Goal: Information Seeking & Learning: Learn about a topic

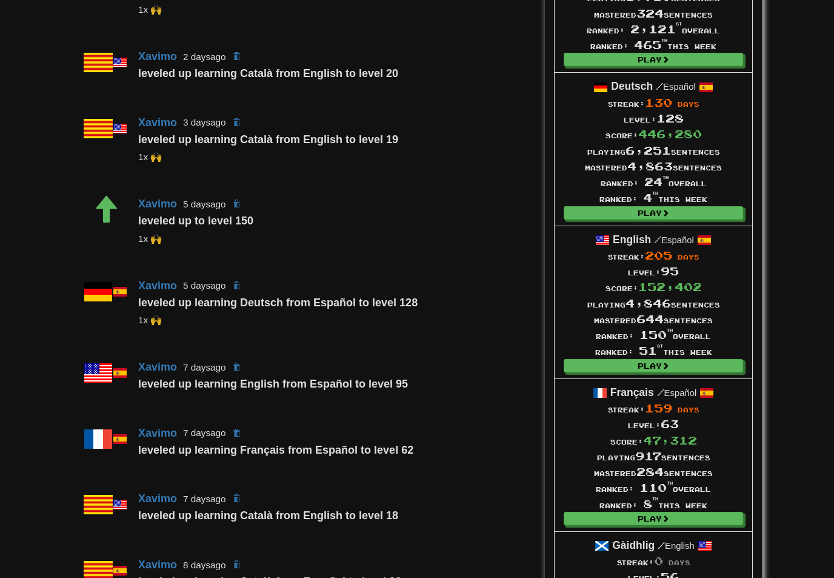
scroll to position [464, 0]
click at [666, 212] on span at bounding box center [665, 212] width 7 height 7
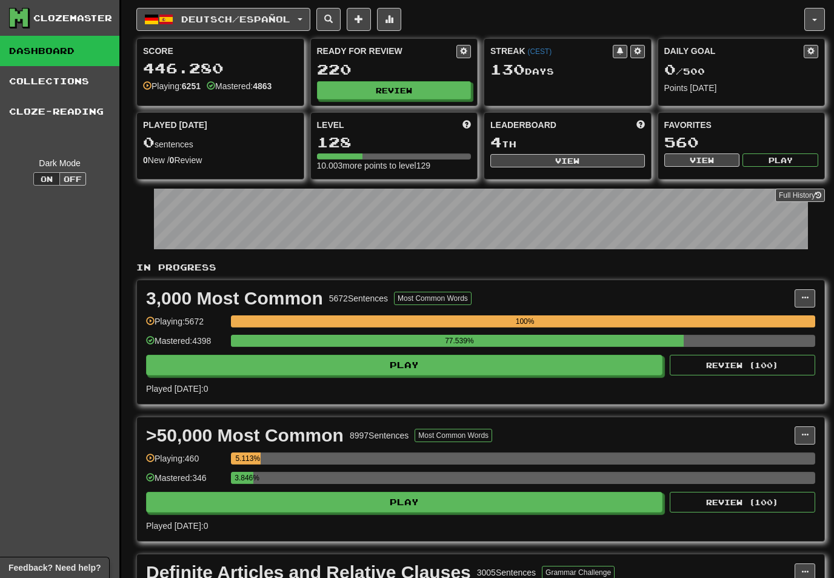
click at [414, 90] on button "Review" at bounding box center [394, 90] width 155 height 18
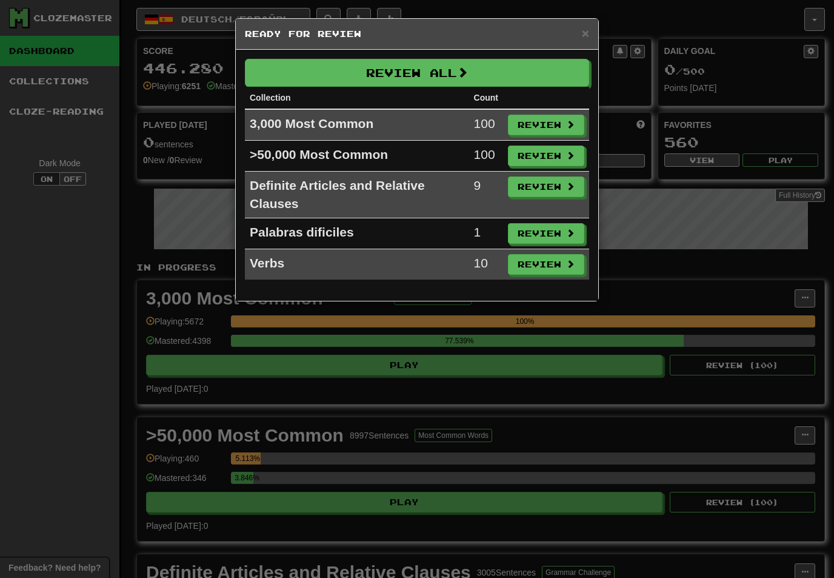
click at [559, 119] on button "Review" at bounding box center [546, 125] width 76 height 21
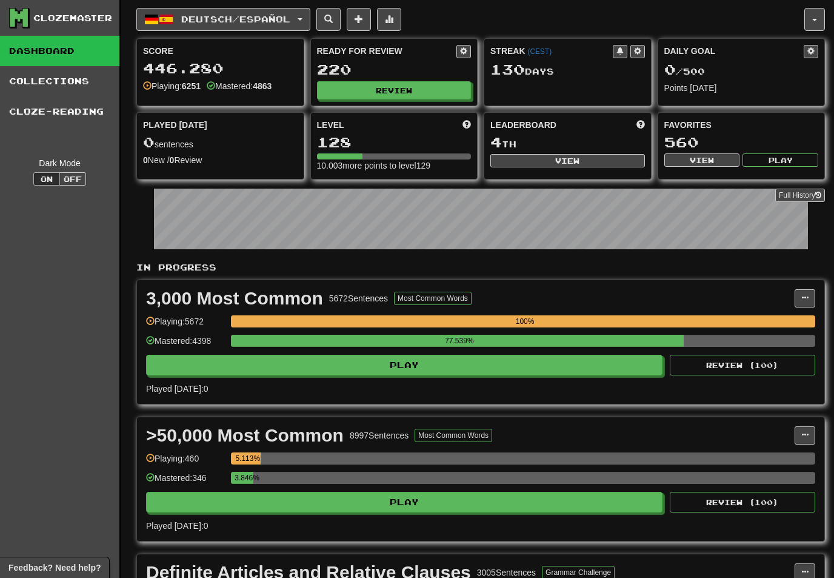
select select "**"
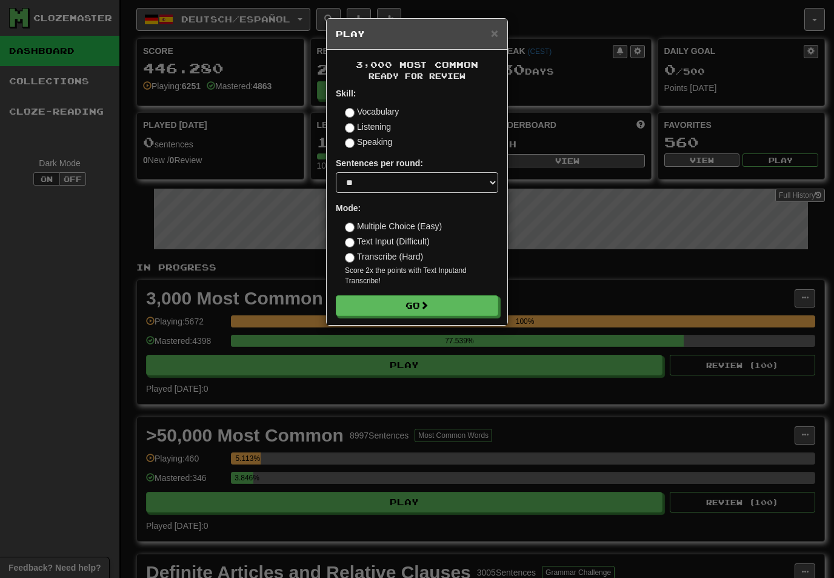
click at [460, 295] on button "Go" at bounding box center [417, 305] width 162 height 21
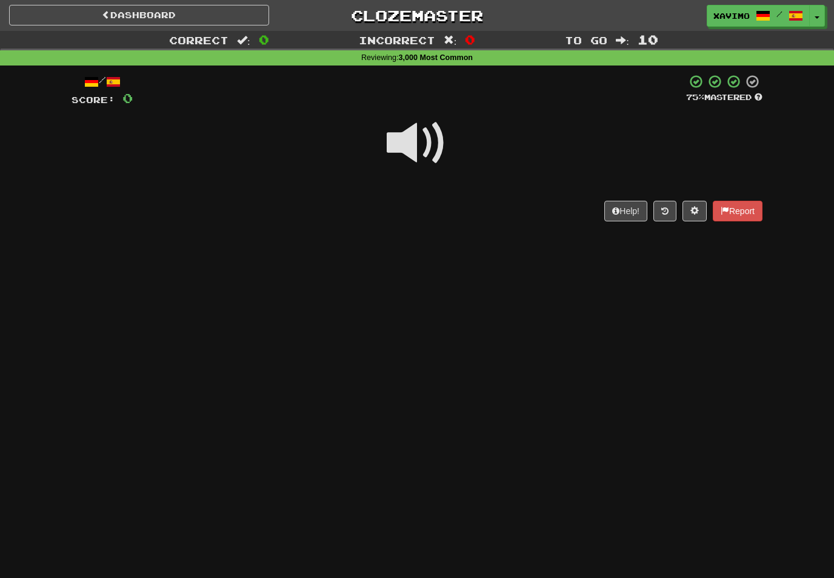
click at [429, 143] on span at bounding box center [417, 143] width 61 height 61
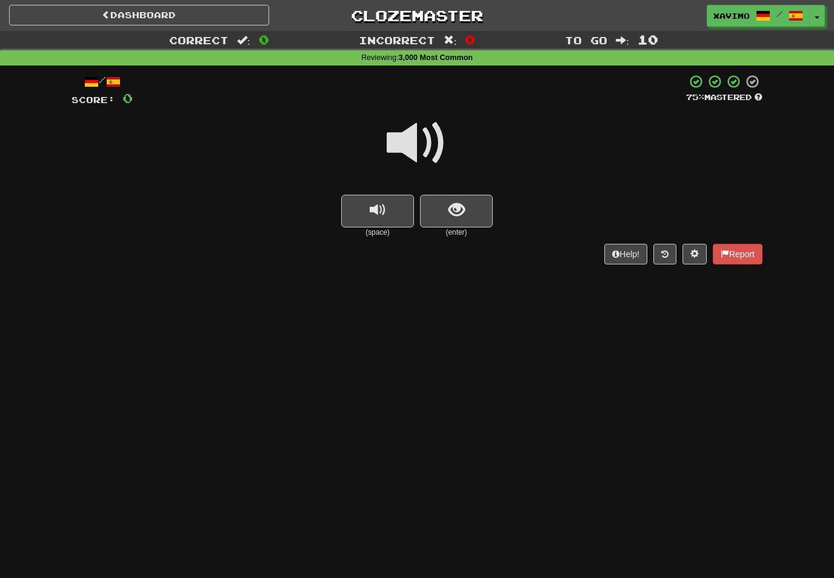
click at [425, 142] on span at bounding box center [417, 143] width 61 height 61
click at [449, 206] on span "show sentence" at bounding box center [457, 210] width 16 height 16
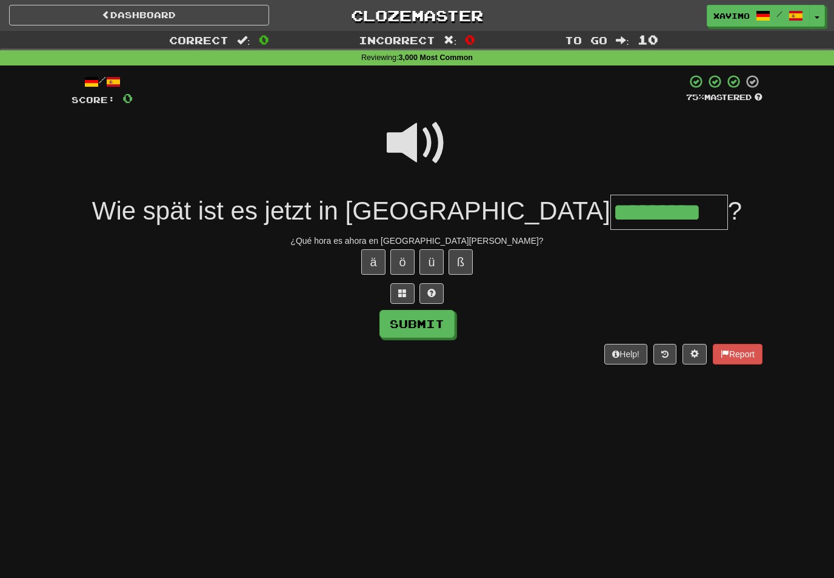
click at [441, 329] on button "Submit" at bounding box center [416, 324] width 75 height 28
type input "*********"
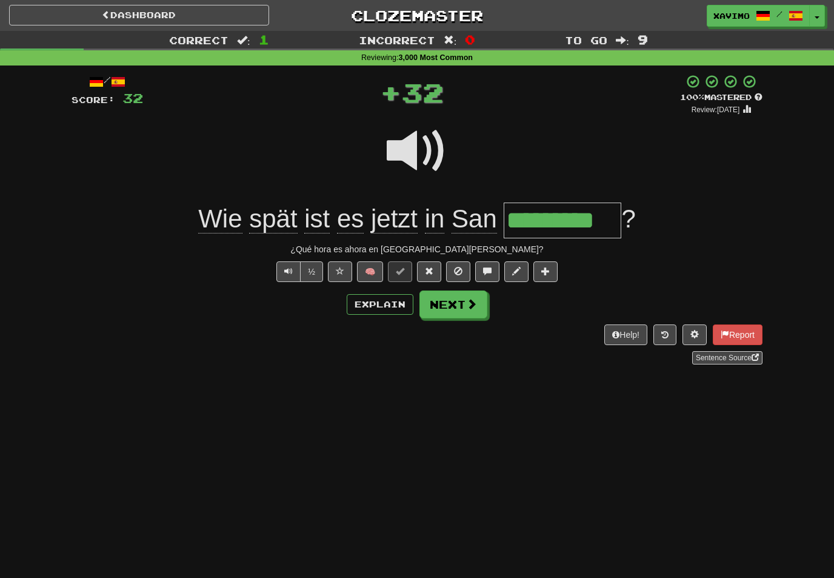
click at [464, 305] on button "Next" at bounding box center [453, 304] width 68 height 28
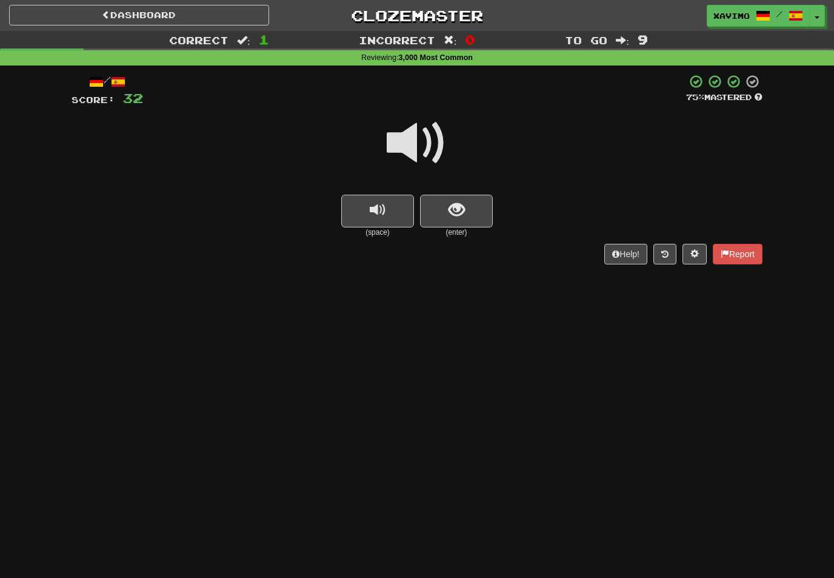
click at [428, 133] on span at bounding box center [417, 143] width 61 height 61
click at [447, 214] on button "show sentence" at bounding box center [456, 211] width 73 height 33
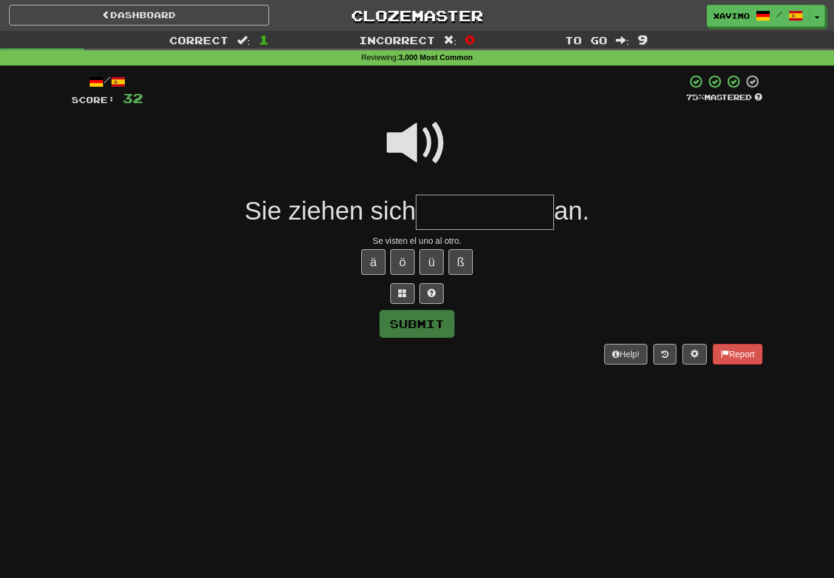
click at [418, 136] on span at bounding box center [417, 143] width 61 height 61
click at [447, 209] on input "text" at bounding box center [485, 213] width 138 height 36
click at [418, 148] on span at bounding box center [417, 143] width 61 height 61
click at [444, 210] on input "text" at bounding box center [485, 213] width 138 height 36
click at [419, 130] on span at bounding box center [417, 143] width 61 height 61
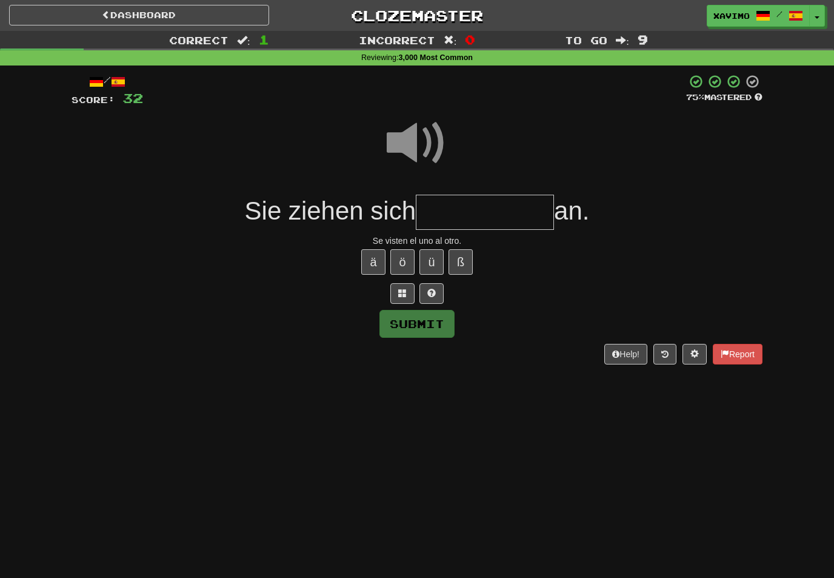
click at [439, 210] on input "text" at bounding box center [485, 213] width 138 height 36
type input "*"
click at [426, 144] on span at bounding box center [417, 143] width 61 height 61
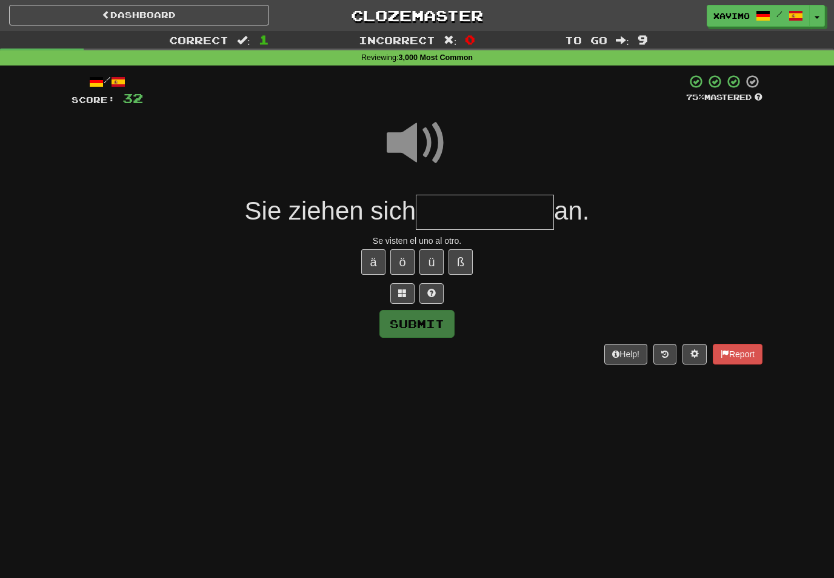
click at [453, 215] on input "text" at bounding box center [485, 213] width 138 height 36
type input "*"
click at [424, 153] on span at bounding box center [417, 143] width 61 height 61
click at [459, 213] on input "**" at bounding box center [485, 213] width 138 height 36
click at [401, 284] on button at bounding box center [402, 293] width 24 height 21
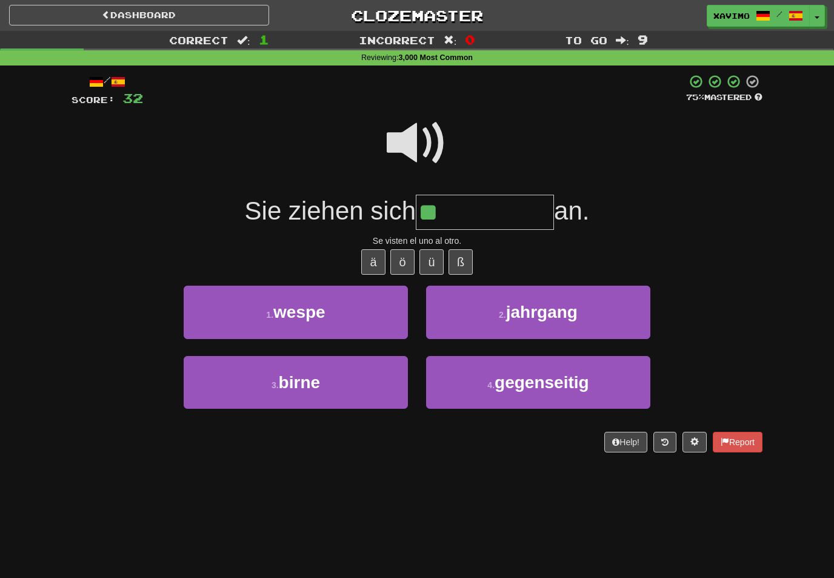
click at [554, 369] on button "4 . gegenseitig" at bounding box center [538, 382] width 224 height 53
type input "**********"
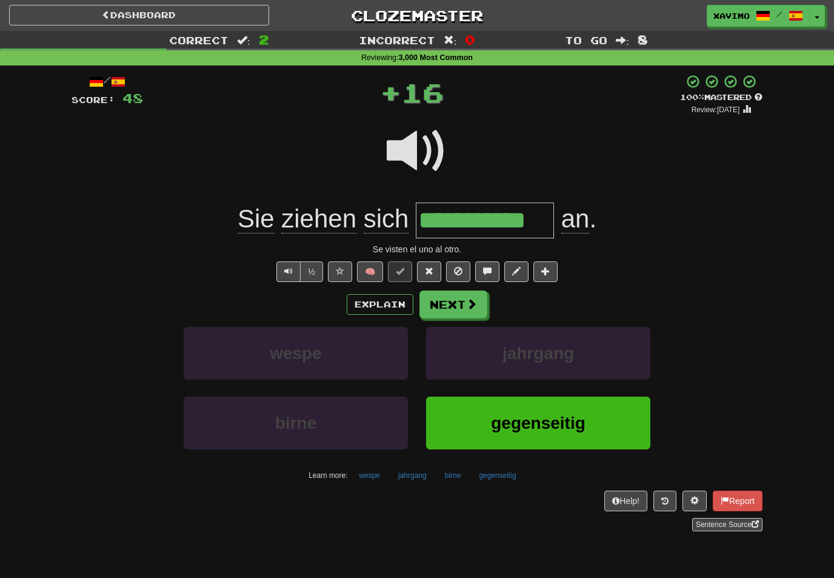
click at [472, 298] on span at bounding box center [471, 303] width 11 height 11
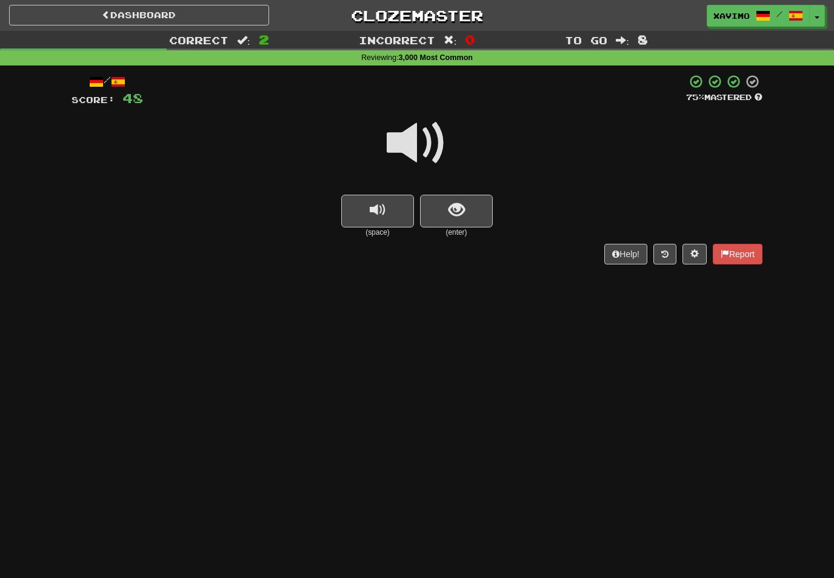
click at [452, 207] on span "show sentence" at bounding box center [457, 210] width 16 height 16
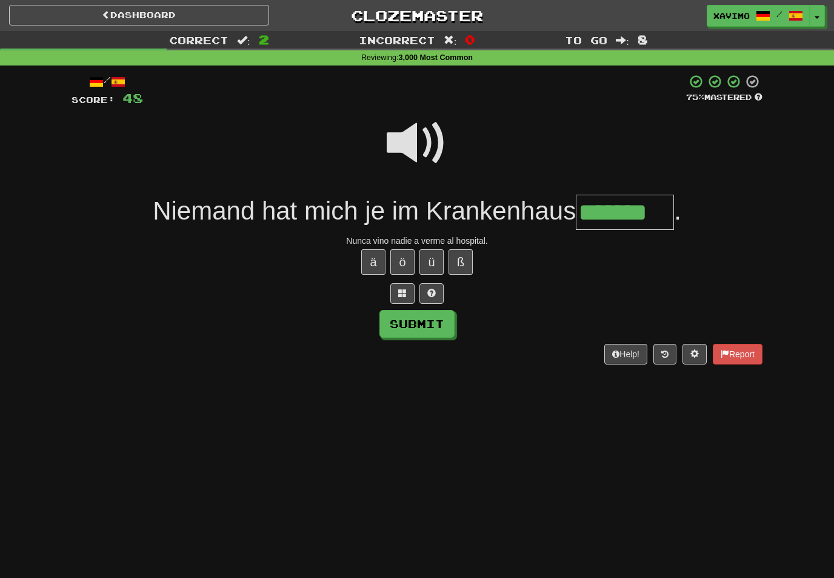
type input "*******"
click at [436, 329] on button "Submit" at bounding box center [416, 324] width 75 height 28
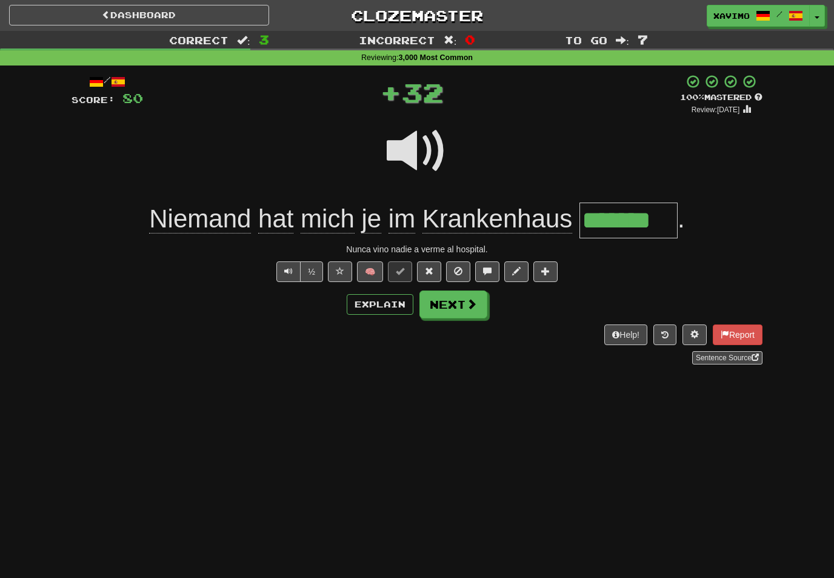
click at [467, 310] on button "Next" at bounding box center [453, 304] width 68 height 28
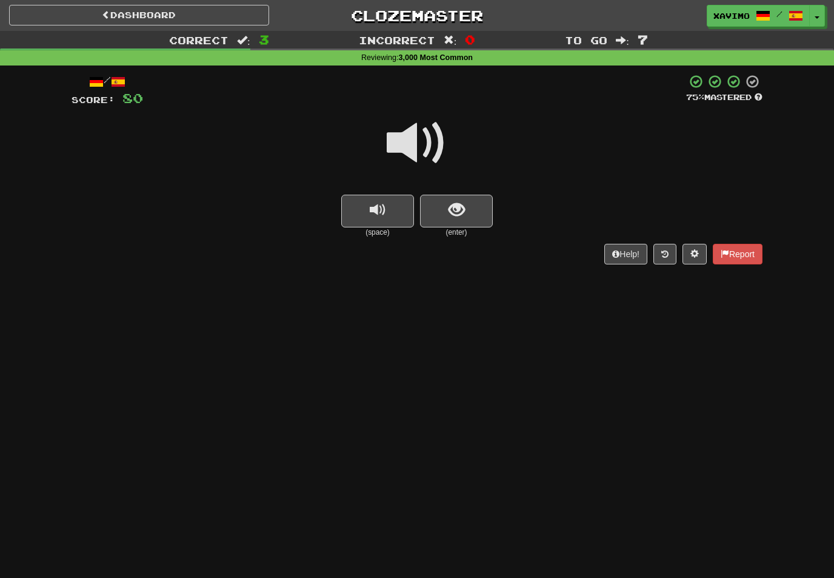
click at [418, 145] on span at bounding box center [417, 143] width 61 height 61
click at [457, 216] on span "show sentence" at bounding box center [457, 210] width 16 height 16
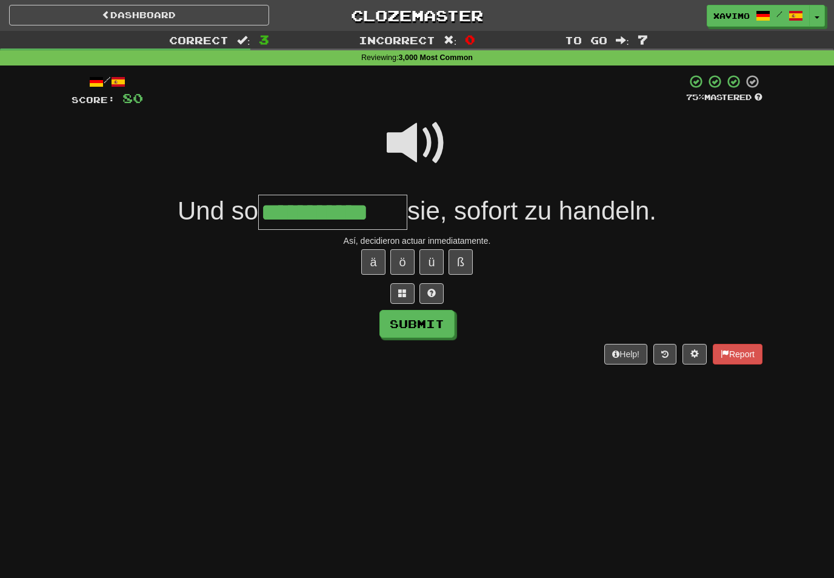
type input "**********"
click at [438, 319] on button "Submit" at bounding box center [416, 324] width 75 height 28
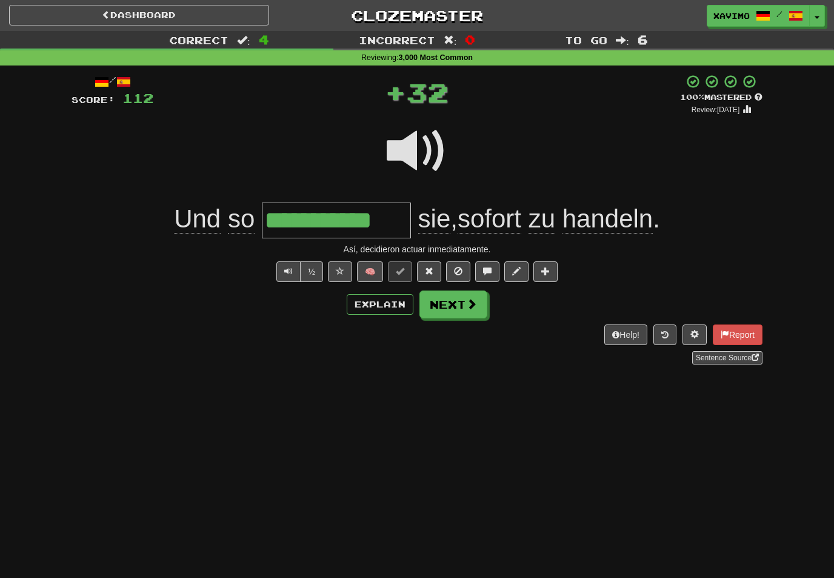
click at [478, 304] on button "Next" at bounding box center [453, 304] width 68 height 28
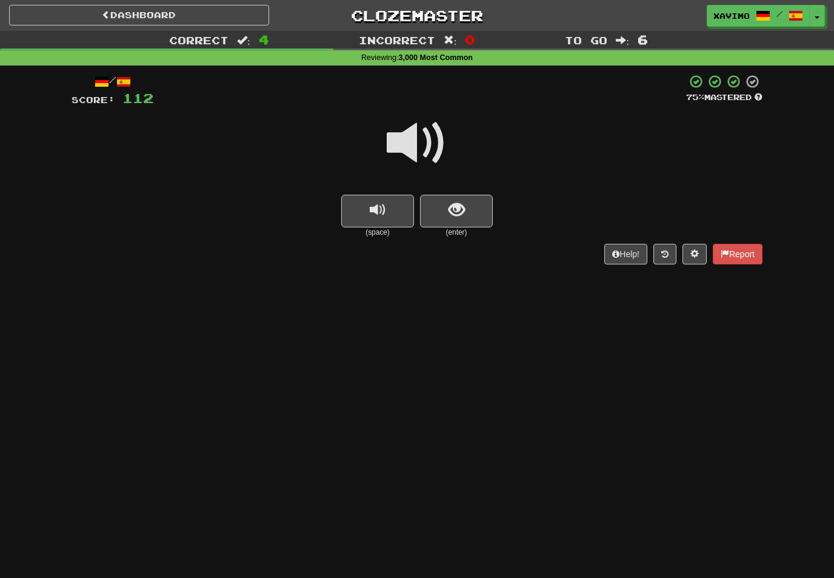
click at [425, 142] on span at bounding box center [417, 143] width 61 height 61
click at [454, 208] on span "show sentence" at bounding box center [457, 210] width 16 height 16
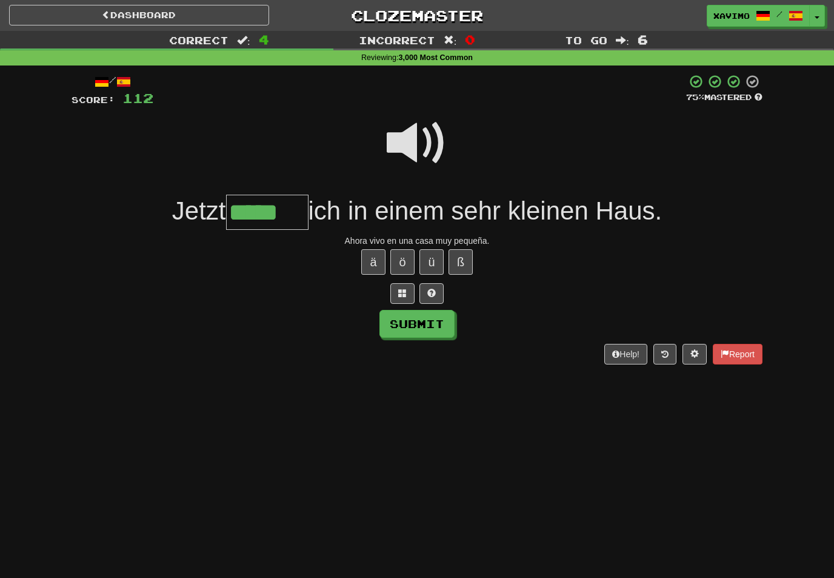
type input "*****"
click at [432, 330] on button "Submit" at bounding box center [416, 324] width 75 height 28
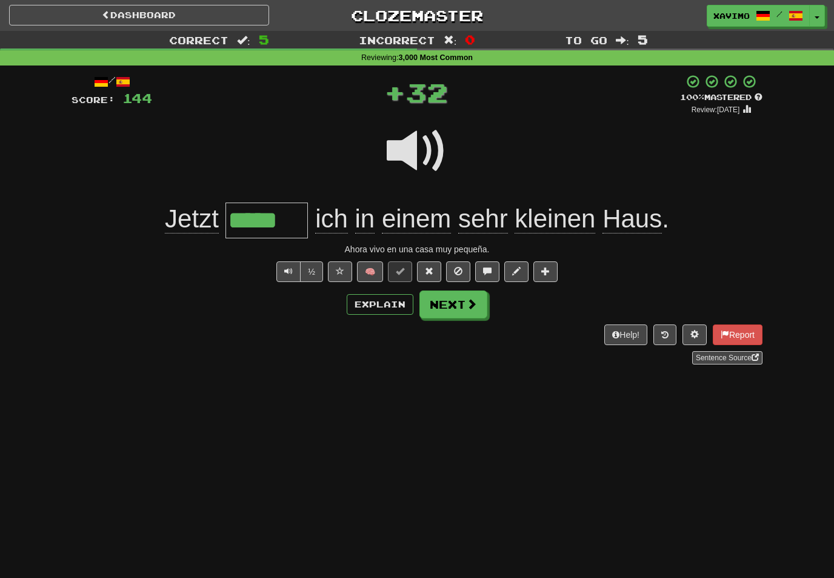
click at [466, 315] on button "Next" at bounding box center [453, 304] width 68 height 28
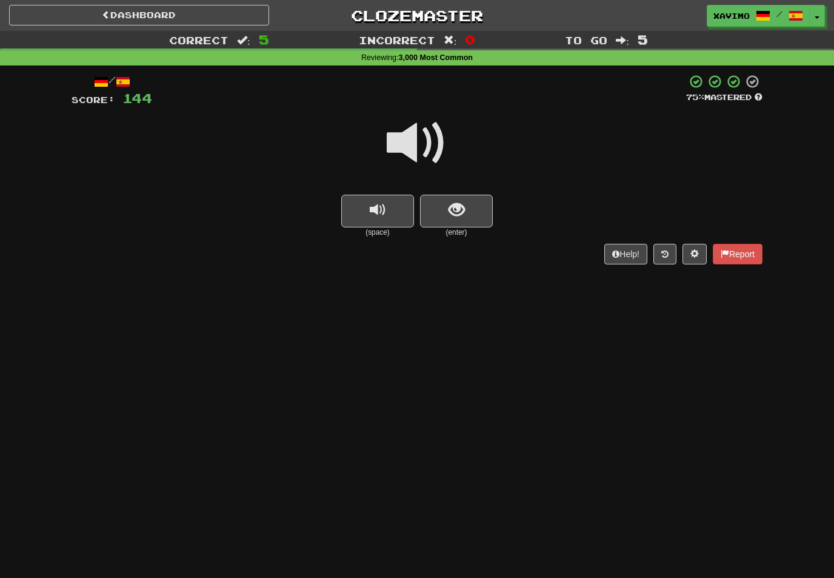
click at [419, 144] on span at bounding box center [417, 143] width 61 height 61
click at [456, 206] on span "show sentence" at bounding box center [457, 210] width 16 height 16
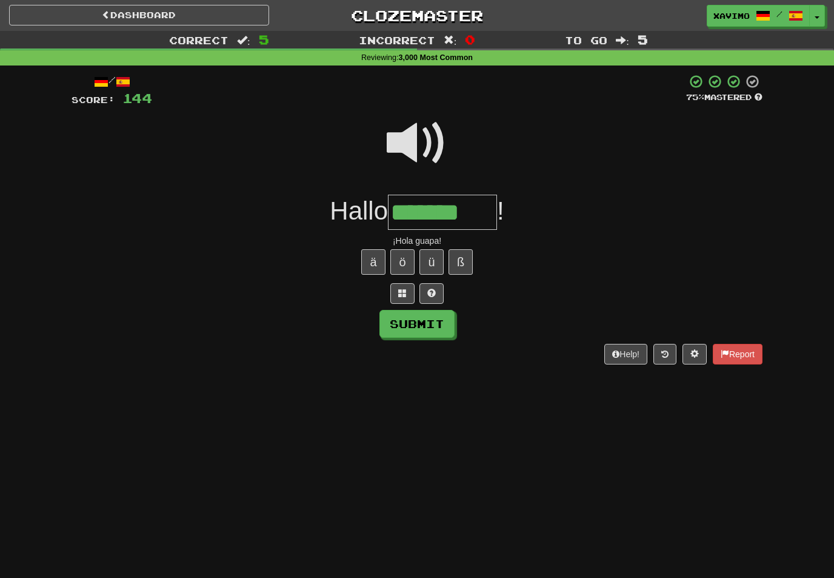
click at [448, 322] on button "Submit" at bounding box center [416, 324] width 75 height 28
type input "*******"
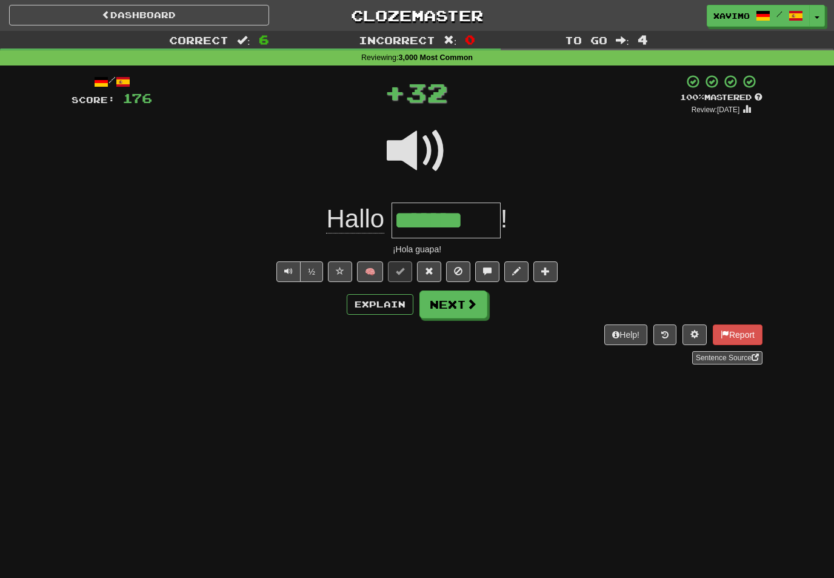
click at [473, 307] on span at bounding box center [471, 303] width 11 height 11
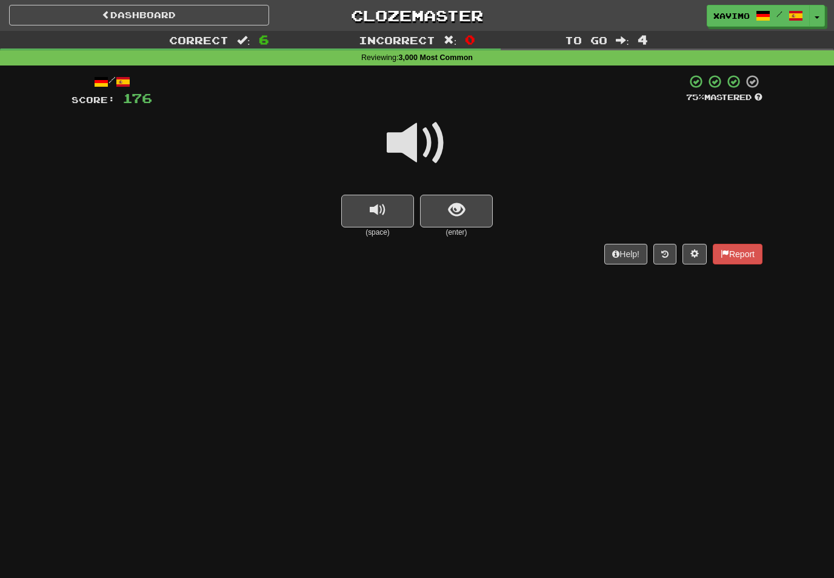
click at [425, 136] on span at bounding box center [417, 143] width 61 height 61
click at [450, 212] on span "show sentence" at bounding box center [457, 210] width 16 height 16
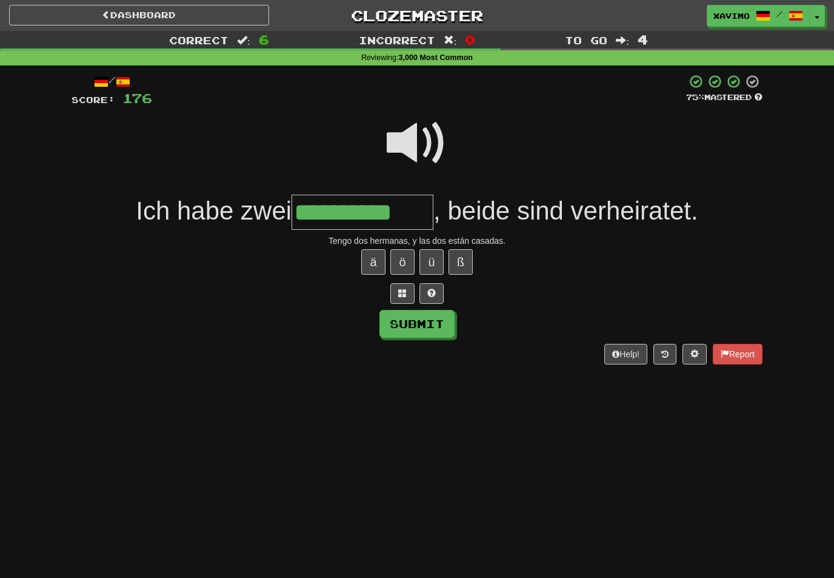
click at [440, 316] on button "Submit" at bounding box center [416, 324] width 75 height 28
type input "**********"
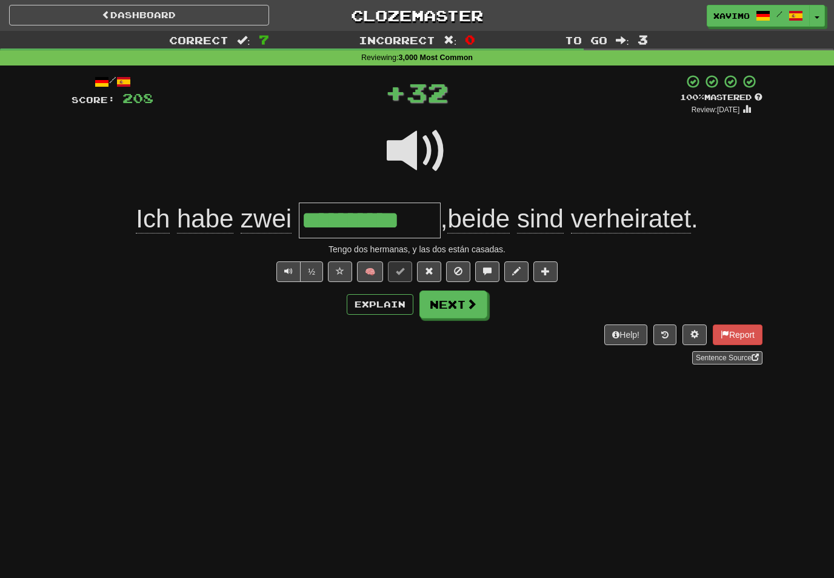
click at [477, 310] on button "Next" at bounding box center [453, 304] width 68 height 28
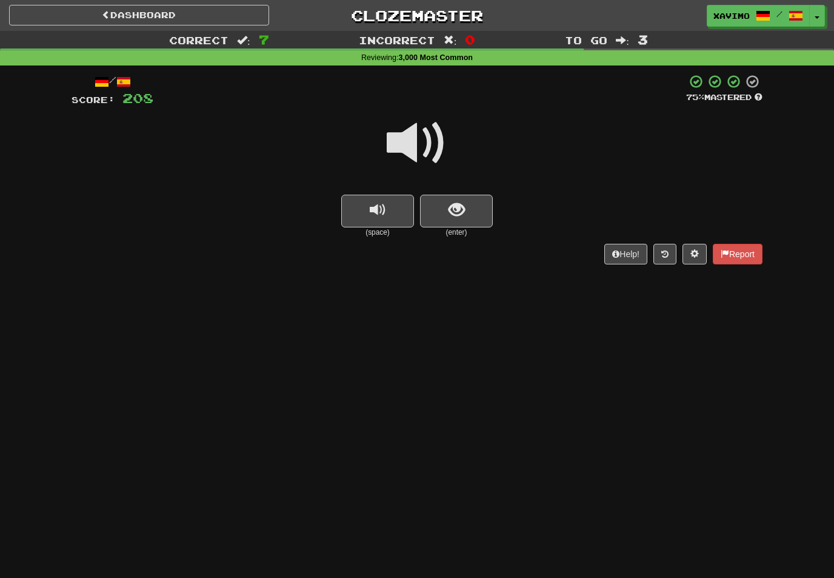
click at [431, 144] on span at bounding box center [417, 143] width 61 height 61
click at [459, 211] on span "show sentence" at bounding box center [457, 210] width 16 height 16
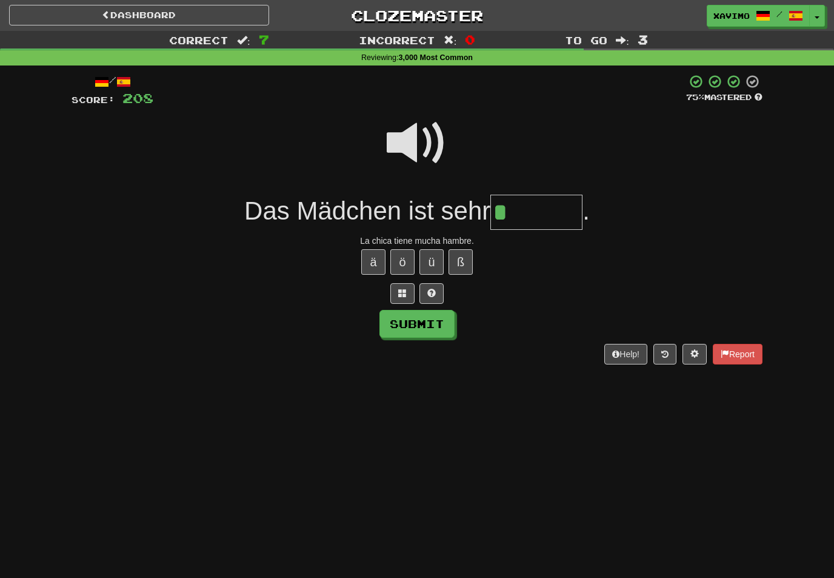
click at [433, 262] on button "ü" at bounding box center [431, 261] width 24 height 25
type input "*******"
click at [438, 327] on button "Submit" at bounding box center [416, 324] width 75 height 28
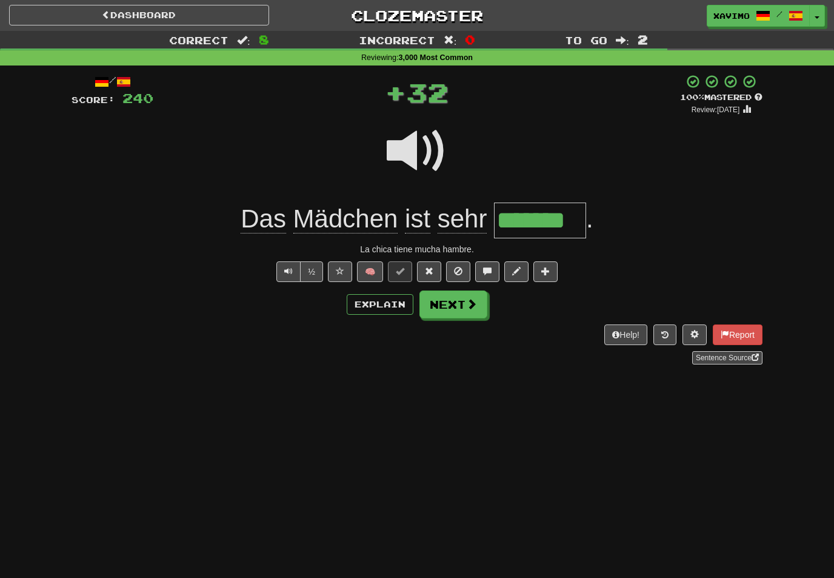
click at [472, 303] on span at bounding box center [471, 303] width 11 height 11
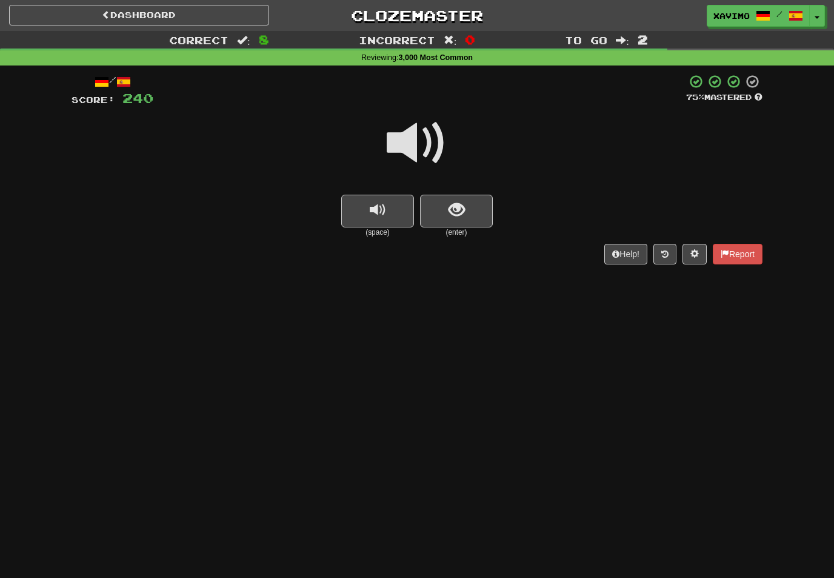
click at [429, 147] on span at bounding box center [417, 143] width 61 height 61
click at [456, 202] on span "show sentence" at bounding box center [457, 210] width 16 height 16
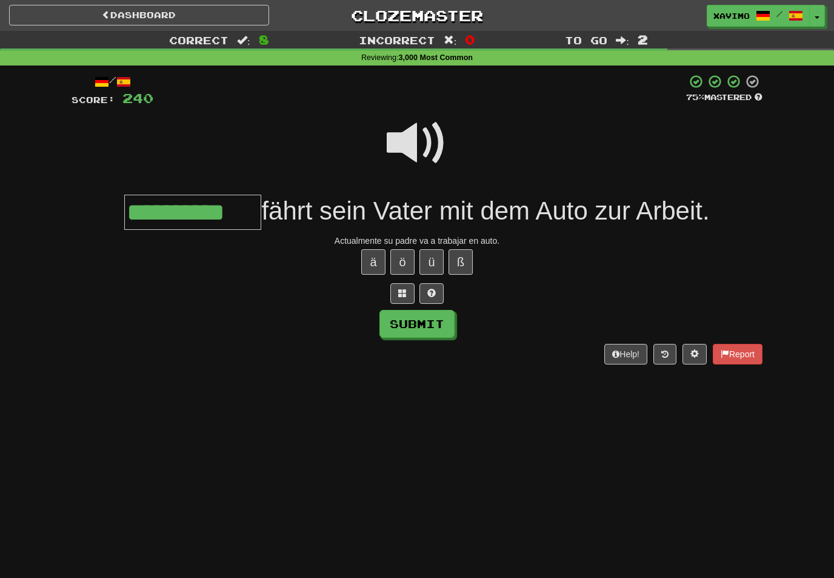
click at [432, 318] on button "Submit" at bounding box center [416, 324] width 75 height 28
type input "**********"
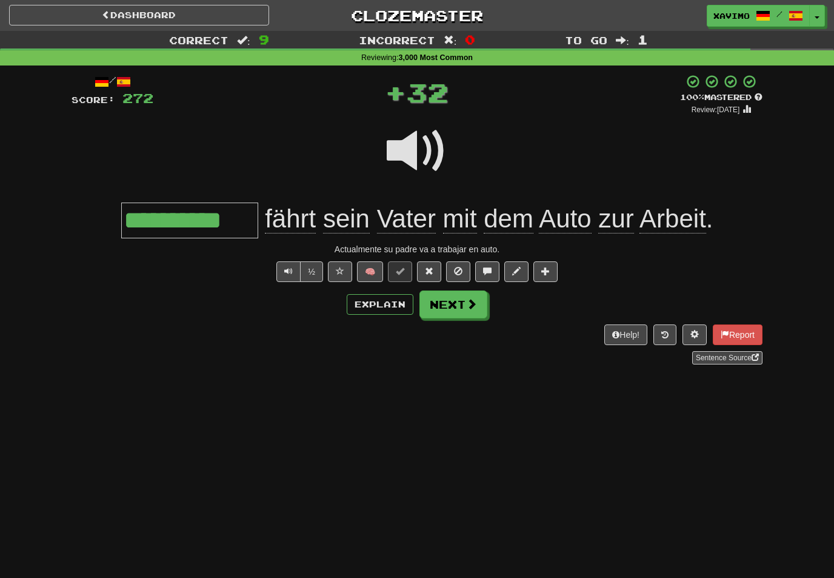
click at [477, 302] on button "Next" at bounding box center [453, 304] width 68 height 28
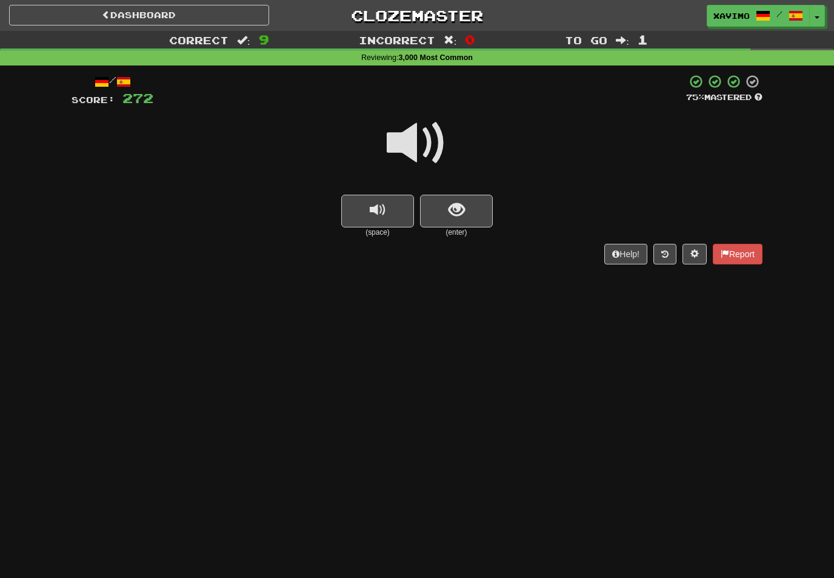
click at [425, 135] on span at bounding box center [417, 143] width 61 height 61
click at [461, 216] on span "show sentence" at bounding box center [457, 210] width 16 height 16
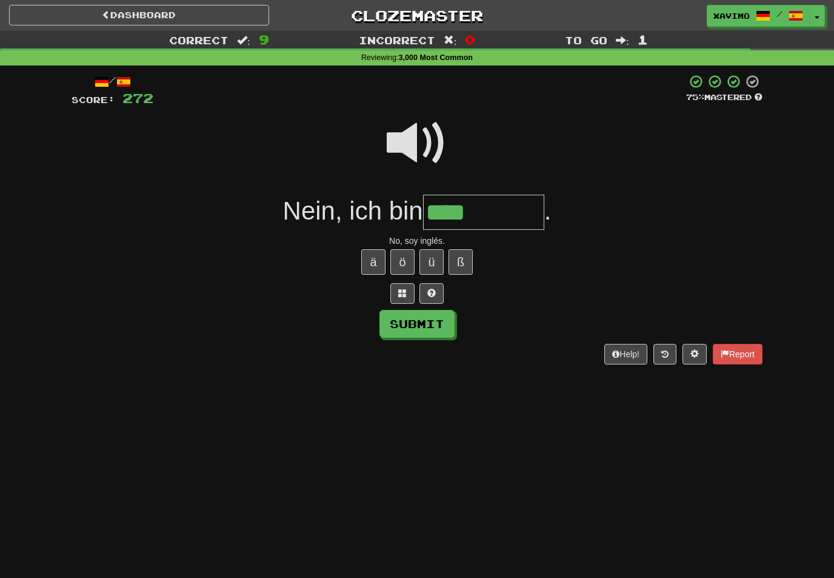
click at [379, 253] on button "ä" at bounding box center [373, 261] width 24 height 25
click at [441, 328] on button "Submit" at bounding box center [416, 324] width 75 height 28
type input "*********"
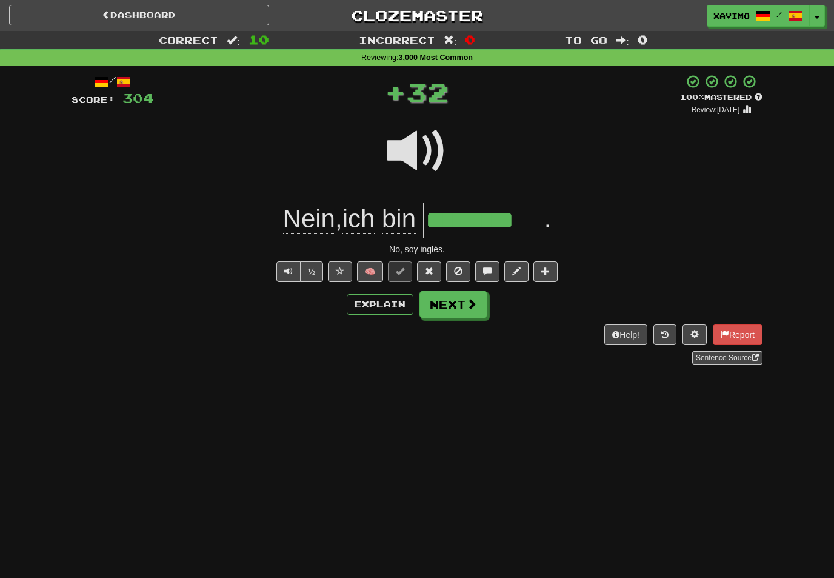
click at [475, 311] on button "Next" at bounding box center [453, 304] width 68 height 28
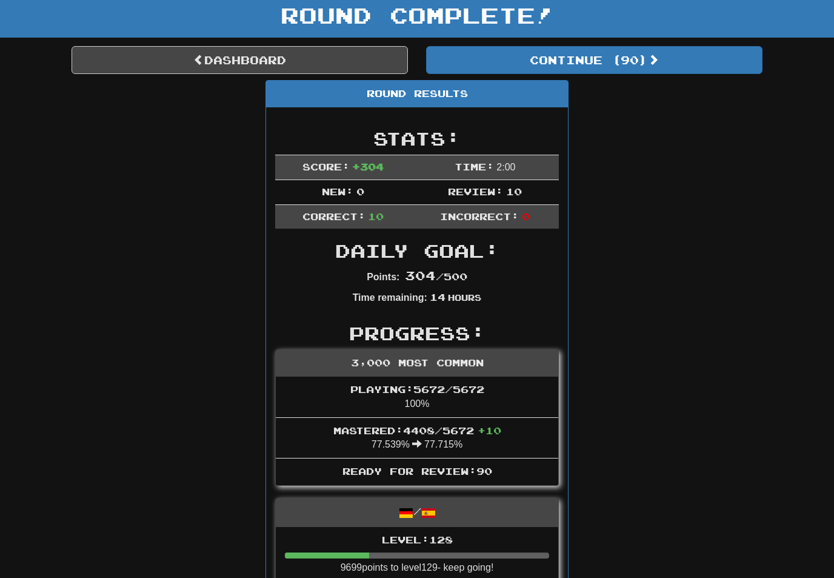
scroll to position [33, 0]
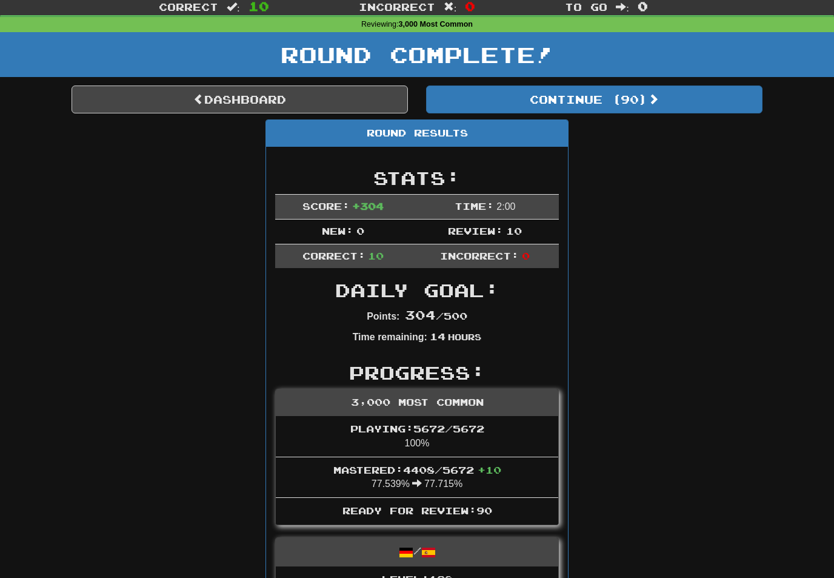
click at [636, 99] on button "Continue ( 90 )" at bounding box center [594, 99] width 336 height 28
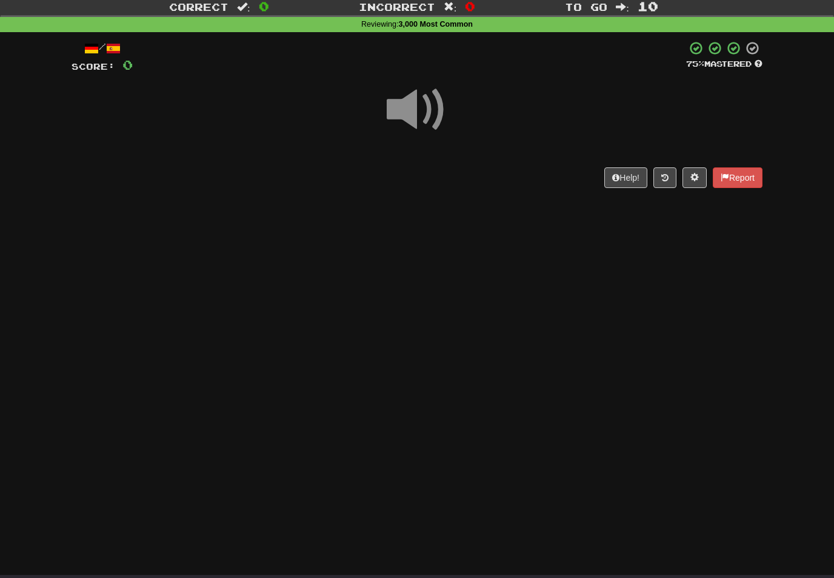
click at [431, 111] on span at bounding box center [417, 109] width 61 height 61
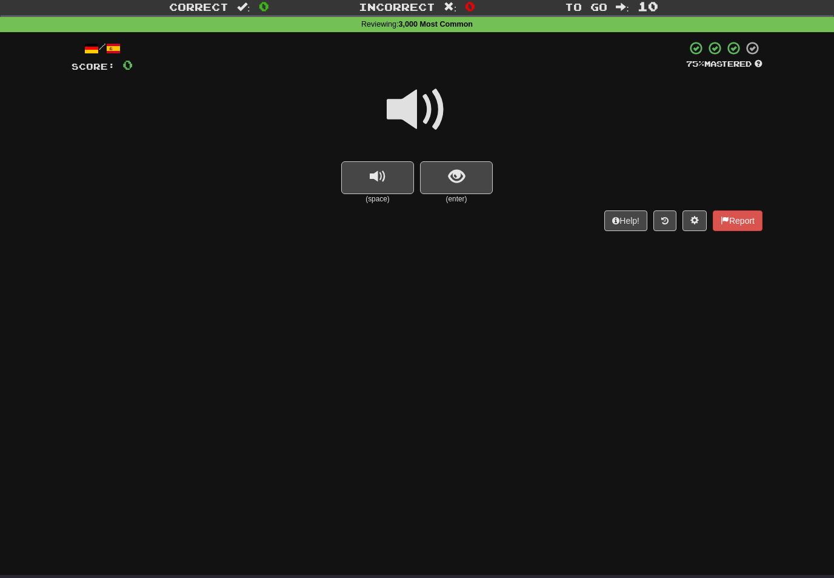
click at [428, 105] on span at bounding box center [417, 109] width 61 height 61
click at [450, 176] on span "show sentence" at bounding box center [457, 177] width 16 height 16
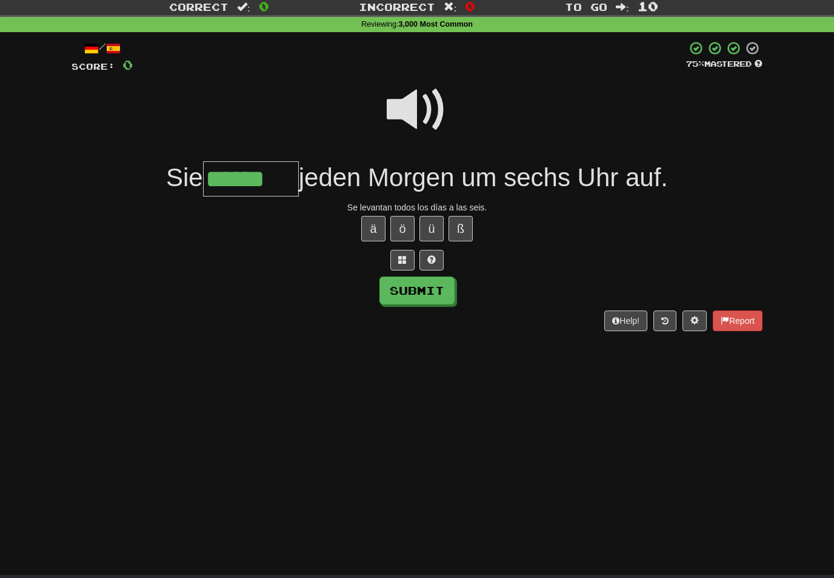
type input "******"
click at [446, 285] on button "Submit" at bounding box center [416, 290] width 75 height 28
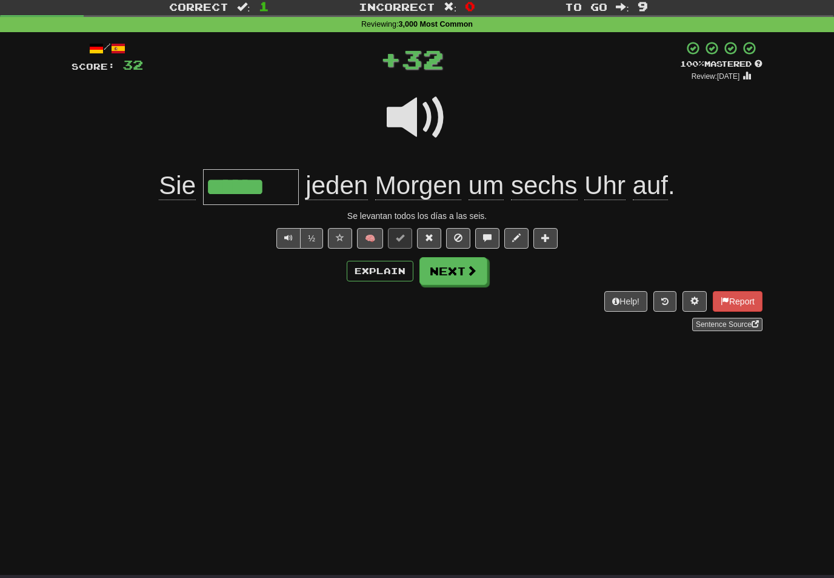
click at [463, 272] on button "Next" at bounding box center [453, 271] width 68 height 28
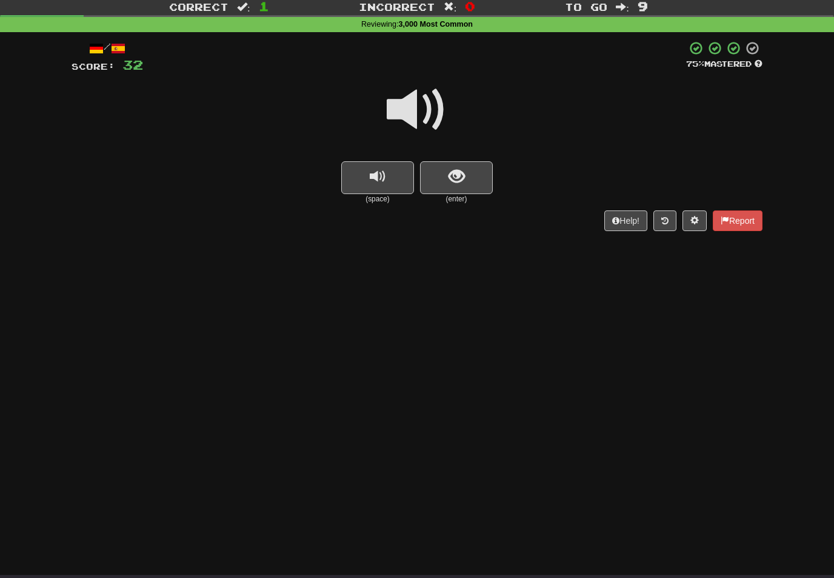
click at [430, 110] on span at bounding box center [417, 109] width 61 height 61
click at [456, 172] on span "show sentence" at bounding box center [457, 177] width 16 height 16
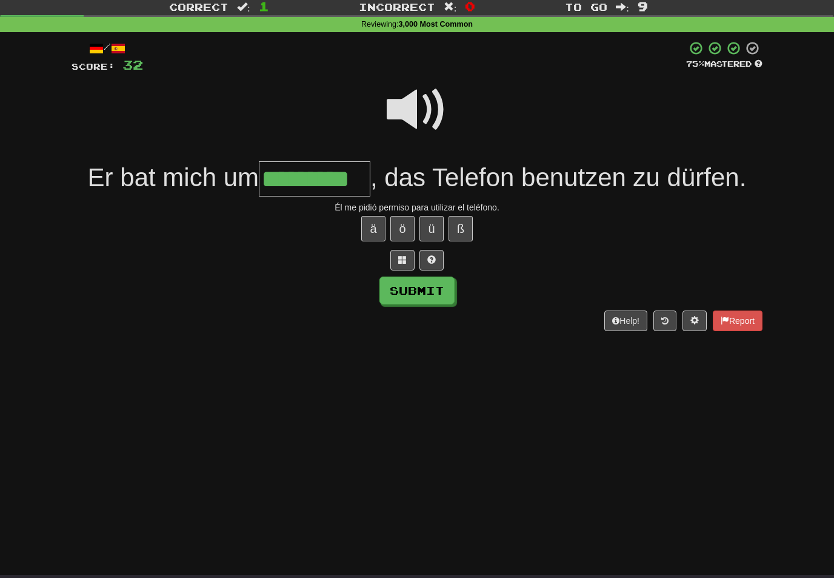
click at [438, 288] on button "Submit" at bounding box center [416, 290] width 75 height 28
type input "*********"
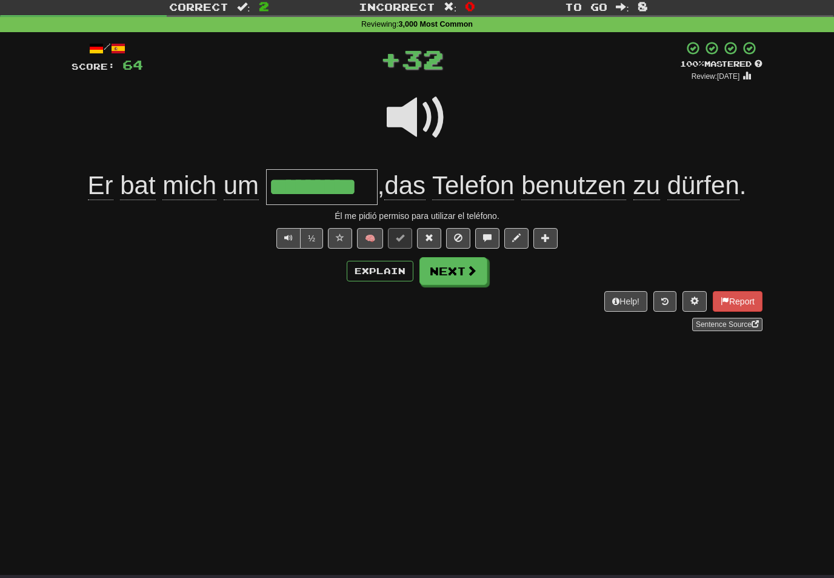
click at [472, 269] on span at bounding box center [471, 270] width 11 height 11
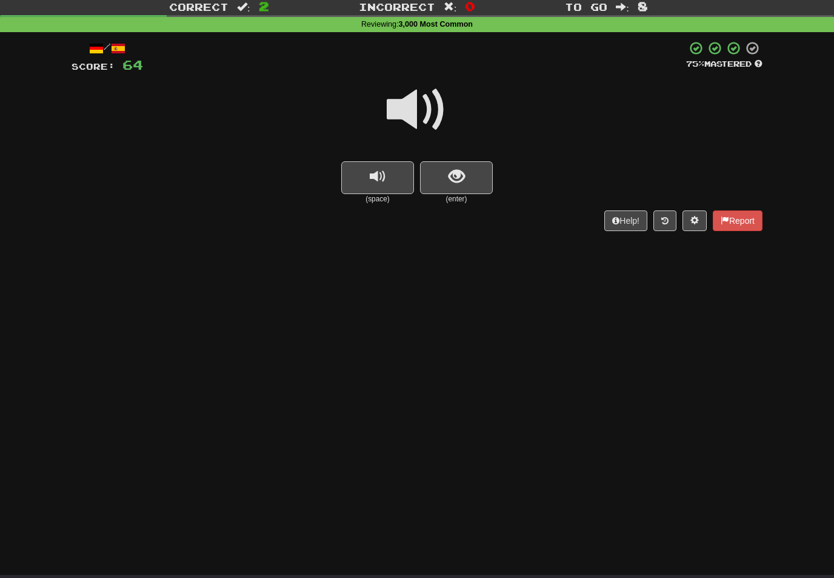
click at [426, 116] on span at bounding box center [417, 109] width 61 height 61
click at [454, 175] on span "show sentence" at bounding box center [457, 177] width 16 height 16
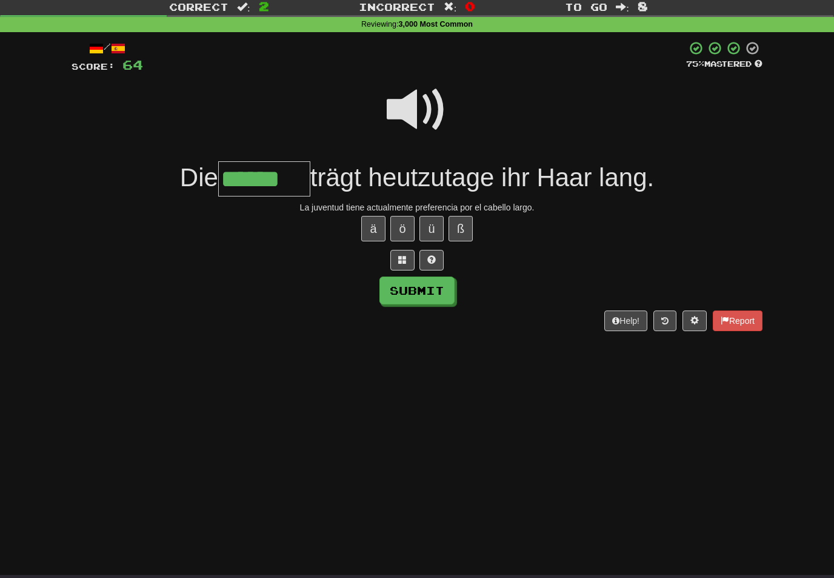
click at [429, 287] on button "Submit" at bounding box center [416, 290] width 75 height 28
type input "******"
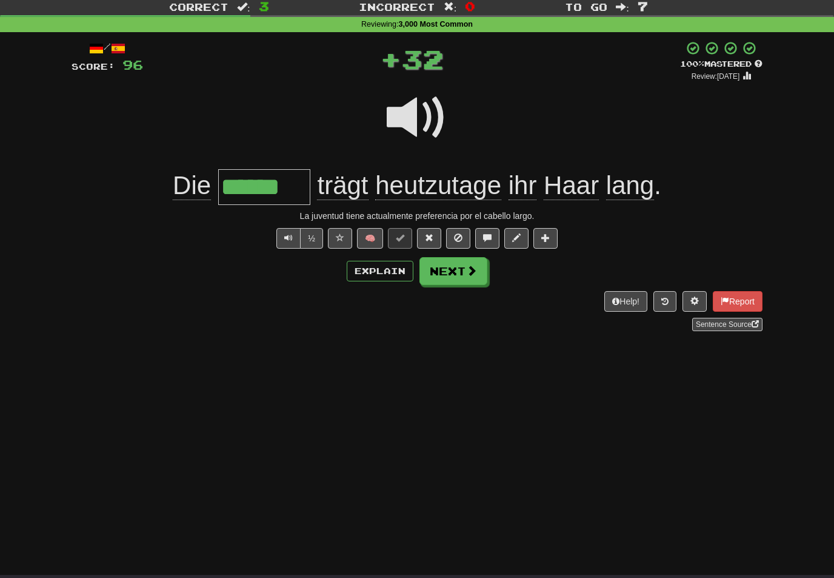
click at [469, 267] on span at bounding box center [471, 270] width 11 height 11
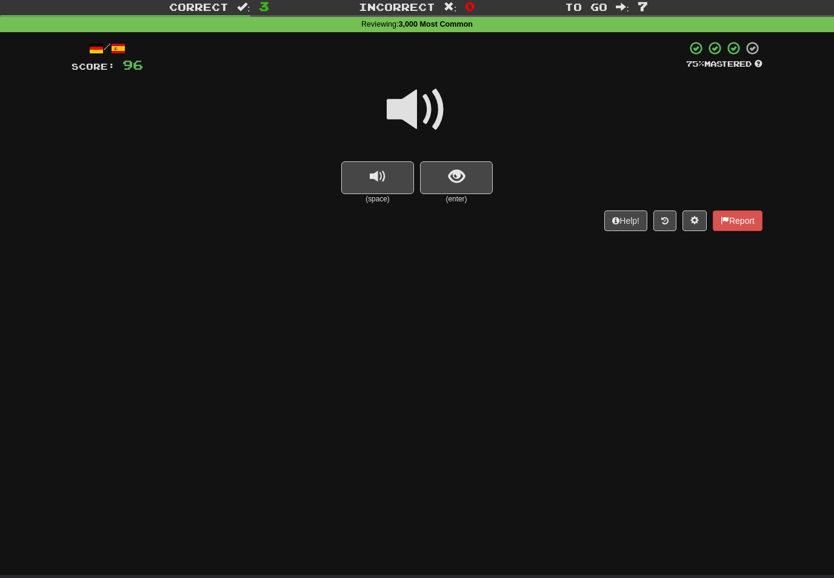
click at [428, 110] on span at bounding box center [417, 109] width 61 height 61
click at [460, 187] on button "show sentence" at bounding box center [456, 177] width 73 height 33
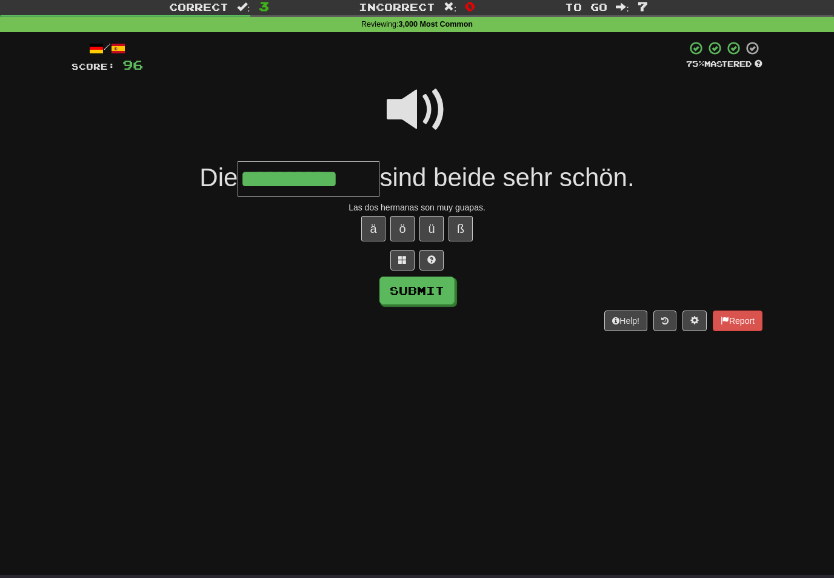
click at [438, 288] on button "Submit" at bounding box center [416, 290] width 75 height 28
type input "**********"
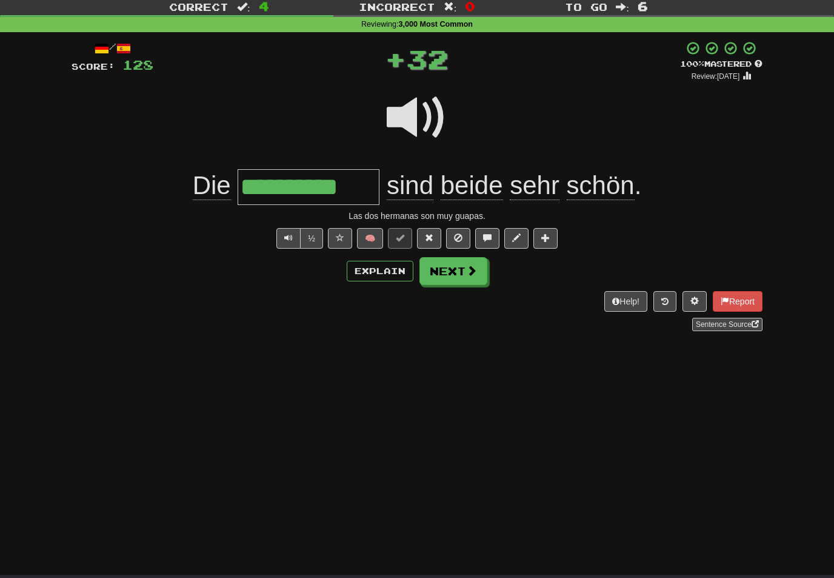
click at [466, 272] on span at bounding box center [471, 270] width 11 height 11
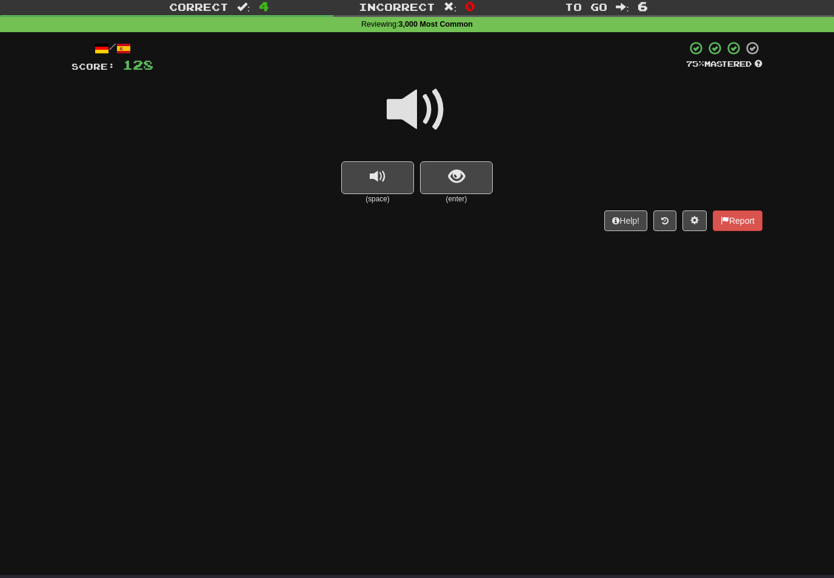
click at [426, 111] on span at bounding box center [417, 109] width 61 height 61
click at [455, 169] on span "show sentence" at bounding box center [457, 177] width 16 height 16
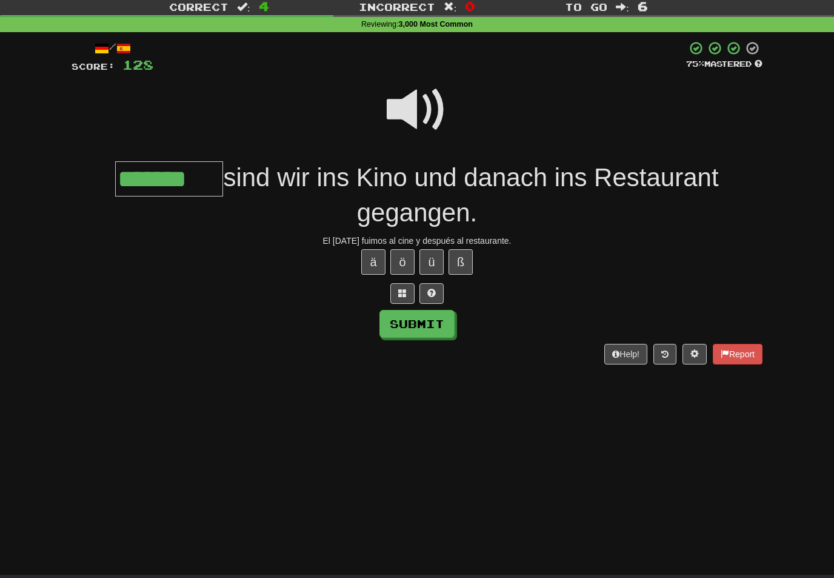
click at [446, 321] on button "Submit" at bounding box center [416, 324] width 75 height 28
type input "*******"
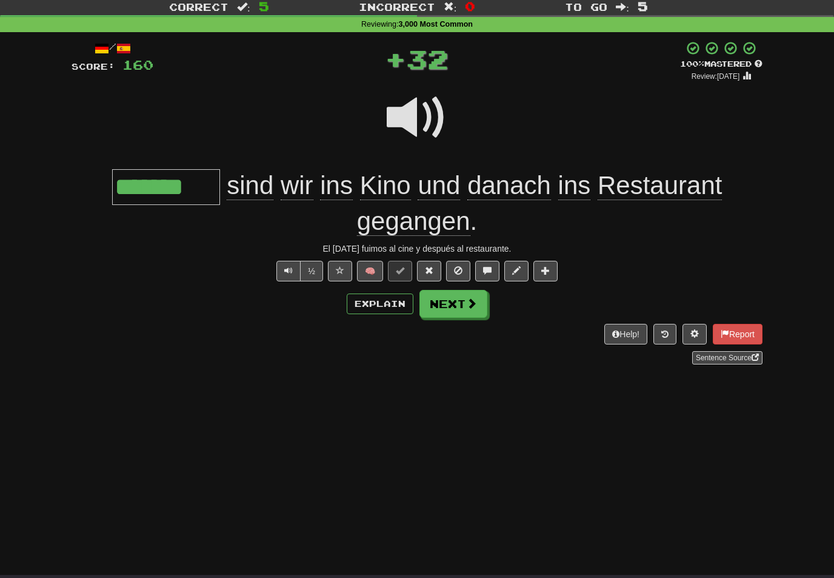
click at [464, 306] on button "Next" at bounding box center [453, 304] width 68 height 28
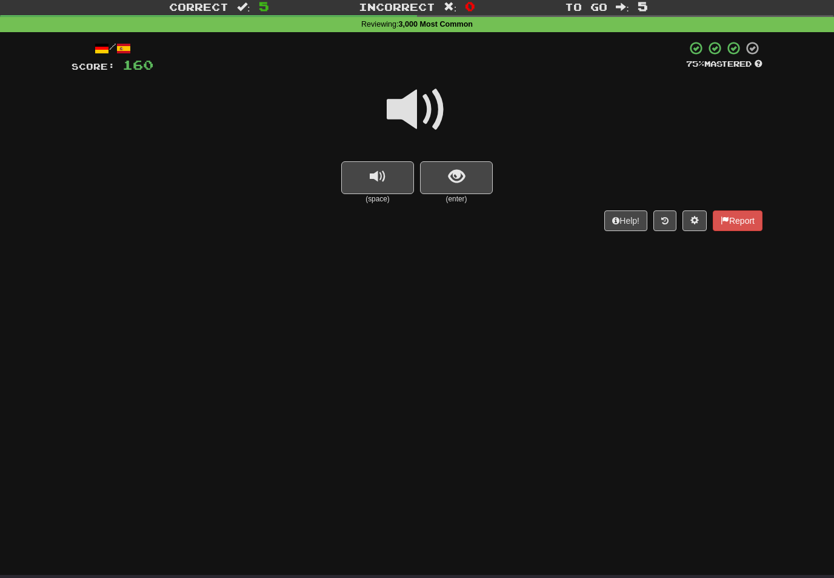
click at [419, 100] on span at bounding box center [417, 109] width 61 height 61
click at [451, 178] on span "show sentence" at bounding box center [457, 177] width 16 height 16
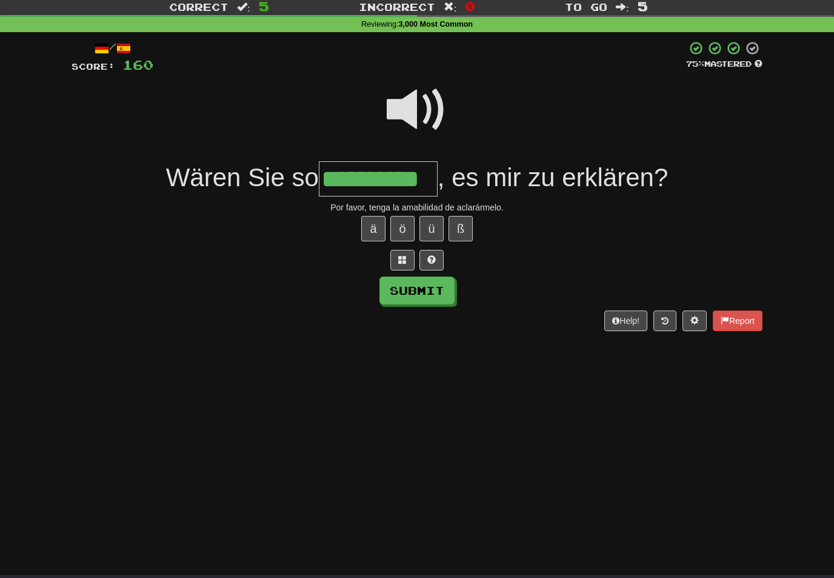
type input "**********"
click at [441, 290] on button "Submit" at bounding box center [416, 290] width 75 height 28
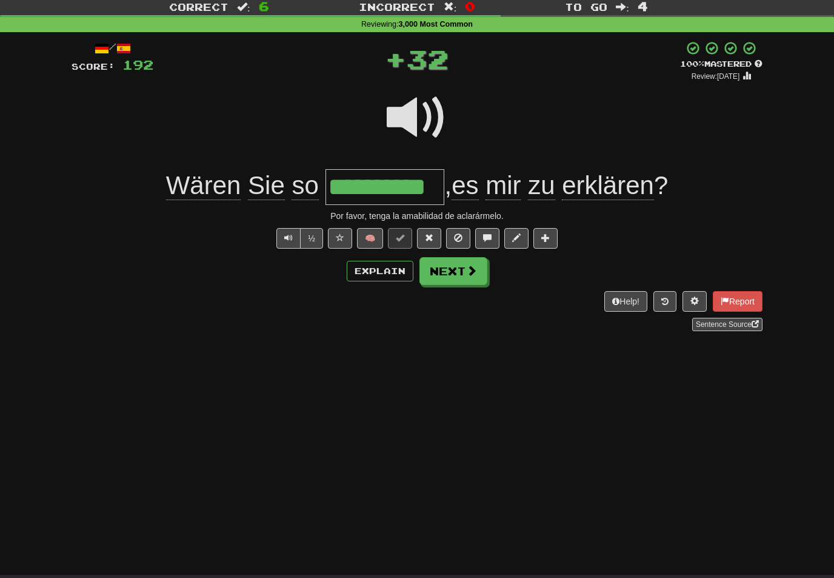
click at [478, 280] on button "Next" at bounding box center [453, 271] width 68 height 28
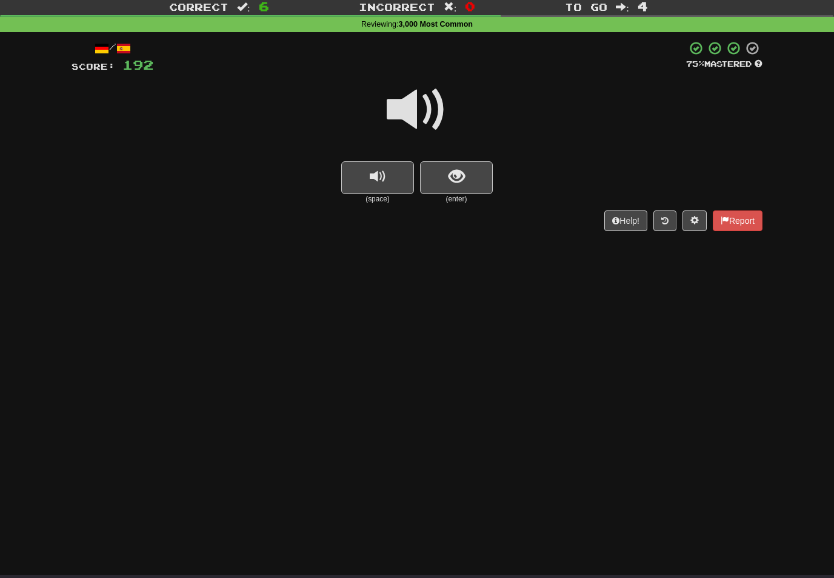
click at [419, 119] on span at bounding box center [417, 109] width 61 height 61
click at [453, 180] on span "show sentence" at bounding box center [457, 177] width 16 height 16
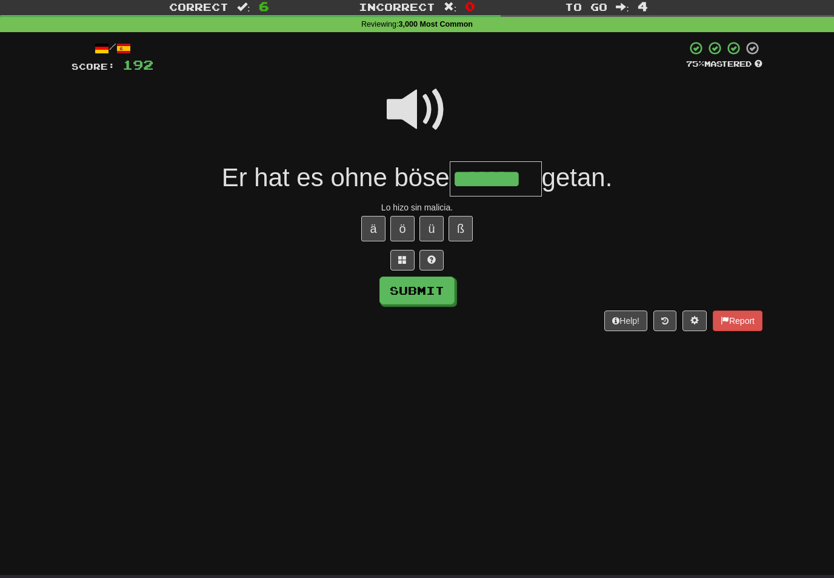
click at [445, 292] on button "Submit" at bounding box center [416, 290] width 75 height 28
type input "*******"
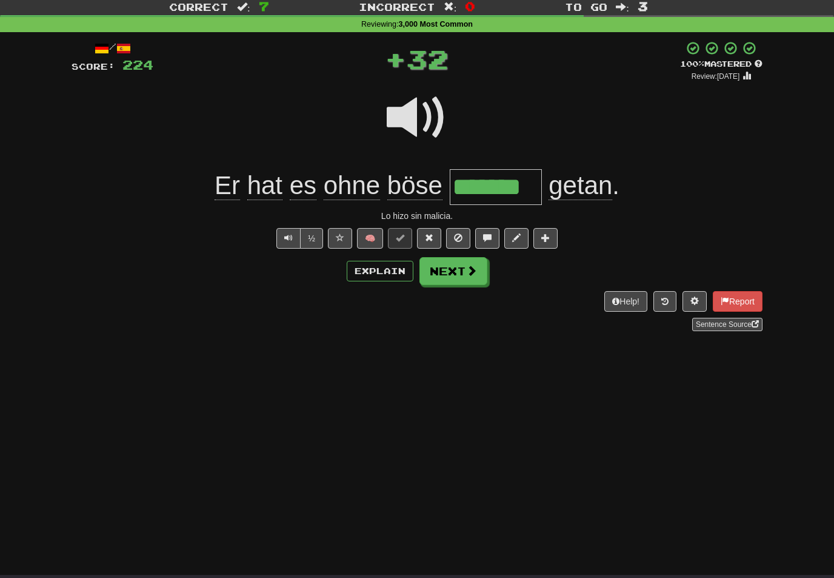
click at [461, 274] on button "Next" at bounding box center [453, 271] width 68 height 28
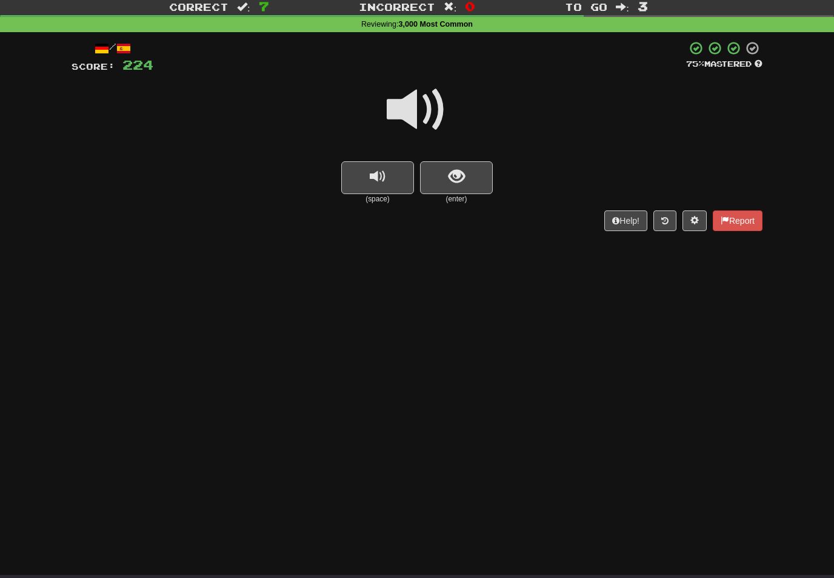
click at [417, 113] on span at bounding box center [417, 109] width 61 height 61
click at [447, 173] on button "show sentence" at bounding box center [456, 177] width 73 height 33
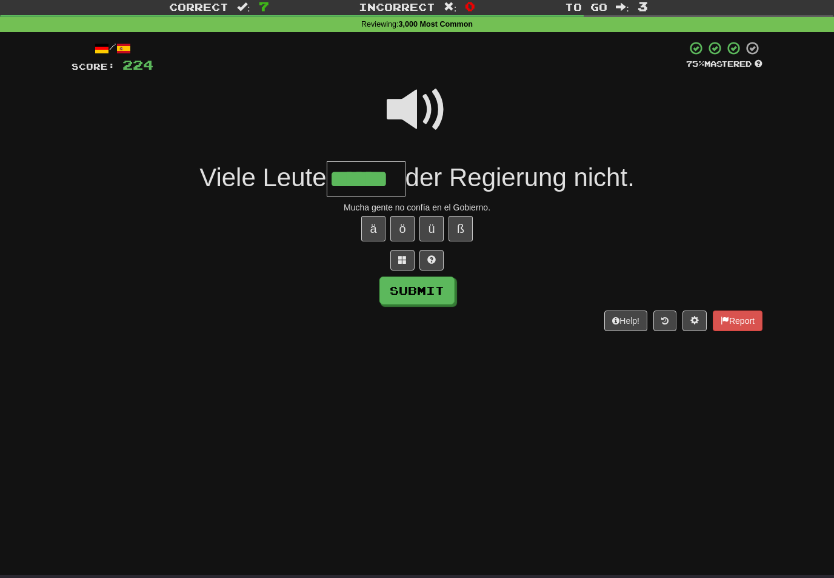
type input "******"
click at [439, 289] on button "Submit" at bounding box center [416, 290] width 75 height 28
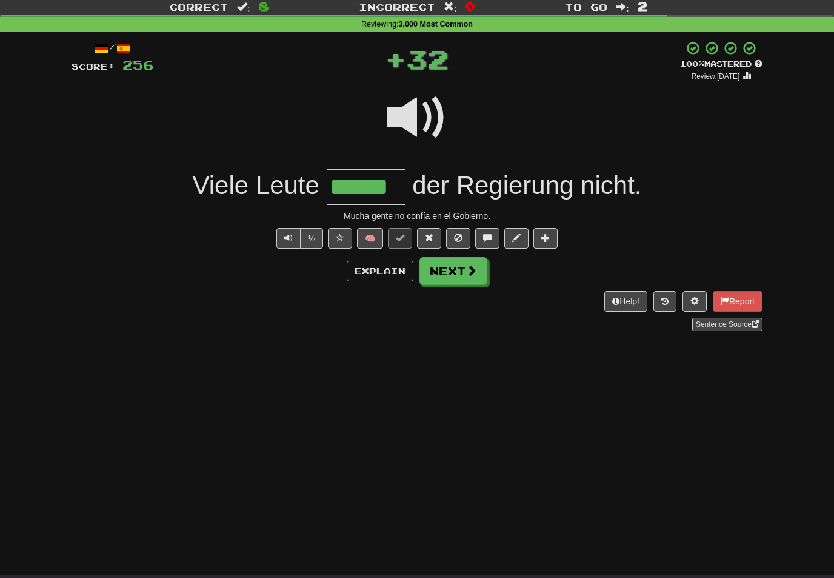
click at [472, 274] on span at bounding box center [471, 270] width 11 height 11
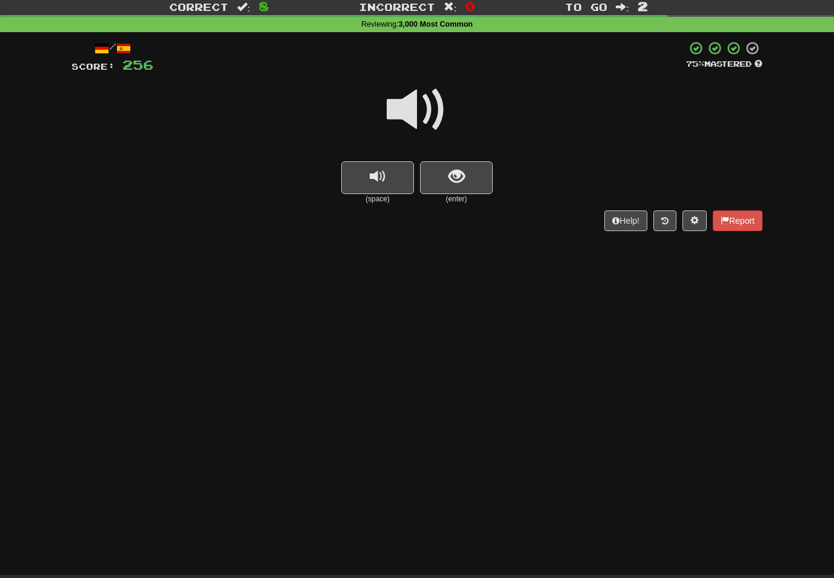
click at [430, 106] on span at bounding box center [417, 109] width 61 height 61
click at [452, 172] on span "show sentence" at bounding box center [457, 177] width 16 height 16
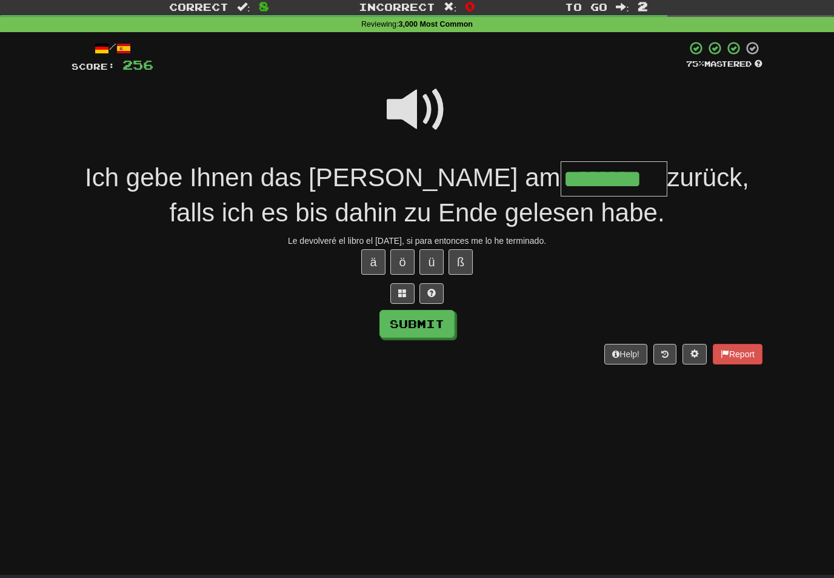
click at [449, 315] on button "Submit" at bounding box center [416, 324] width 75 height 28
type input "********"
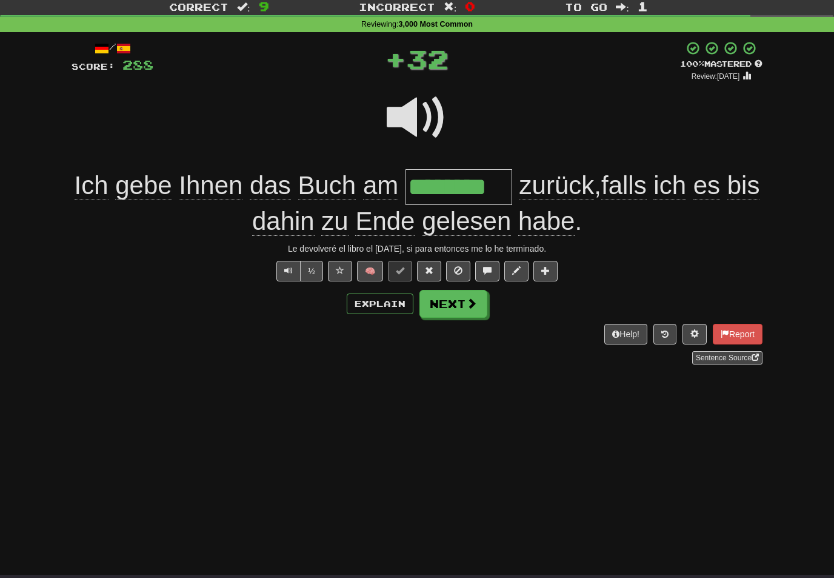
click at [486, 305] on button "Next" at bounding box center [453, 304] width 68 height 28
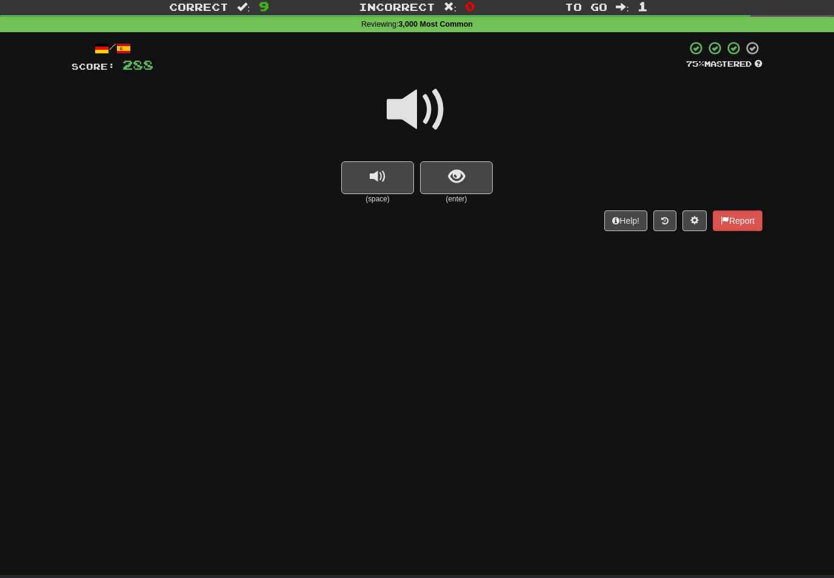
click at [429, 109] on span at bounding box center [417, 109] width 61 height 61
click at [459, 176] on span "show sentence" at bounding box center [457, 177] width 16 height 16
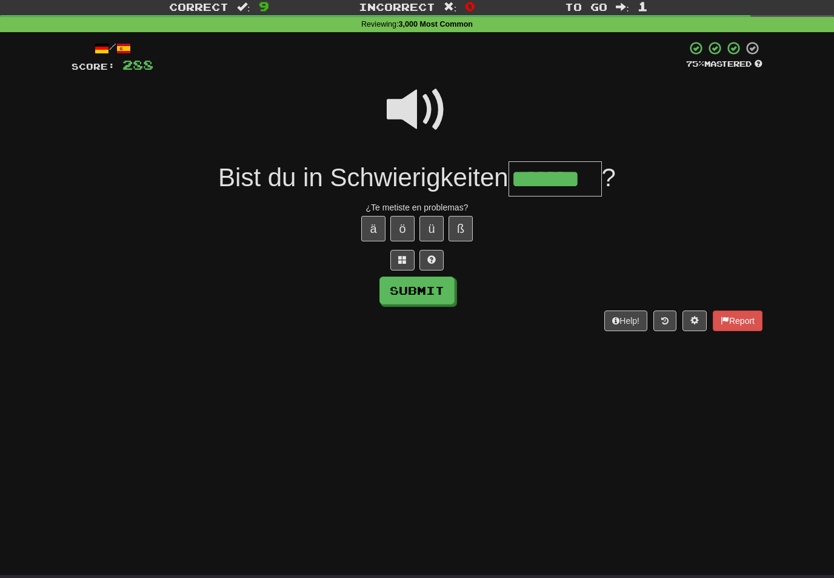
type input "*******"
click at [439, 286] on button "Submit" at bounding box center [416, 290] width 75 height 28
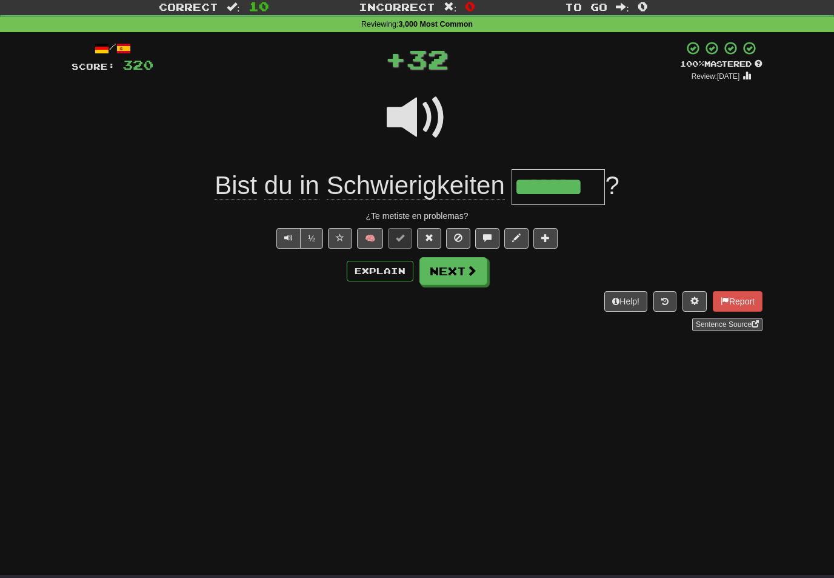
click at [459, 277] on button "Next" at bounding box center [453, 271] width 68 height 28
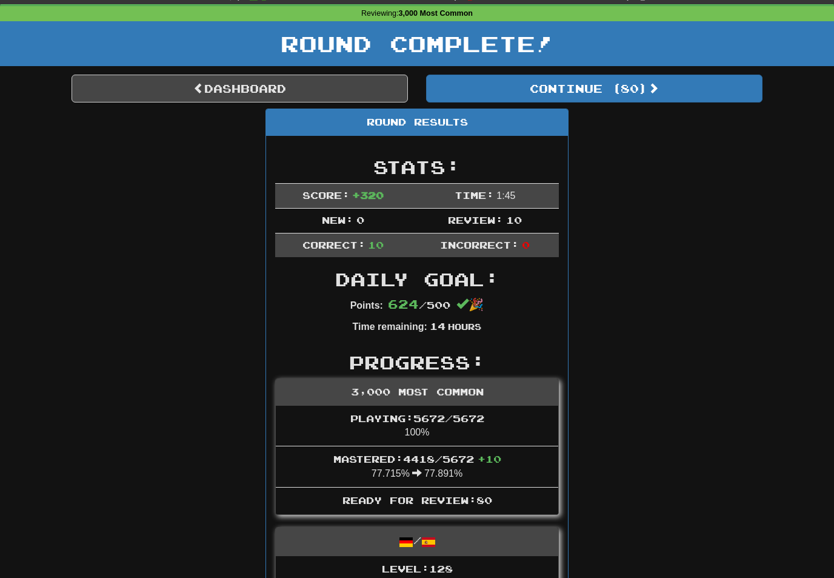
scroll to position [0, 0]
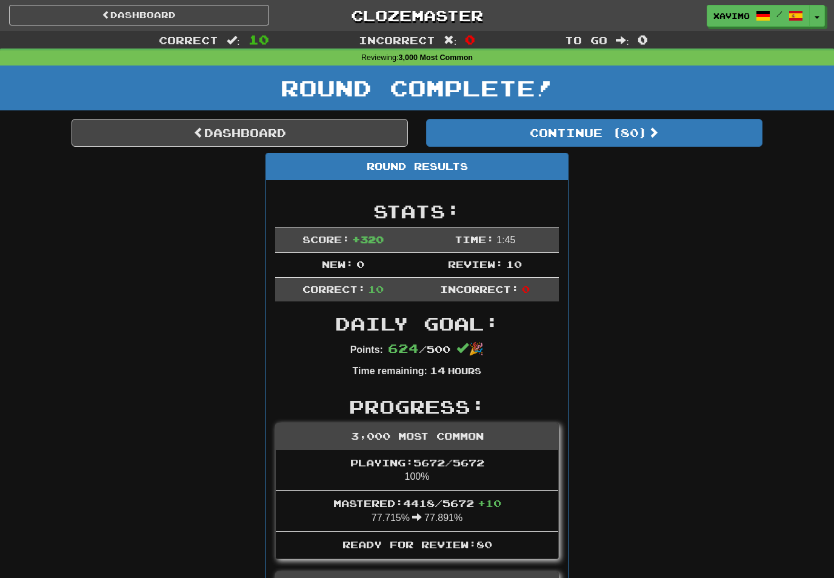
click at [335, 129] on link "Dashboard" at bounding box center [240, 133] width 336 height 28
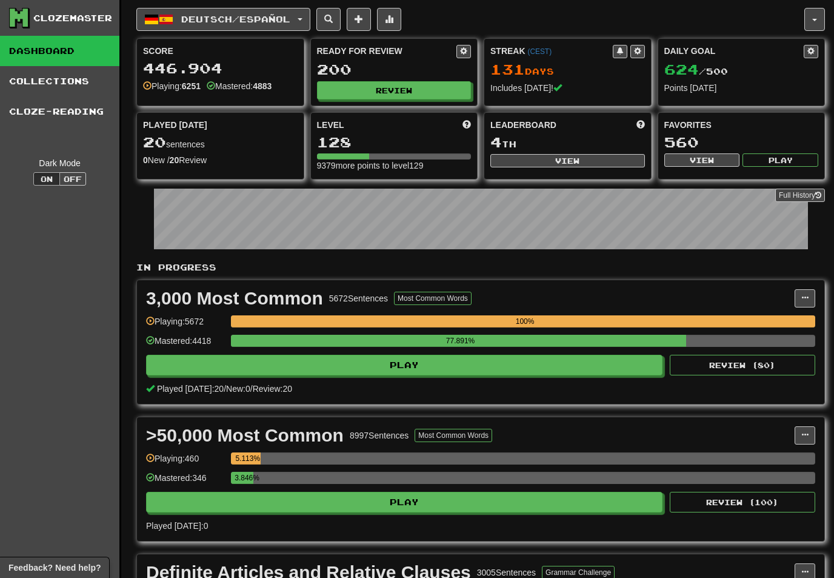
click at [576, 159] on button "View" at bounding box center [567, 160] width 155 height 13
select select "**********"
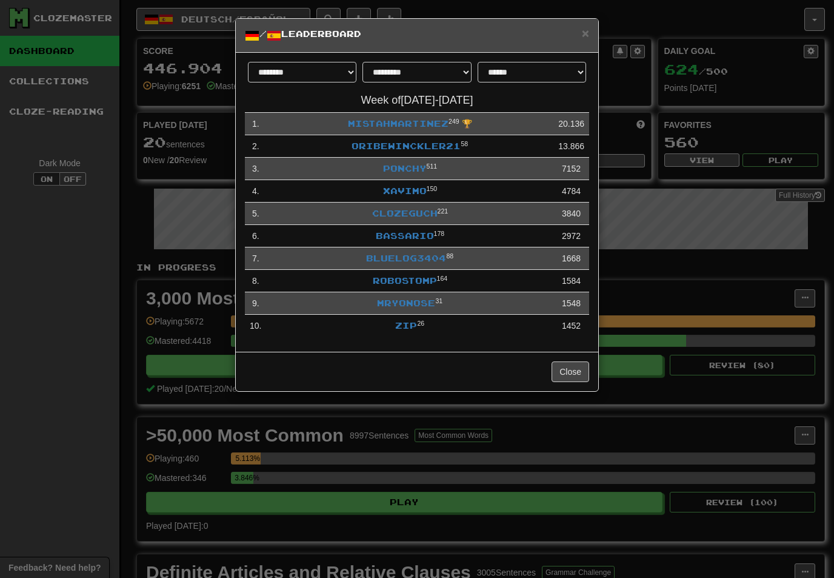
click at [583, 36] on span "×" at bounding box center [585, 33] width 7 height 14
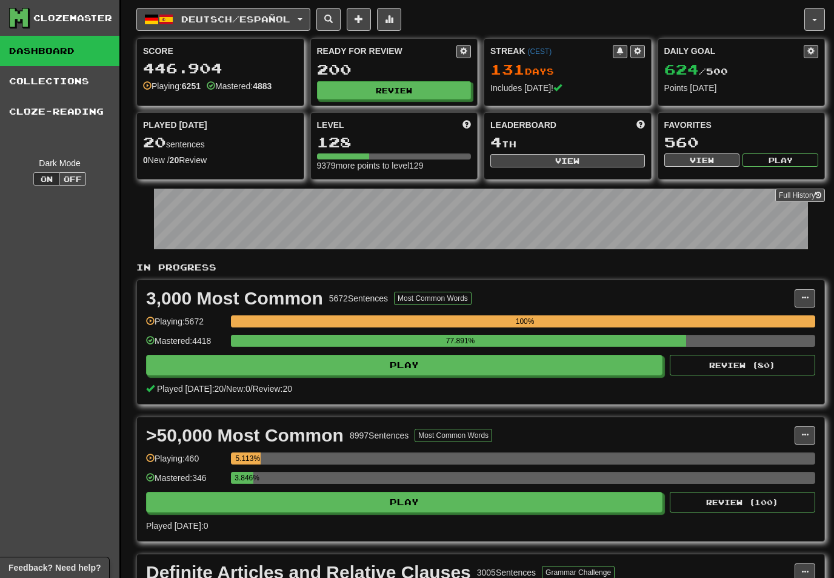
click at [406, 87] on button "Review" at bounding box center [394, 90] width 155 height 18
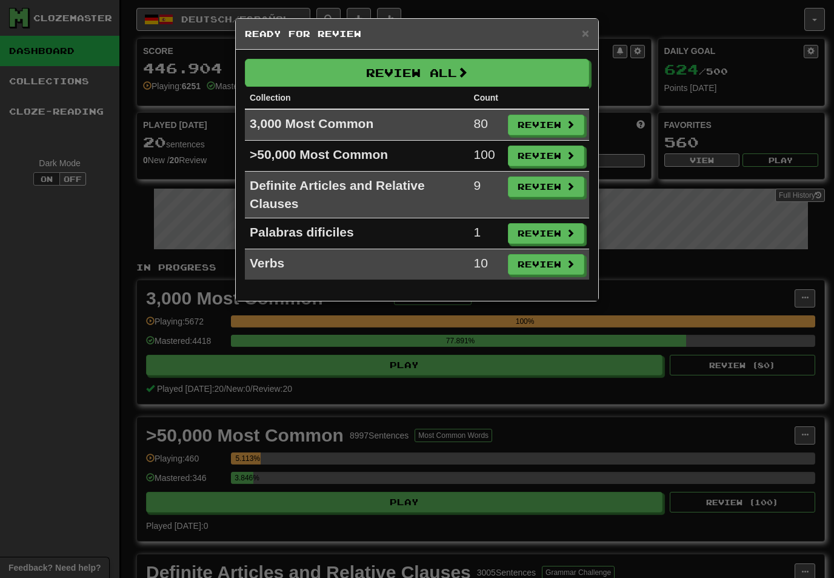
click at [548, 123] on button "Review" at bounding box center [546, 125] width 76 height 21
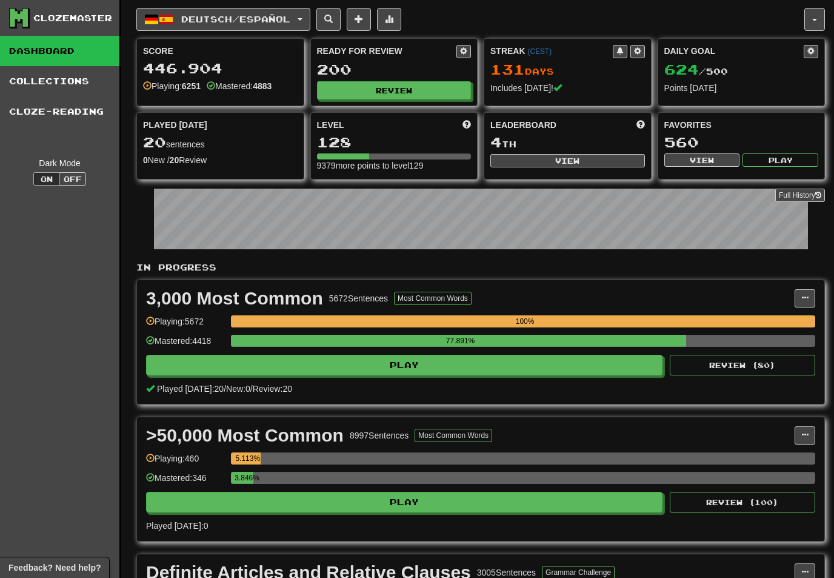
select select "**"
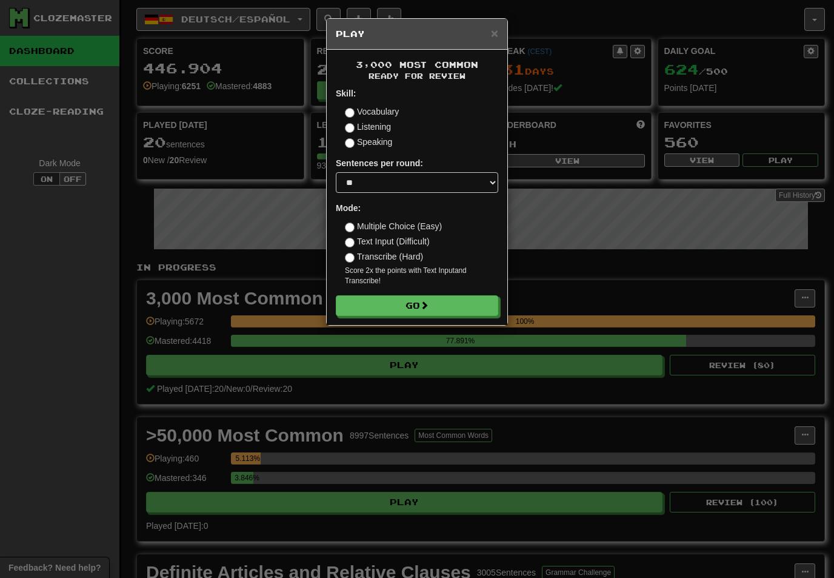
click at [458, 305] on button "Go" at bounding box center [417, 305] width 162 height 21
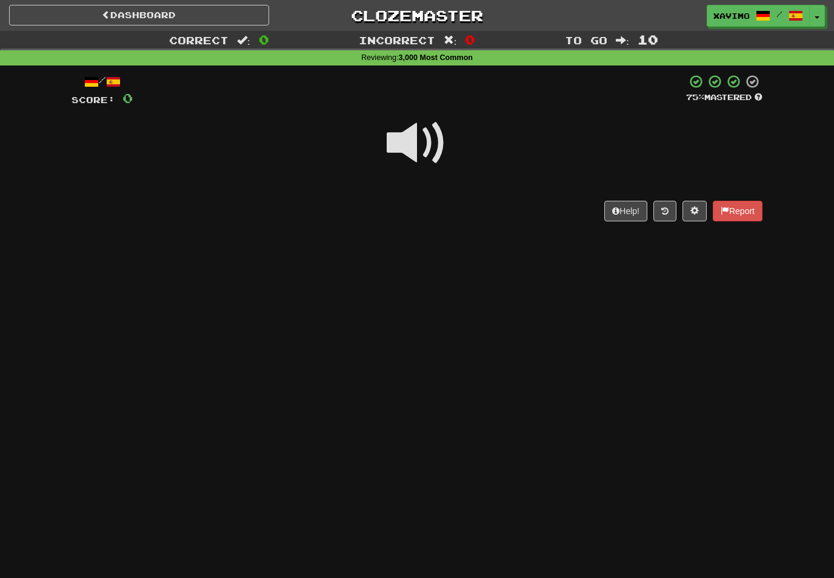
click at [433, 136] on span at bounding box center [417, 143] width 61 height 61
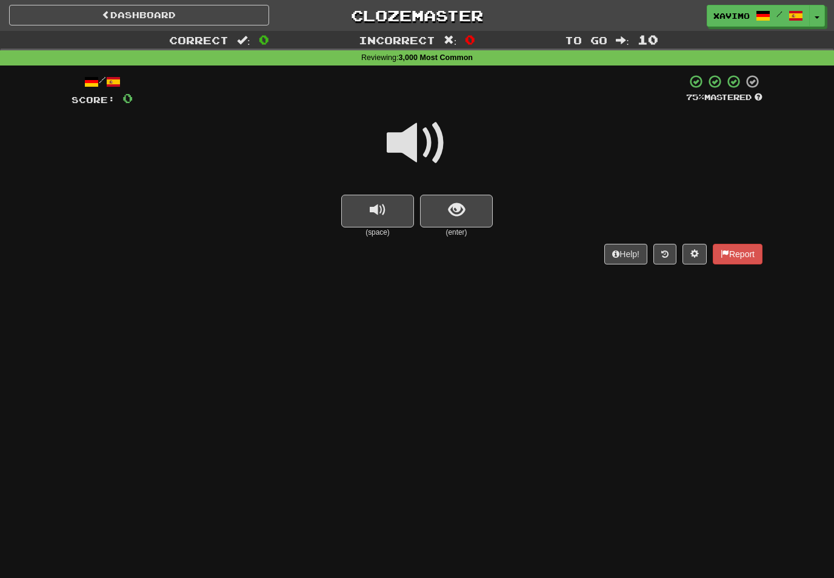
click at [431, 132] on span at bounding box center [417, 143] width 61 height 61
click at [458, 212] on span "show sentence" at bounding box center [457, 210] width 16 height 16
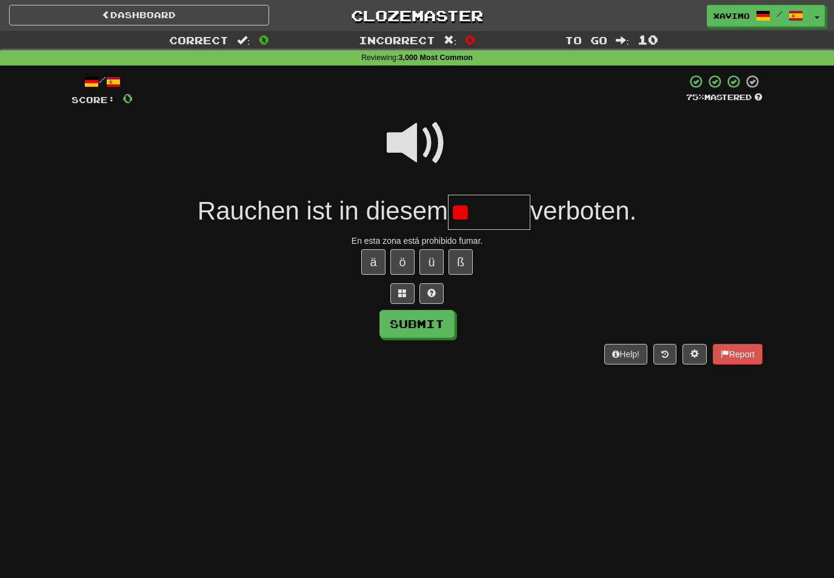
type input "*"
click at [448, 333] on button "Submit" at bounding box center [416, 324] width 75 height 28
type input "******"
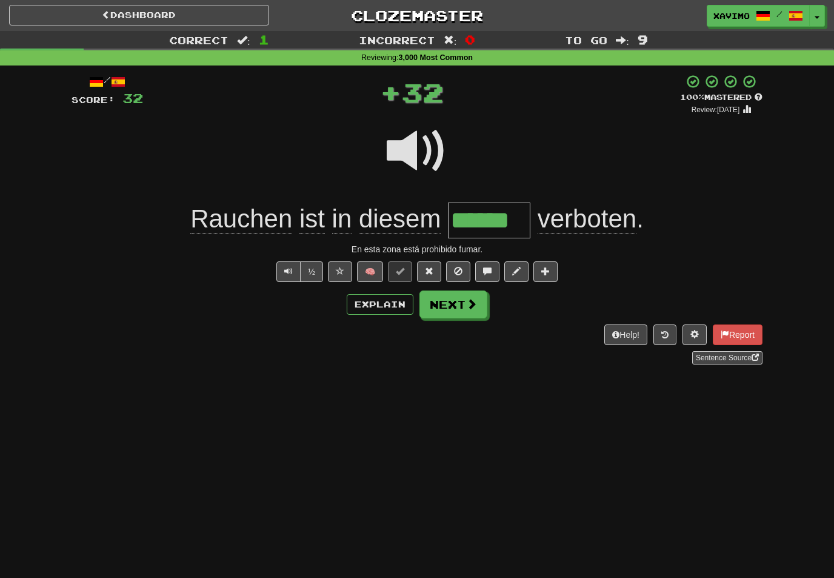
click at [471, 305] on span at bounding box center [471, 303] width 11 height 11
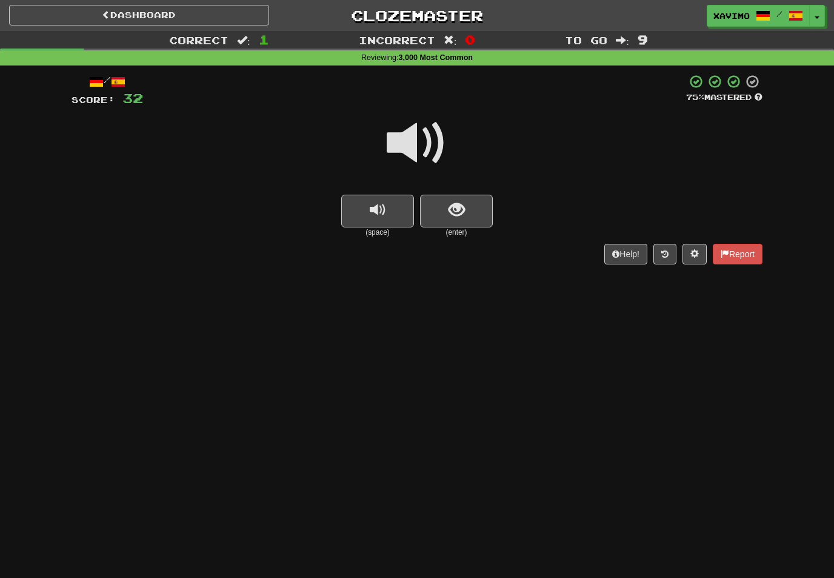
click at [432, 148] on span at bounding box center [417, 143] width 61 height 61
click at [459, 212] on span "show sentence" at bounding box center [457, 210] width 16 height 16
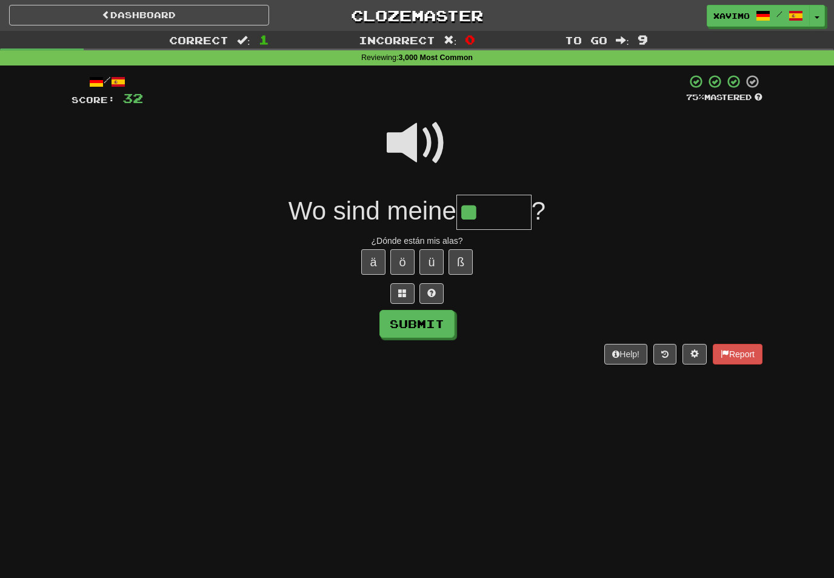
click at [429, 261] on button "ü" at bounding box center [431, 261] width 24 height 25
click at [441, 316] on button "Submit" at bounding box center [416, 324] width 75 height 28
type input "******"
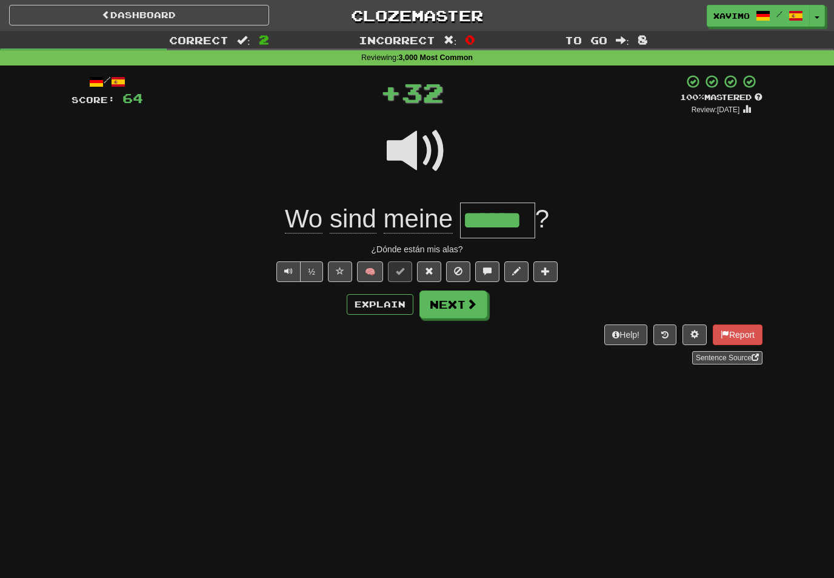
click at [471, 308] on span at bounding box center [471, 303] width 11 height 11
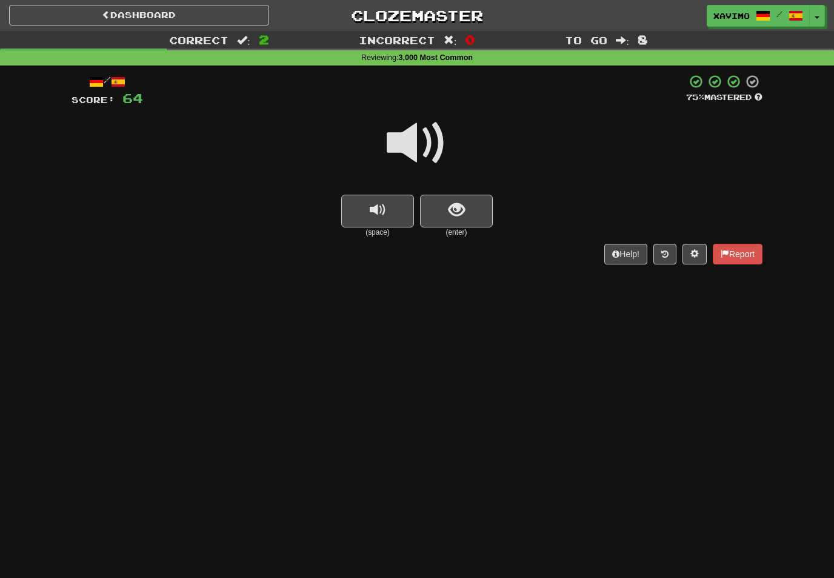
click at [426, 137] on span at bounding box center [417, 143] width 61 height 61
click at [459, 212] on span "show sentence" at bounding box center [457, 210] width 16 height 16
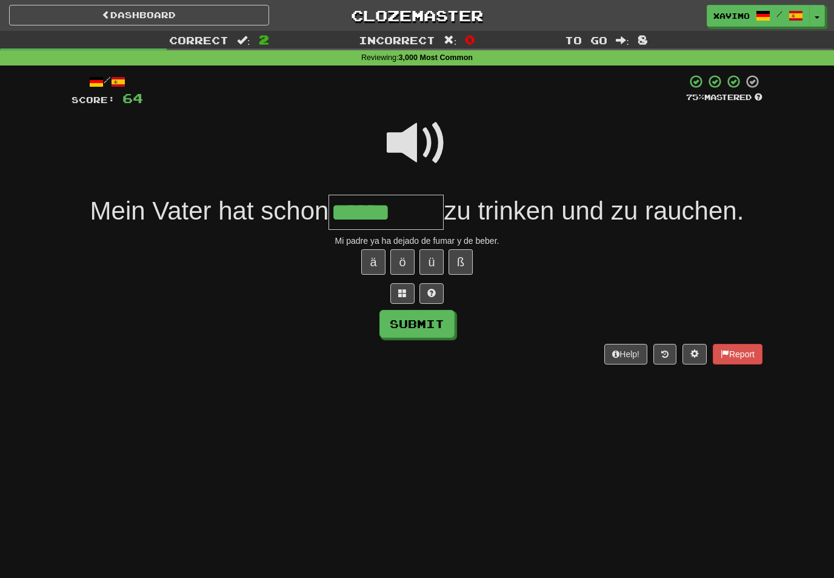
click at [407, 258] on button "ö" at bounding box center [402, 261] width 24 height 25
type input "*********"
click at [442, 330] on button "Submit" at bounding box center [416, 324] width 75 height 28
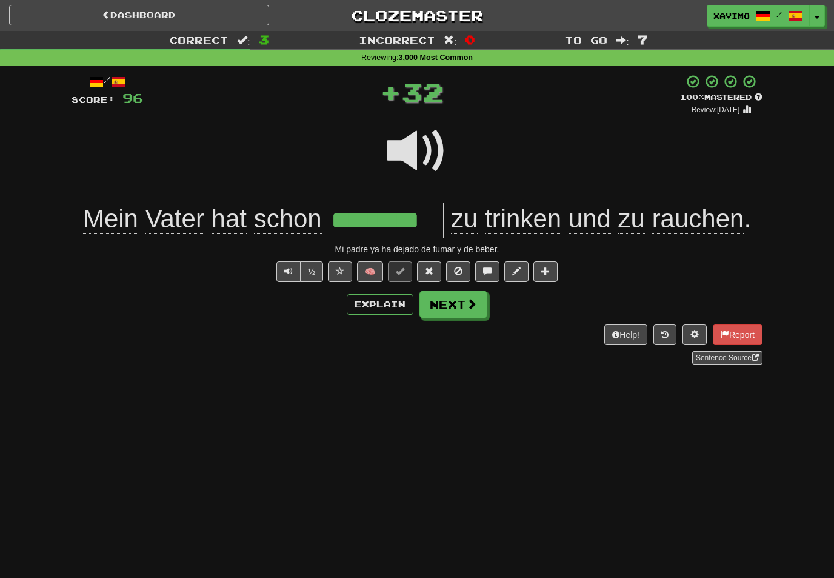
click at [470, 307] on span at bounding box center [471, 303] width 11 height 11
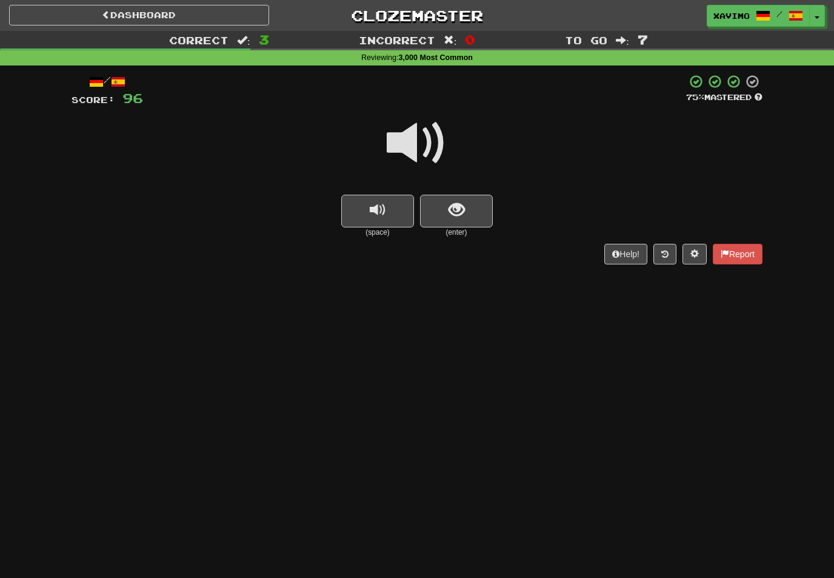
click at [432, 134] on span at bounding box center [417, 143] width 61 height 61
click at [459, 205] on span "show sentence" at bounding box center [457, 210] width 16 height 16
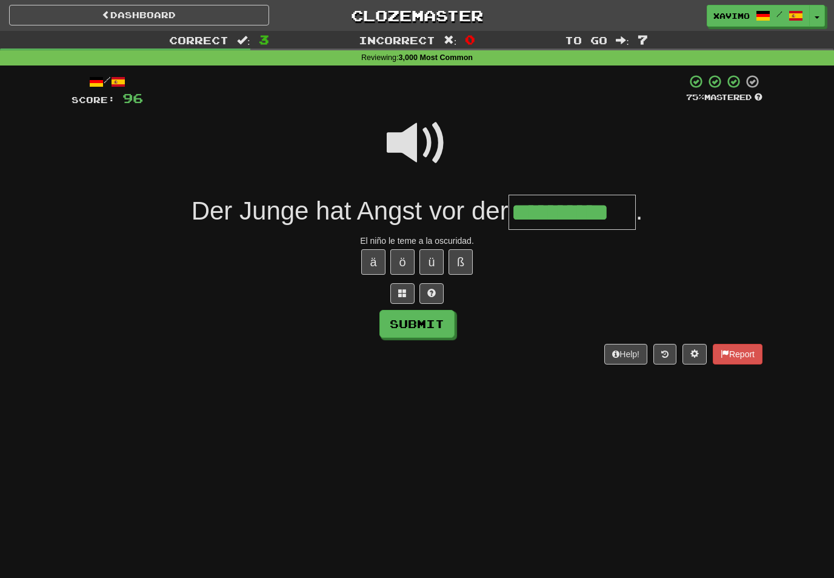
click at [442, 320] on button "Submit" at bounding box center [416, 324] width 75 height 28
type input "**********"
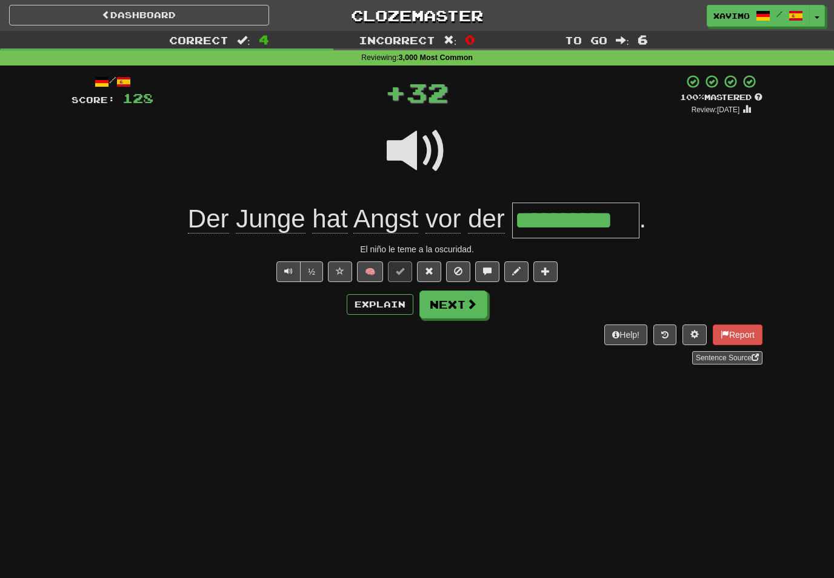
click at [472, 302] on span at bounding box center [471, 303] width 11 height 11
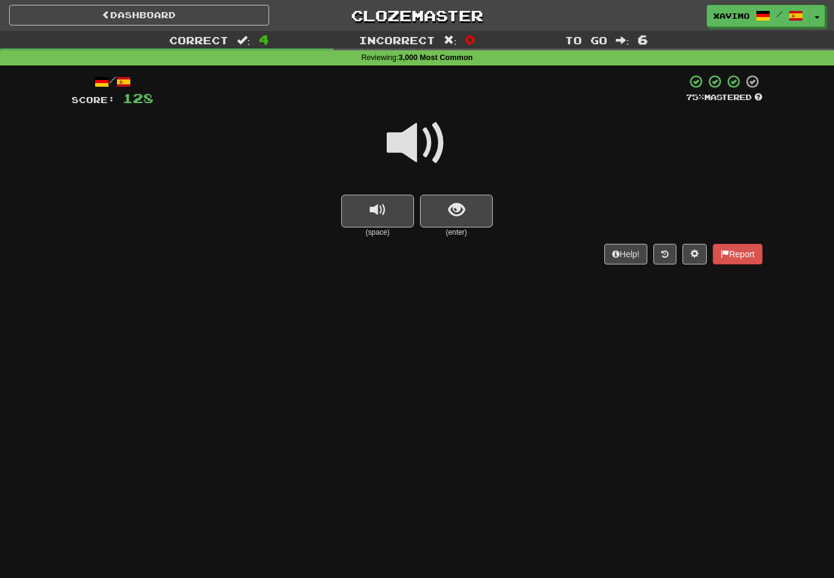
click at [431, 143] on span at bounding box center [417, 143] width 61 height 61
click at [461, 212] on span "show sentence" at bounding box center [457, 210] width 16 height 16
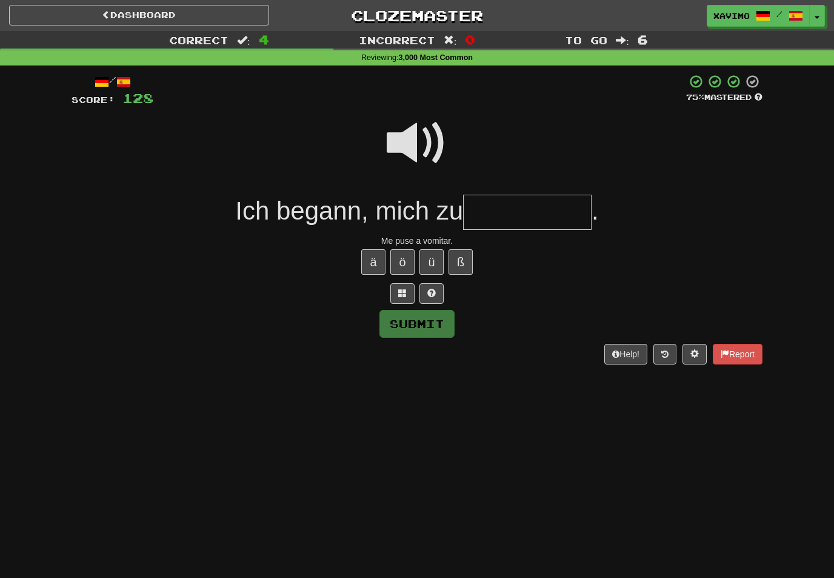
click at [438, 255] on button "ü" at bounding box center [431, 261] width 24 height 25
type input "*********"
click at [450, 321] on button "Submit" at bounding box center [416, 324] width 75 height 28
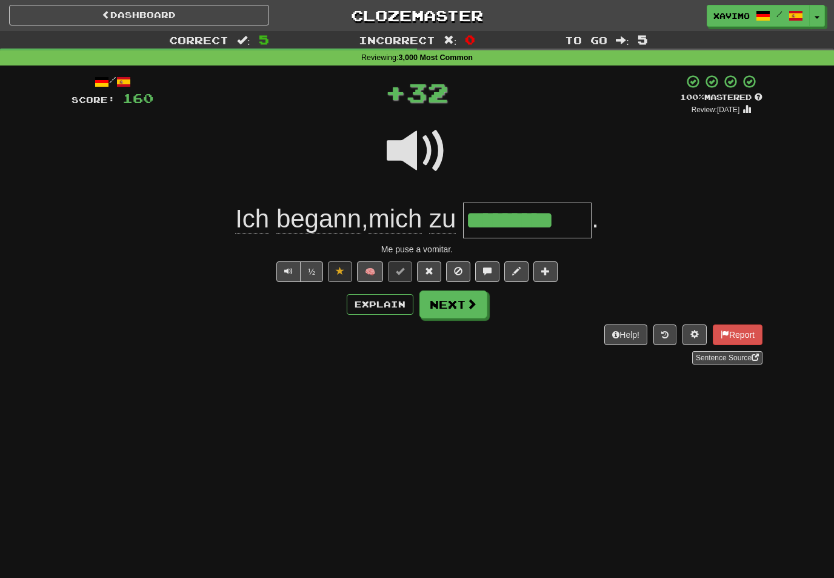
click at [478, 298] on button "Next" at bounding box center [453, 304] width 68 height 28
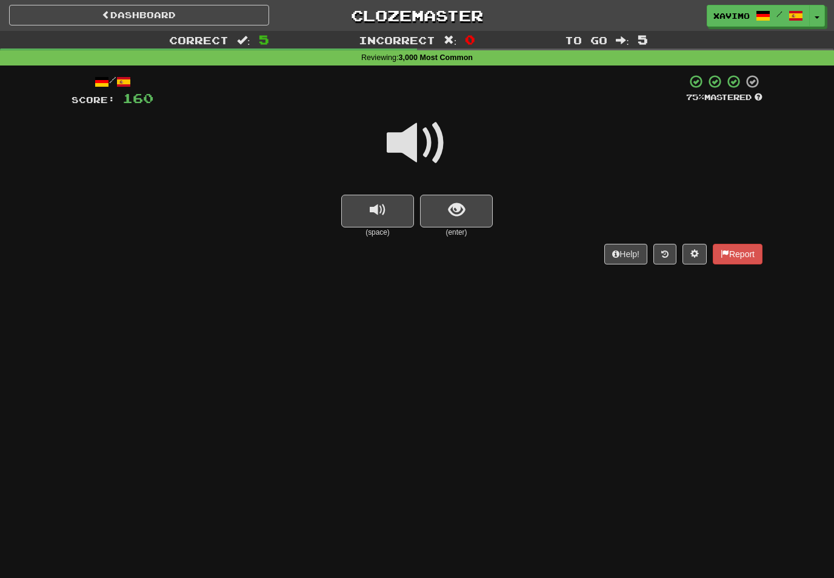
click at [425, 140] on span at bounding box center [417, 143] width 61 height 61
click at [454, 203] on span "show sentence" at bounding box center [457, 210] width 16 height 16
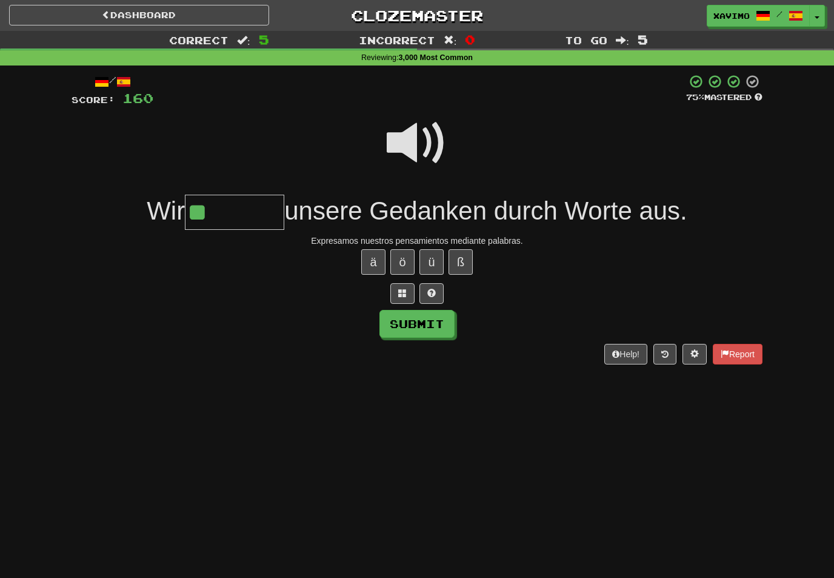
click at [432, 253] on button "ü" at bounding box center [431, 261] width 24 height 25
type input "*******"
click at [433, 320] on button "Submit" at bounding box center [416, 324] width 75 height 28
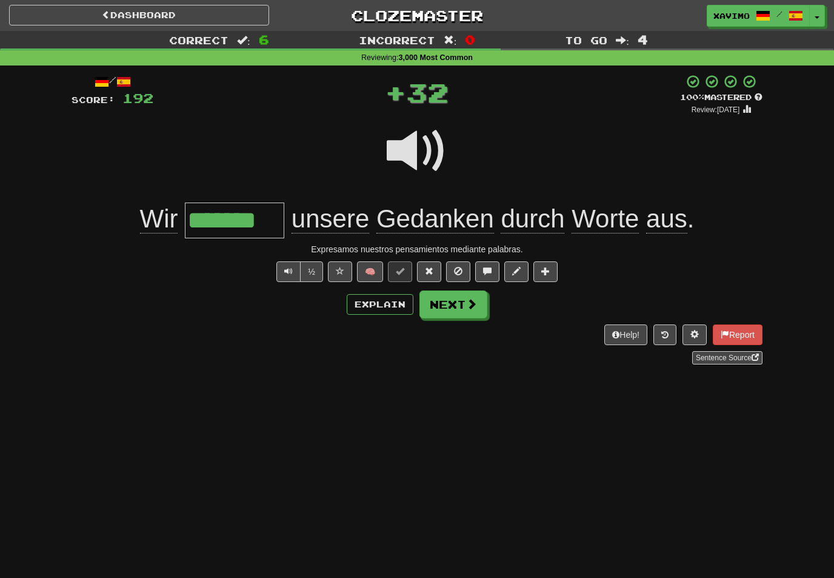
click at [469, 307] on span at bounding box center [471, 303] width 11 height 11
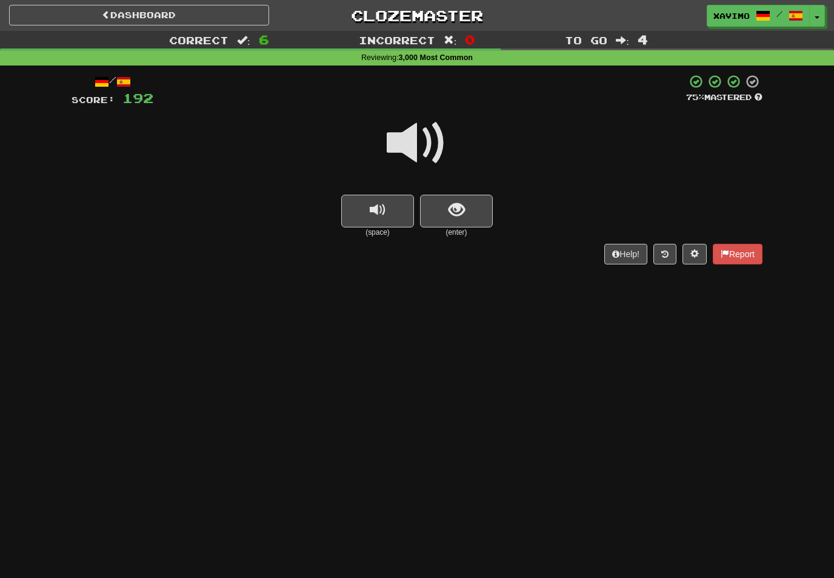
click at [416, 139] on span at bounding box center [417, 143] width 61 height 61
click at [453, 209] on span "show sentence" at bounding box center [457, 210] width 16 height 16
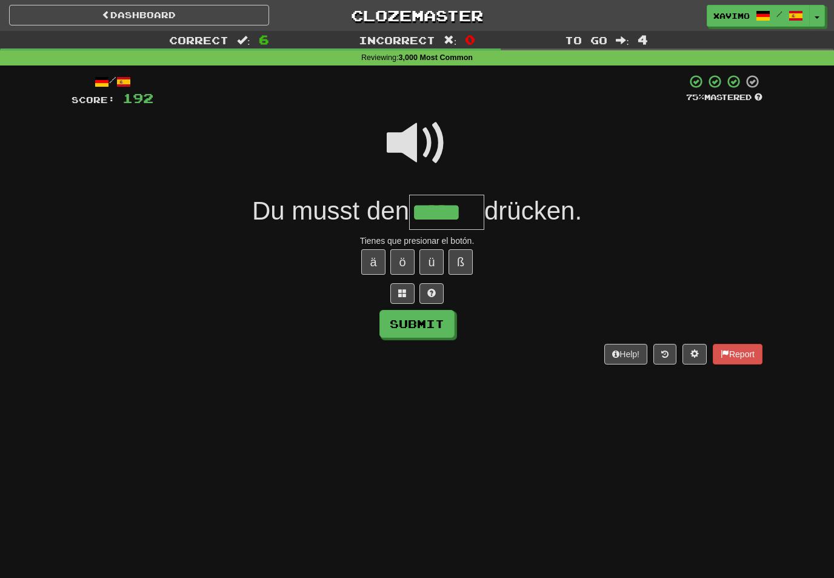
click at [441, 314] on button "Submit" at bounding box center [416, 324] width 75 height 28
type input "*****"
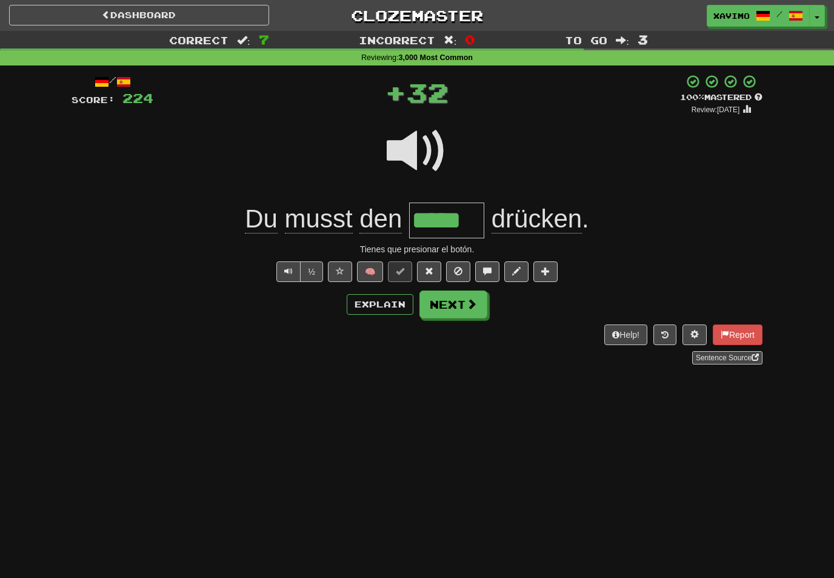
click at [471, 301] on span at bounding box center [471, 303] width 11 height 11
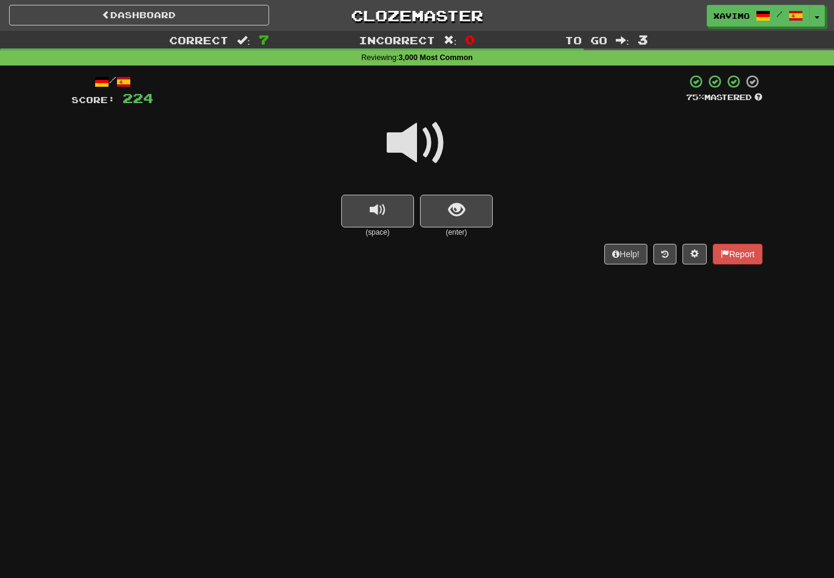
click at [432, 149] on span at bounding box center [417, 143] width 61 height 61
click at [450, 210] on span "show sentence" at bounding box center [457, 210] width 16 height 16
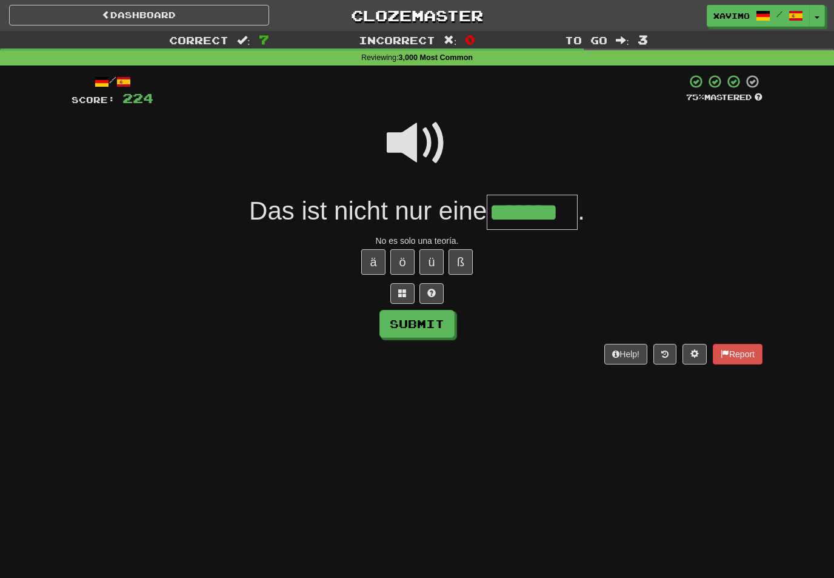
click at [438, 327] on button "Submit" at bounding box center [416, 324] width 75 height 28
type input "*******"
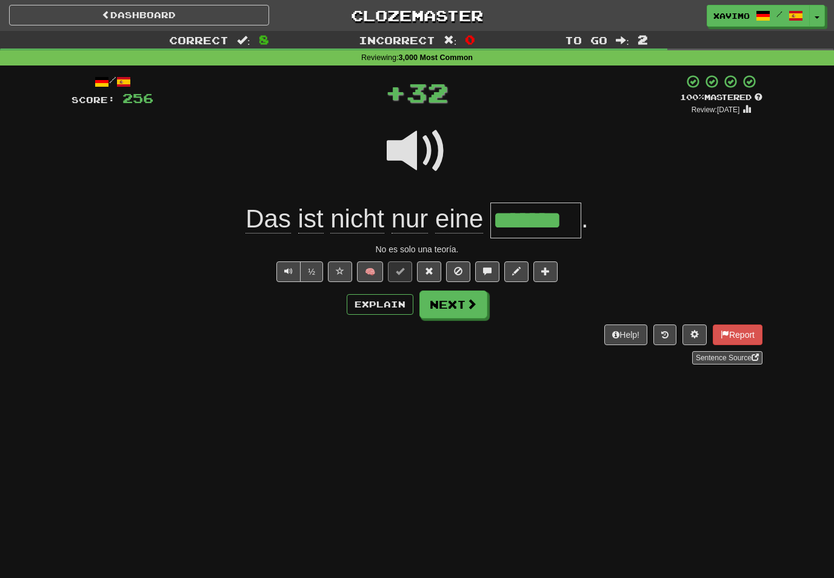
click at [464, 305] on button "Next" at bounding box center [453, 304] width 68 height 28
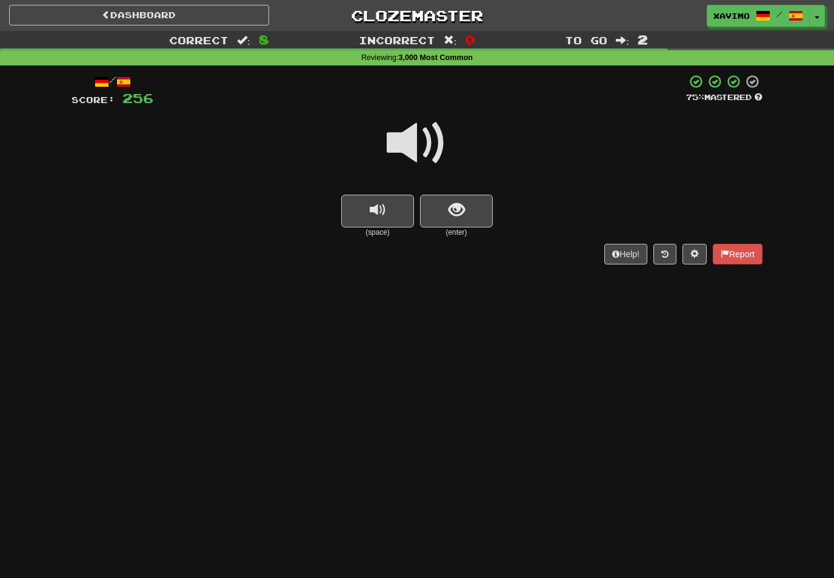
click at [422, 147] on span at bounding box center [417, 143] width 61 height 61
click at [454, 212] on span "show sentence" at bounding box center [457, 210] width 16 height 16
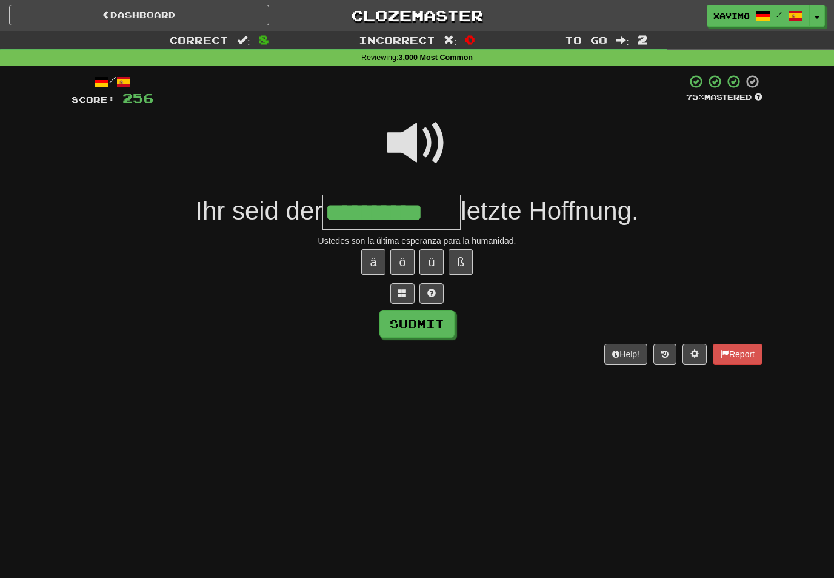
click at [442, 316] on button "Submit" at bounding box center [416, 324] width 75 height 28
type input "**********"
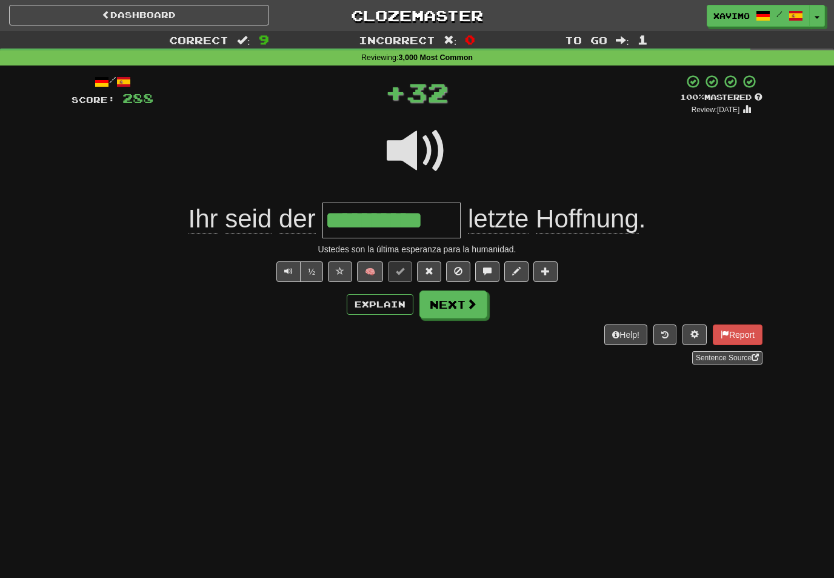
click at [478, 299] on button "Next" at bounding box center [453, 304] width 68 height 28
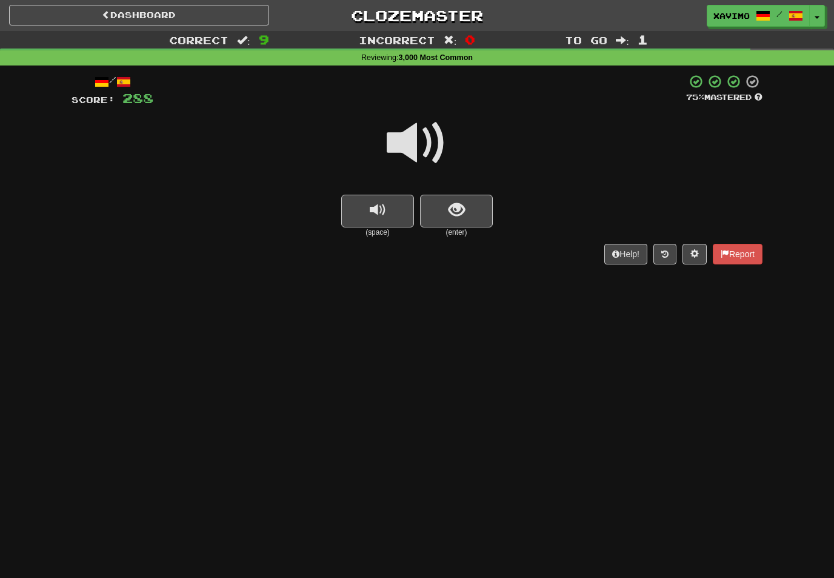
click at [419, 144] on span at bounding box center [417, 143] width 61 height 61
click at [462, 203] on span "show sentence" at bounding box center [457, 210] width 16 height 16
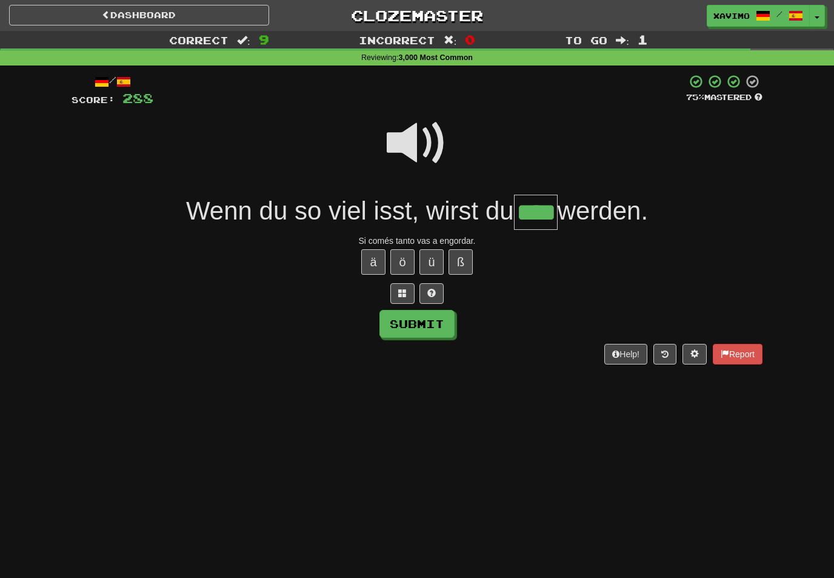
type input "****"
click at [439, 319] on button "Submit" at bounding box center [416, 324] width 75 height 28
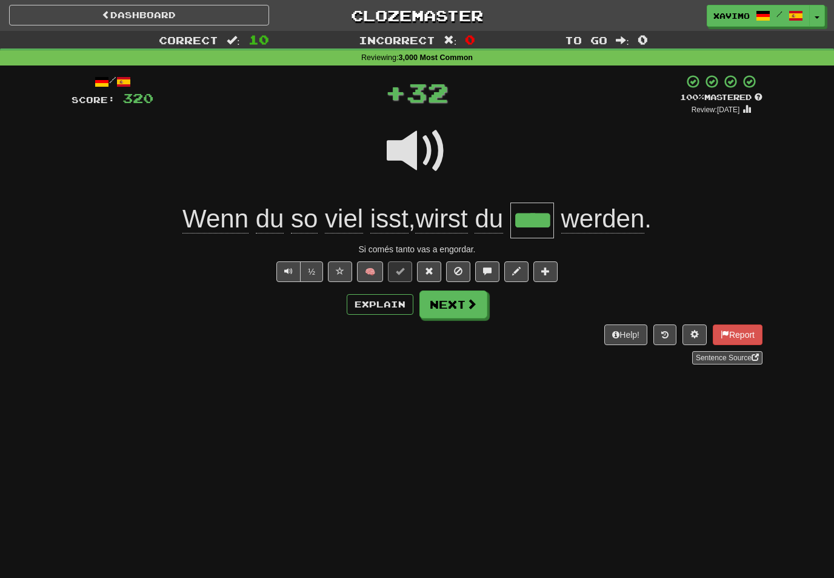
click at [470, 304] on span at bounding box center [471, 303] width 11 height 11
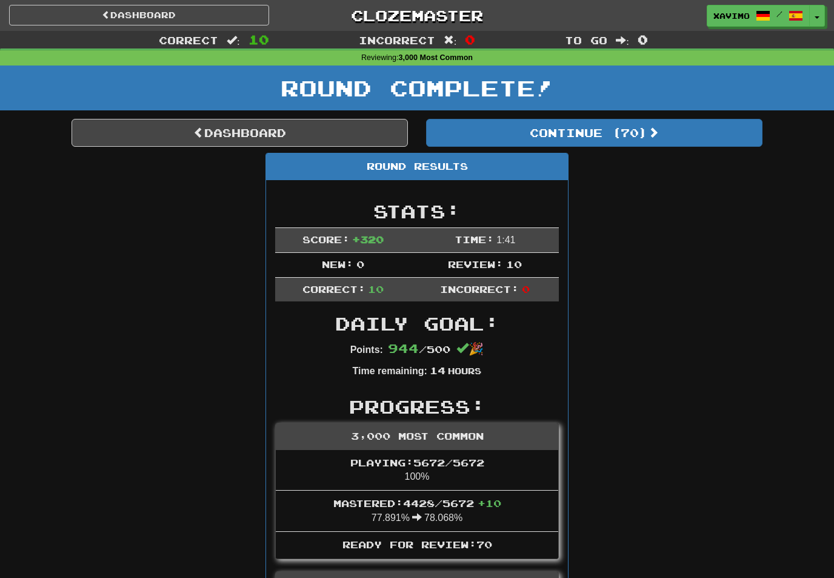
click at [630, 130] on button "Continue ( 70 )" at bounding box center [594, 133] width 336 height 28
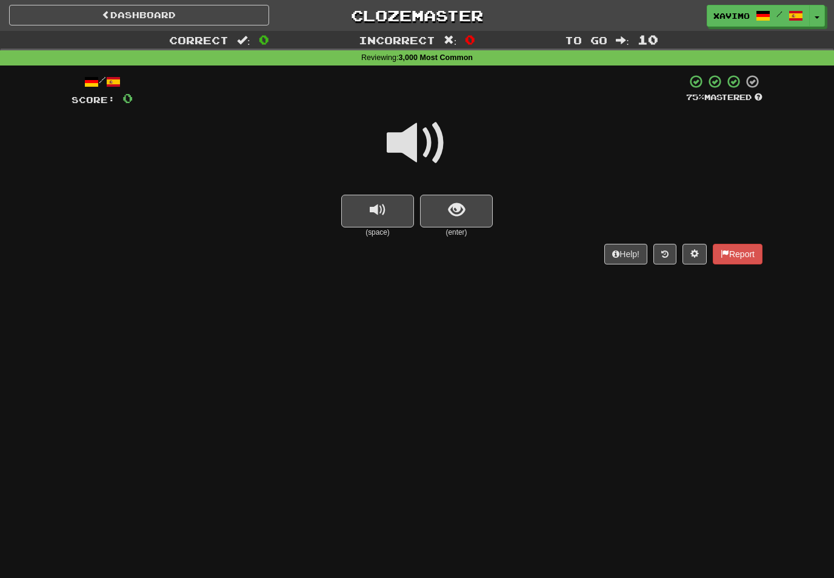
click at [428, 147] on span at bounding box center [417, 143] width 61 height 61
click at [450, 209] on span "show sentence" at bounding box center [457, 210] width 16 height 16
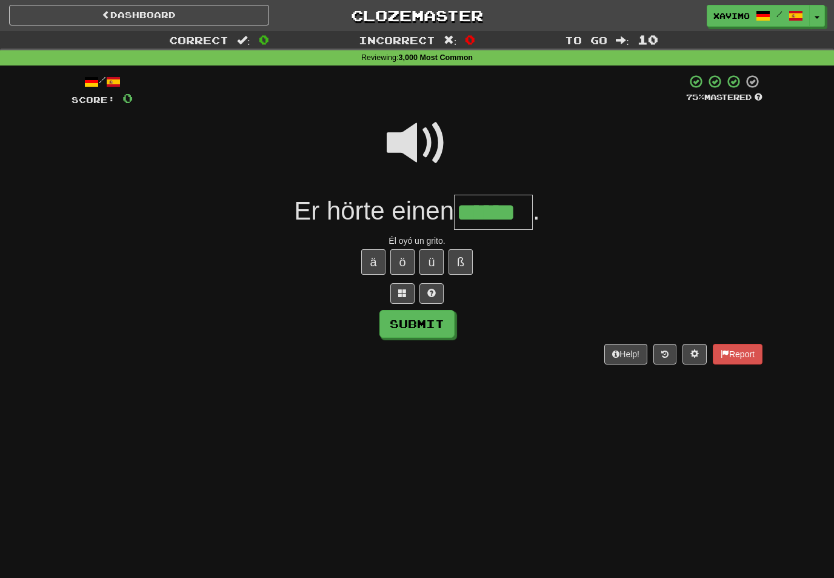
click at [450, 319] on button "Submit" at bounding box center [416, 324] width 75 height 28
type input "******"
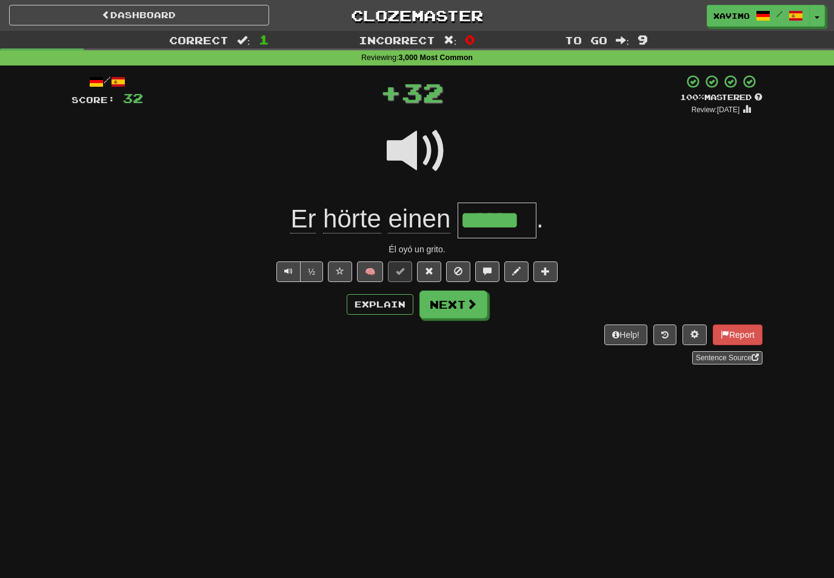
click at [473, 309] on button "Next" at bounding box center [453, 304] width 68 height 28
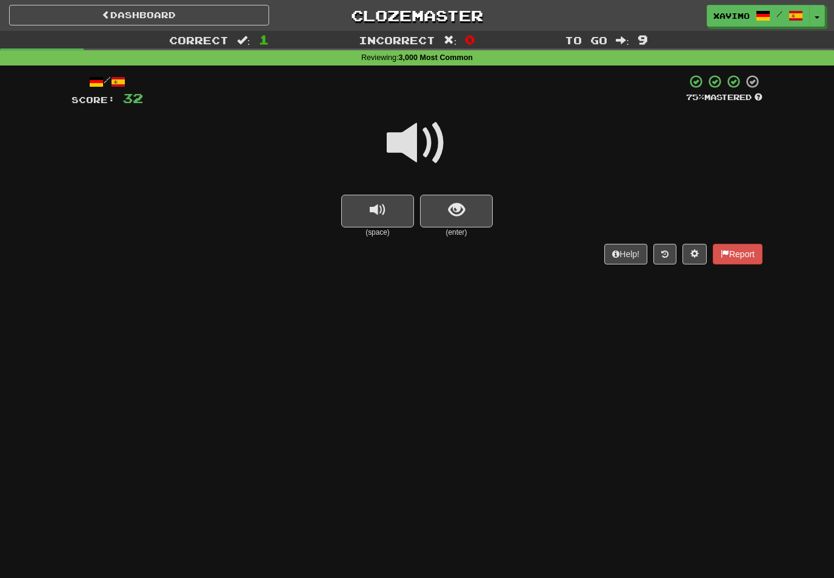
click at [428, 139] on span at bounding box center [417, 143] width 61 height 61
click at [458, 212] on span "show sentence" at bounding box center [457, 210] width 16 height 16
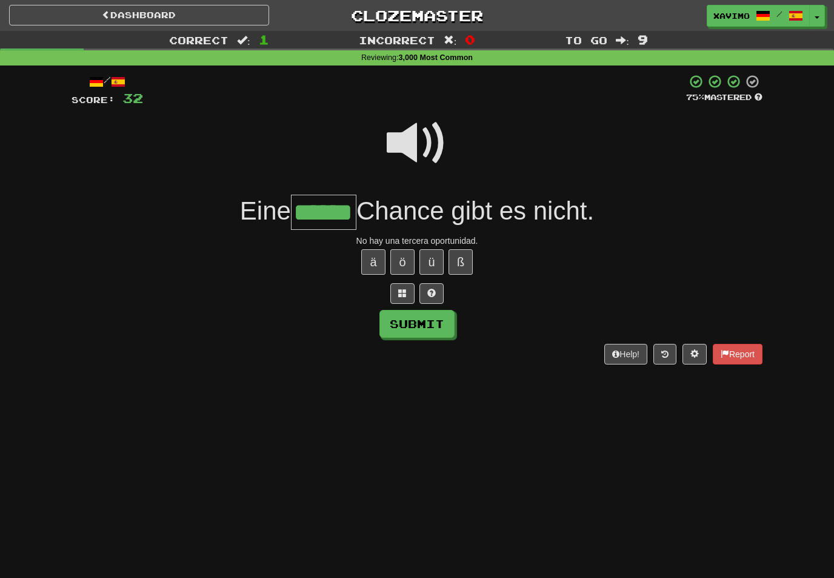
type input "******"
click at [440, 324] on button "Submit" at bounding box center [416, 324] width 75 height 28
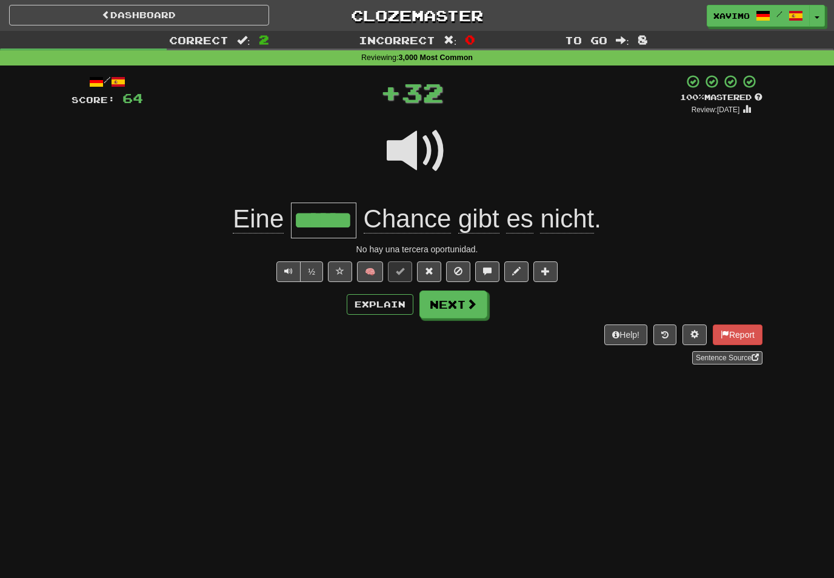
click at [471, 311] on button "Next" at bounding box center [453, 304] width 68 height 28
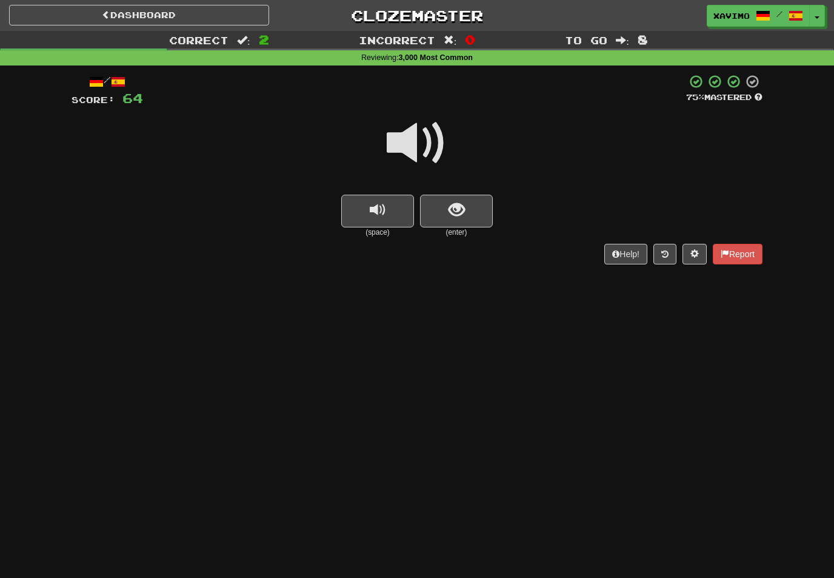
click at [424, 144] on span at bounding box center [417, 143] width 61 height 61
click at [453, 210] on span "show sentence" at bounding box center [457, 210] width 16 height 16
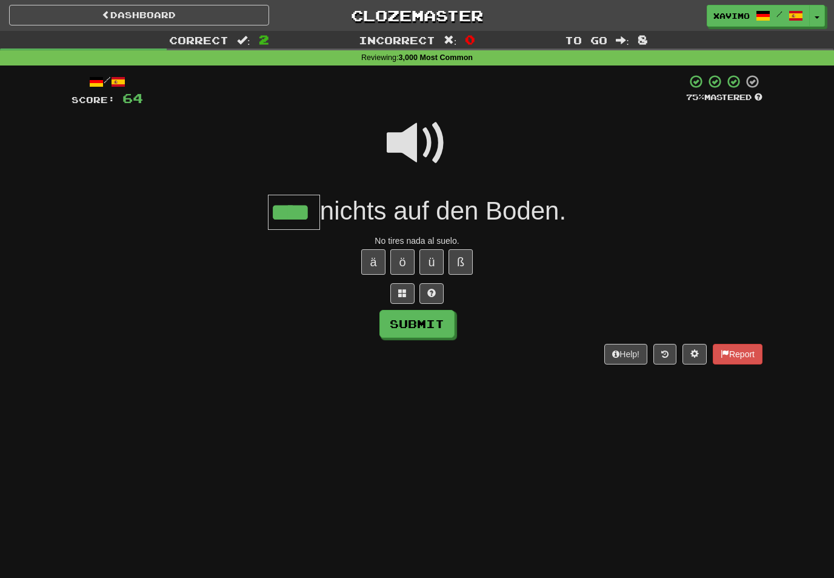
click at [441, 318] on button "Submit" at bounding box center [416, 324] width 75 height 28
type input "****"
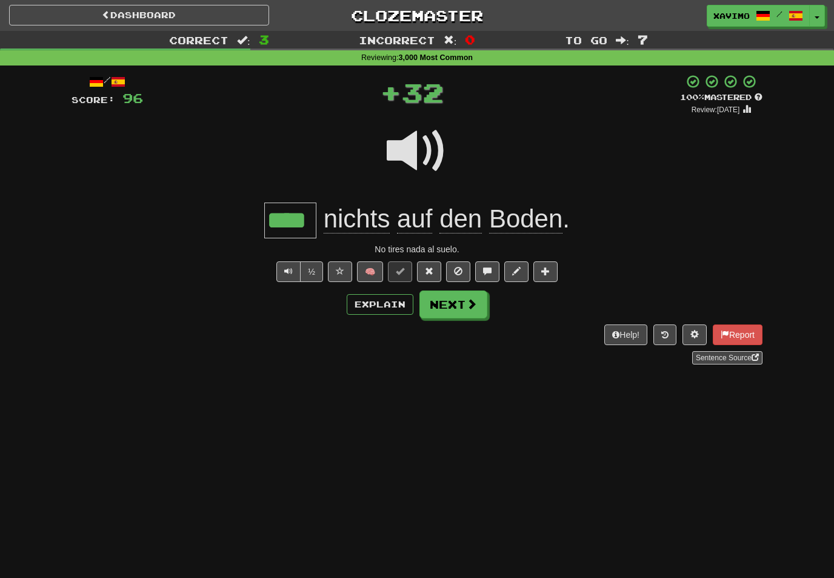
click at [471, 304] on span at bounding box center [471, 303] width 11 height 11
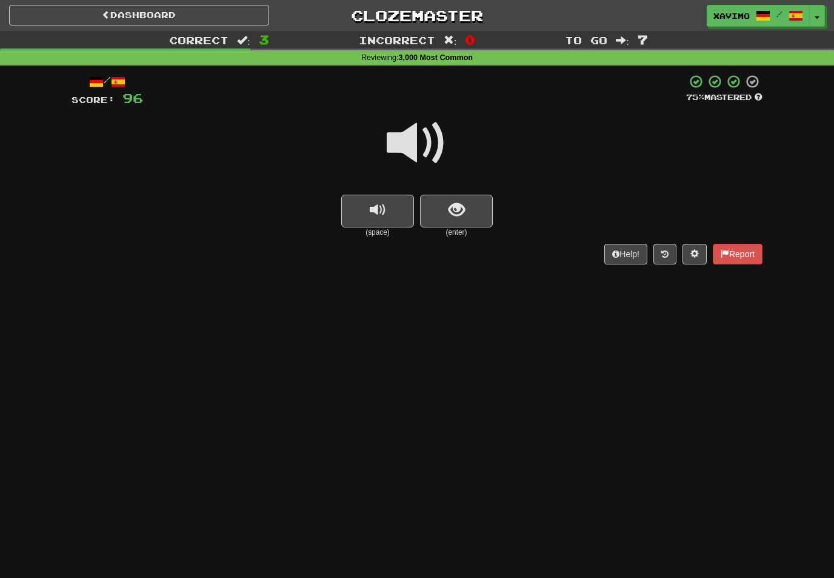
click at [424, 141] on span at bounding box center [417, 143] width 61 height 61
click at [451, 205] on span "show sentence" at bounding box center [457, 210] width 16 height 16
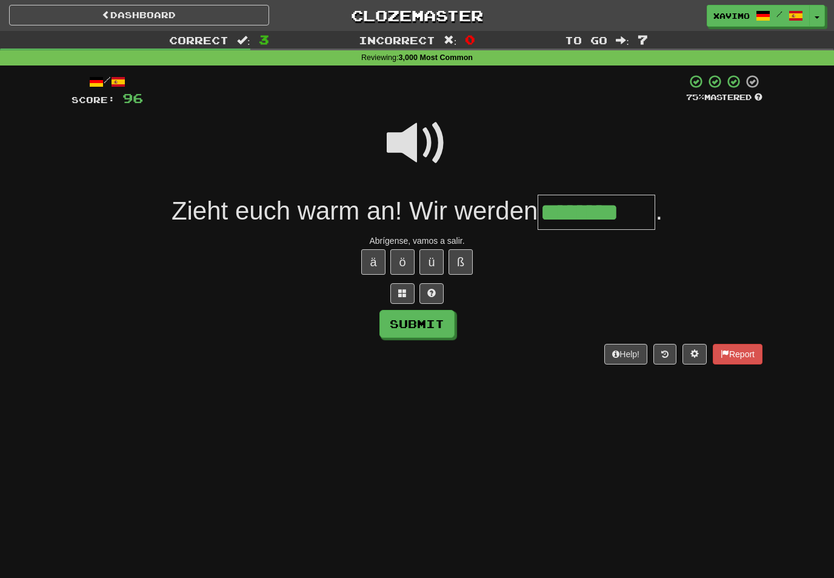
type input "********"
click at [442, 318] on button "Submit" at bounding box center [416, 324] width 75 height 28
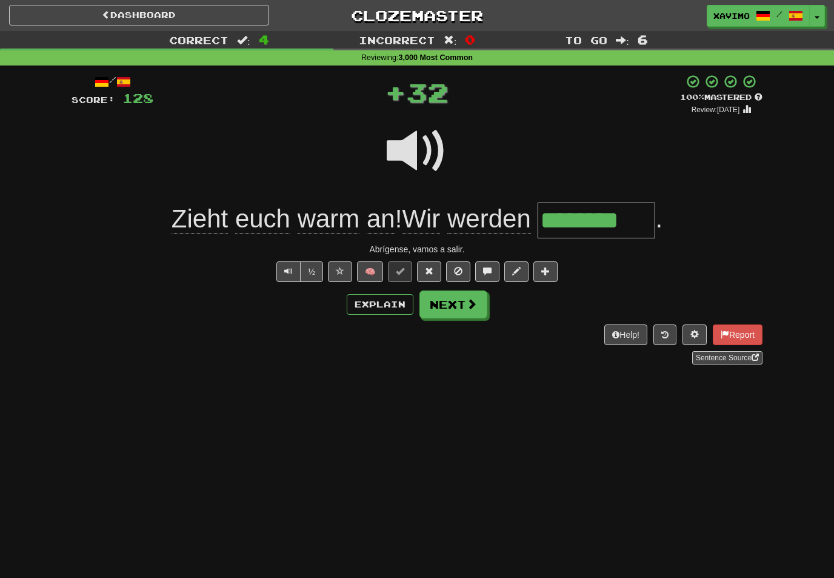
click at [464, 300] on button "Next" at bounding box center [453, 304] width 68 height 28
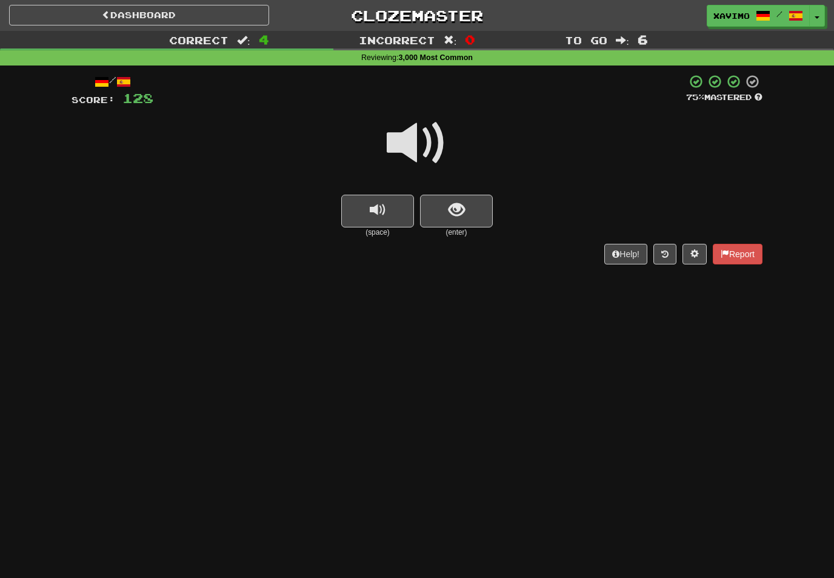
click at [428, 141] on span at bounding box center [417, 143] width 61 height 61
click at [453, 207] on span "show sentence" at bounding box center [457, 210] width 16 height 16
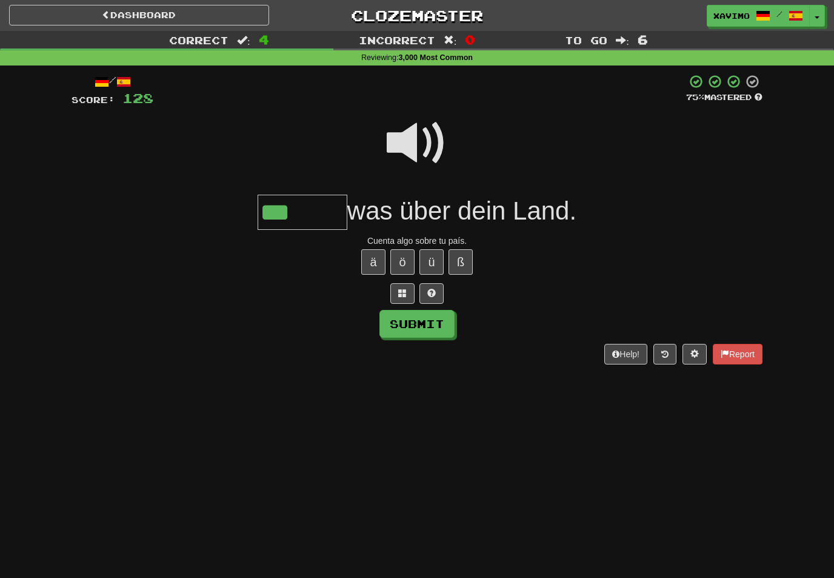
click at [370, 261] on button "ä" at bounding box center [373, 261] width 24 height 25
click at [421, 313] on button "Submit" at bounding box center [416, 324] width 75 height 28
type input "*******"
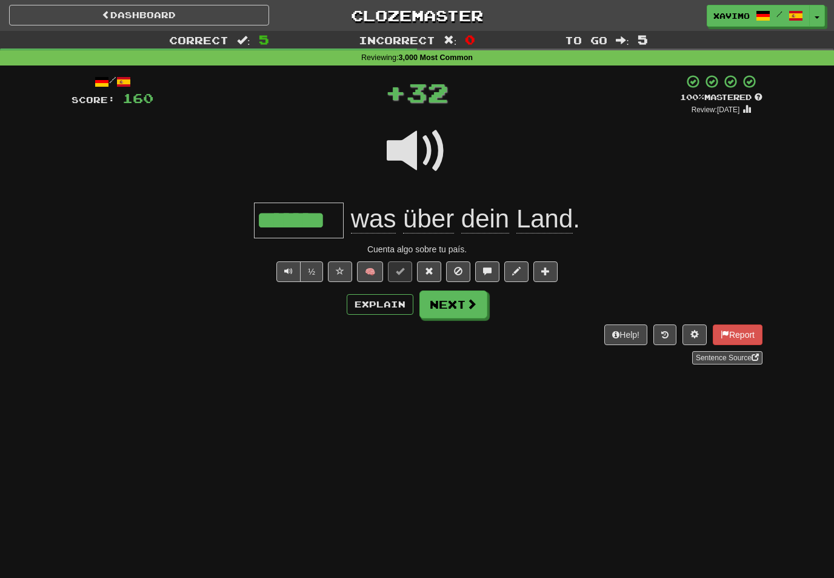
click at [471, 302] on span at bounding box center [471, 303] width 11 height 11
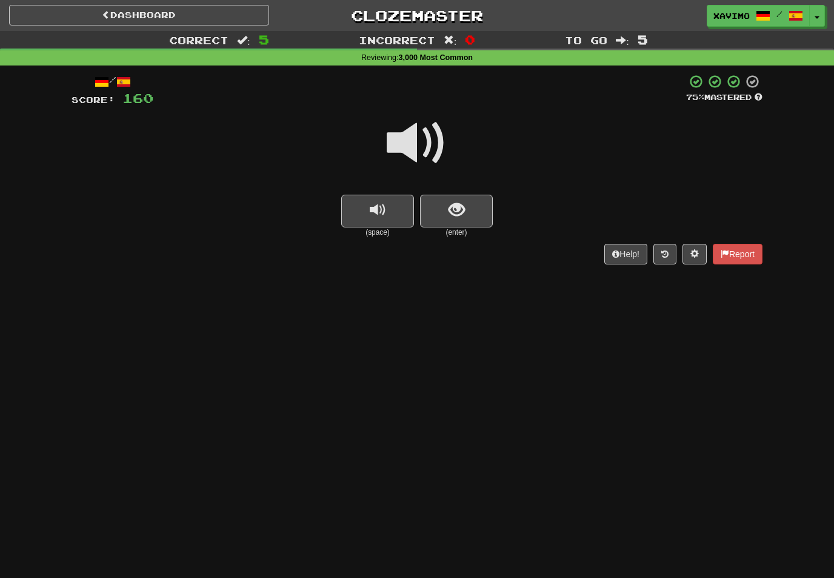
click at [424, 139] on span at bounding box center [417, 143] width 61 height 61
click at [452, 207] on span "show sentence" at bounding box center [457, 210] width 16 height 16
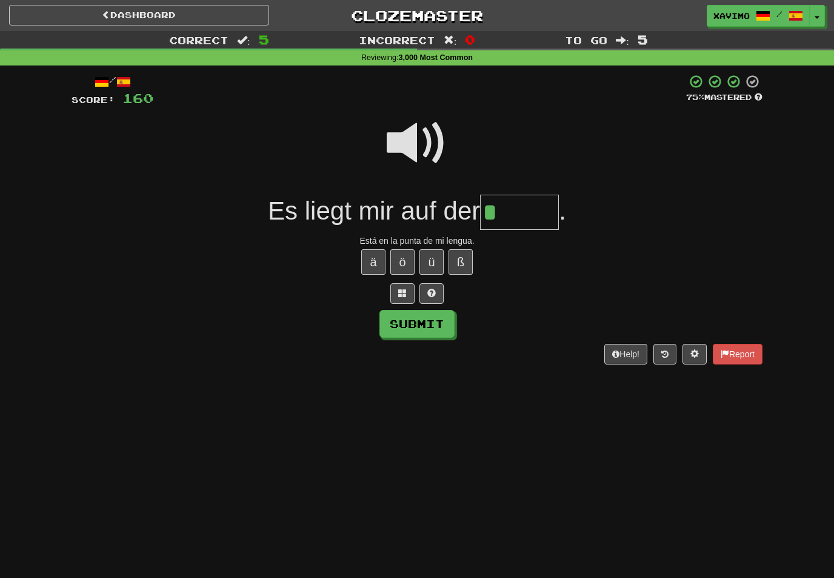
click at [433, 263] on button "ü" at bounding box center [431, 261] width 24 height 25
click at [439, 322] on button "Submit" at bounding box center [416, 324] width 75 height 28
type input "*****"
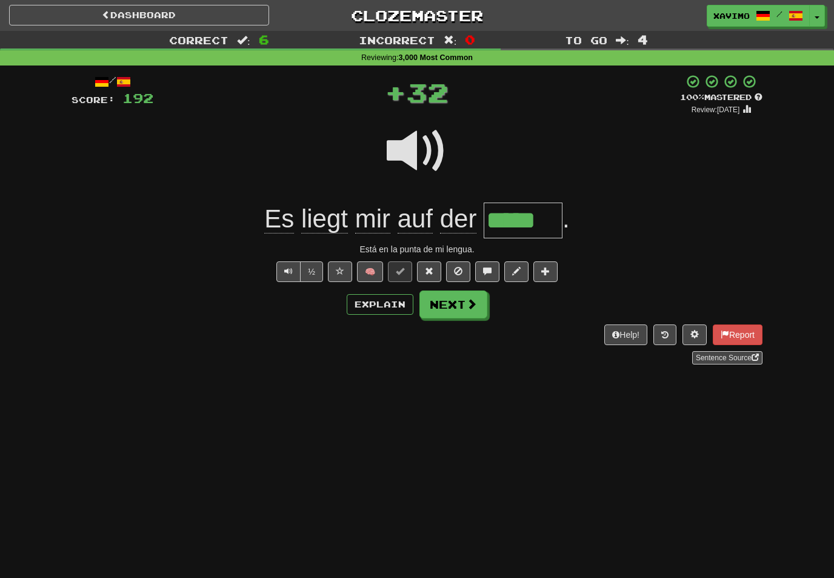
click at [467, 305] on span at bounding box center [471, 303] width 11 height 11
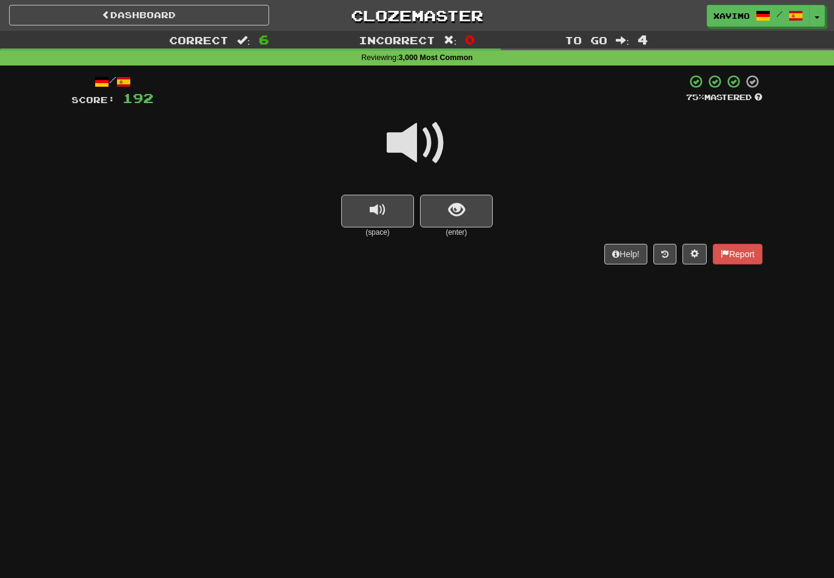
click at [426, 144] on span at bounding box center [417, 143] width 61 height 61
click at [467, 206] on button "show sentence" at bounding box center [456, 211] width 73 height 33
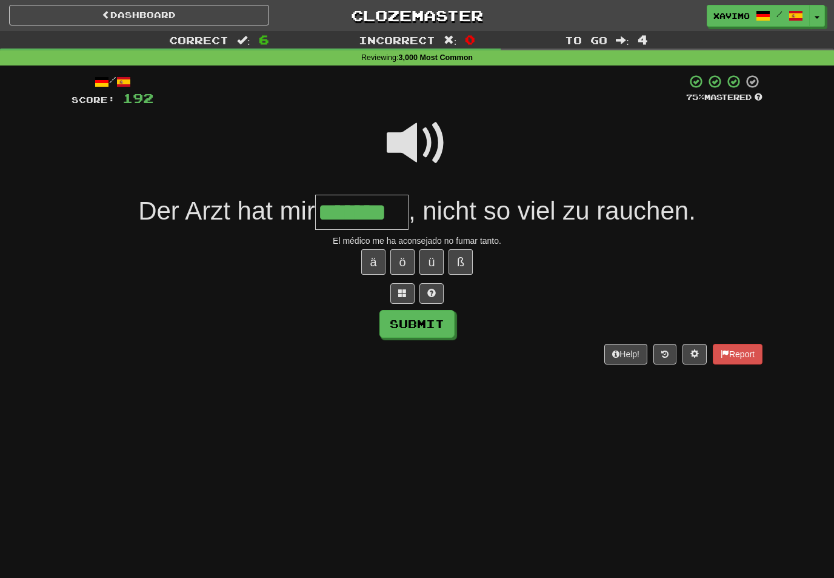
type input "*******"
click at [446, 328] on button "Submit" at bounding box center [416, 324] width 75 height 28
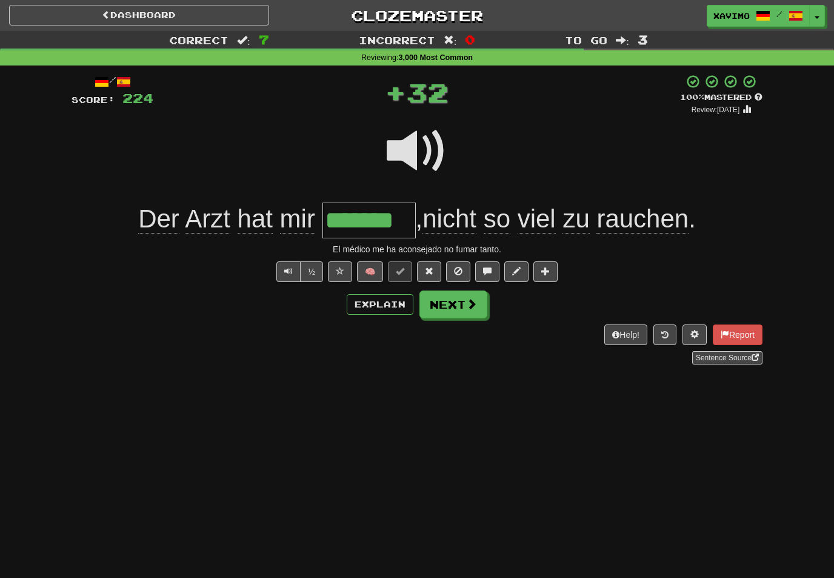
click at [478, 310] on button "Next" at bounding box center [453, 304] width 68 height 28
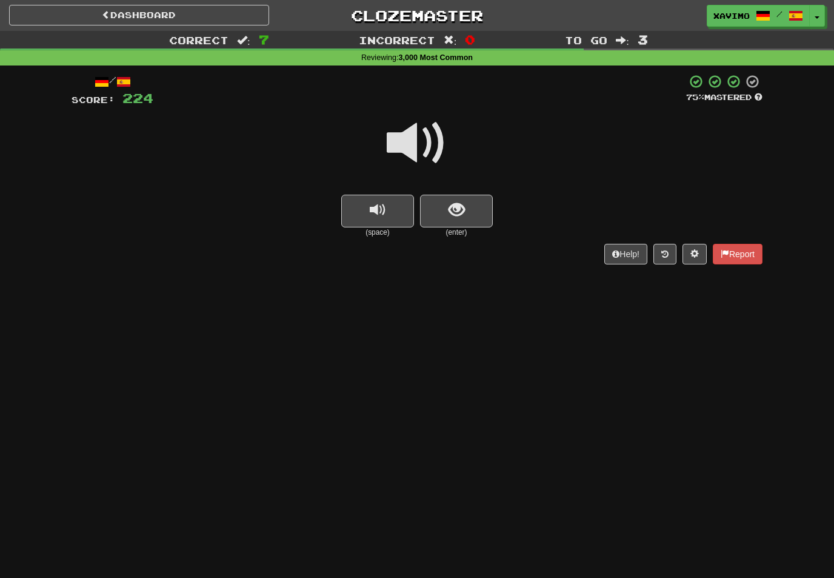
click at [426, 141] on span at bounding box center [417, 143] width 61 height 61
click at [461, 209] on span "show sentence" at bounding box center [457, 210] width 16 height 16
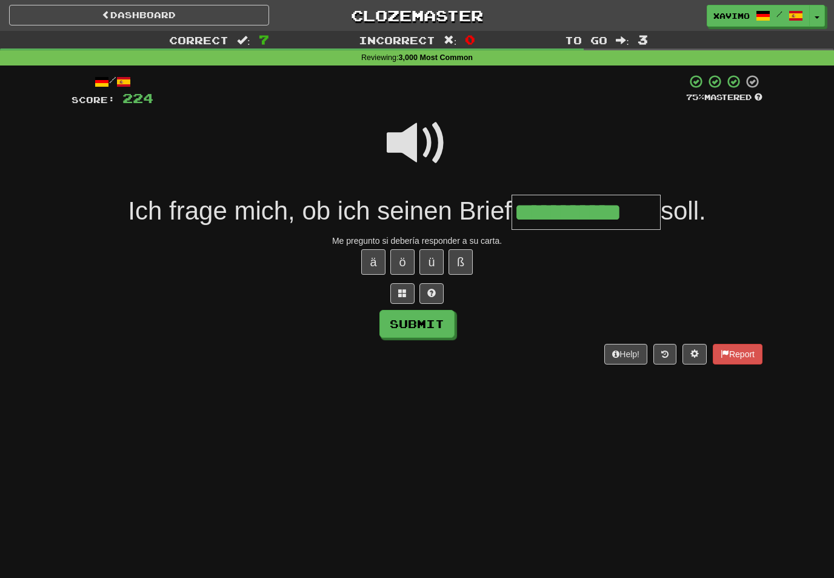
type input "**********"
click at [446, 322] on button "Submit" at bounding box center [416, 324] width 75 height 28
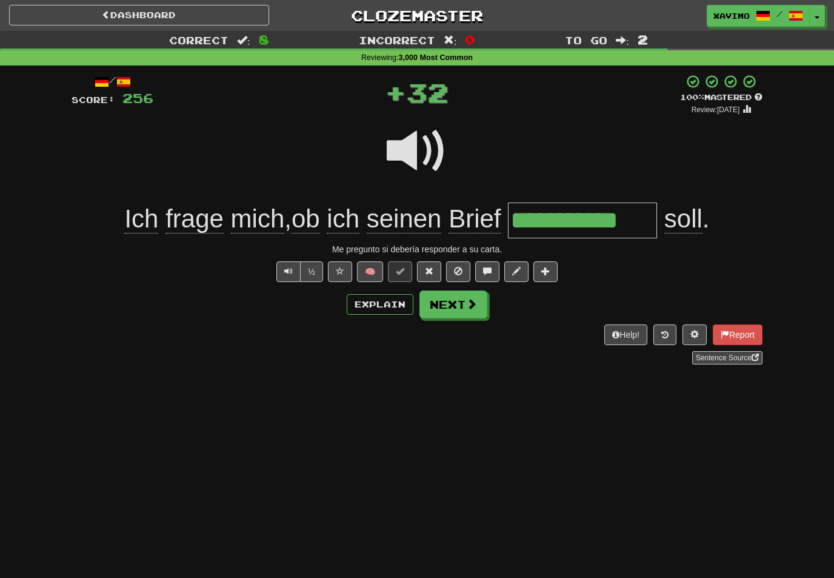
click at [467, 303] on span at bounding box center [471, 303] width 11 height 11
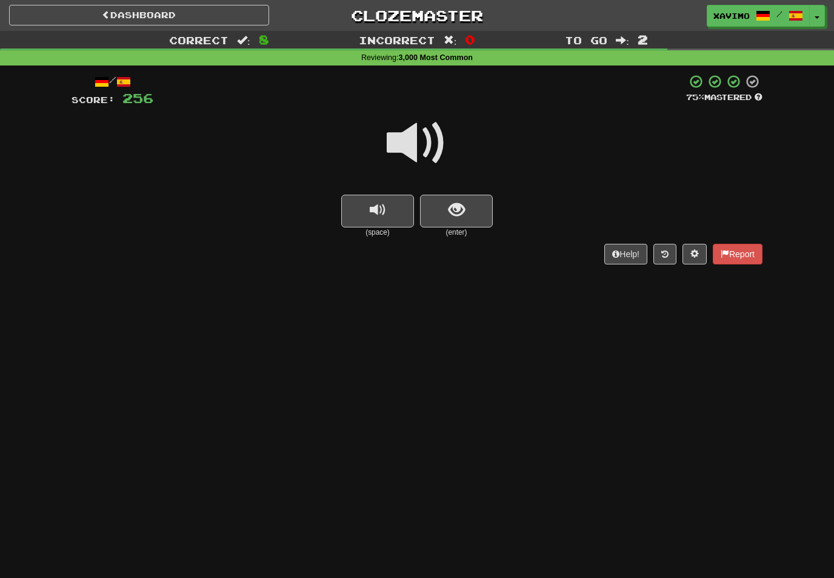
click at [424, 147] on span at bounding box center [417, 143] width 61 height 61
click at [455, 207] on span "show sentence" at bounding box center [457, 210] width 16 height 16
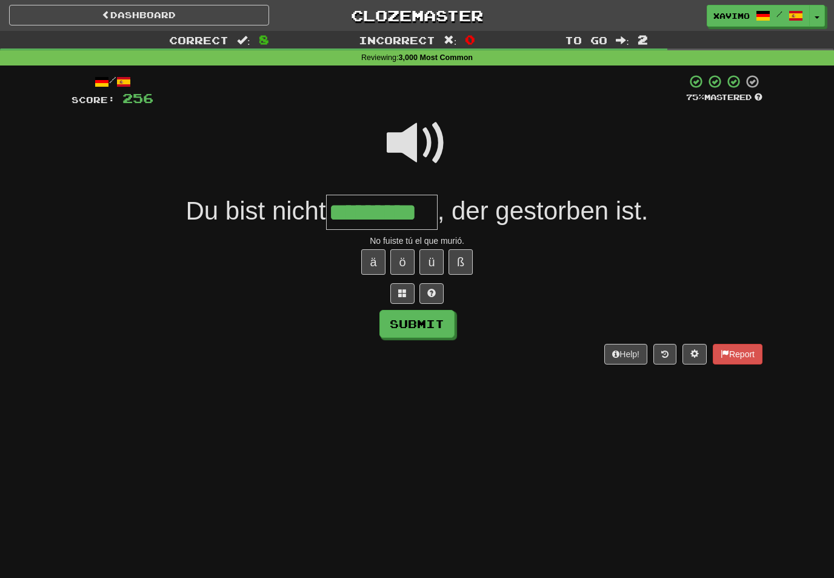
type input "*********"
click at [448, 315] on button "Submit" at bounding box center [416, 324] width 75 height 28
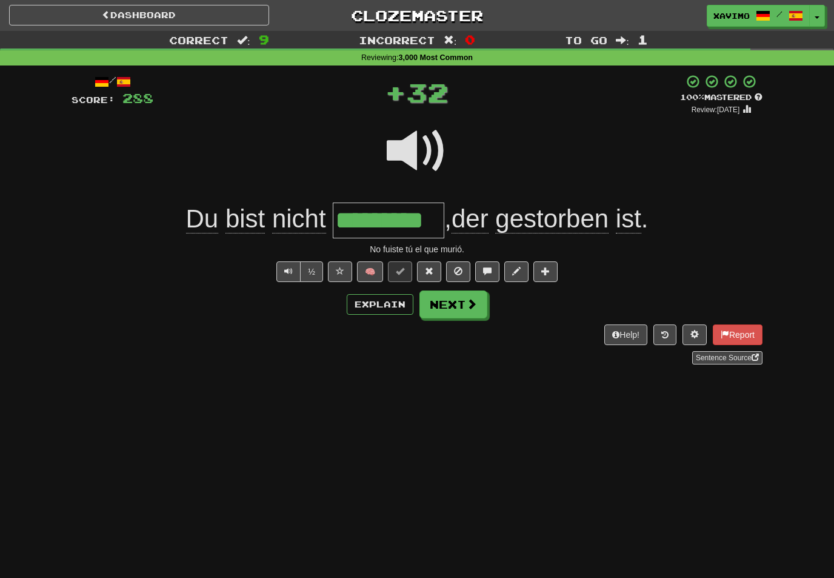
click at [469, 302] on span at bounding box center [471, 303] width 11 height 11
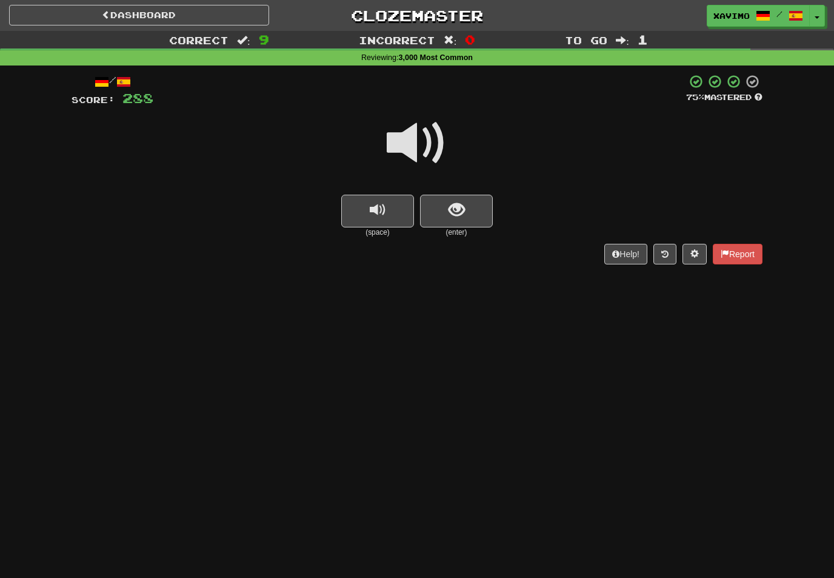
click at [418, 146] on span at bounding box center [417, 143] width 61 height 61
click at [449, 213] on span "show sentence" at bounding box center [457, 210] width 16 height 16
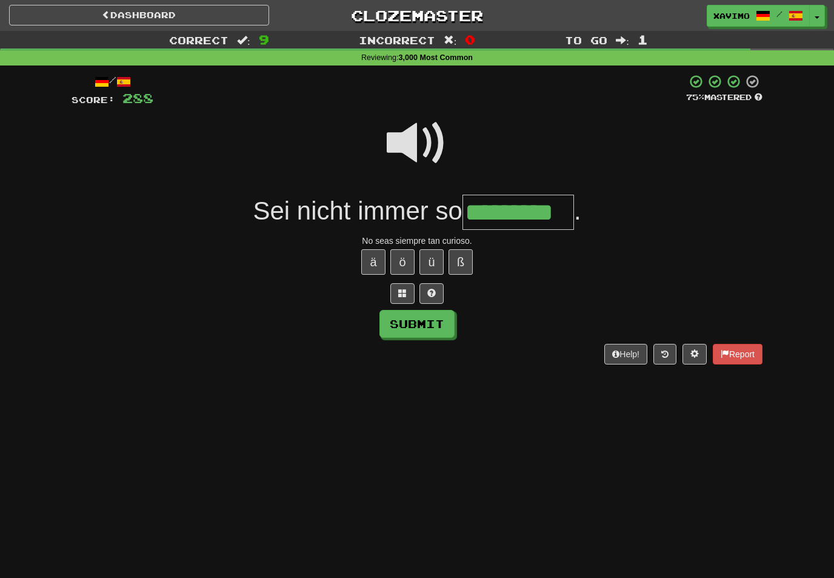
type input "*********"
click at [439, 323] on button "Submit" at bounding box center [416, 324] width 75 height 28
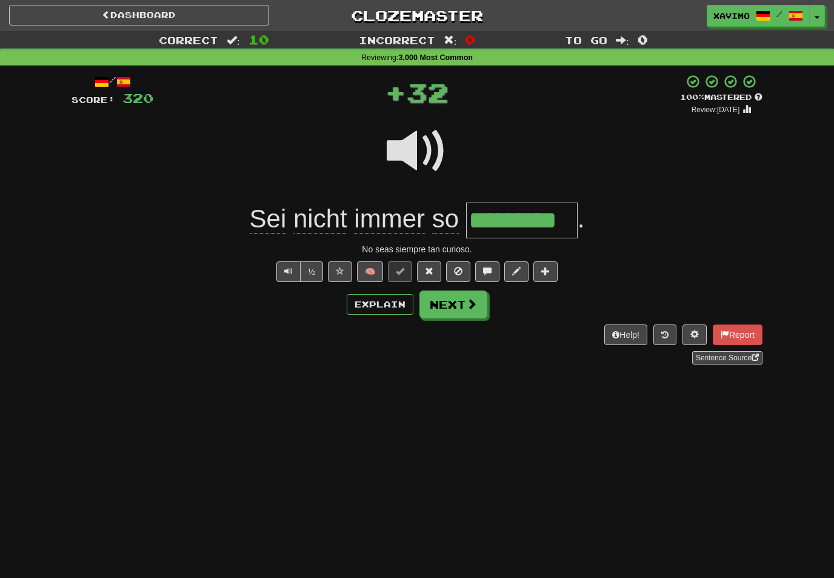
click at [478, 303] on button "Next" at bounding box center [453, 304] width 68 height 28
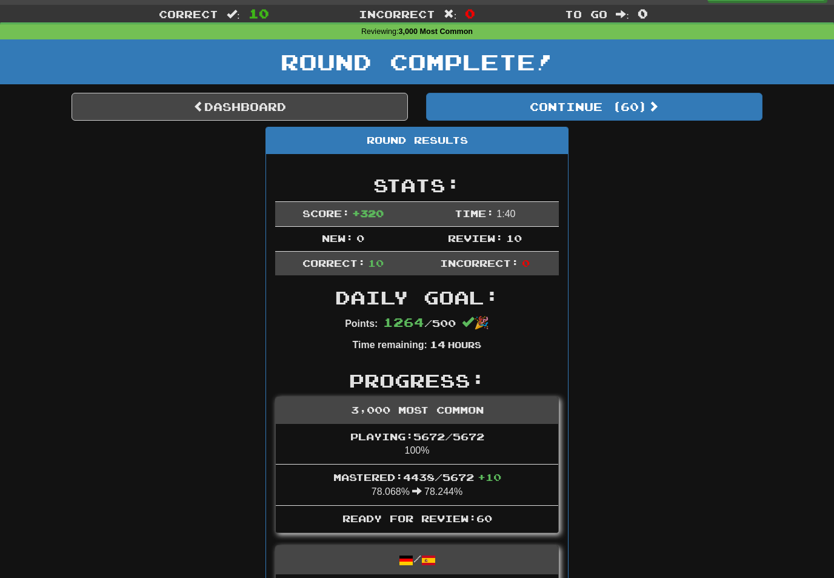
scroll to position [13, 0]
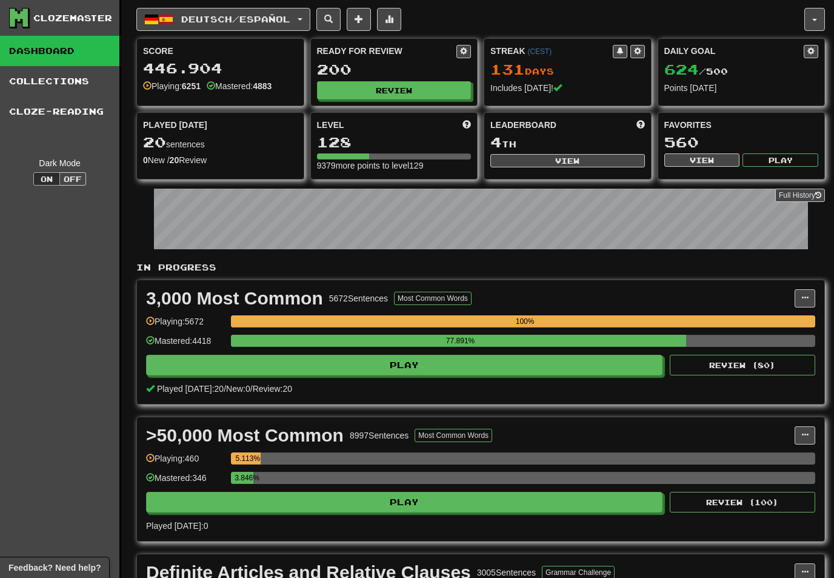
click at [310, 15] on button "Deutsch / Español" at bounding box center [223, 19] width 174 height 23
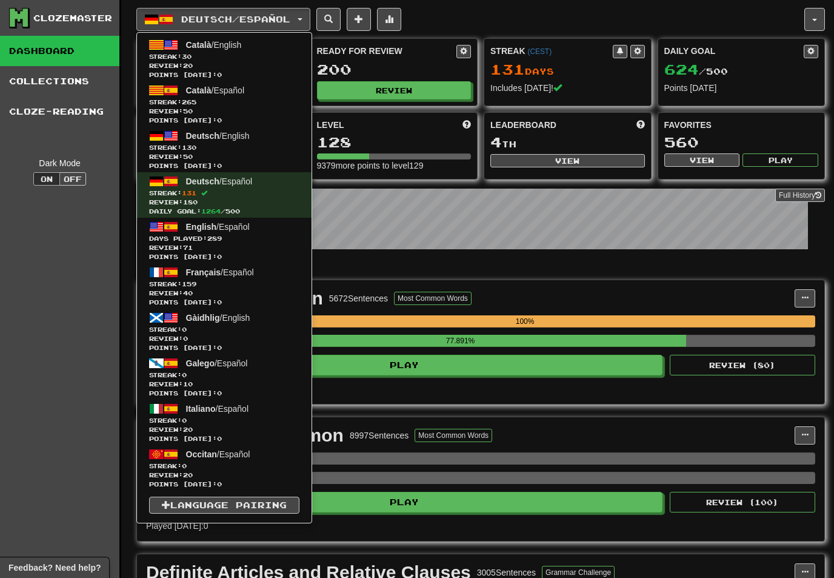
click at [503, 14] on div at bounding box center [417, 289] width 834 height 578
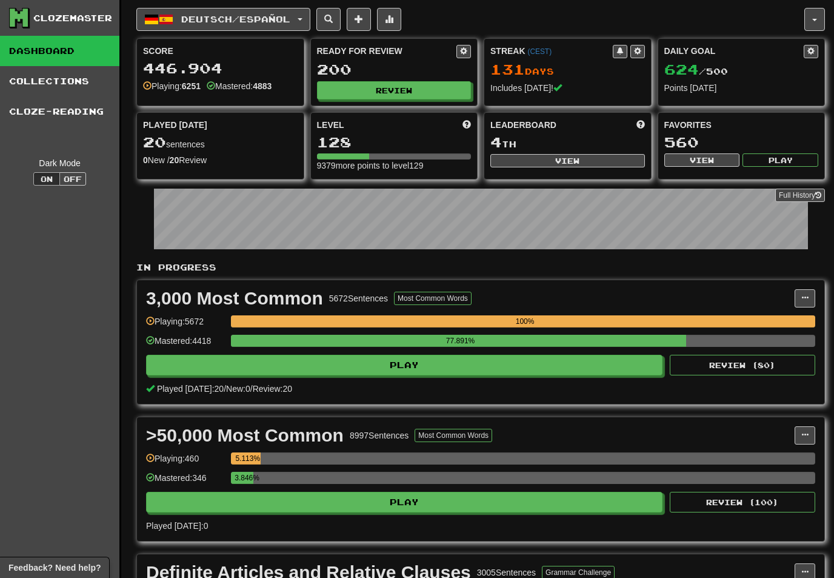
click at [421, 88] on button "Review" at bounding box center [394, 90] width 155 height 18
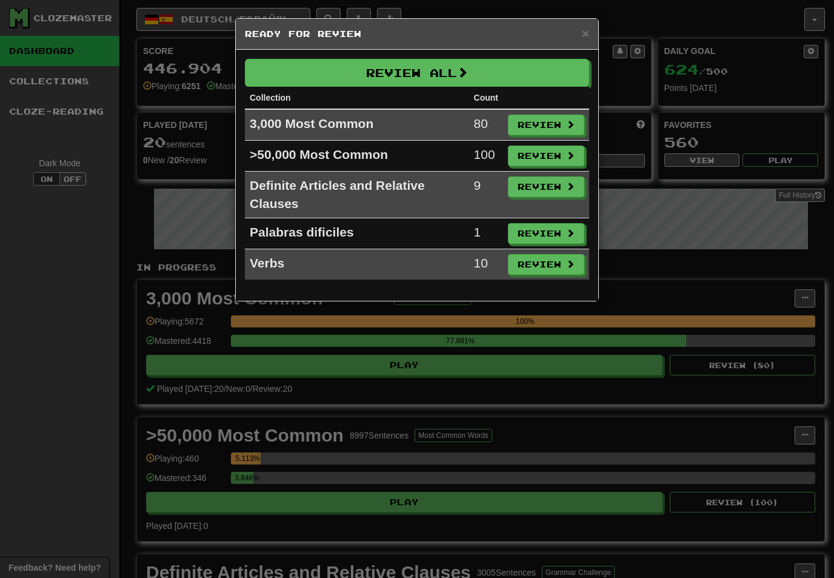
click at [557, 118] on button "Review" at bounding box center [546, 125] width 76 height 21
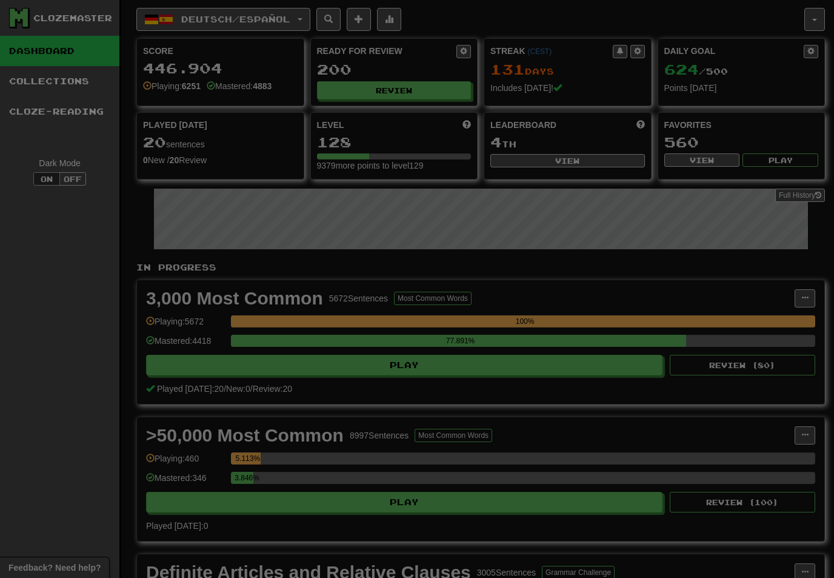
select select "**"
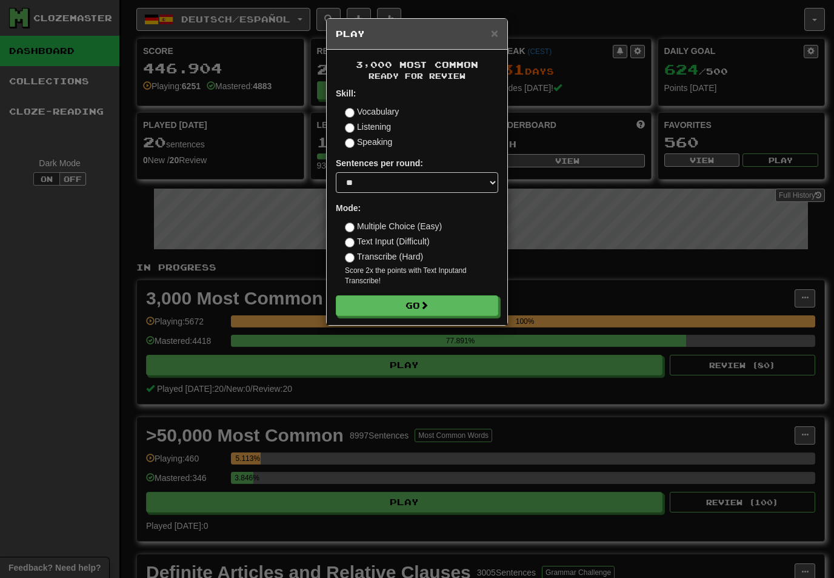
click at [455, 304] on button "Go" at bounding box center [417, 305] width 162 height 21
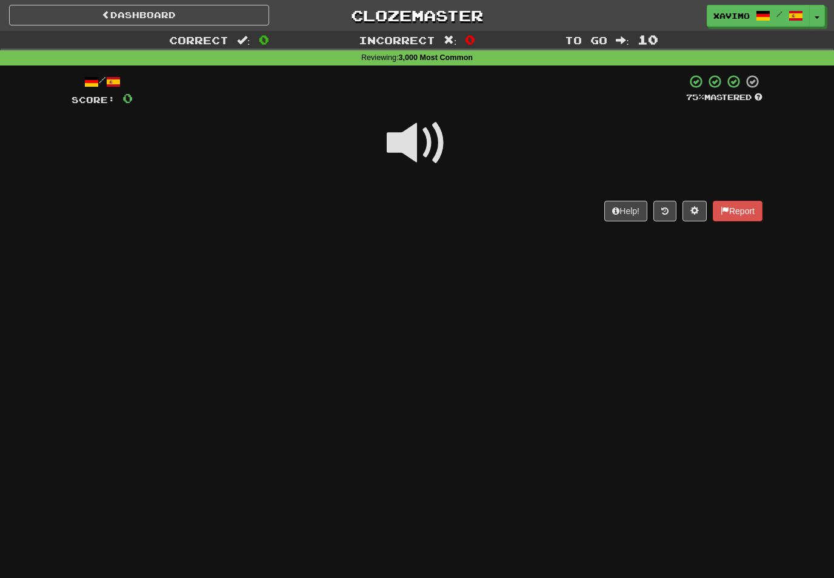
click at [426, 142] on span at bounding box center [417, 143] width 61 height 61
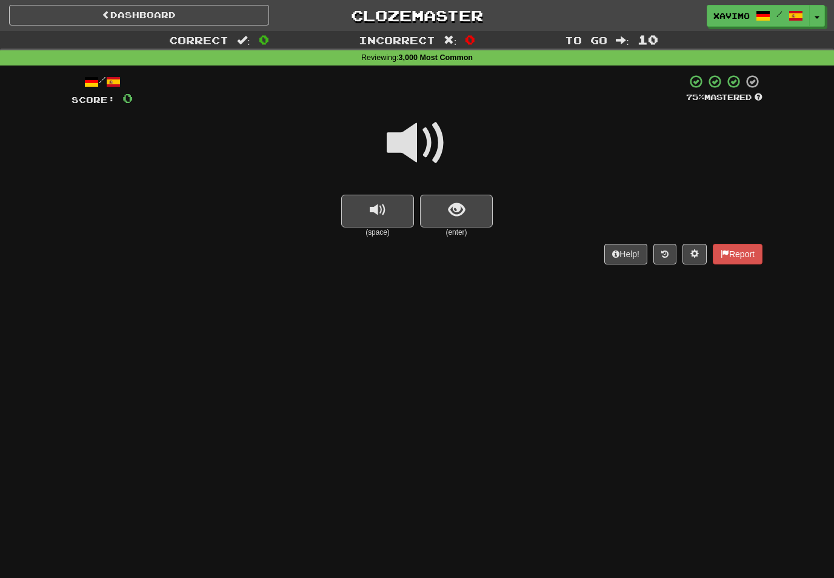
click at [432, 137] on span at bounding box center [417, 143] width 61 height 61
click at [446, 202] on button "show sentence" at bounding box center [456, 211] width 73 height 33
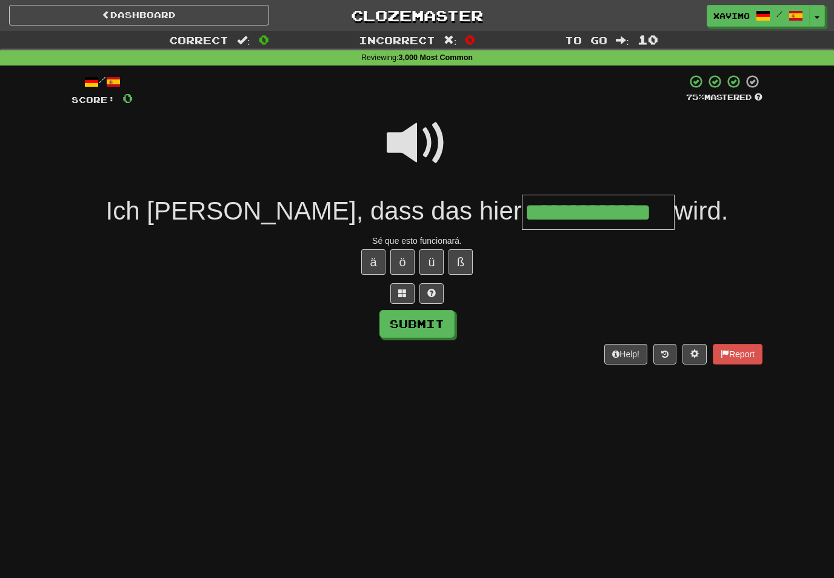
type input "**********"
click at [436, 322] on button "Submit" at bounding box center [416, 324] width 75 height 28
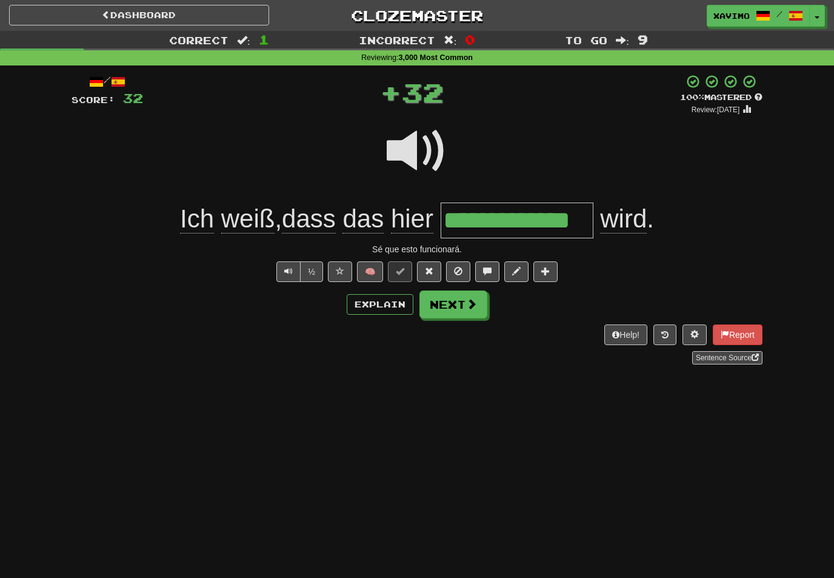
click at [473, 299] on span at bounding box center [471, 303] width 11 height 11
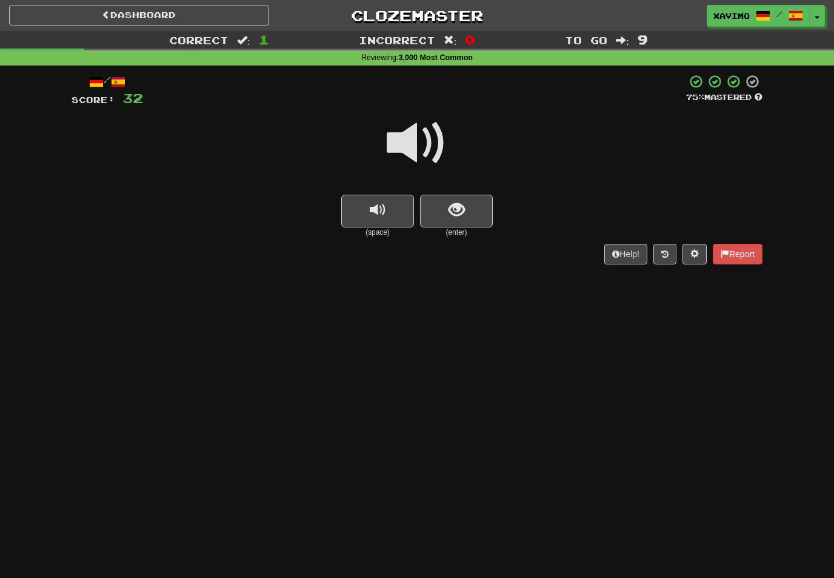
click at [428, 146] on span at bounding box center [417, 143] width 61 height 61
click at [447, 209] on button "show sentence" at bounding box center [456, 211] width 73 height 33
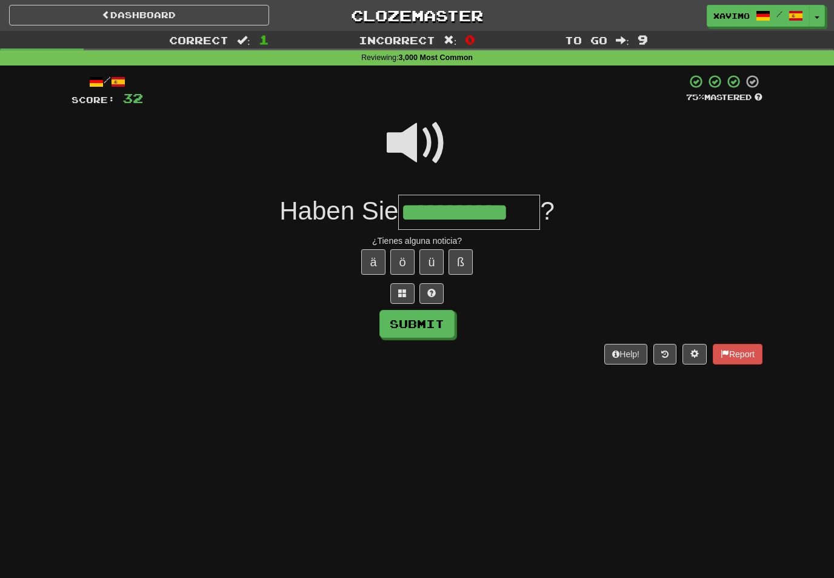
click at [445, 321] on button "Submit" at bounding box center [416, 324] width 75 height 28
type input "**********"
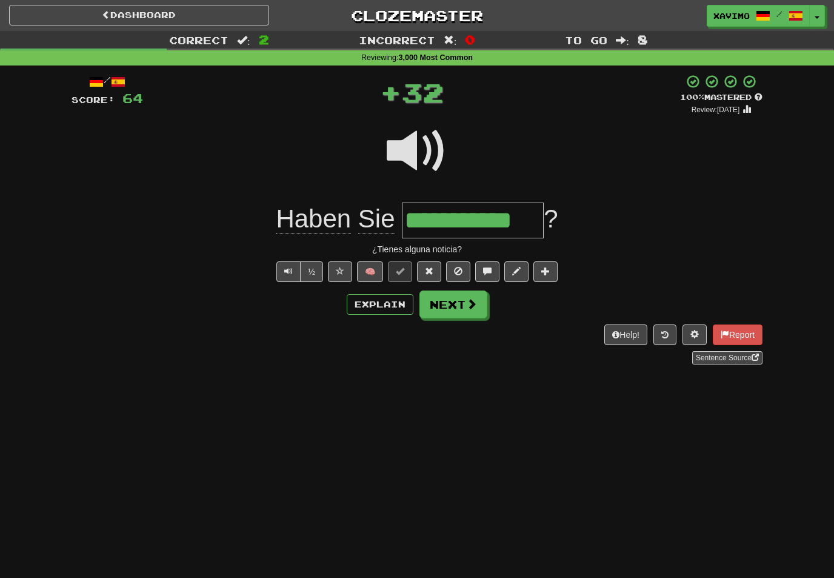
click at [472, 309] on span at bounding box center [471, 303] width 11 height 11
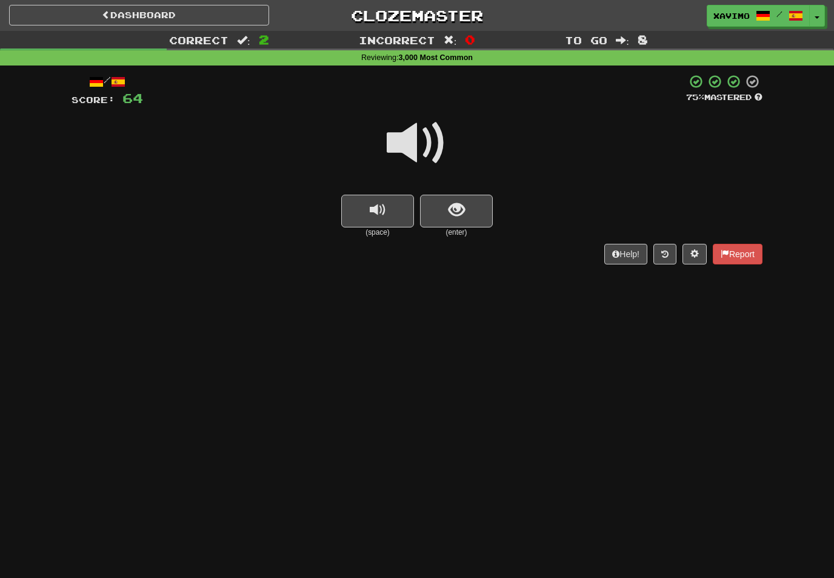
click at [422, 139] on span at bounding box center [417, 143] width 61 height 61
click at [449, 204] on span "show sentence" at bounding box center [457, 210] width 16 height 16
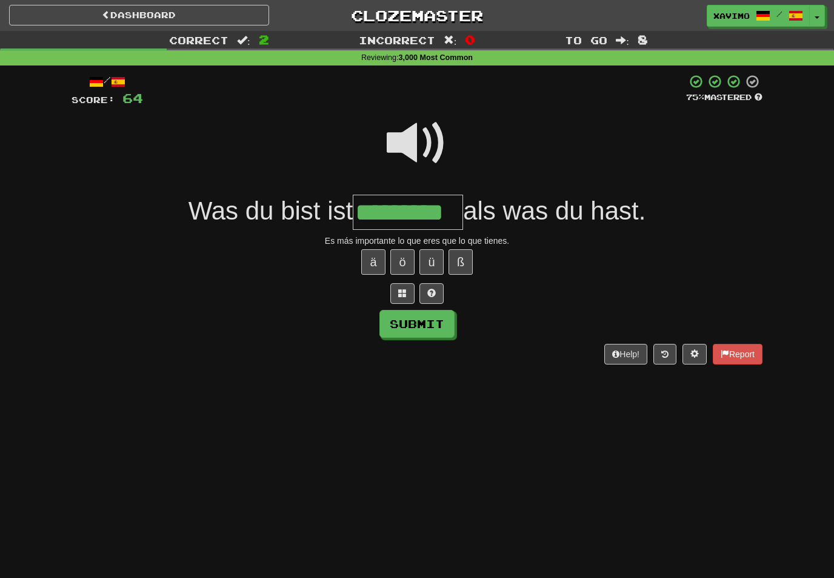
type input "*********"
click at [438, 321] on button "Submit" at bounding box center [416, 324] width 75 height 28
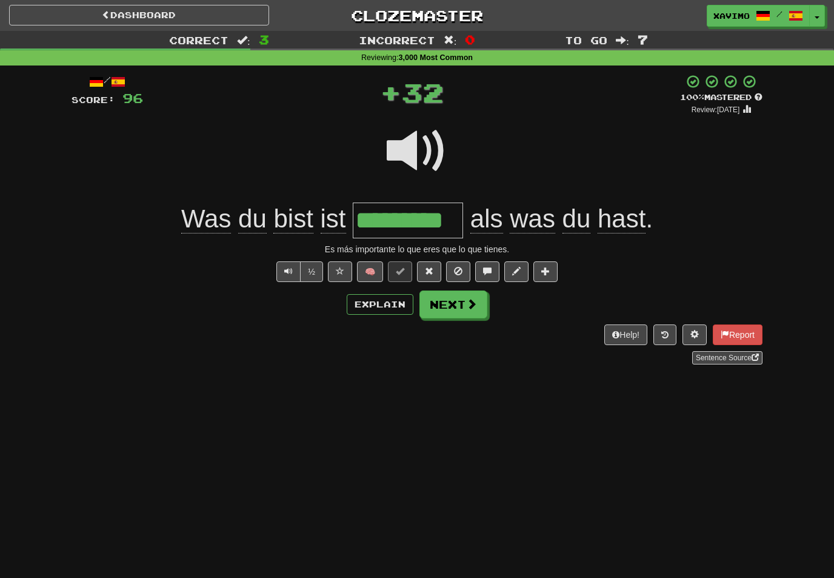
click at [475, 298] on span at bounding box center [471, 303] width 11 height 11
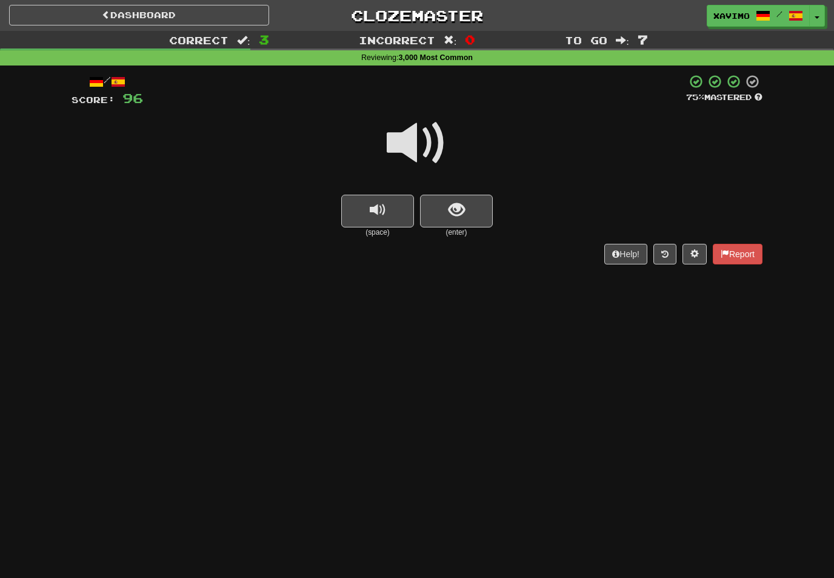
click at [422, 135] on span at bounding box center [417, 143] width 61 height 61
click at [455, 212] on span "show sentence" at bounding box center [457, 210] width 16 height 16
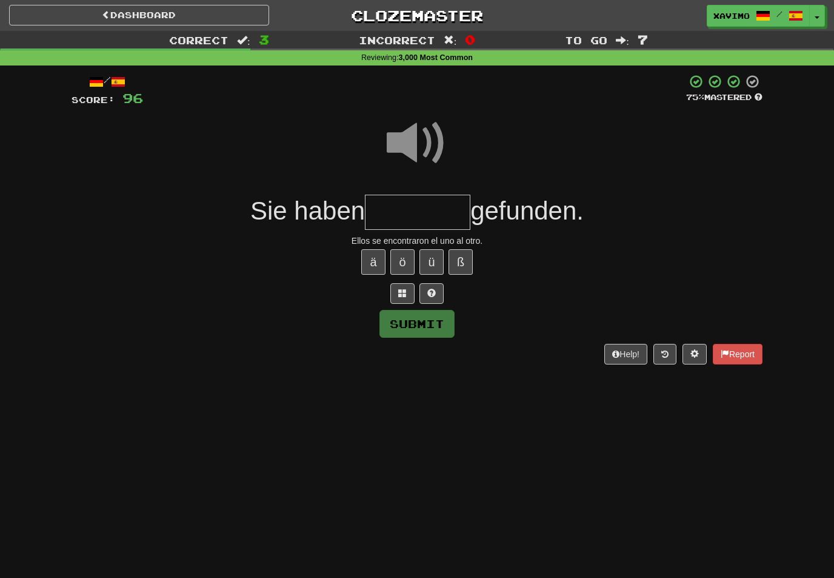
click at [398, 210] on input "text" at bounding box center [417, 213] width 105 height 36
click at [426, 139] on span at bounding box center [417, 143] width 61 height 61
click at [395, 205] on input "text" at bounding box center [417, 213] width 105 height 36
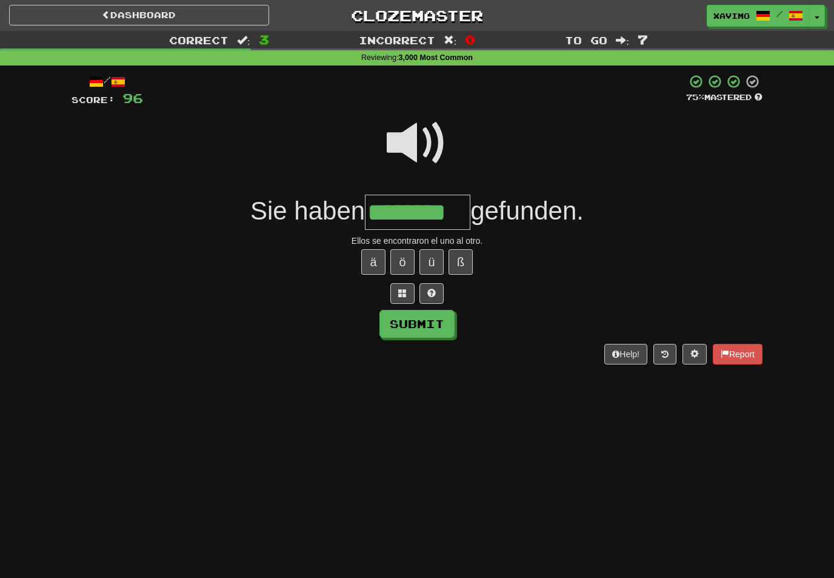
type input "********"
click at [436, 325] on button "Submit" at bounding box center [416, 324] width 75 height 28
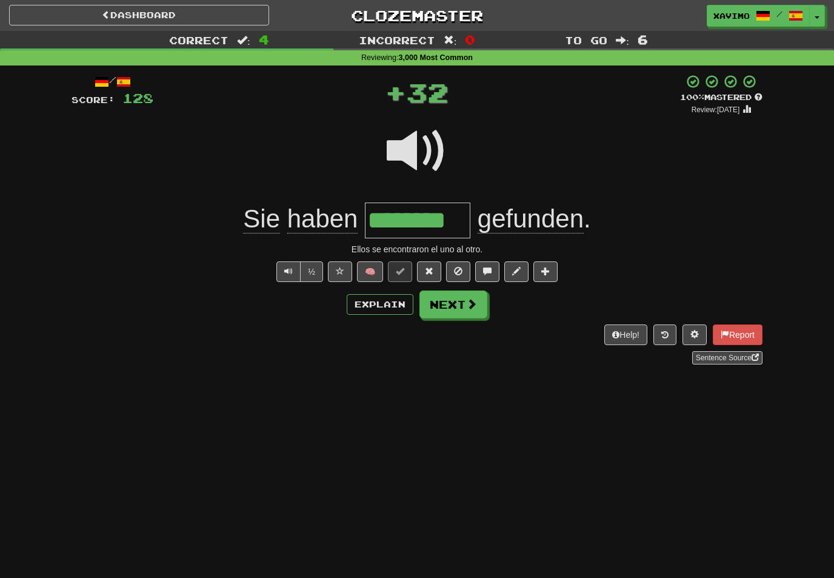
click at [471, 307] on span at bounding box center [471, 303] width 11 height 11
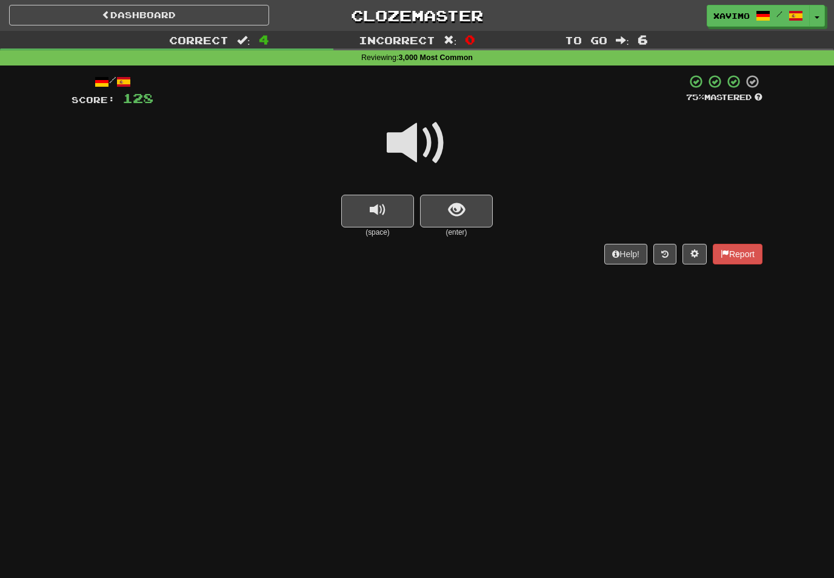
click at [422, 140] on span at bounding box center [417, 143] width 61 height 61
click at [449, 202] on span "show sentence" at bounding box center [457, 210] width 16 height 16
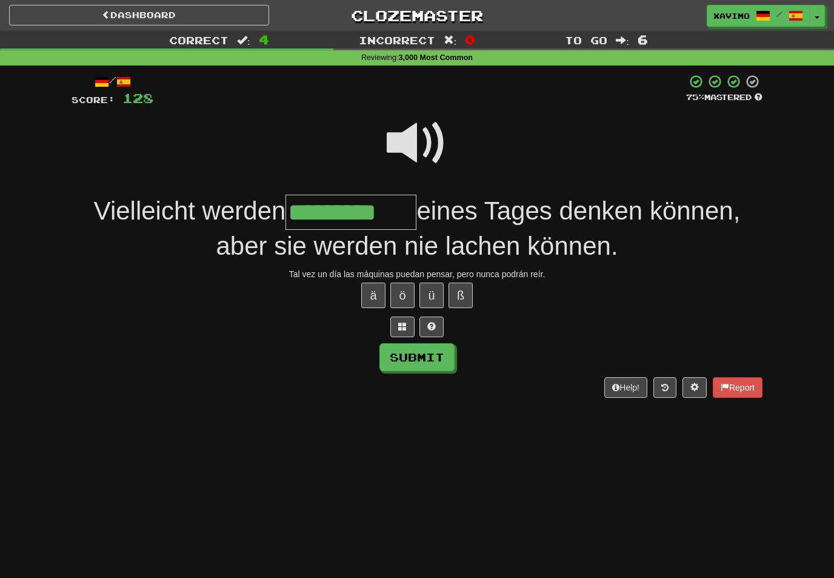
click at [433, 344] on button "Submit" at bounding box center [416, 357] width 75 height 28
type input "*********"
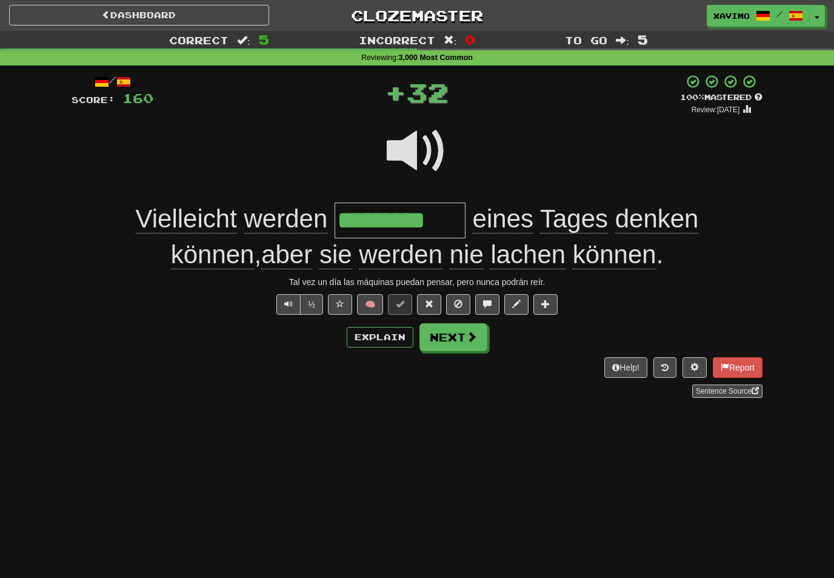
click at [476, 333] on span at bounding box center [471, 336] width 11 height 11
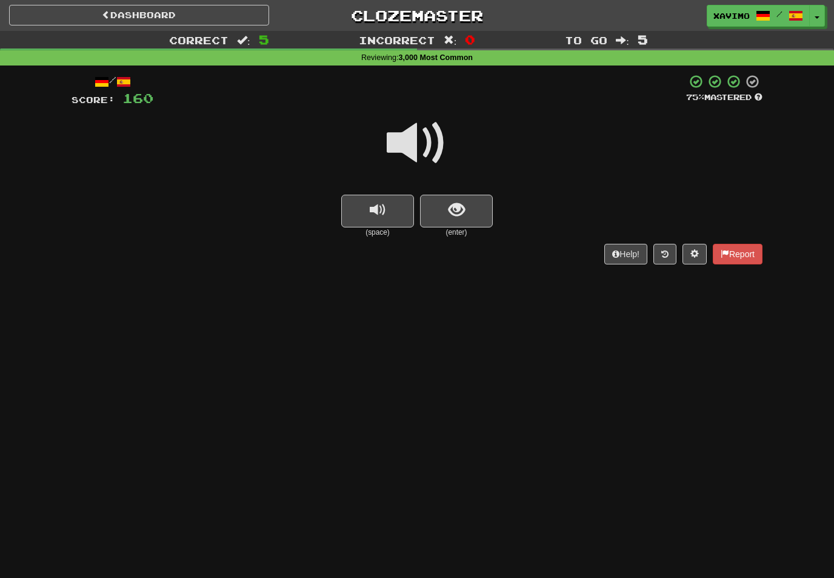
click at [428, 147] on span at bounding box center [417, 143] width 61 height 61
click at [461, 211] on span "show sentence" at bounding box center [457, 210] width 16 height 16
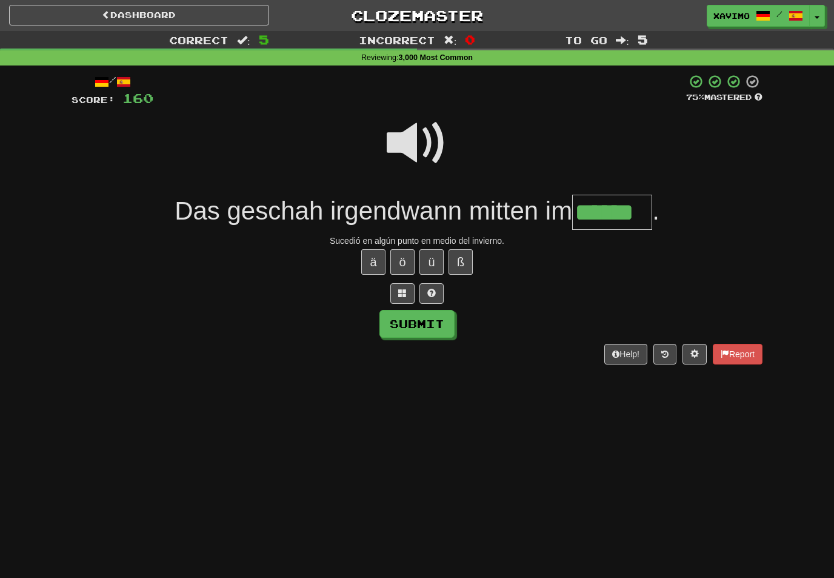
click at [435, 325] on button "Submit" at bounding box center [416, 324] width 75 height 28
type input "******"
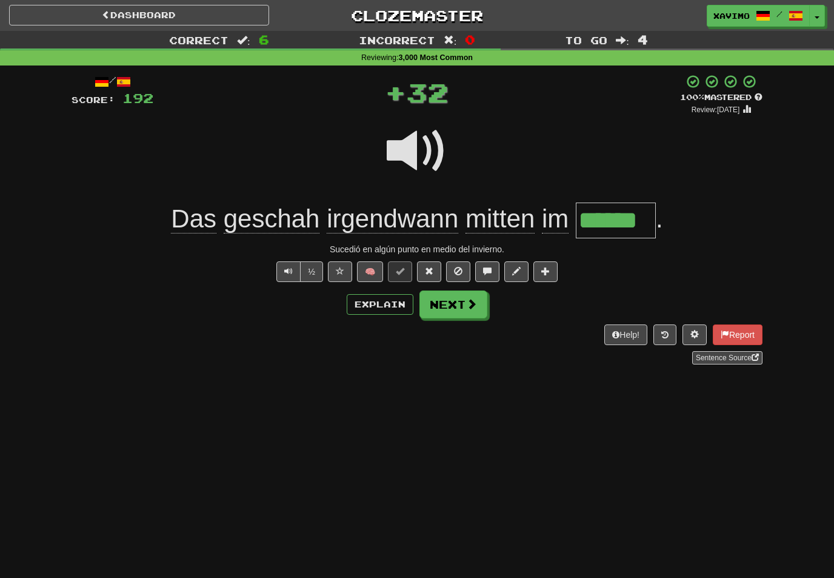
click at [469, 302] on span at bounding box center [471, 303] width 11 height 11
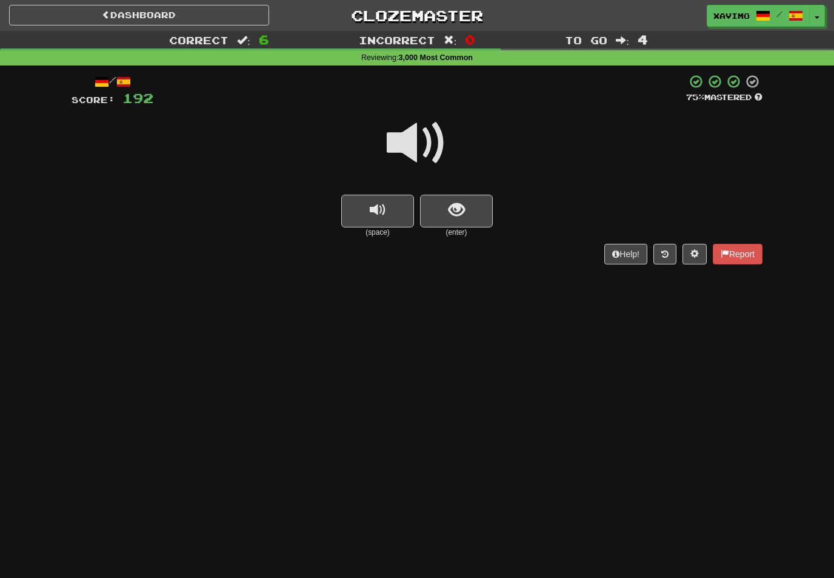
click at [425, 139] on span at bounding box center [417, 143] width 61 height 61
click at [453, 211] on span "show sentence" at bounding box center [457, 210] width 16 height 16
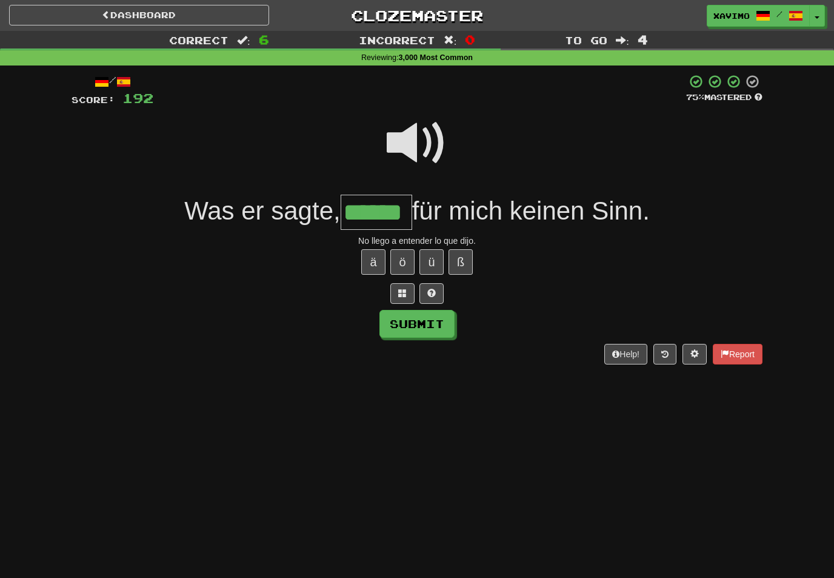
type input "******"
click at [443, 327] on button "Submit" at bounding box center [416, 324] width 75 height 28
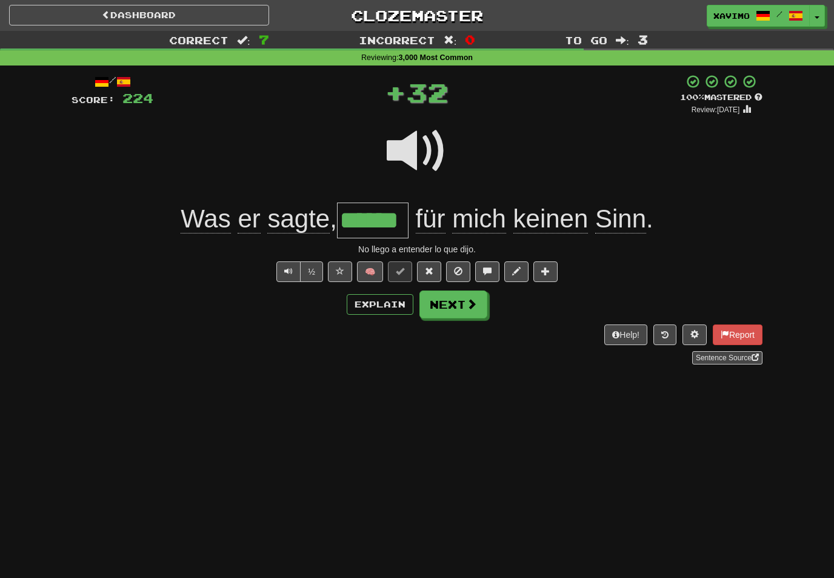
click at [483, 305] on button "Next" at bounding box center [453, 304] width 68 height 28
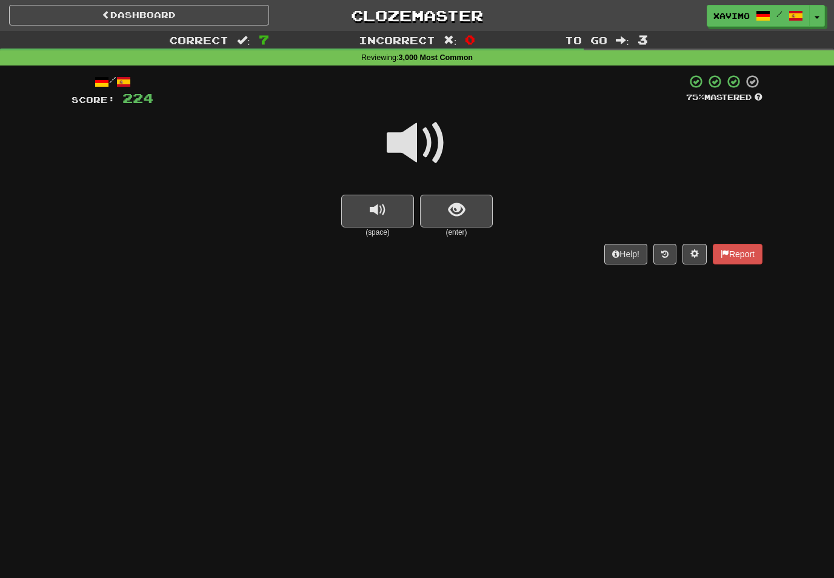
click at [424, 142] on span at bounding box center [417, 143] width 61 height 61
click at [454, 207] on span "show sentence" at bounding box center [457, 210] width 16 height 16
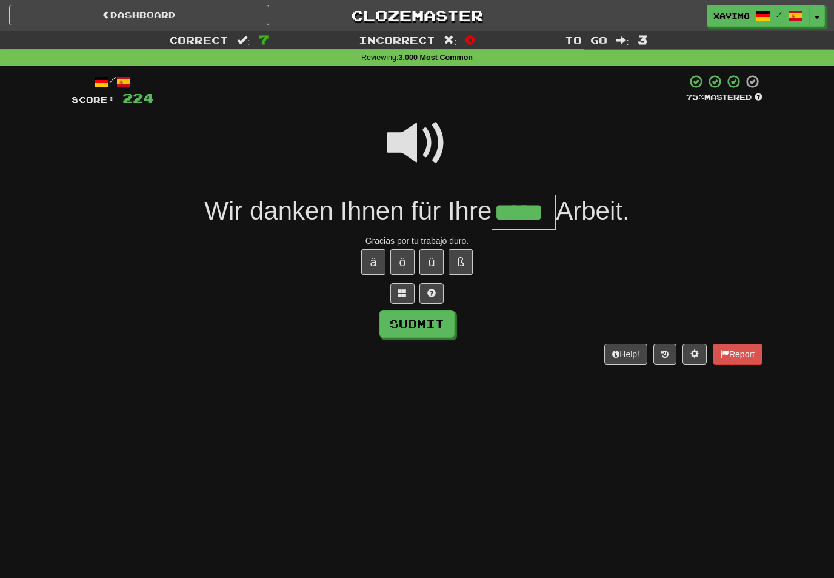
type input "*****"
click at [432, 321] on button "Submit" at bounding box center [416, 324] width 75 height 28
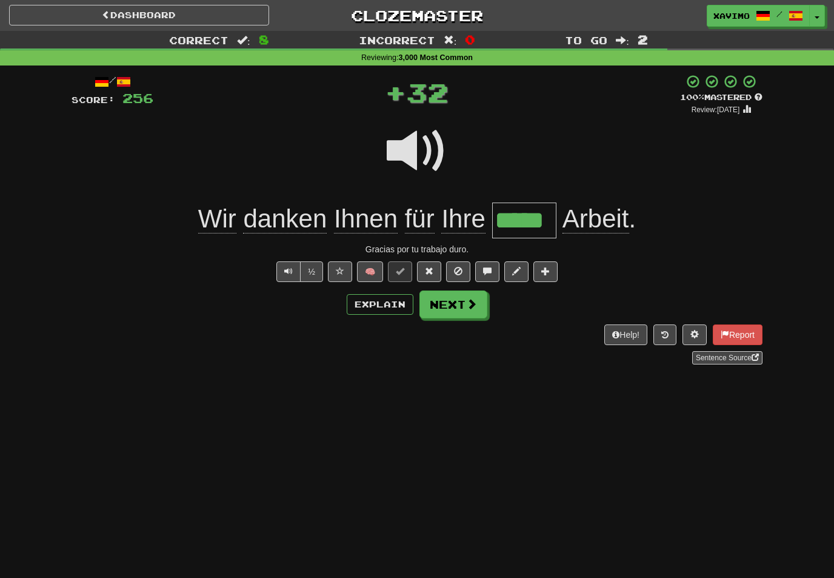
click at [472, 302] on span at bounding box center [471, 303] width 11 height 11
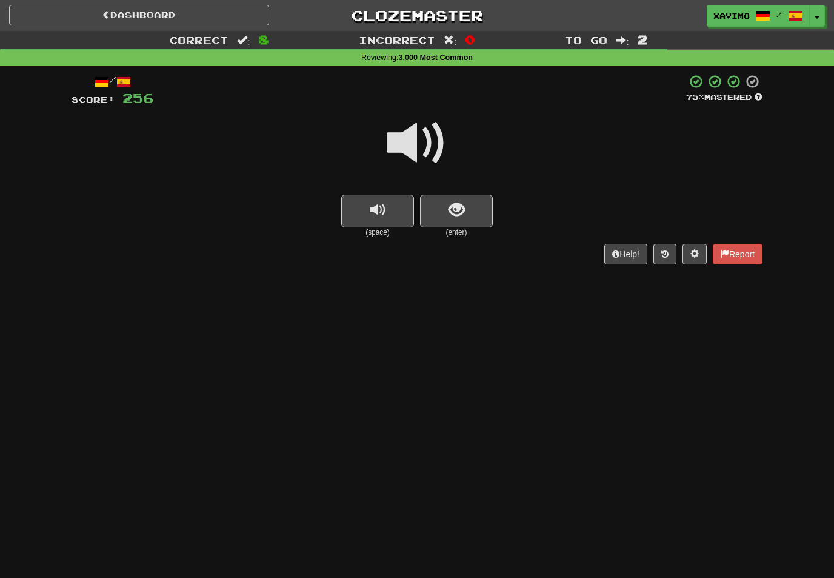
click at [431, 141] on span at bounding box center [417, 143] width 61 height 61
click at [461, 204] on span "show sentence" at bounding box center [457, 210] width 16 height 16
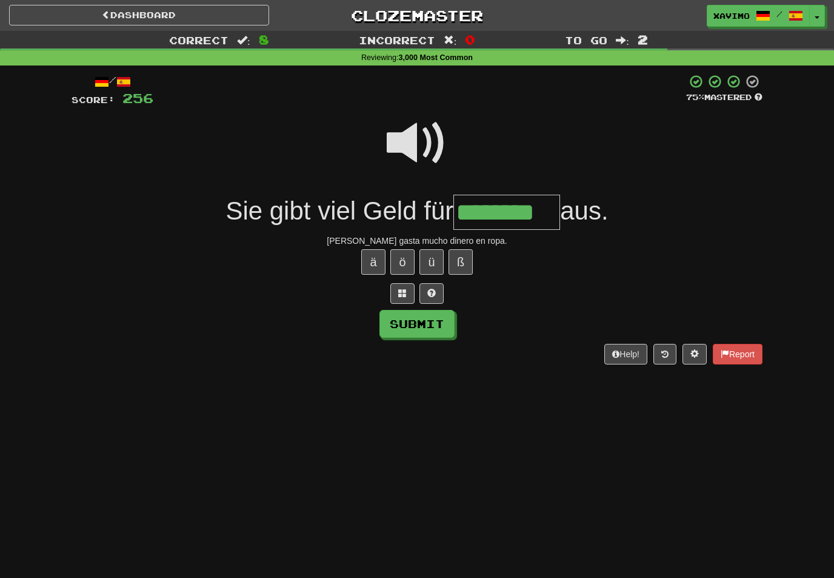
click at [450, 326] on button "Submit" at bounding box center [416, 324] width 75 height 28
type input "********"
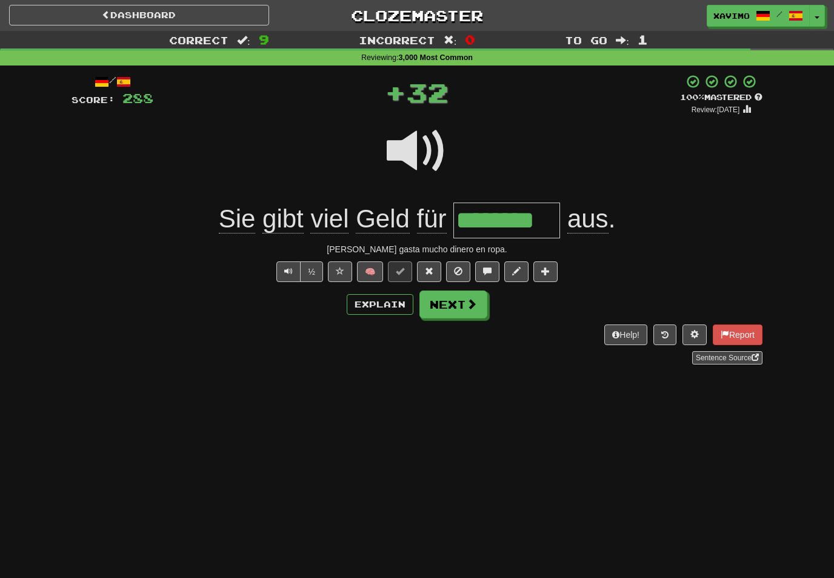
click at [479, 304] on button "Next" at bounding box center [453, 304] width 68 height 28
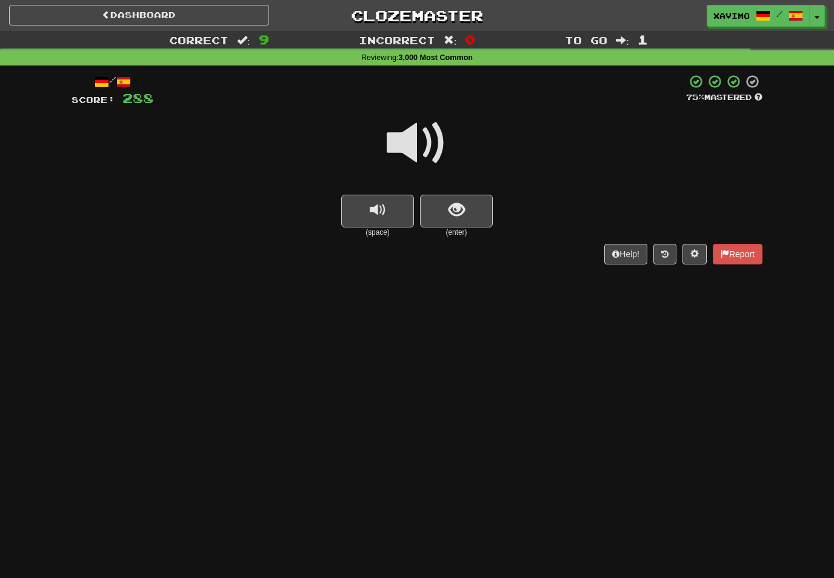
click at [456, 203] on span "show sentence" at bounding box center [457, 210] width 16 height 16
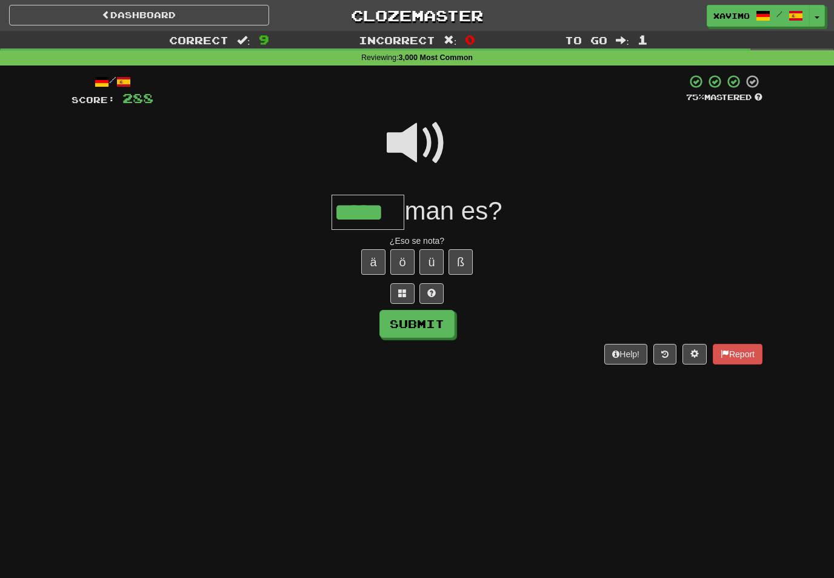
click at [439, 318] on button "Submit" at bounding box center [416, 324] width 75 height 28
type input "*****"
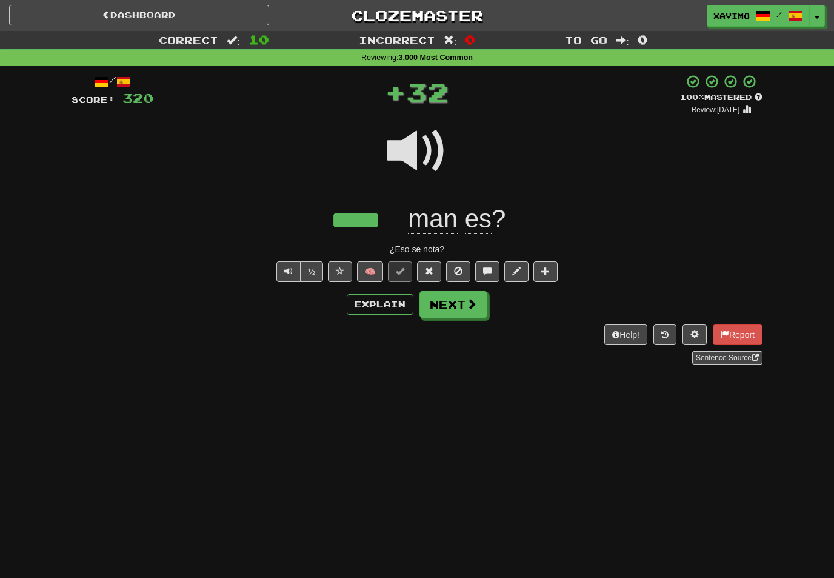
click at [462, 307] on button "Next" at bounding box center [453, 304] width 68 height 28
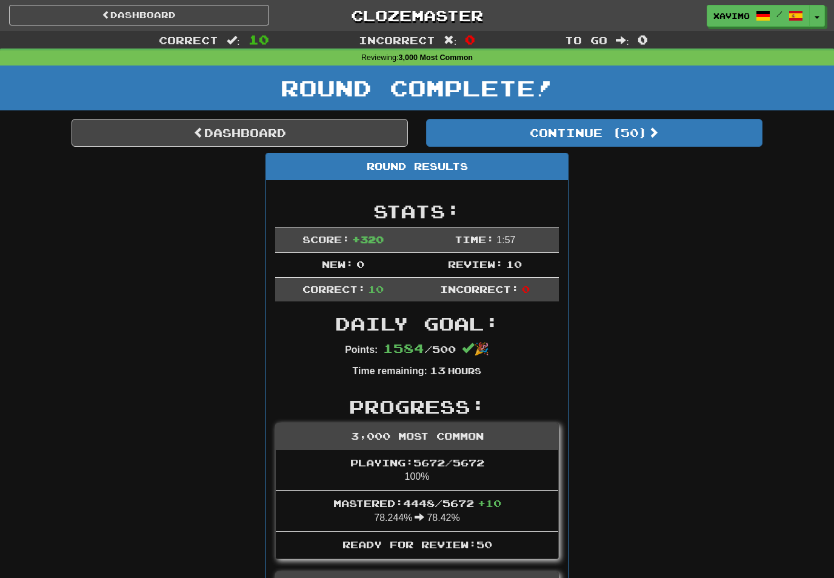
click at [337, 123] on link "Dashboard" at bounding box center [240, 133] width 336 height 28
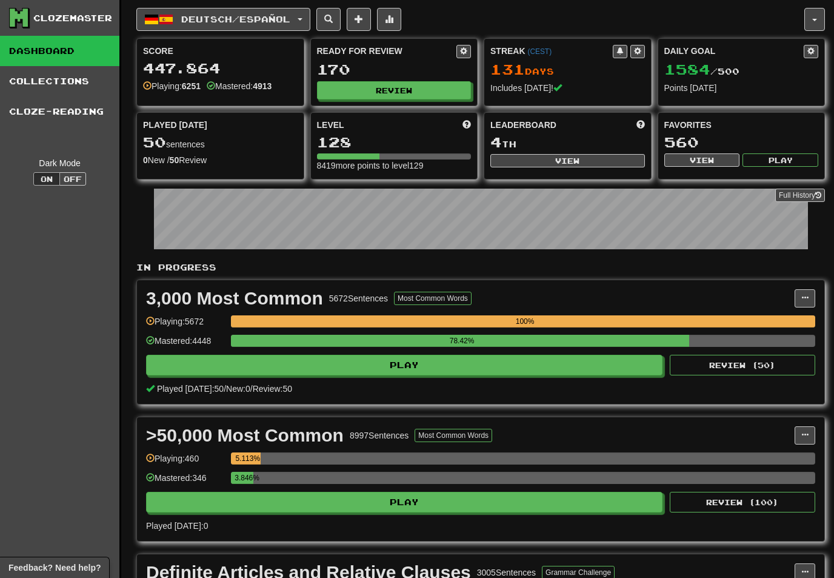
click at [602, 161] on button "View" at bounding box center [567, 160] width 155 height 13
select select "**********"
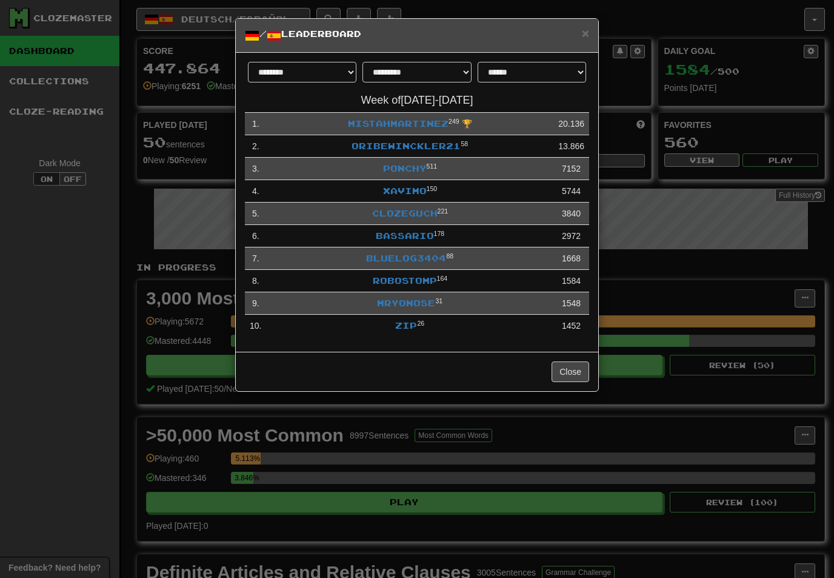
click at [418, 185] on link "Xavimo" at bounding box center [405, 190] width 44 height 10
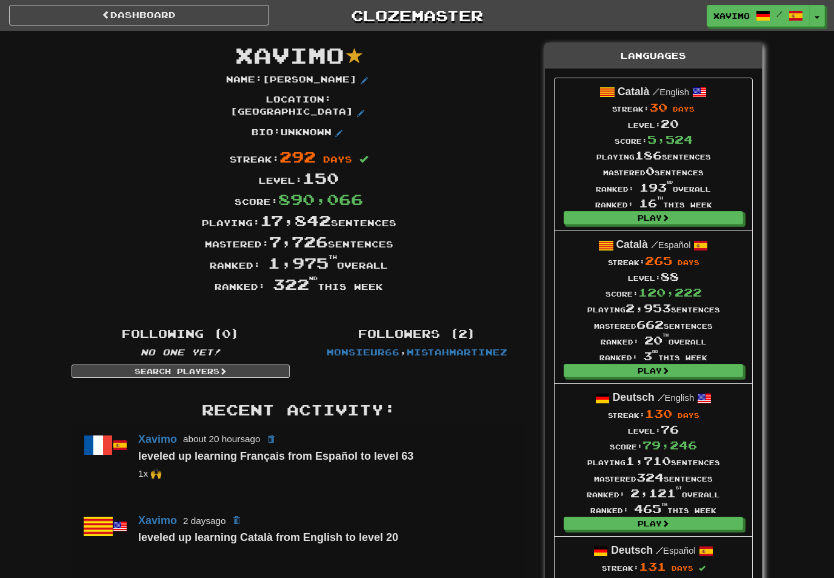
click at [209, 7] on link "Dashboard" at bounding box center [139, 15] width 260 height 21
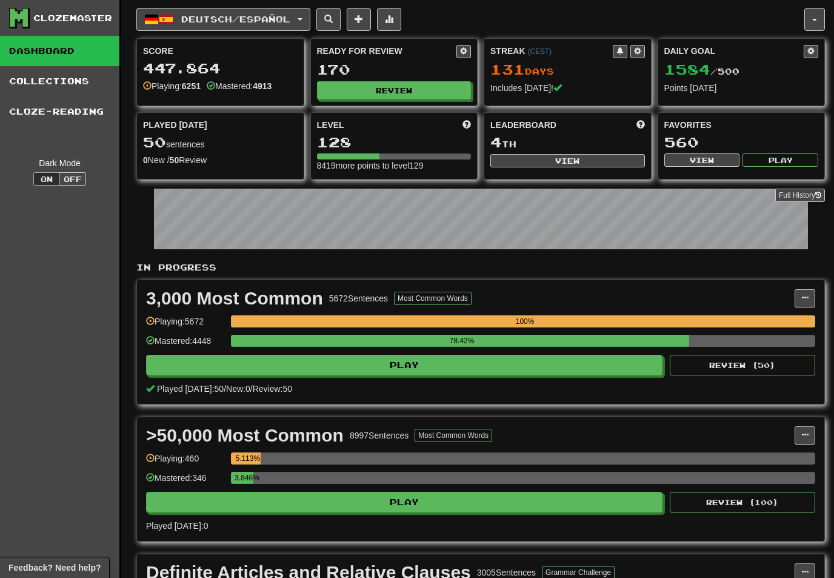
click at [811, 19] on button "button" at bounding box center [814, 19] width 21 height 23
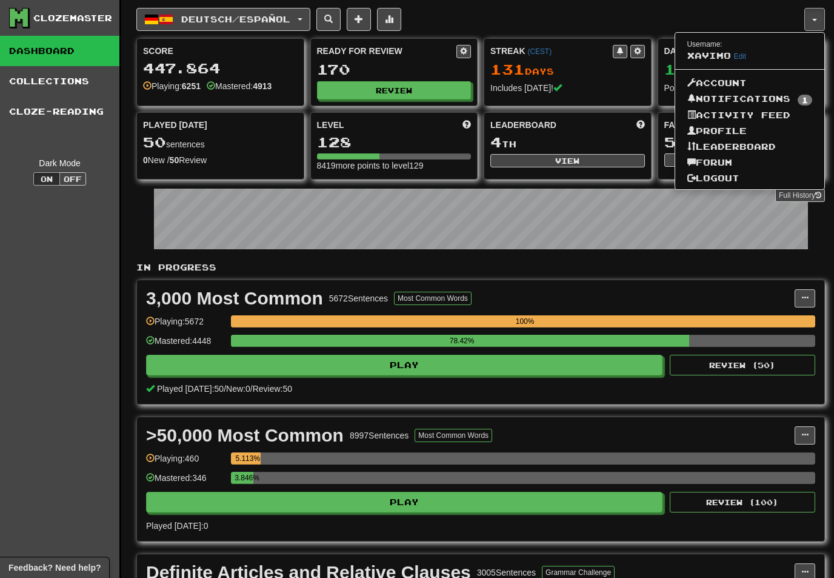
click at [783, 96] on link "Notifications 1" at bounding box center [750, 99] width 150 height 17
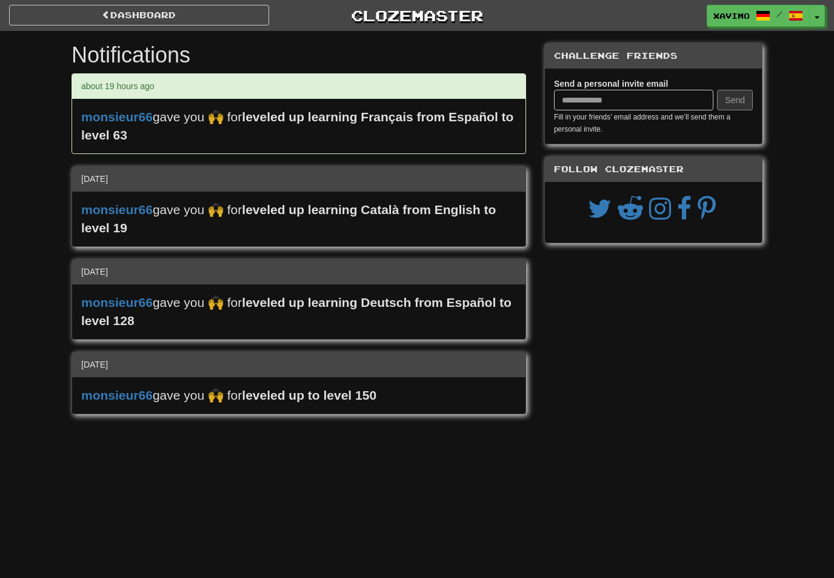
click at [93, 24] on link "Dashboard" at bounding box center [139, 15] width 260 height 21
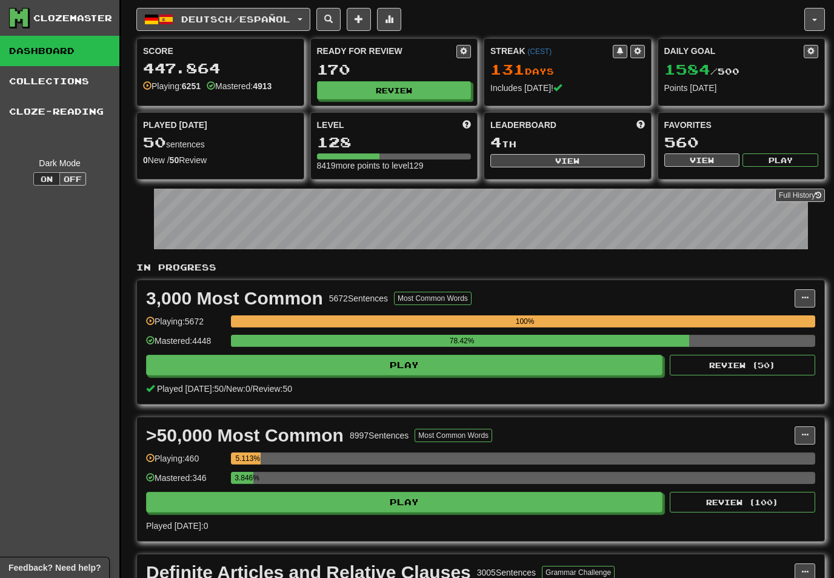
click at [302, 18] on span "button" at bounding box center [300, 19] width 5 height 2
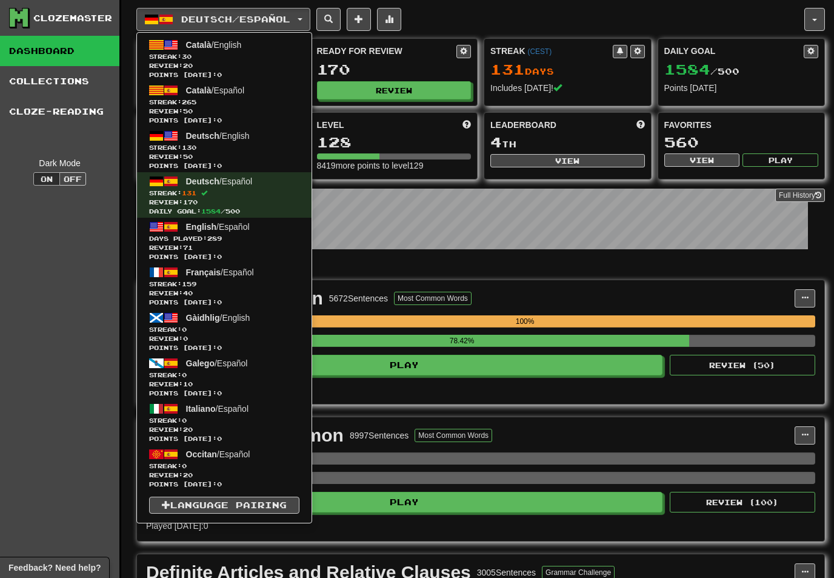
click at [213, 102] on span "Streak: 265" at bounding box center [224, 102] width 150 height 9
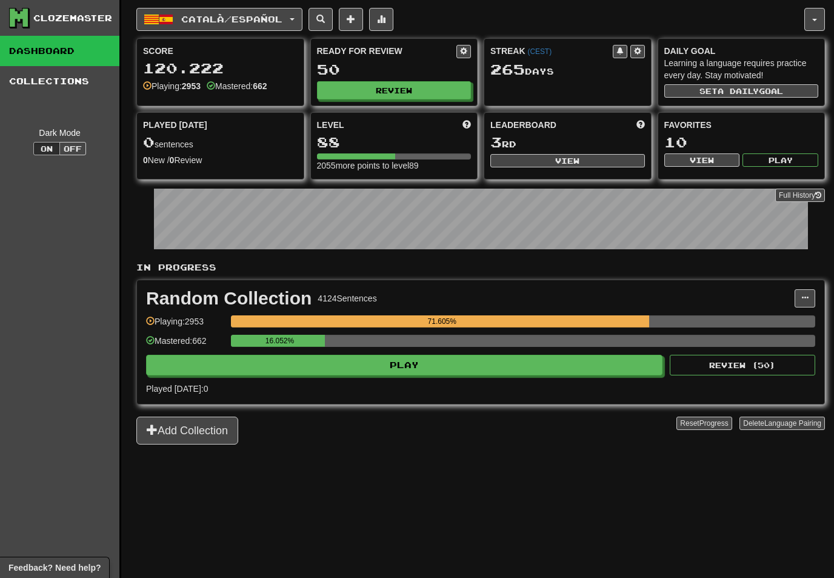
click at [407, 88] on button "Review" at bounding box center [394, 90] width 155 height 18
select select "**"
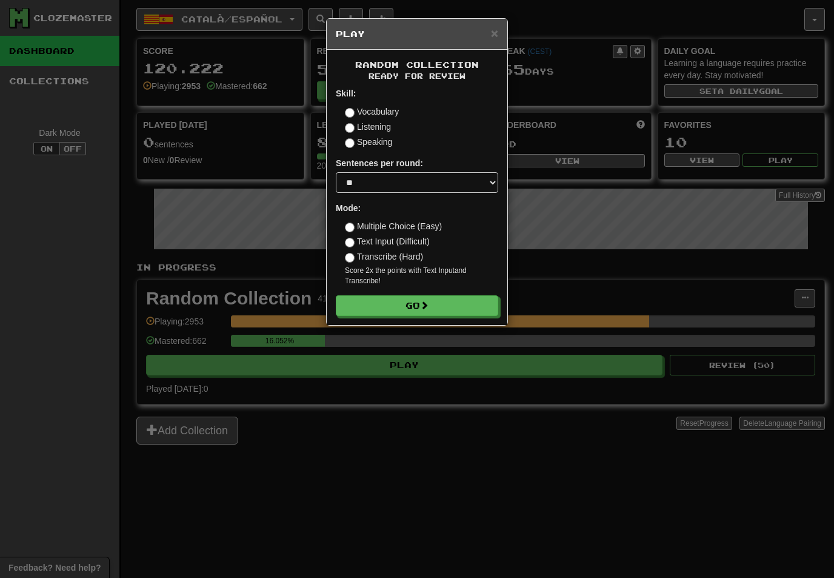
click at [456, 304] on button "Go" at bounding box center [417, 305] width 162 height 21
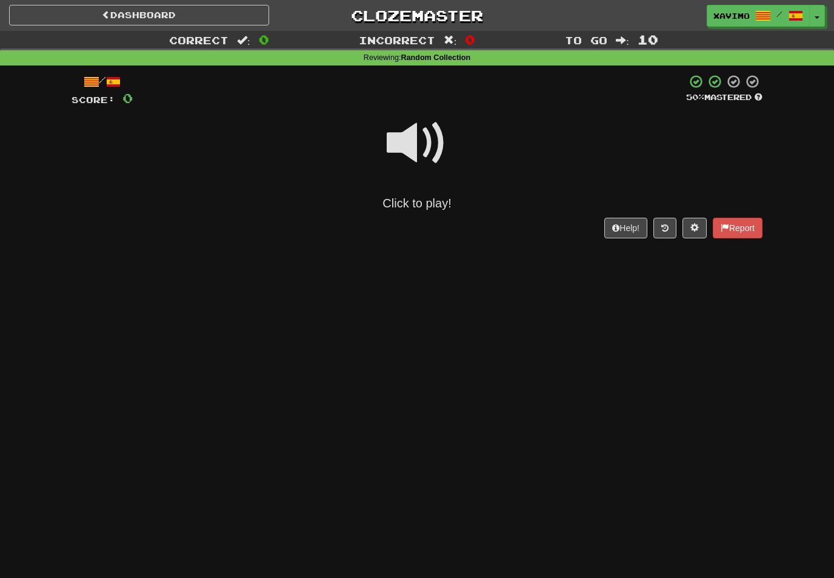
click at [428, 145] on span at bounding box center [417, 143] width 61 height 61
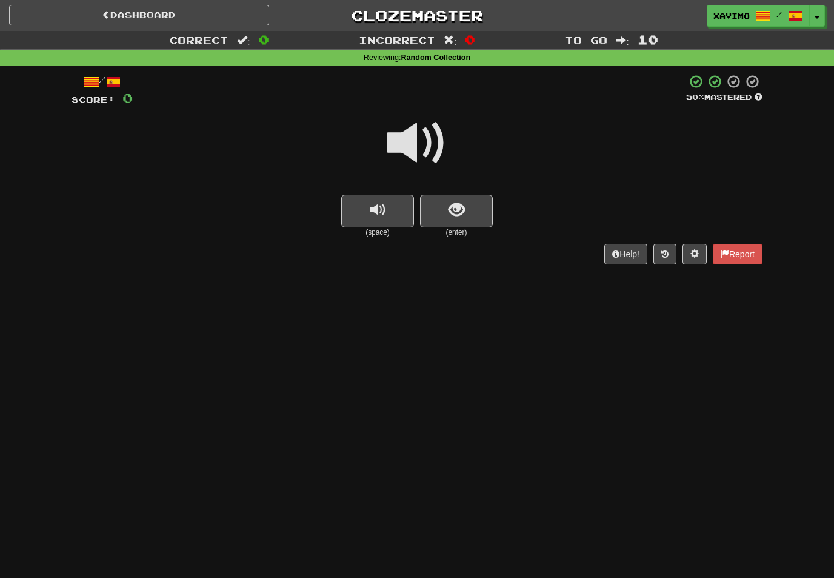
click at [466, 203] on button "show sentence" at bounding box center [456, 211] width 73 height 33
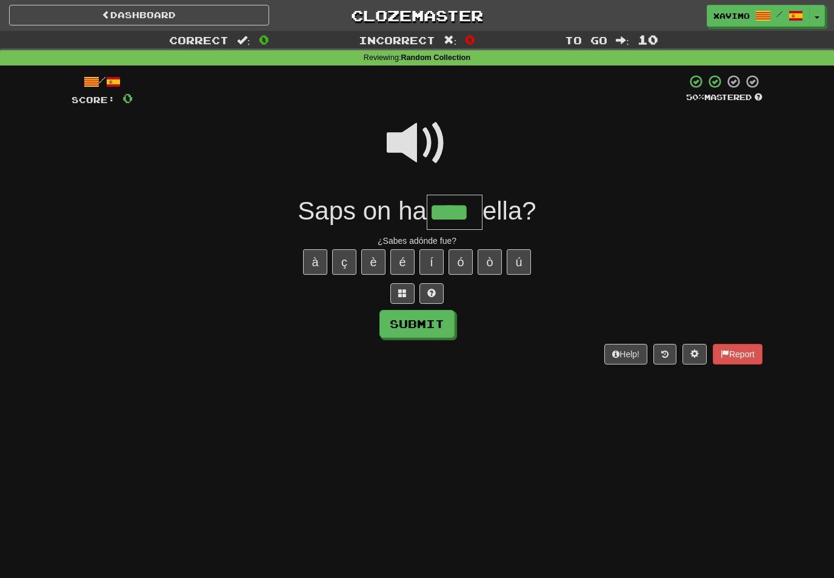
type input "****"
click at [445, 327] on button "Submit" at bounding box center [416, 324] width 75 height 28
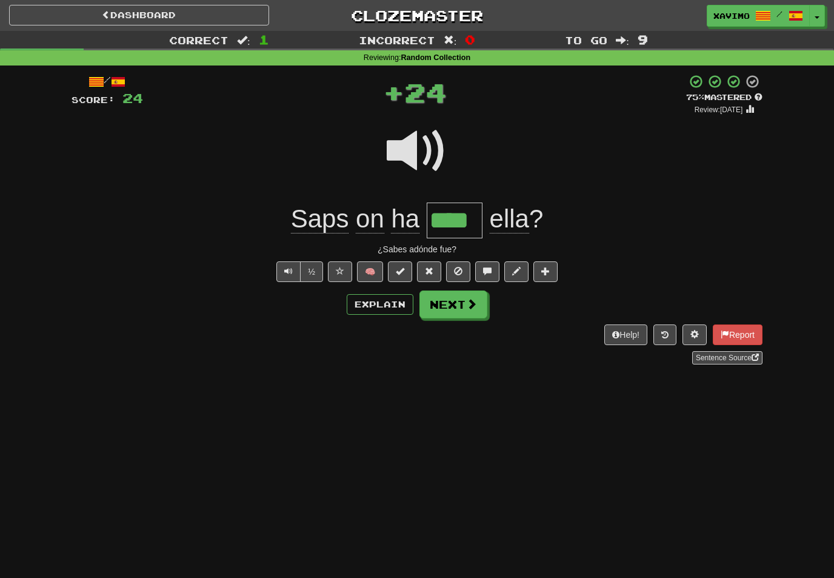
click at [473, 302] on span at bounding box center [471, 303] width 11 height 11
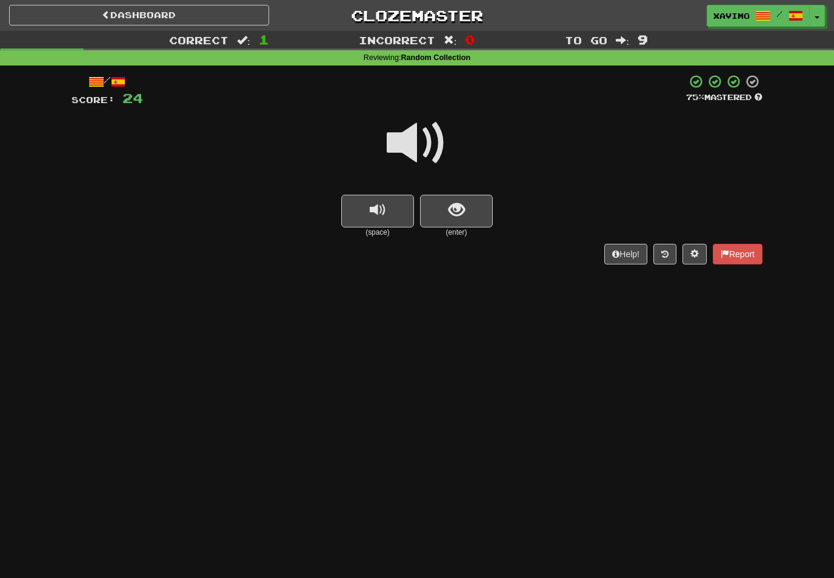
click at [428, 140] on span at bounding box center [417, 143] width 61 height 61
click at [464, 206] on span "show sentence" at bounding box center [457, 210] width 16 height 16
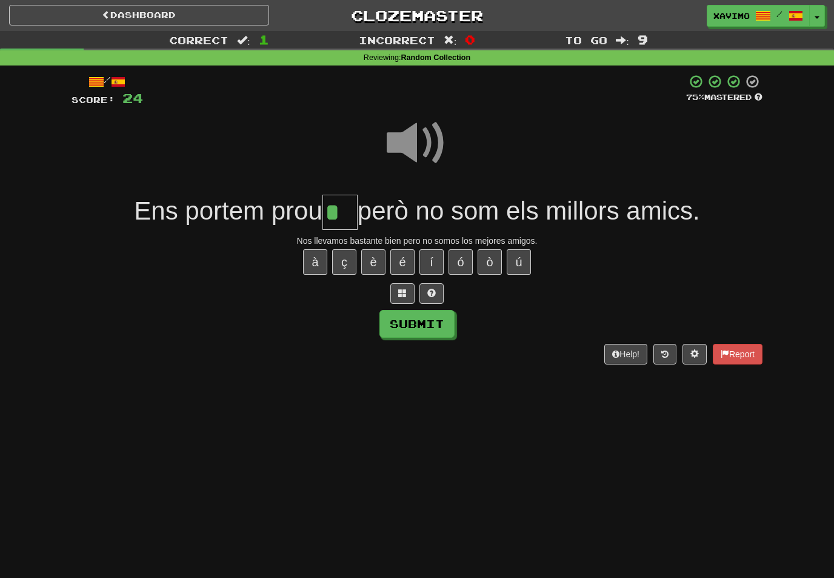
click at [402, 260] on button "é" at bounding box center [402, 261] width 24 height 25
click at [426, 318] on button "Submit" at bounding box center [416, 324] width 75 height 28
click at [351, 212] on input "**" at bounding box center [339, 213] width 35 height 36
click at [371, 259] on button "è" at bounding box center [373, 261] width 24 height 25
type input "**"
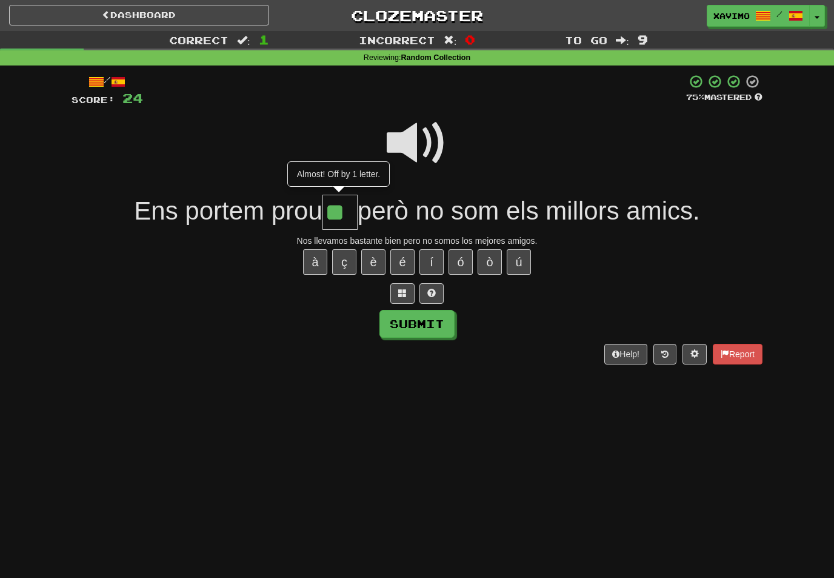
click at [432, 324] on button "Submit" at bounding box center [416, 324] width 75 height 28
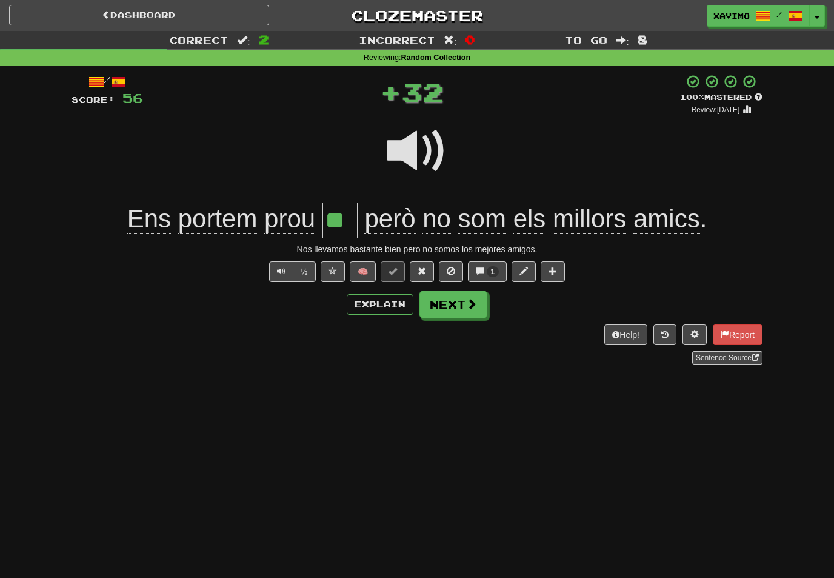
click at [467, 305] on span at bounding box center [471, 303] width 11 height 11
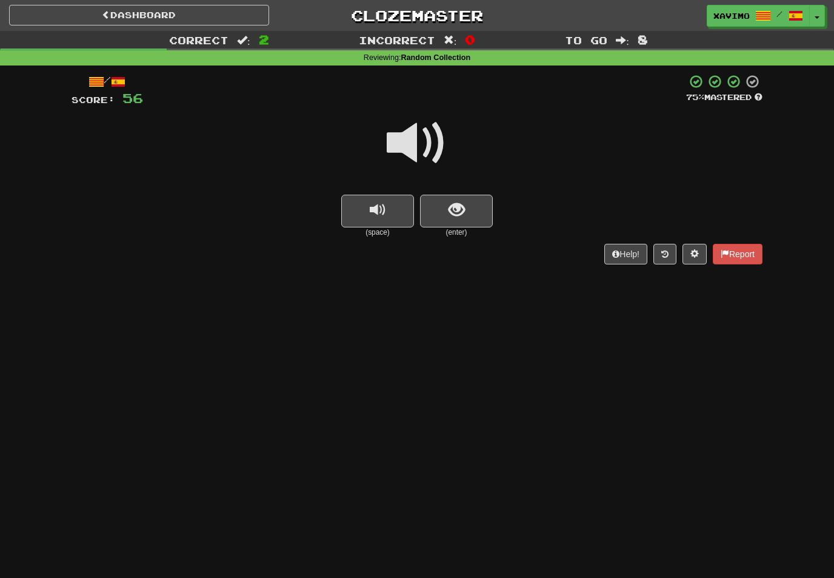
click at [428, 139] on span at bounding box center [417, 143] width 61 height 61
click at [449, 213] on span "show sentence" at bounding box center [457, 210] width 16 height 16
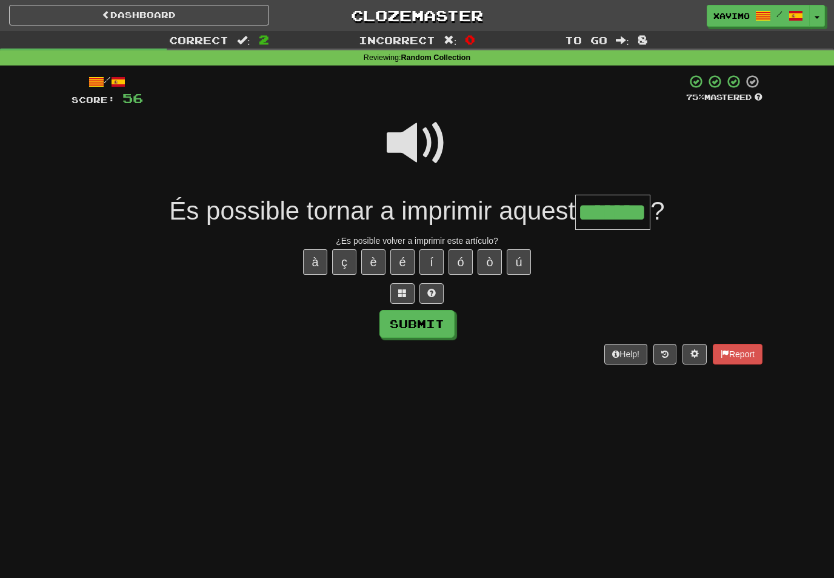
type input "*******"
click at [438, 327] on button "Submit" at bounding box center [416, 324] width 75 height 28
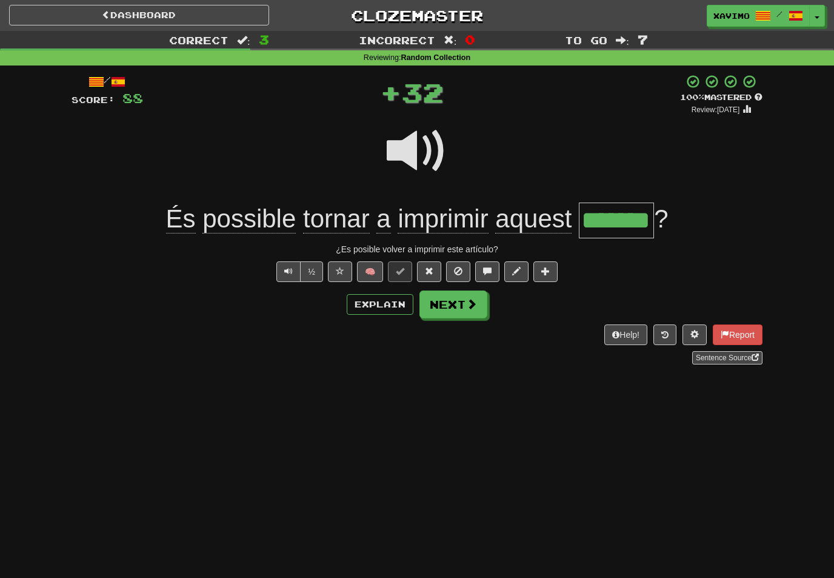
click at [466, 307] on span at bounding box center [471, 303] width 11 height 11
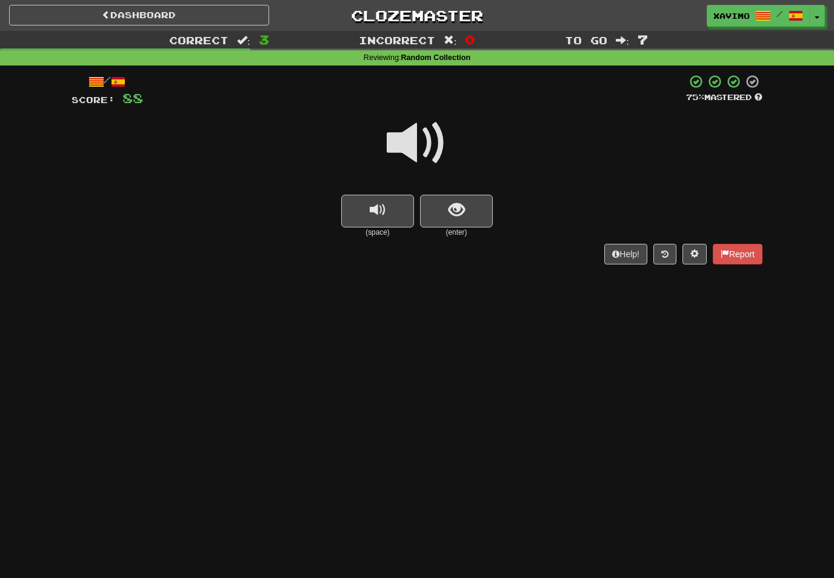
click at [422, 136] on span at bounding box center [417, 143] width 61 height 61
click at [447, 212] on button "show sentence" at bounding box center [456, 211] width 73 height 33
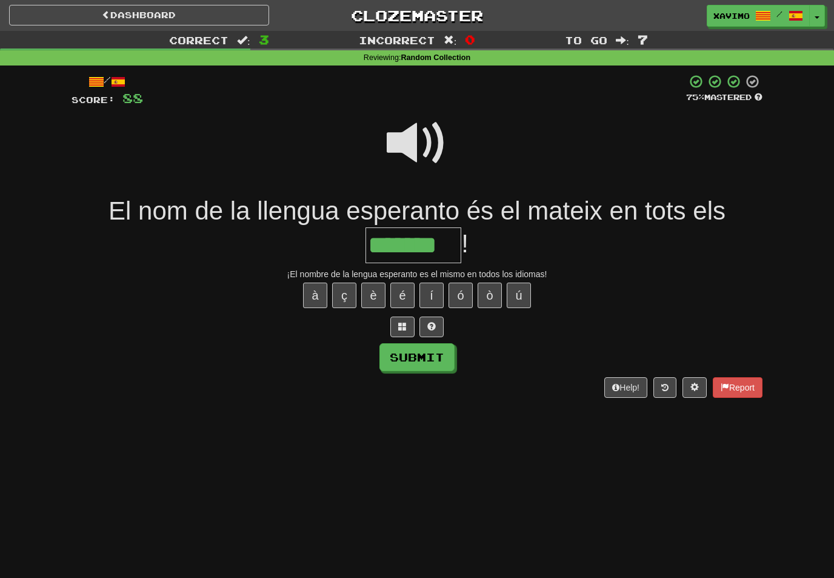
type input "*******"
click at [441, 349] on button "Submit" at bounding box center [416, 357] width 75 height 28
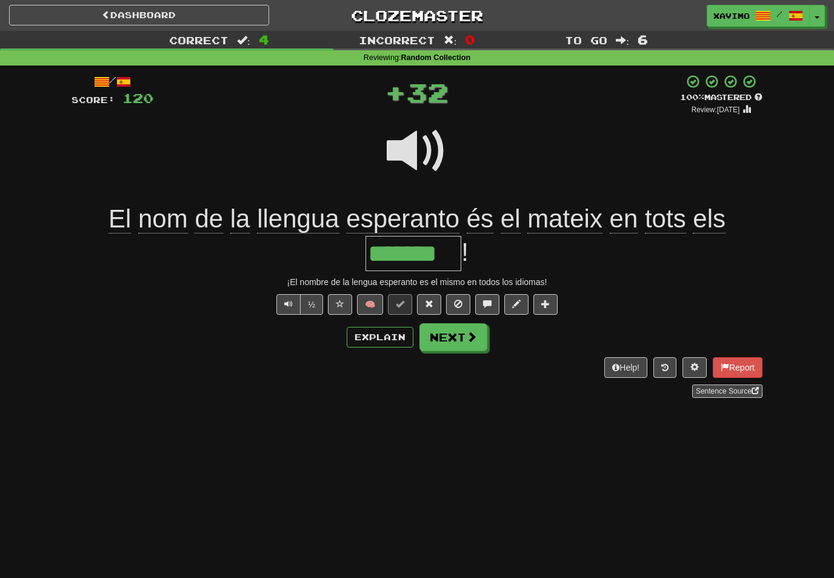
click at [473, 335] on span at bounding box center [471, 336] width 11 height 11
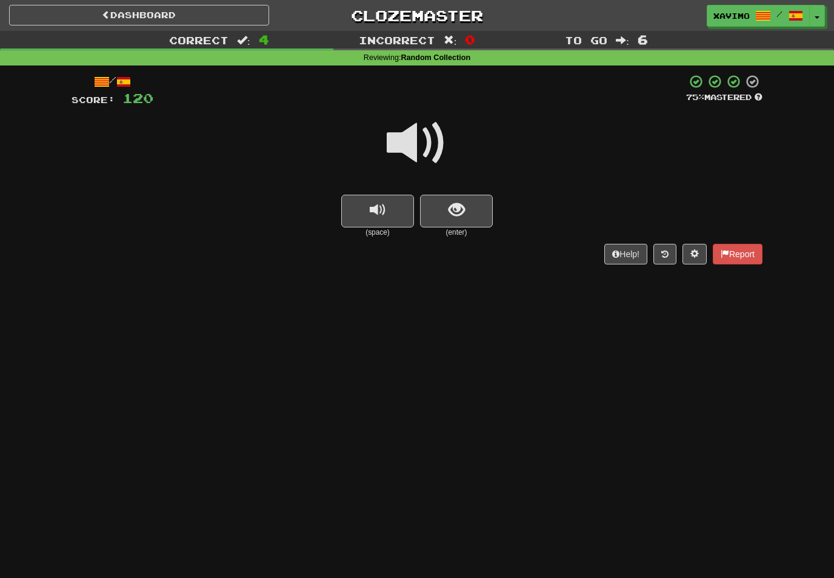
click at [461, 210] on span "show sentence" at bounding box center [457, 210] width 16 height 16
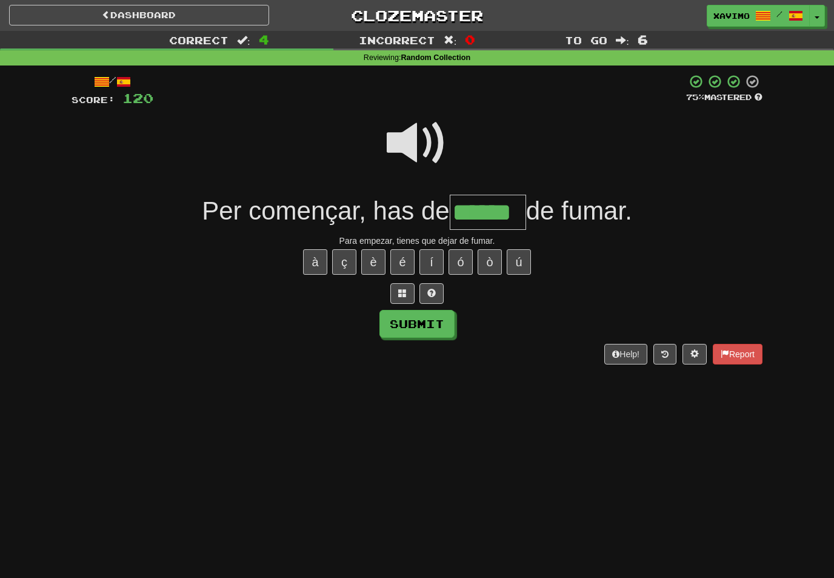
type input "******"
click at [436, 323] on button "Submit" at bounding box center [416, 324] width 75 height 28
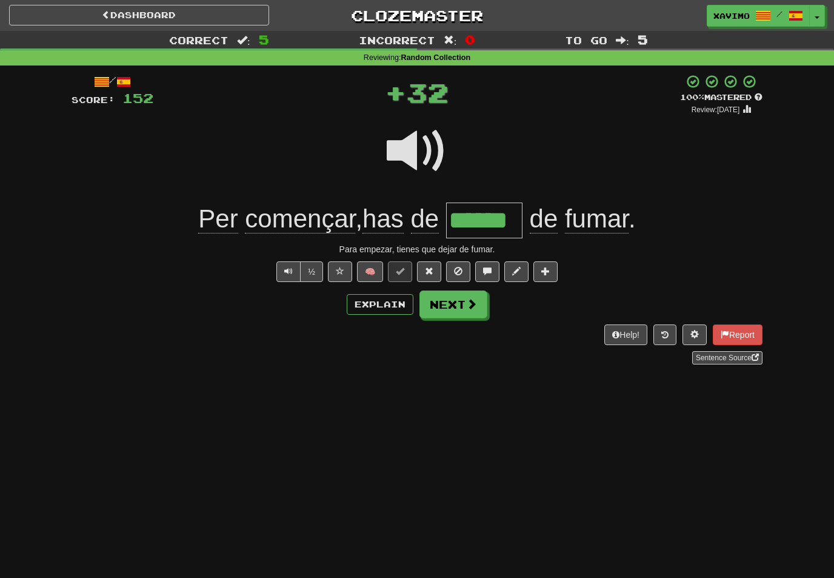
click at [472, 305] on span at bounding box center [471, 303] width 11 height 11
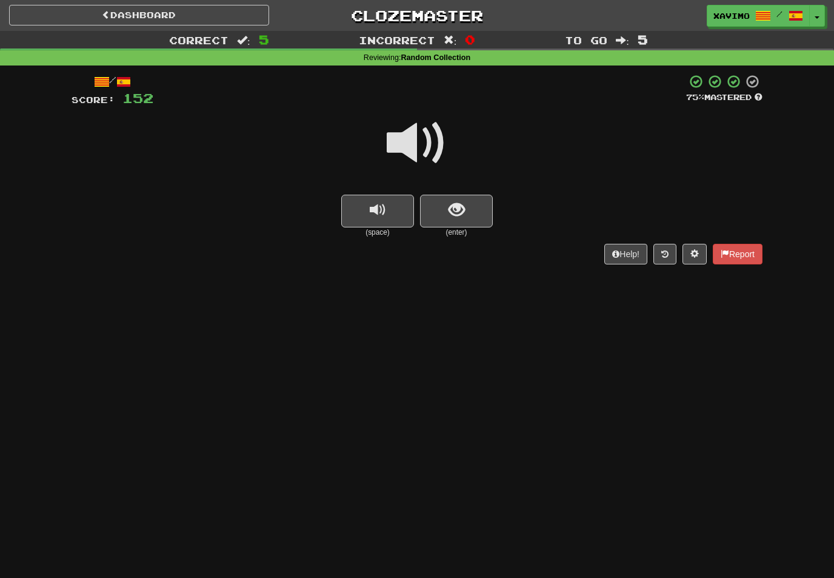
click at [421, 144] on span at bounding box center [417, 143] width 61 height 61
click at [446, 210] on button "show sentence" at bounding box center [456, 211] width 73 height 33
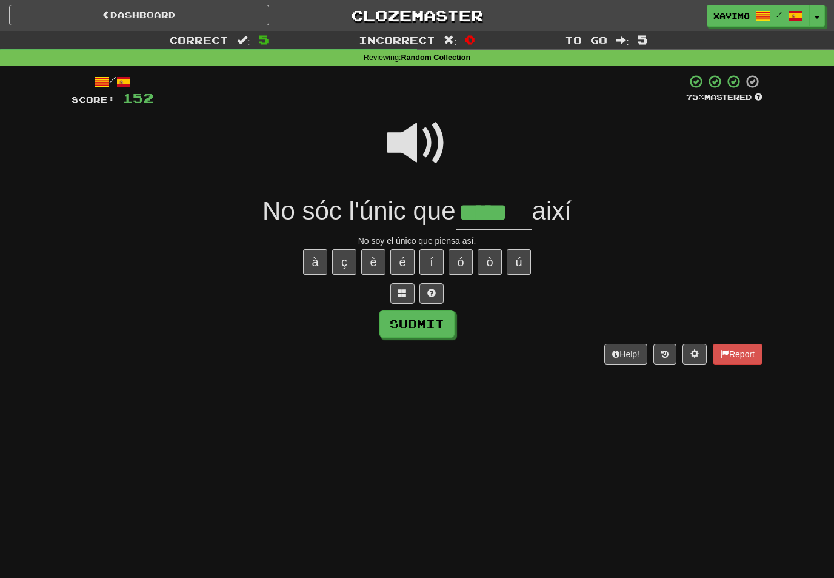
type input "*****"
click at [439, 322] on button "Submit" at bounding box center [416, 324] width 75 height 28
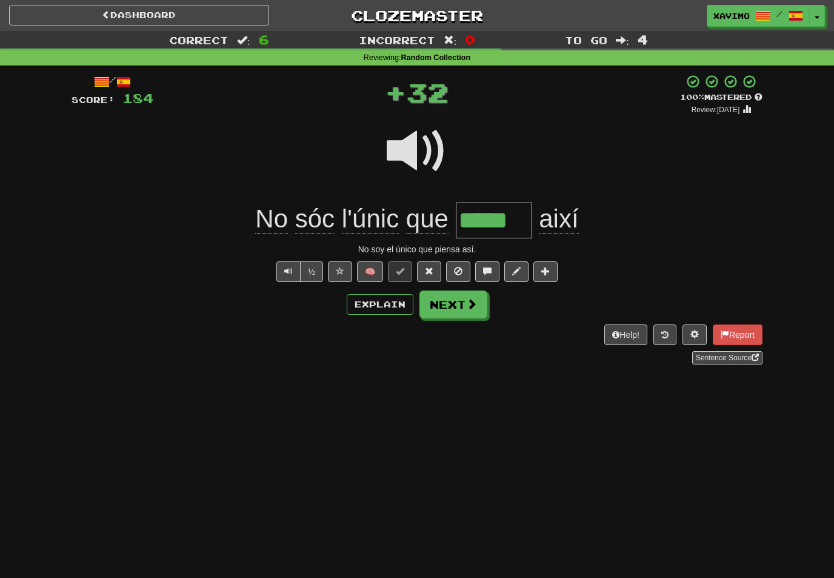
click at [469, 302] on span at bounding box center [471, 303] width 11 height 11
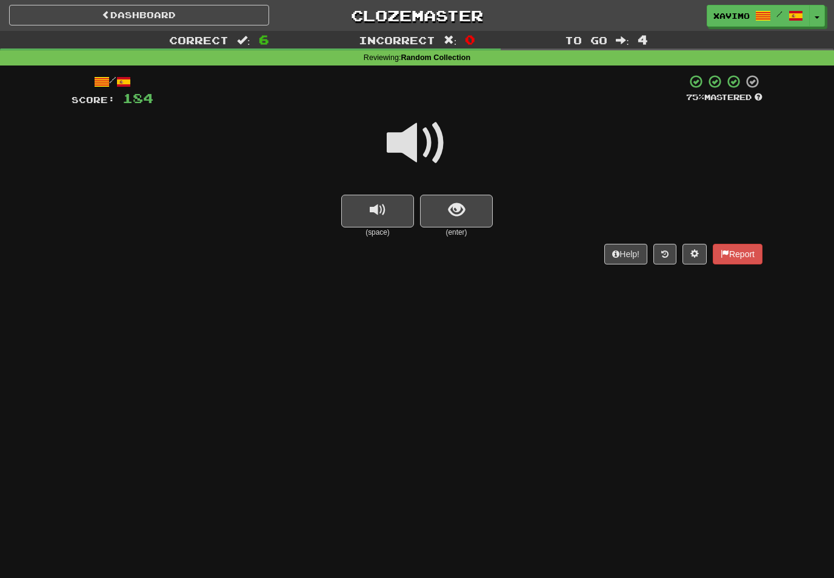
click at [425, 137] on span at bounding box center [417, 143] width 61 height 61
click at [450, 210] on span "show sentence" at bounding box center [457, 210] width 16 height 16
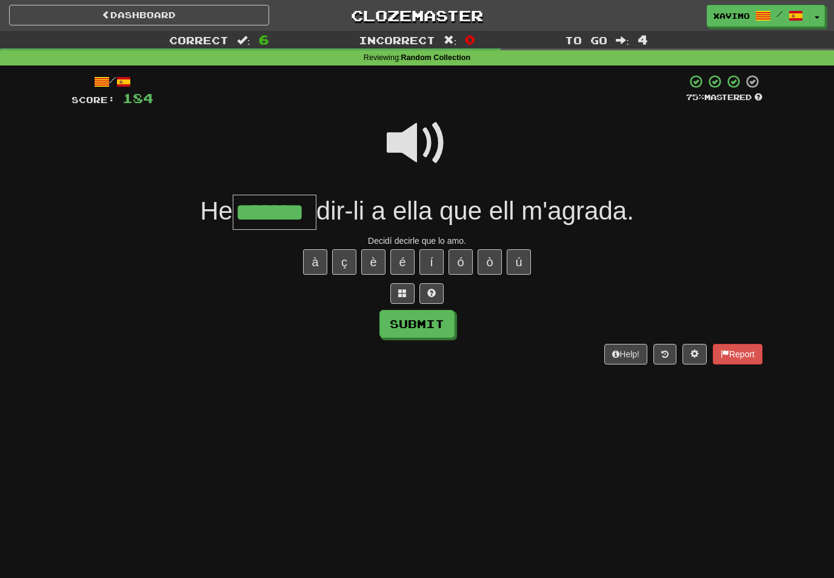
type input "*******"
click at [426, 327] on button "Submit" at bounding box center [416, 324] width 75 height 28
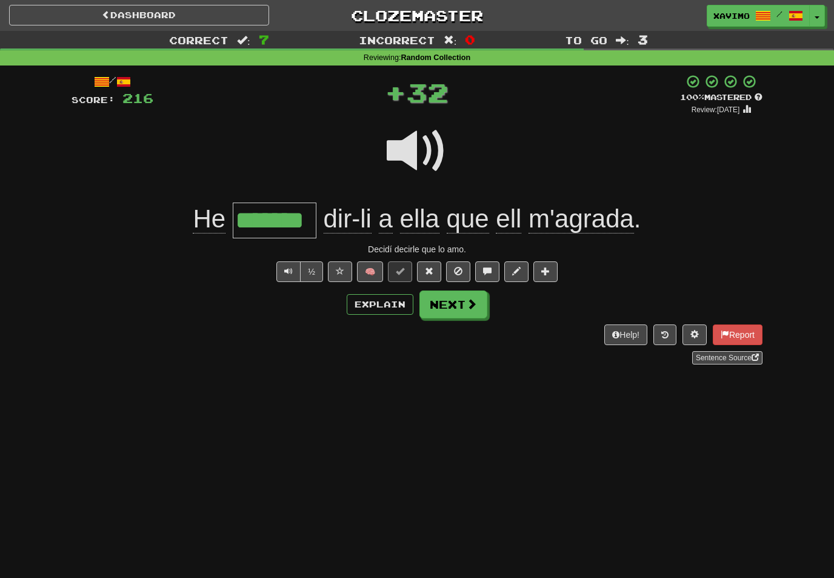
click at [471, 304] on span at bounding box center [471, 303] width 11 height 11
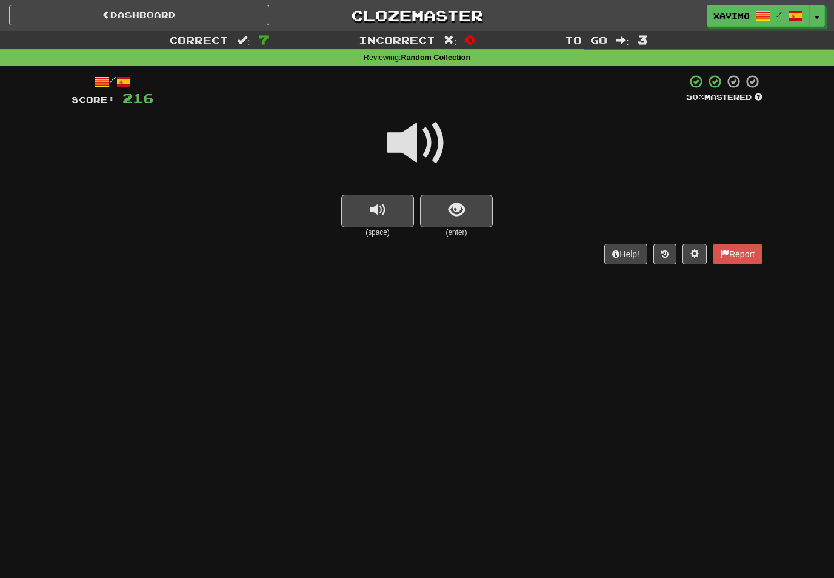
click at [427, 134] on span at bounding box center [417, 143] width 61 height 61
click at [458, 202] on span "show sentence" at bounding box center [457, 210] width 16 height 16
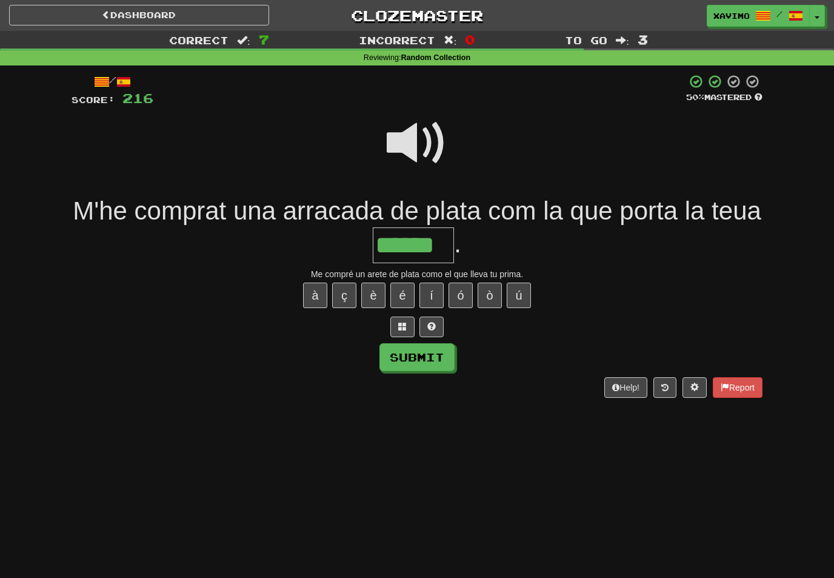
type input "******"
click at [444, 348] on button "Submit" at bounding box center [416, 357] width 75 height 28
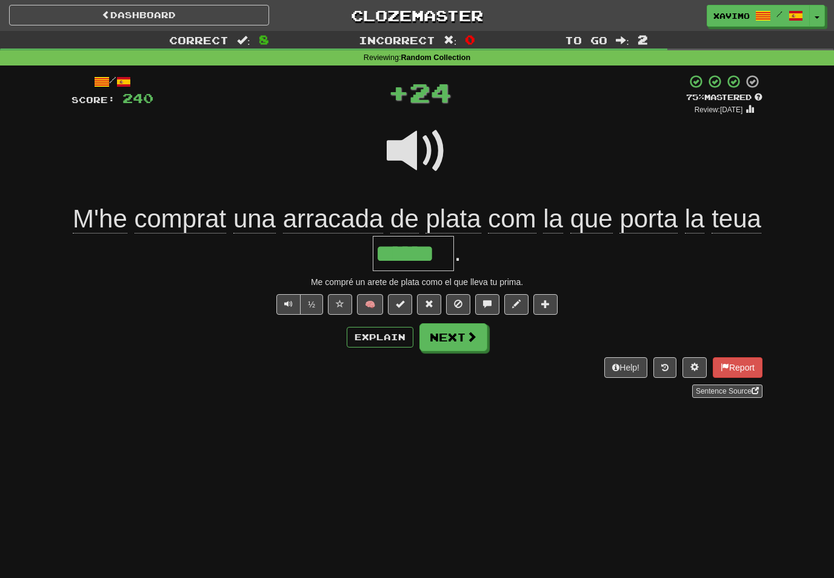
click at [472, 335] on span at bounding box center [471, 336] width 11 height 11
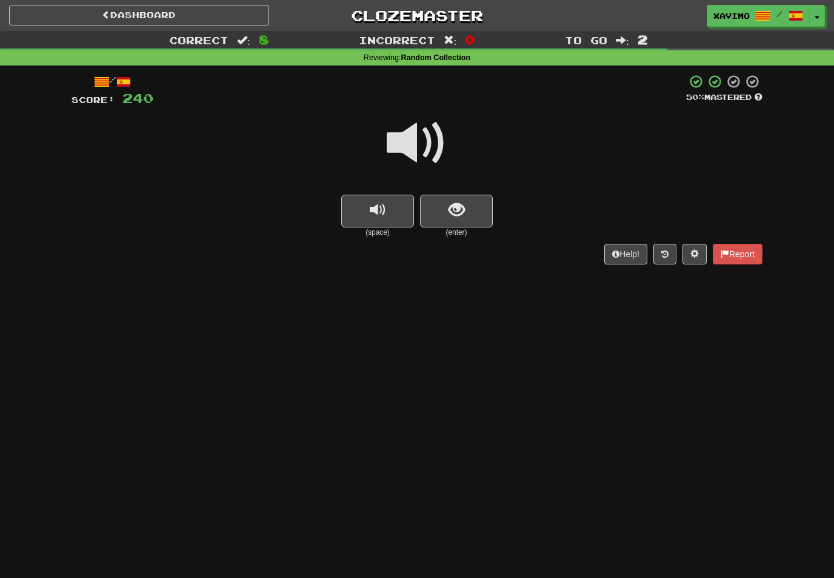
click at [428, 139] on span at bounding box center [417, 143] width 61 height 61
click at [457, 208] on span "show sentence" at bounding box center [457, 210] width 16 height 16
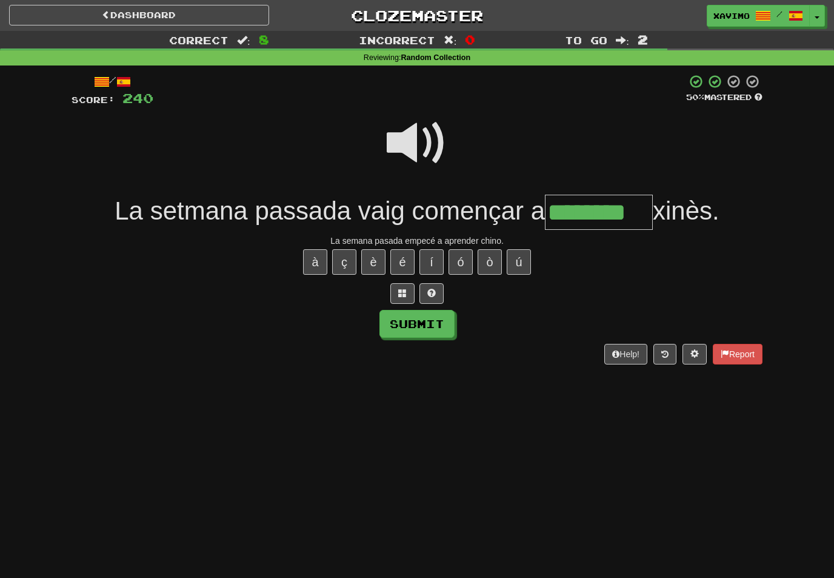
type input "********"
click at [436, 326] on button "Submit" at bounding box center [416, 324] width 75 height 28
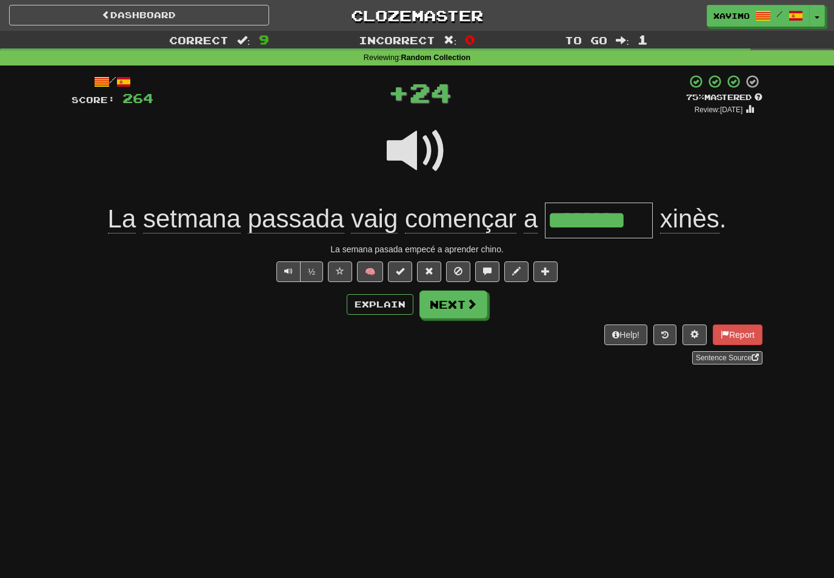
click at [467, 302] on span at bounding box center [471, 303] width 11 height 11
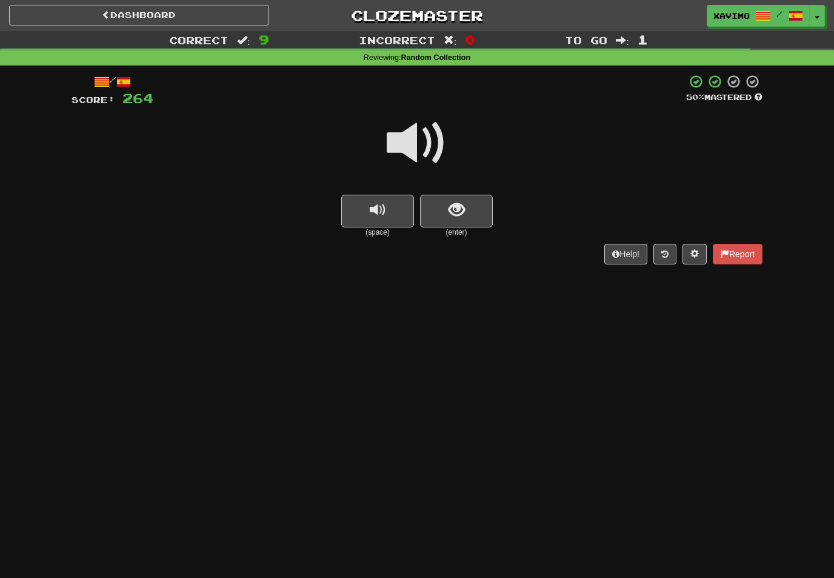
click at [426, 136] on span at bounding box center [417, 143] width 61 height 61
click at [449, 207] on span "show sentence" at bounding box center [457, 210] width 16 height 16
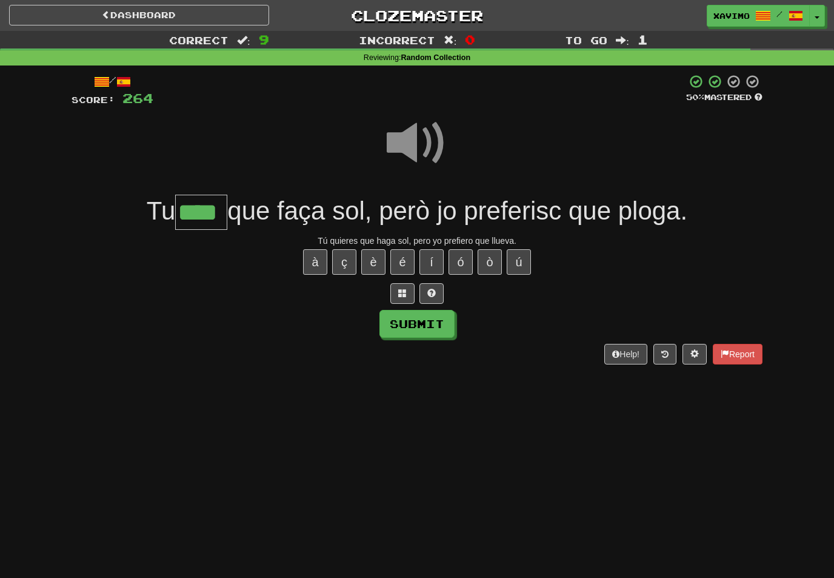
type input "****"
click at [432, 324] on button "Submit" at bounding box center [416, 324] width 75 height 28
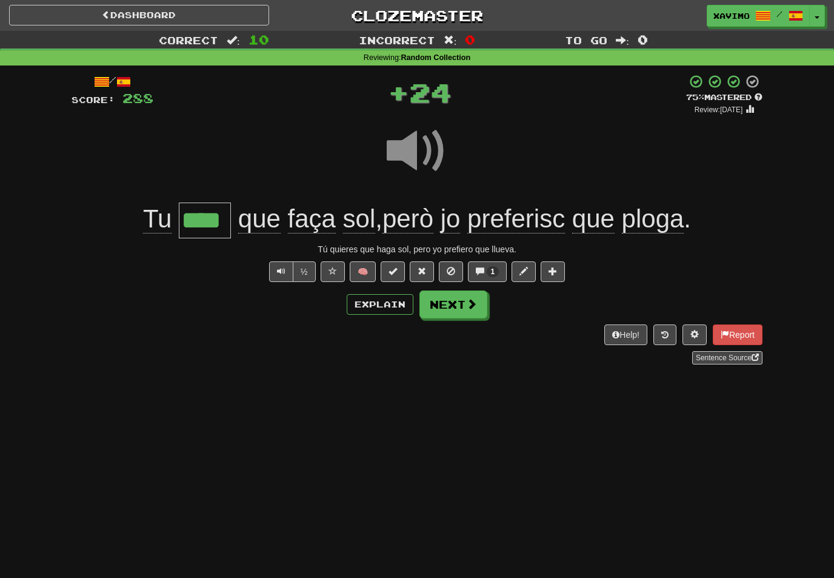
click at [461, 303] on button "Next" at bounding box center [453, 304] width 68 height 28
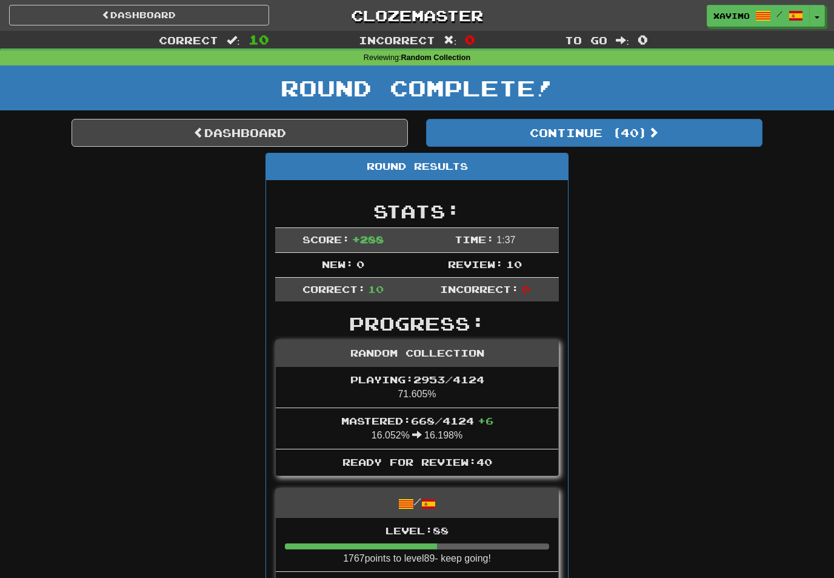
click at [311, 134] on link "Dashboard" at bounding box center [240, 133] width 336 height 28
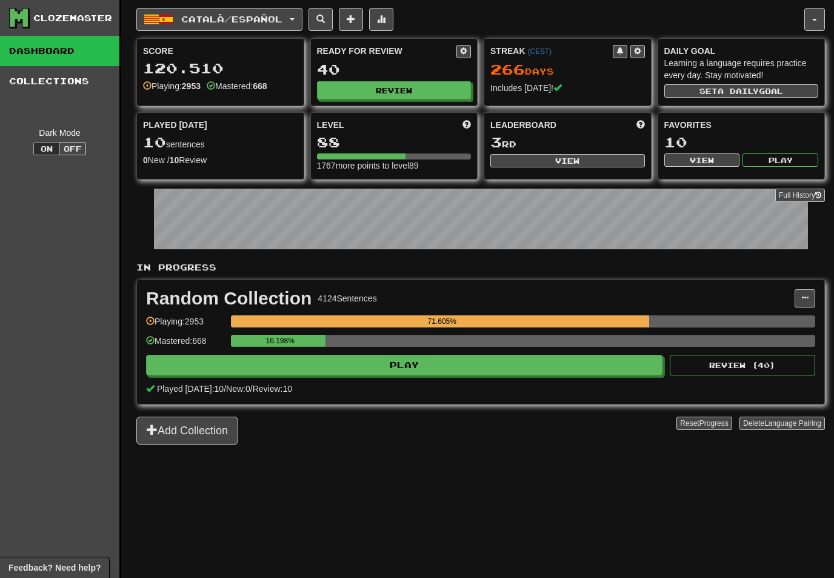
click at [302, 19] on button "Català / Español" at bounding box center [219, 19] width 166 height 23
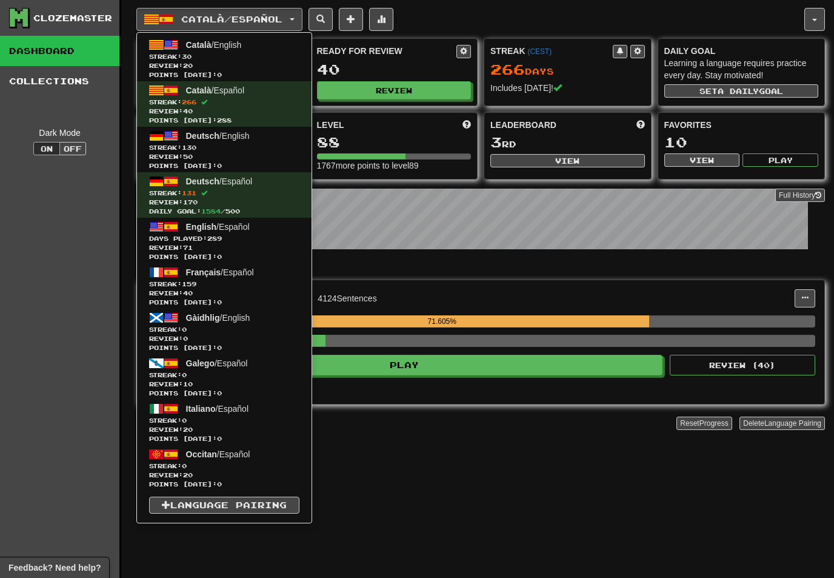
click at [229, 50] on link "Català / English Streak: 30 Review: 20 Points today: 0" at bounding box center [224, 58] width 175 height 45
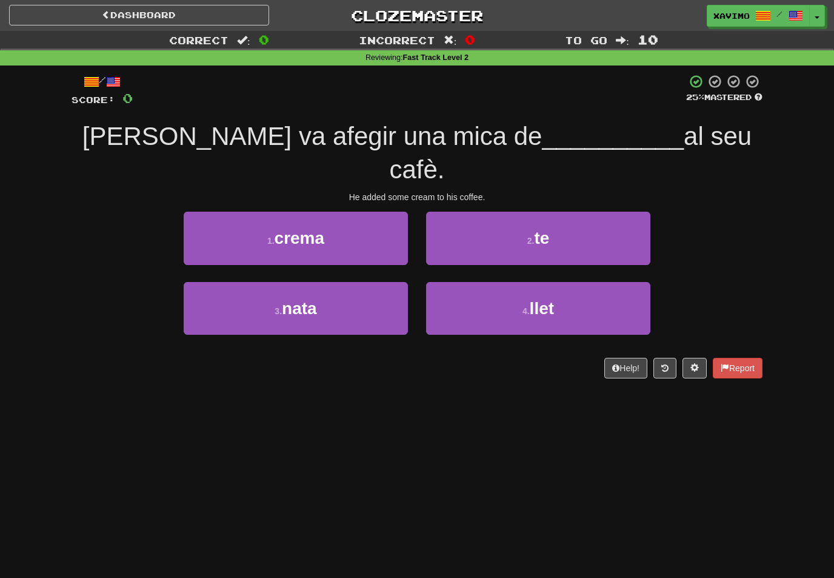
click at [139, 14] on link "Dashboard" at bounding box center [139, 15] width 260 height 21
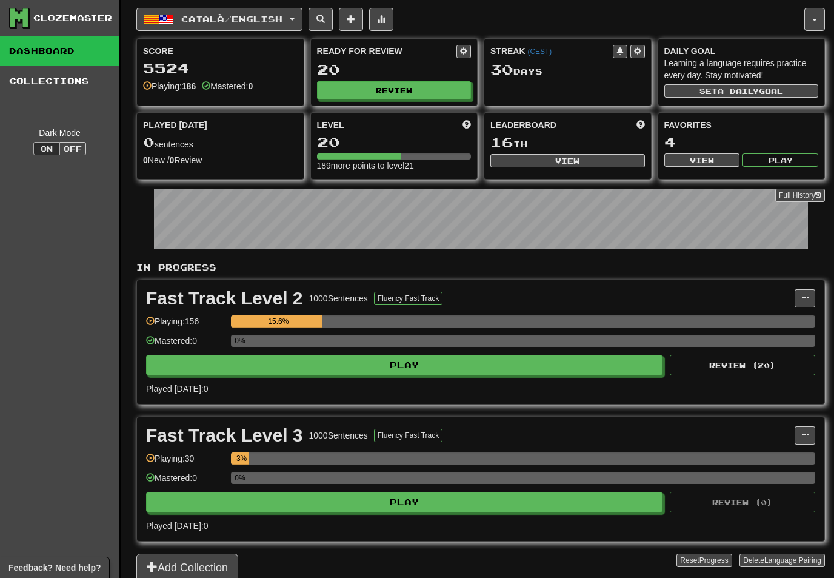
click at [420, 87] on button "Review" at bounding box center [394, 90] width 155 height 18
select select "**"
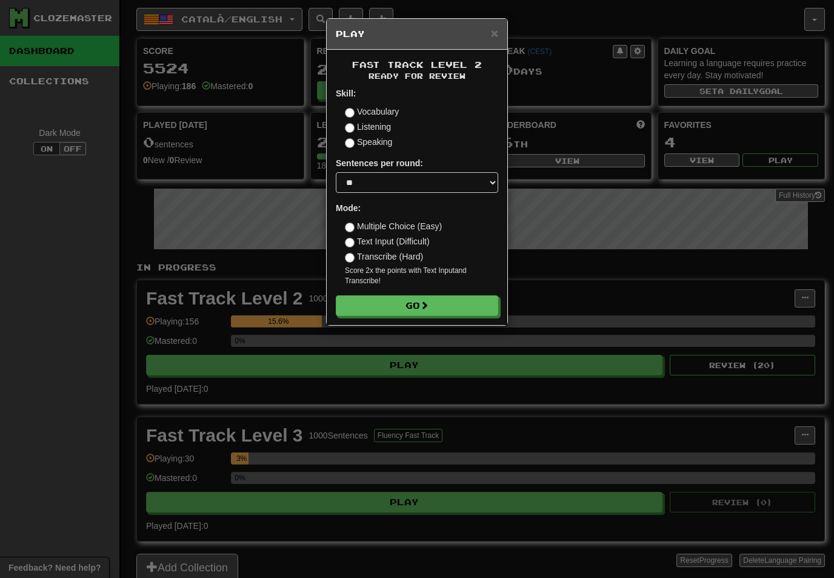
click at [460, 306] on button "Go" at bounding box center [417, 305] width 162 height 21
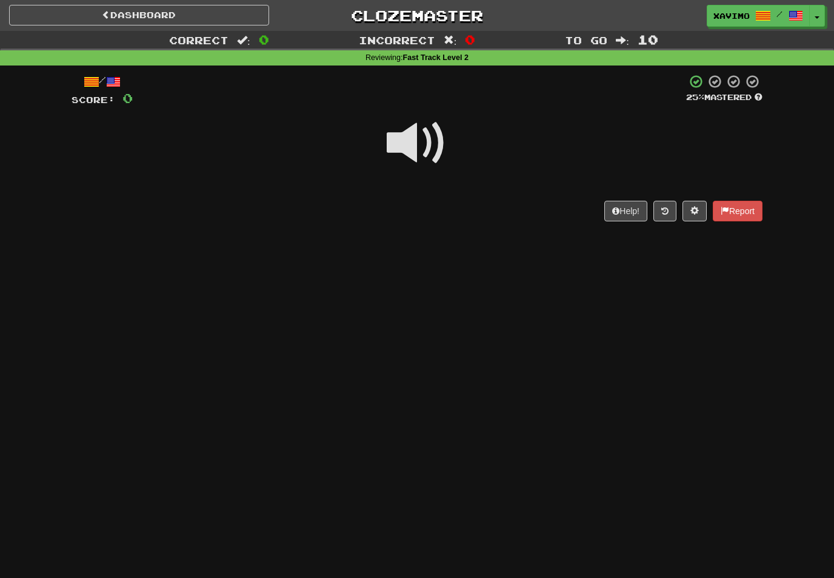
click at [429, 140] on span at bounding box center [417, 143] width 61 height 61
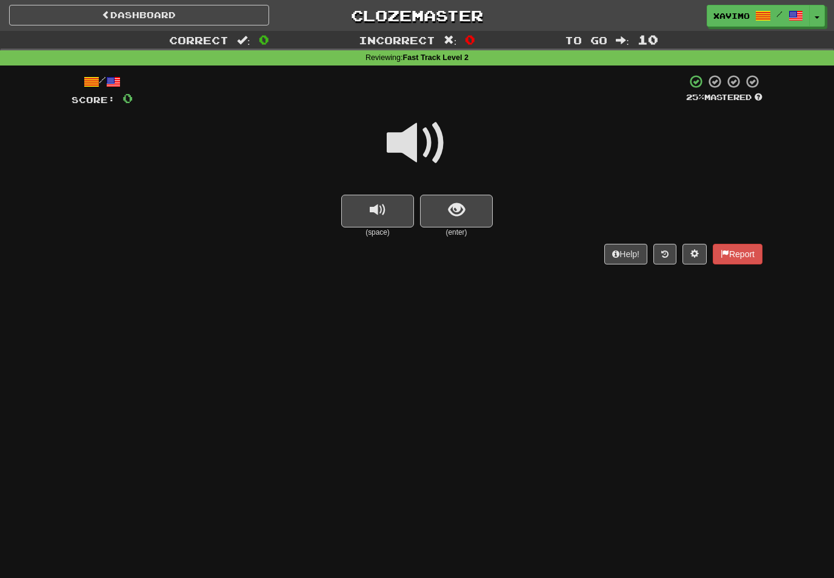
click at [458, 211] on span "show sentence" at bounding box center [457, 210] width 16 height 16
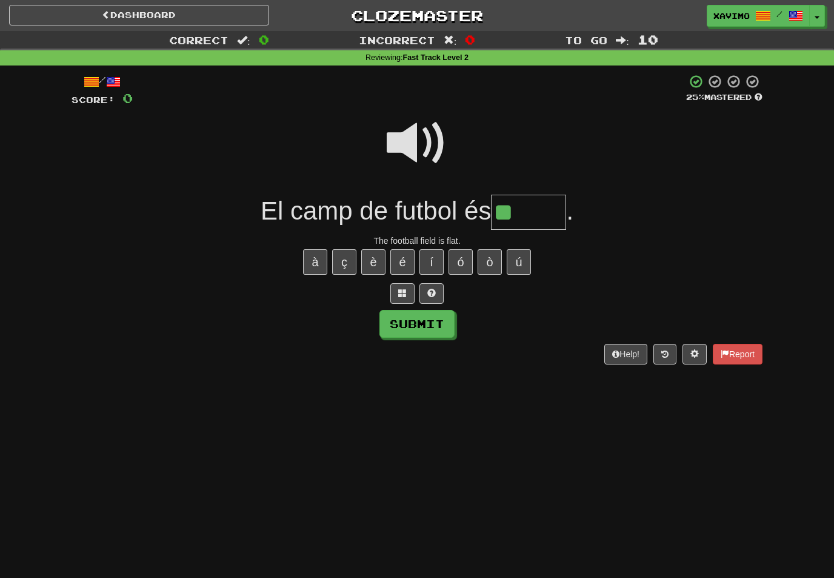
click at [313, 257] on button "à" at bounding box center [315, 261] width 24 height 25
type input "******"
click at [422, 322] on button "Submit" at bounding box center [416, 324] width 75 height 28
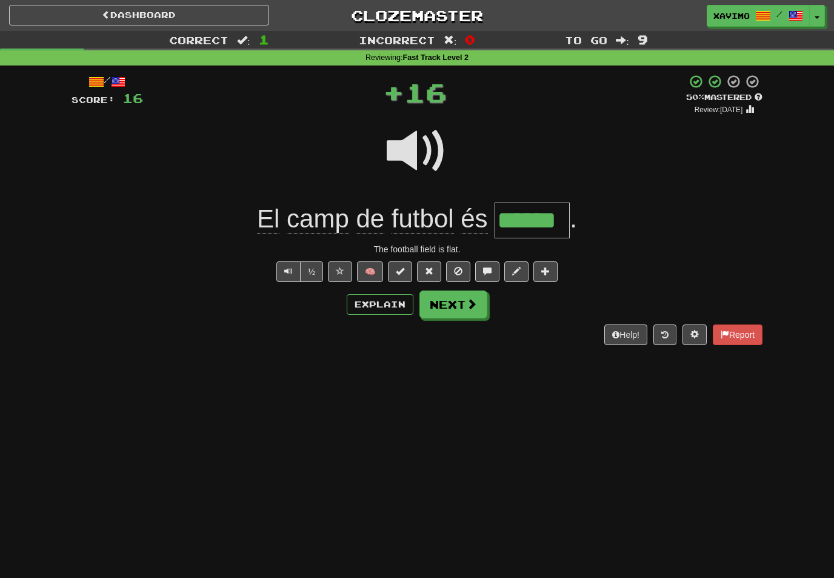
click at [462, 301] on button "Next" at bounding box center [453, 304] width 68 height 28
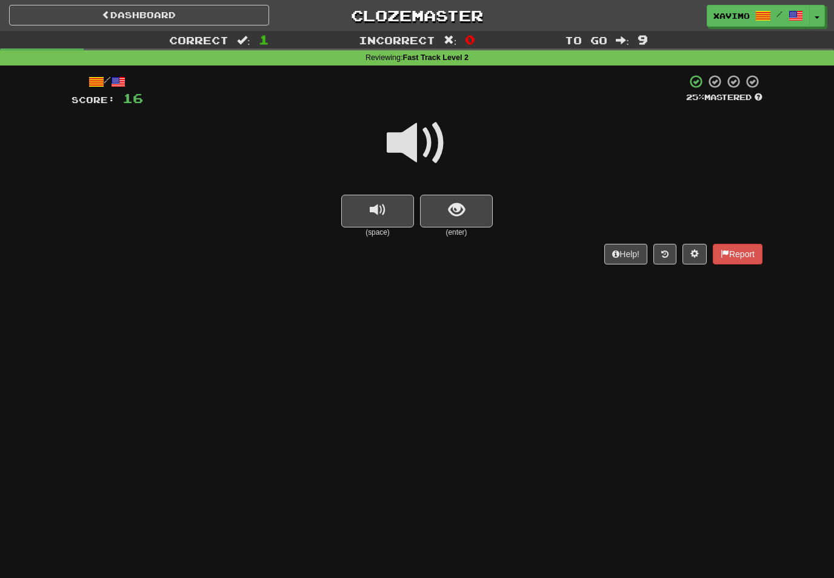
click at [421, 139] on span at bounding box center [417, 143] width 61 height 61
click at [449, 205] on span "show sentence" at bounding box center [457, 210] width 16 height 16
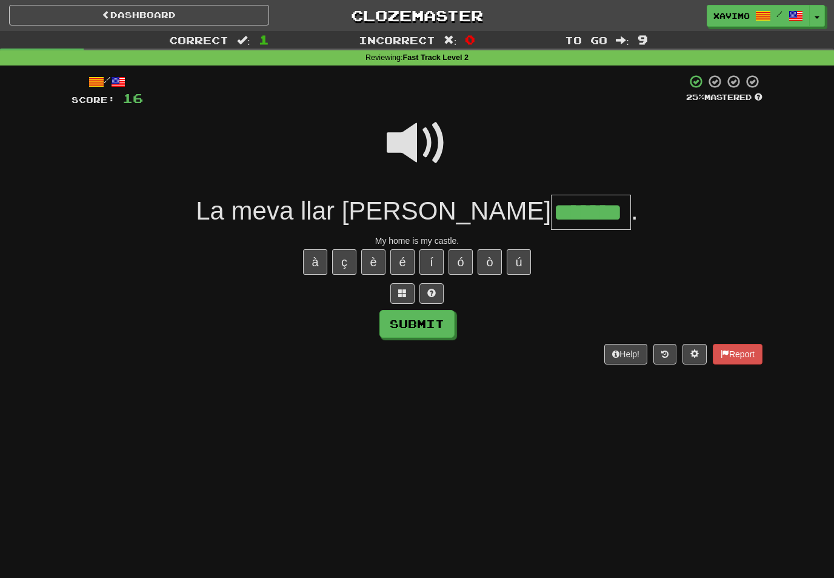
type input "*******"
click at [432, 321] on button "Submit" at bounding box center [416, 324] width 75 height 28
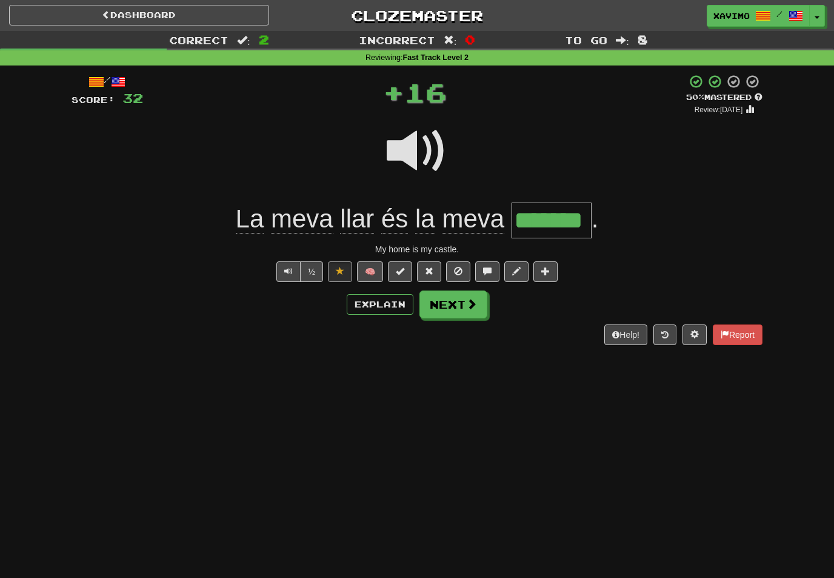
click at [489, 267] on span at bounding box center [487, 271] width 8 height 8
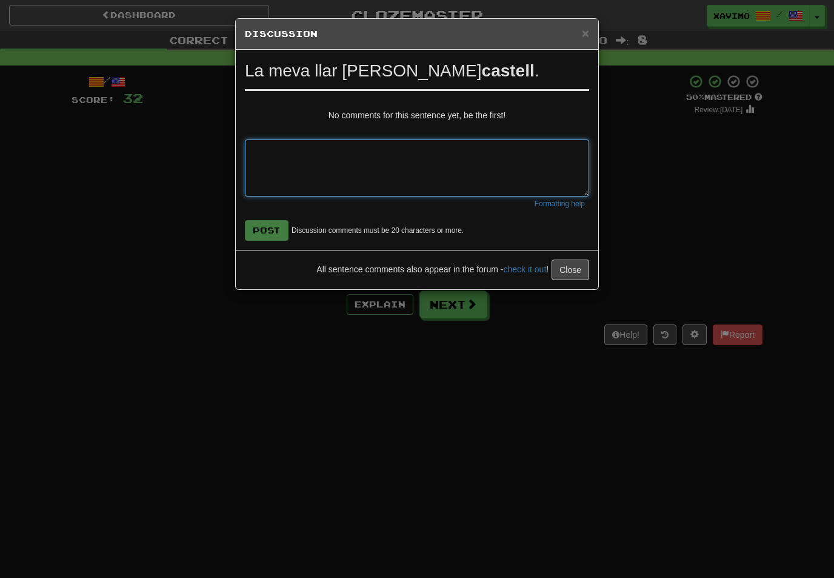
click at [264, 151] on textarea at bounding box center [417, 167] width 344 height 57
type textarea "**********"
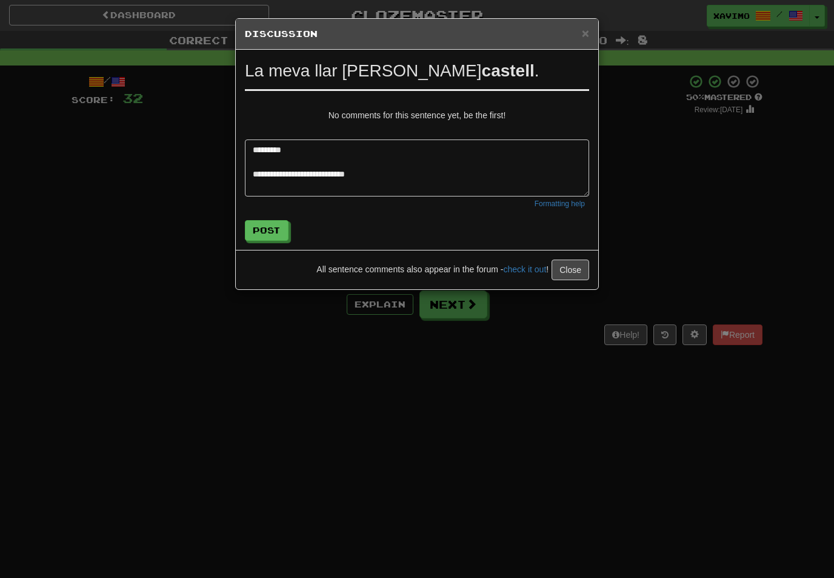
click at [275, 224] on button "Post" at bounding box center [267, 230] width 44 height 21
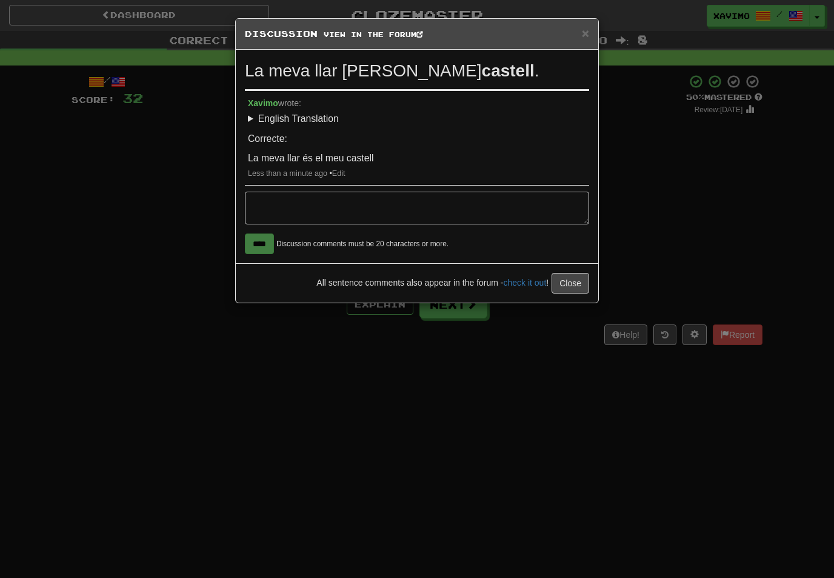
click at [578, 276] on button "Close" at bounding box center [571, 283] width 38 height 21
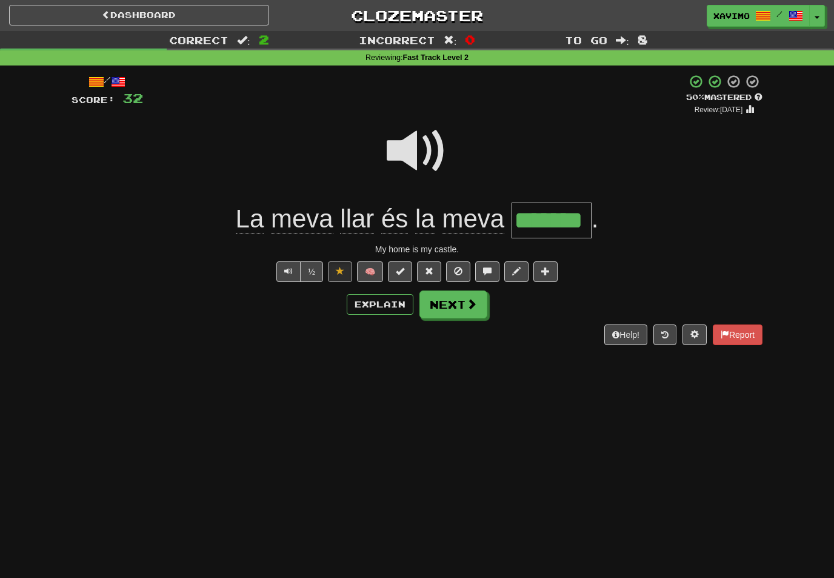
click at [475, 303] on span at bounding box center [471, 303] width 11 height 11
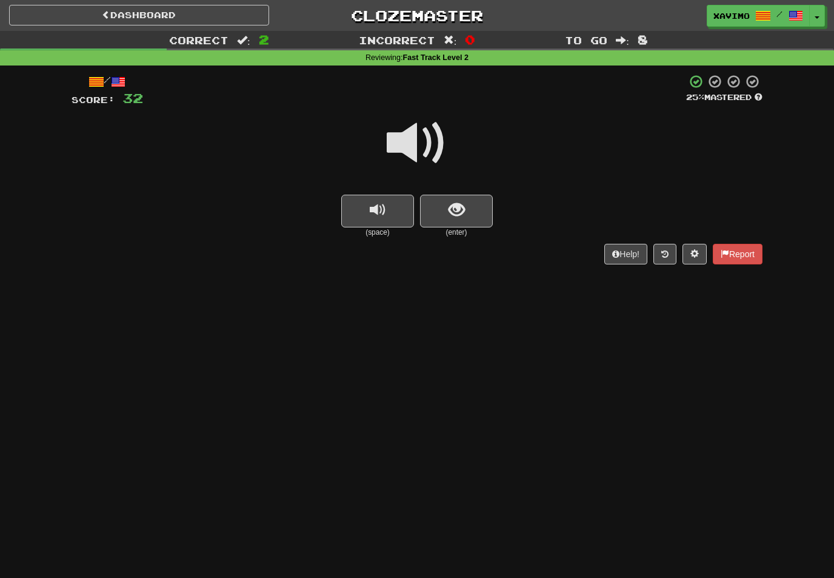
click at [469, 209] on button "show sentence" at bounding box center [456, 211] width 73 height 33
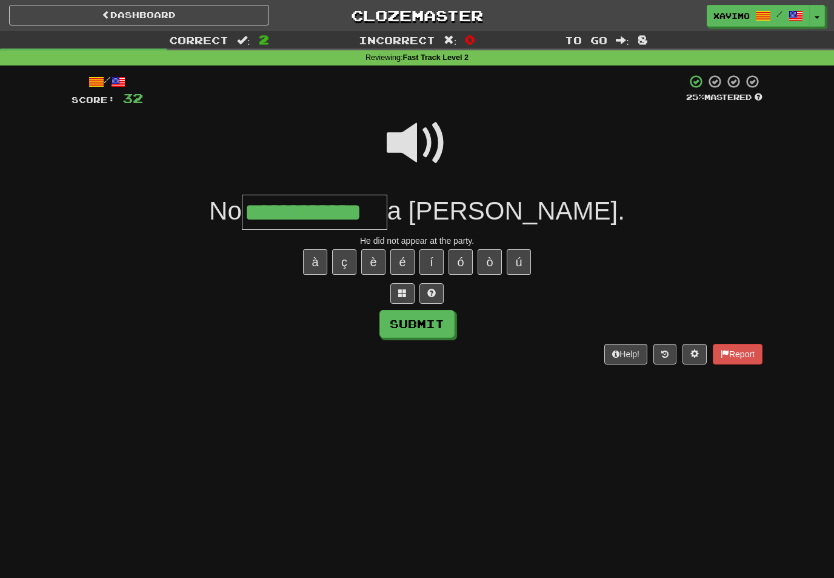
type input "**********"
click at [453, 321] on button "Submit" at bounding box center [416, 324] width 75 height 28
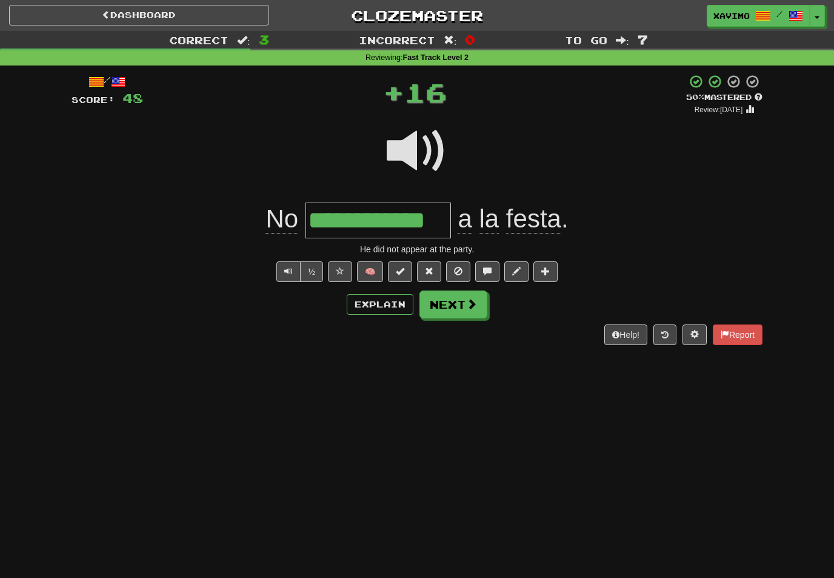
click at [477, 306] on button "Next" at bounding box center [453, 304] width 68 height 28
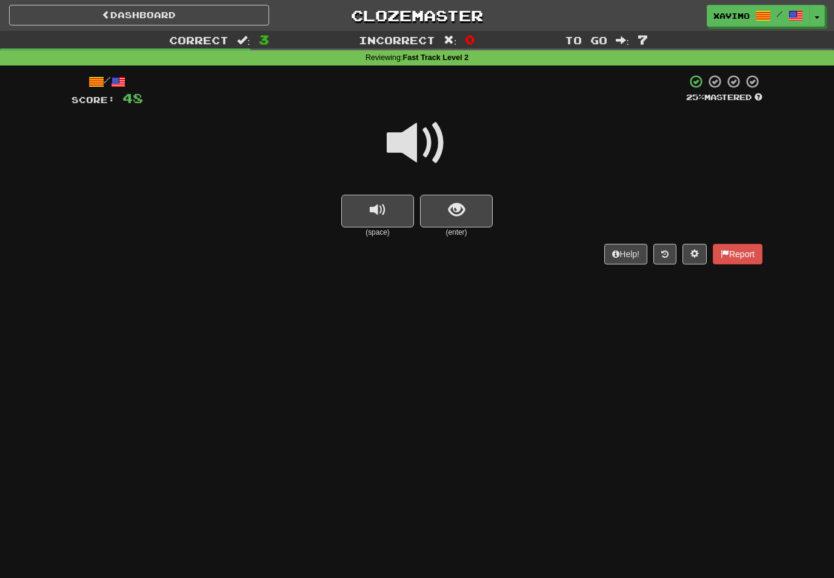
click at [480, 209] on button "show sentence" at bounding box center [456, 211] width 73 height 33
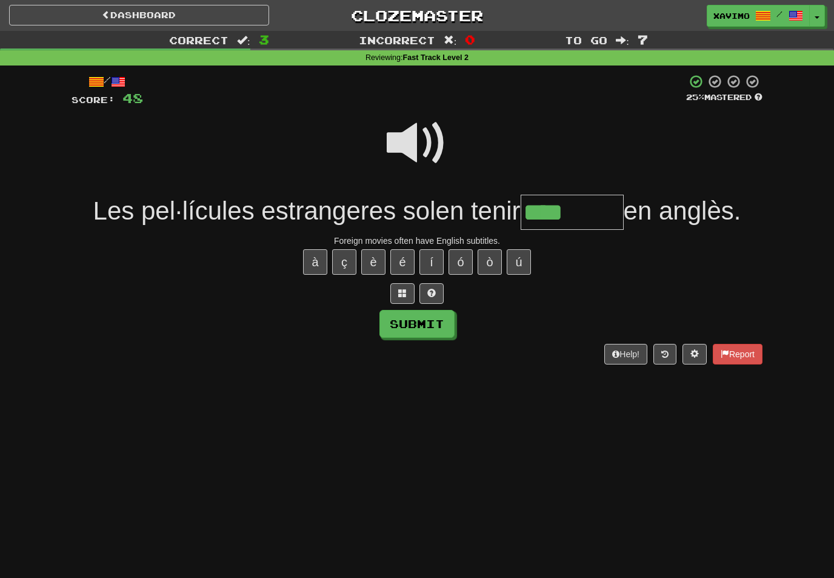
click at [430, 261] on button "í" at bounding box center [431, 261] width 24 height 25
type input "*********"
click at [435, 329] on button "Submit" at bounding box center [416, 324] width 75 height 28
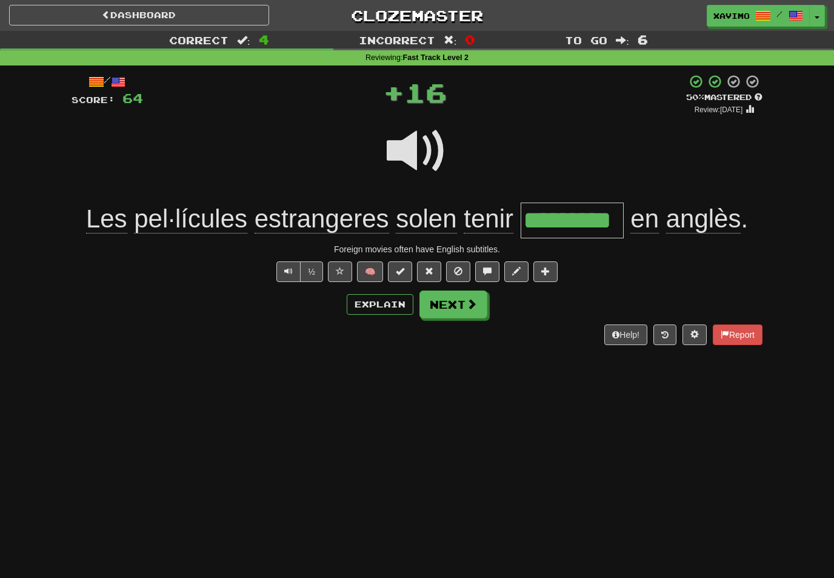
click at [466, 303] on span at bounding box center [471, 303] width 11 height 11
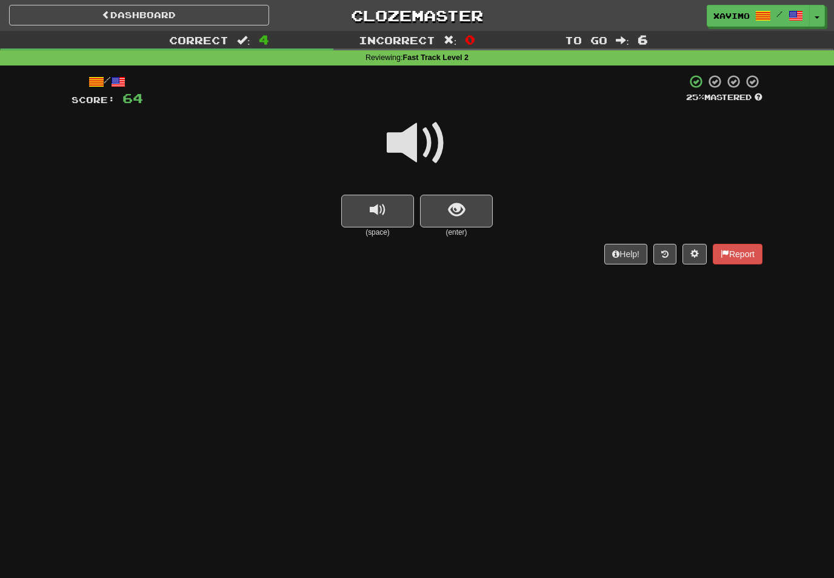
click at [429, 139] on span at bounding box center [417, 143] width 61 height 61
click at [467, 201] on button "show sentence" at bounding box center [456, 211] width 73 height 33
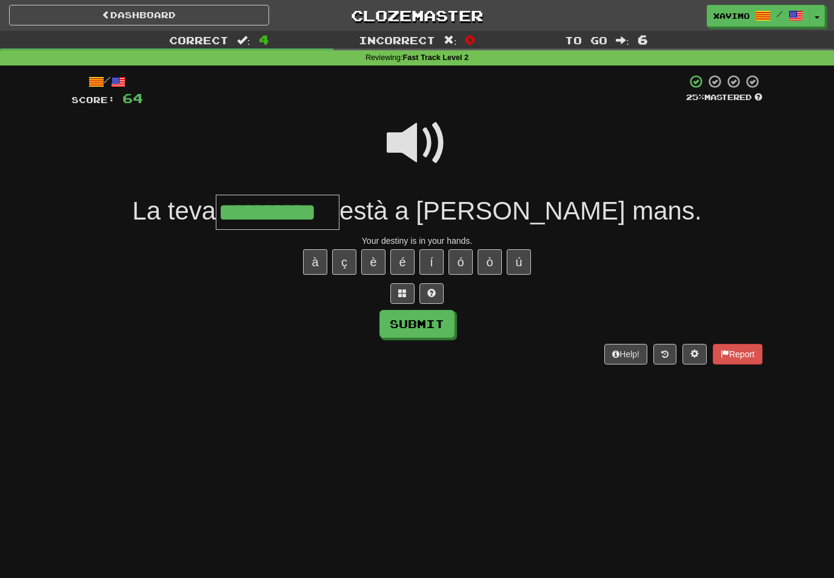
type input "**********"
click at [436, 313] on button "Submit" at bounding box center [416, 324] width 75 height 28
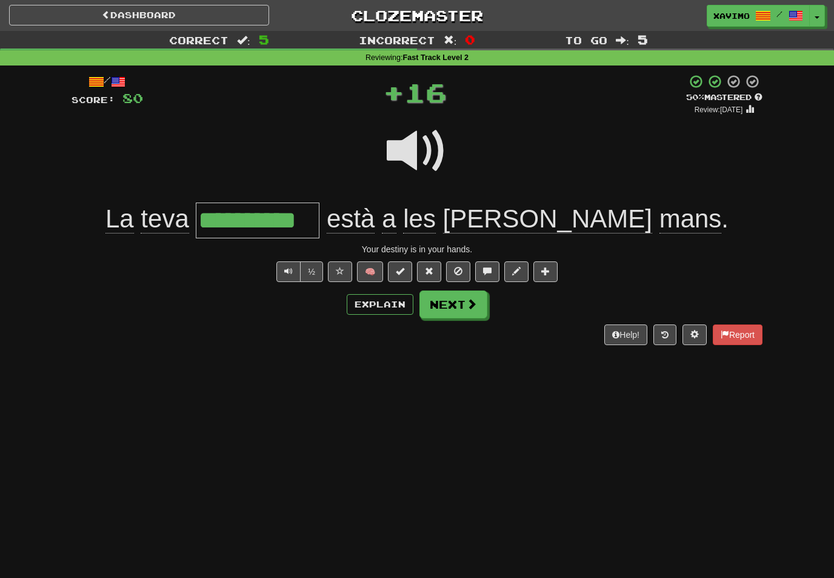
click at [474, 305] on span at bounding box center [471, 303] width 11 height 11
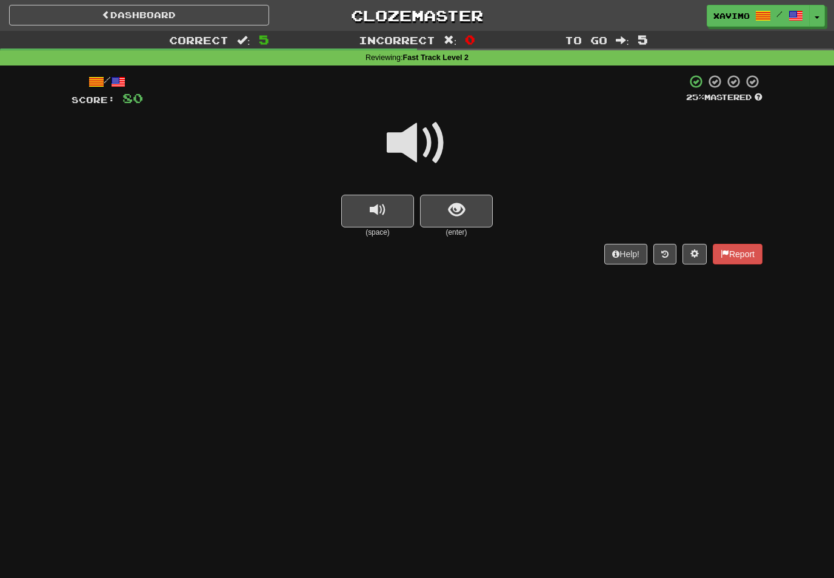
click at [423, 139] on span at bounding box center [417, 143] width 61 height 61
click at [461, 204] on span "show sentence" at bounding box center [457, 210] width 16 height 16
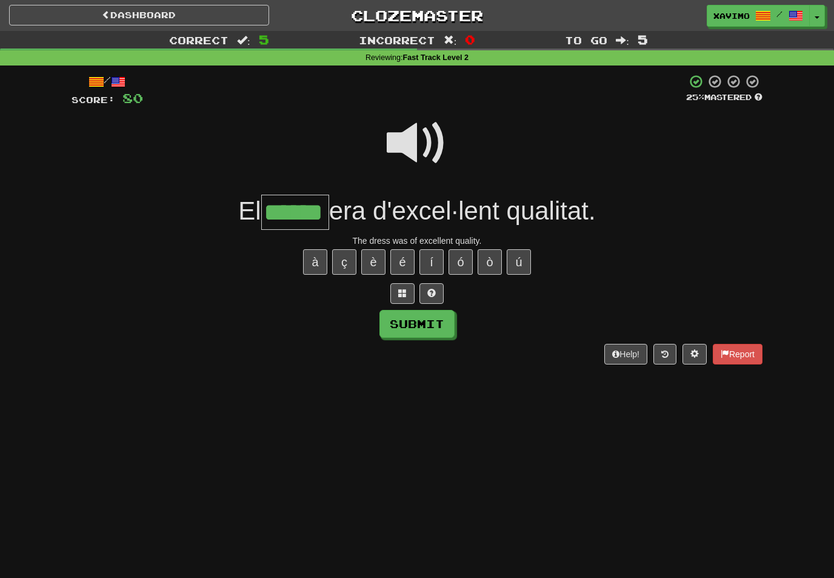
type input "******"
click at [435, 316] on button "Submit" at bounding box center [416, 324] width 75 height 28
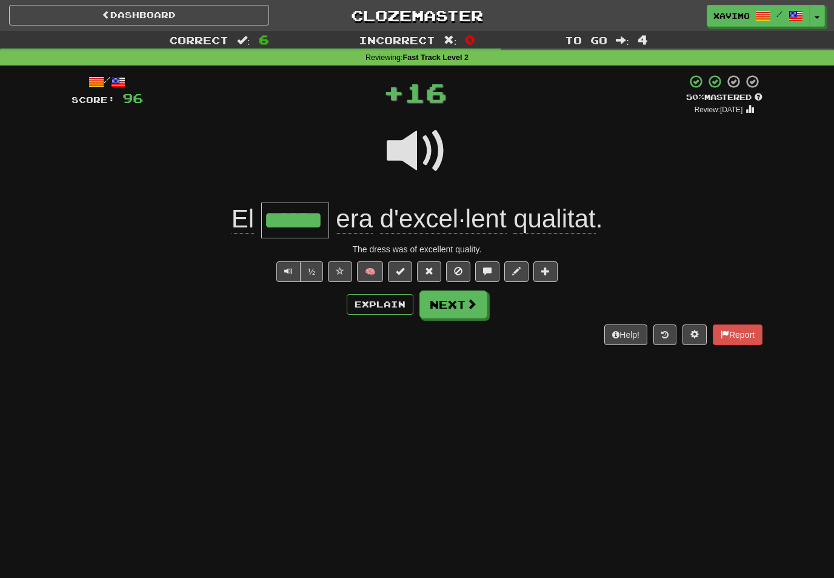
click at [474, 302] on span at bounding box center [471, 303] width 11 height 11
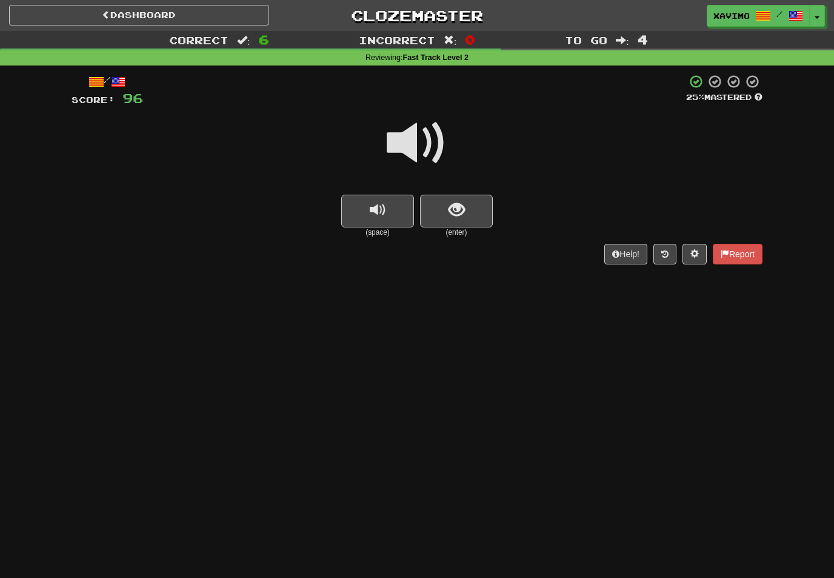
click at [474, 206] on button "show sentence" at bounding box center [456, 211] width 73 height 33
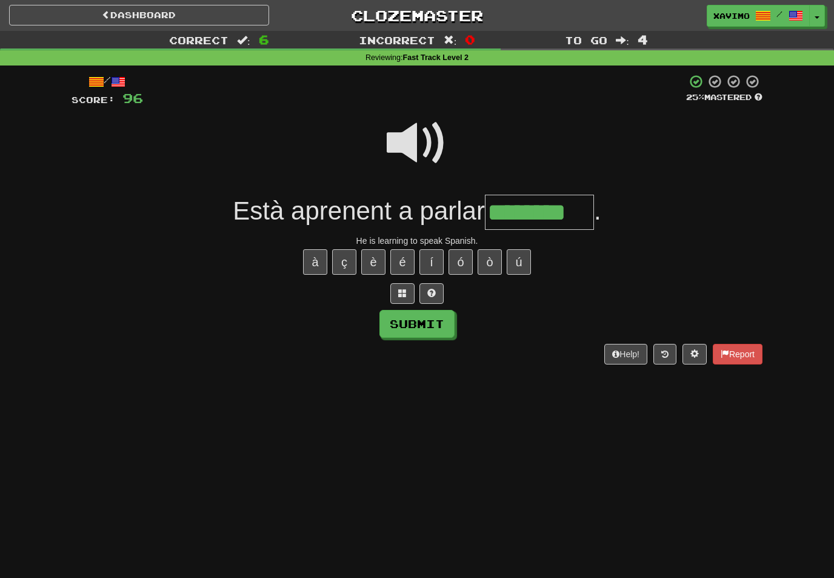
type input "********"
click at [420, 329] on button "Submit" at bounding box center [416, 324] width 75 height 28
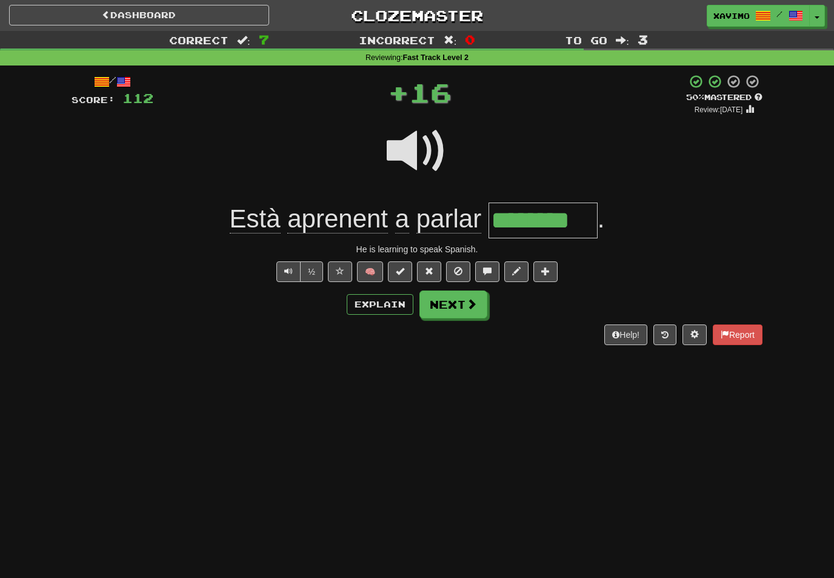
click at [469, 301] on span at bounding box center [471, 303] width 11 height 11
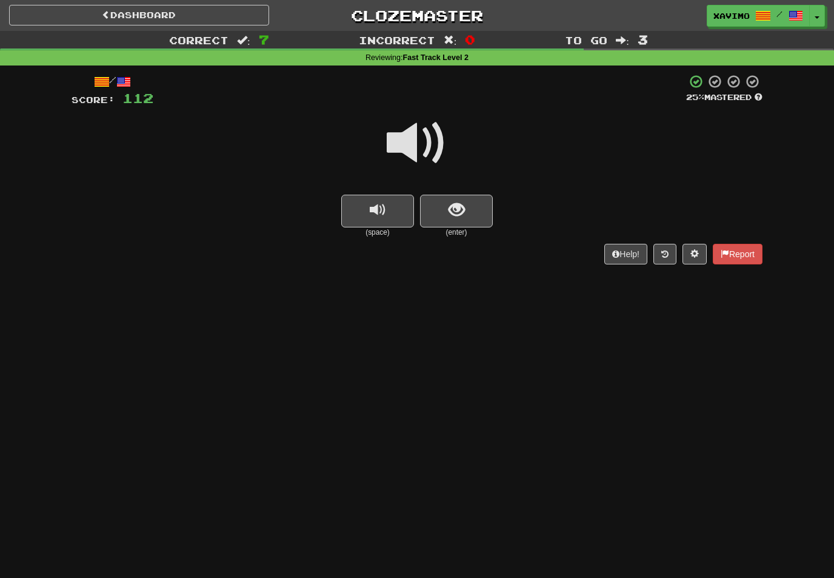
click at [425, 138] on span at bounding box center [417, 143] width 61 height 61
click at [455, 206] on span "show sentence" at bounding box center [457, 210] width 16 height 16
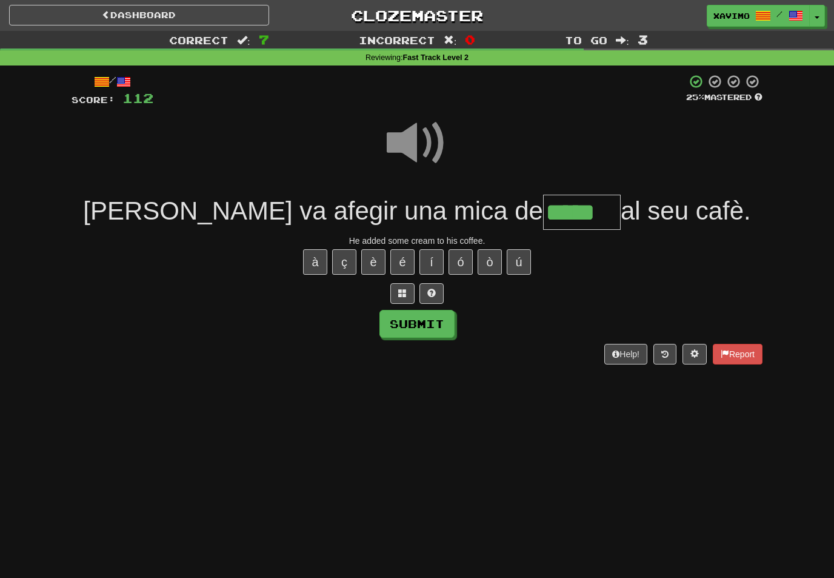
type input "*****"
click at [433, 322] on button "Submit" at bounding box center [416, 324] width 75 height 28
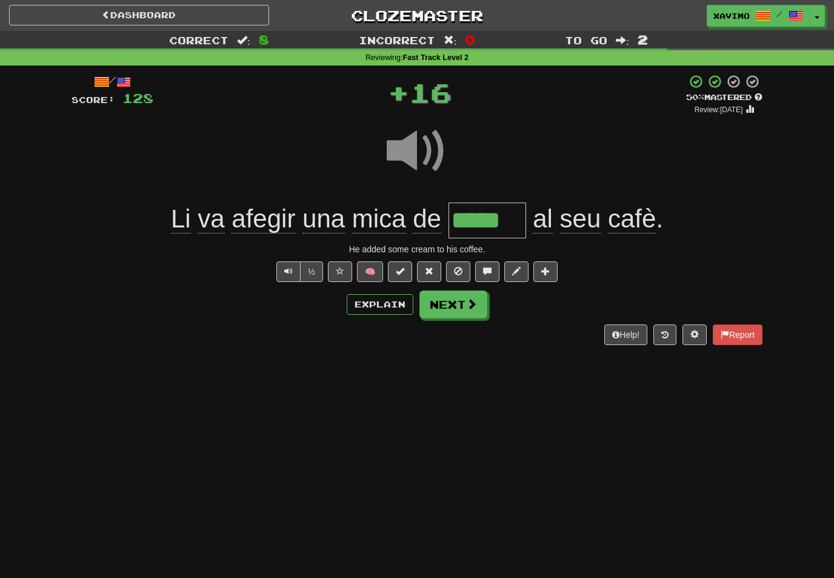
click at [469, 305] on span at bounding box center [471, 303] width 11 height 11
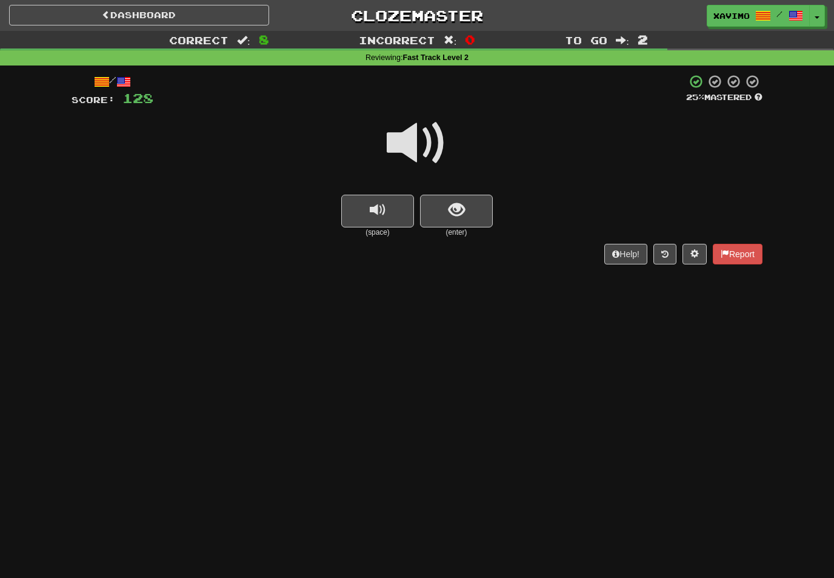
click at [436, 145] on span at bounding box center [417, 143] width 61 height 61
click at [454, 210] on span "show sentence" at bounding box center [457, 210] width 16 height 16
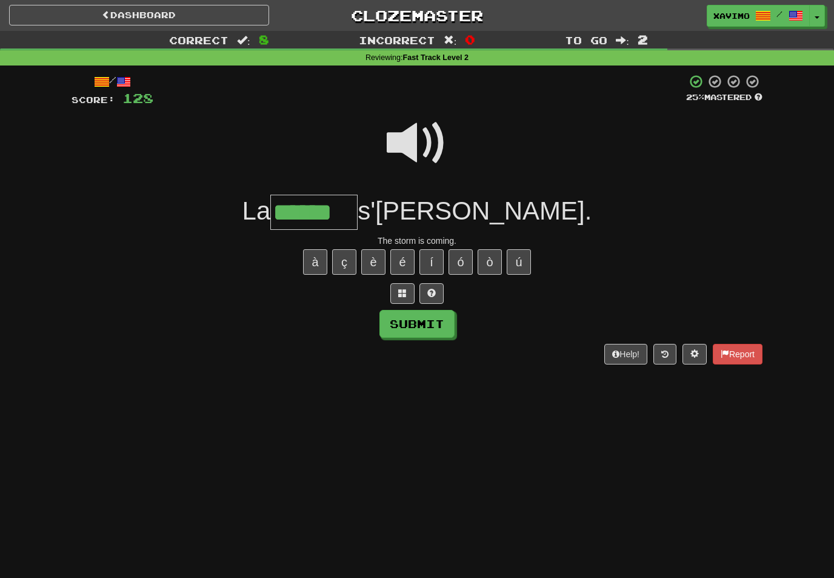
type input "******"
click at [441, 322] on button "Submit" at bounding box center [416, 324] width 75 height 28
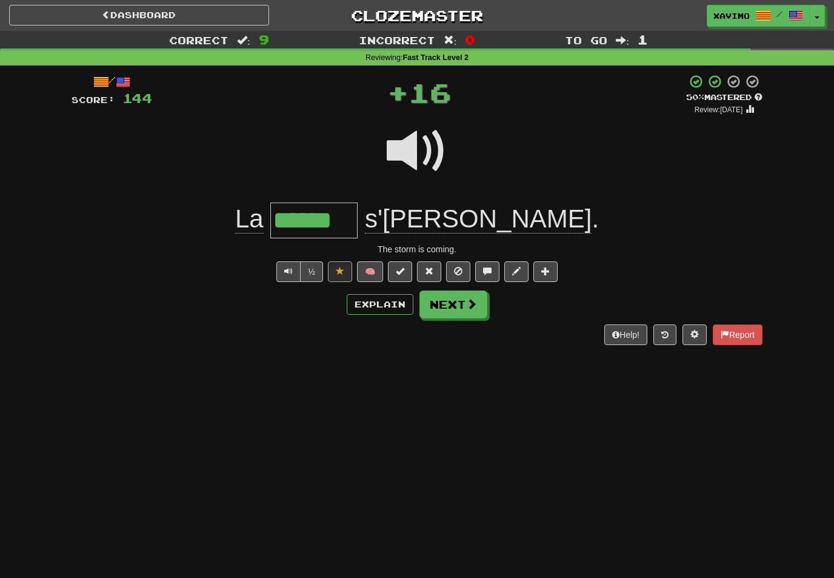
click at [487, 269] on span at bounding box center [487, 271] width 8 height 8
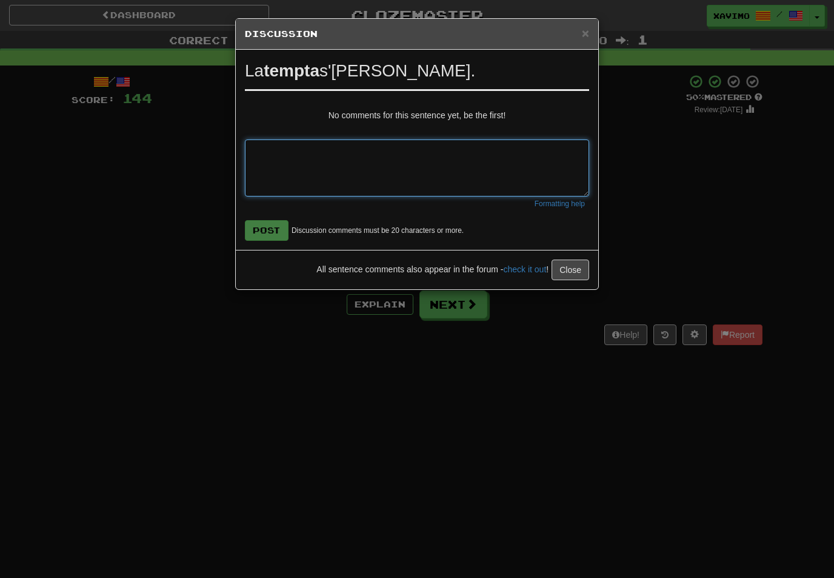
click at [272, 147] on textarea at bounding box center [417, 167] width 344 height 57
type textarea "**********"
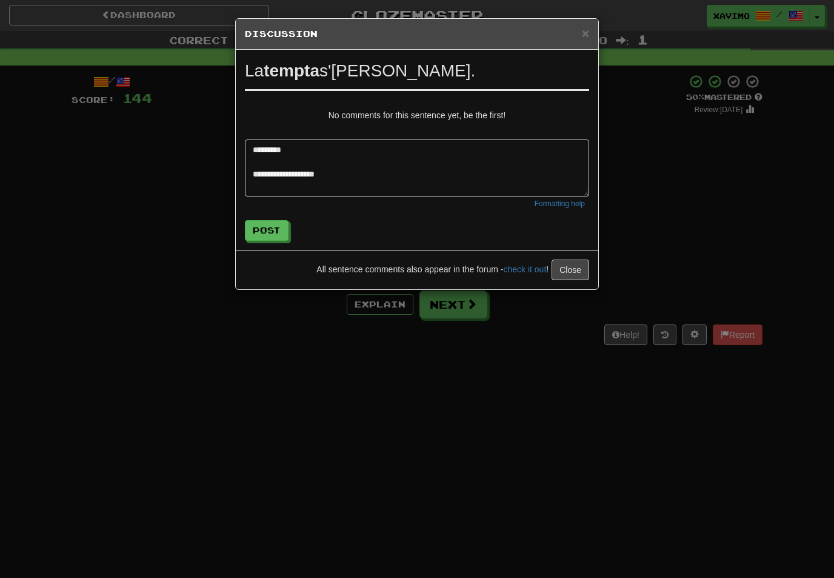
click at [279, 229] on button "Post" at bounding box center [267, 230] width 44 height 21
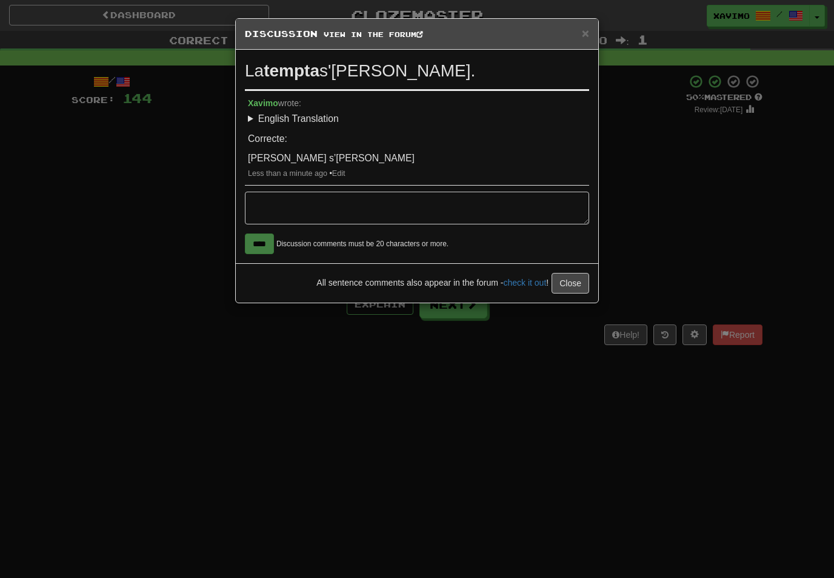
click at [567, 280] on button "Close" at bounding box center [571, 283] width 38 height 21
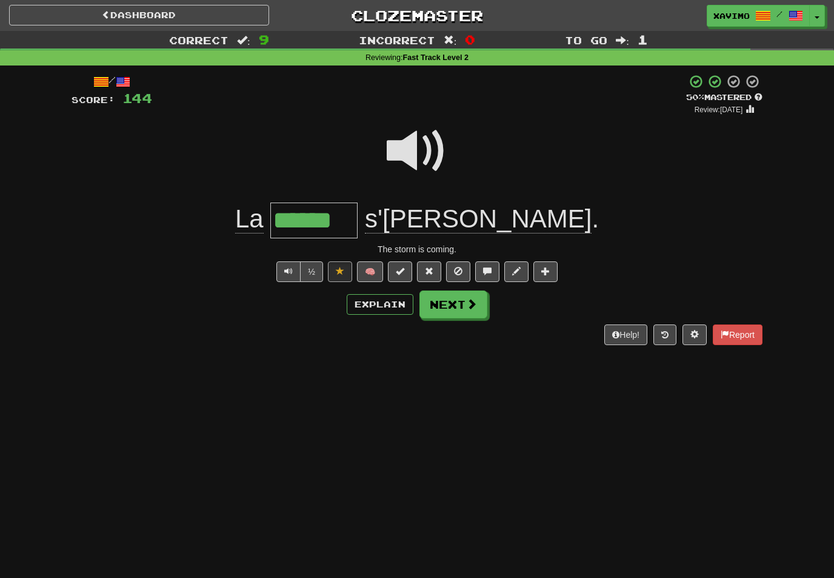
click at [472, 298] on span at bounding box center [471, 303] width 11 height 11
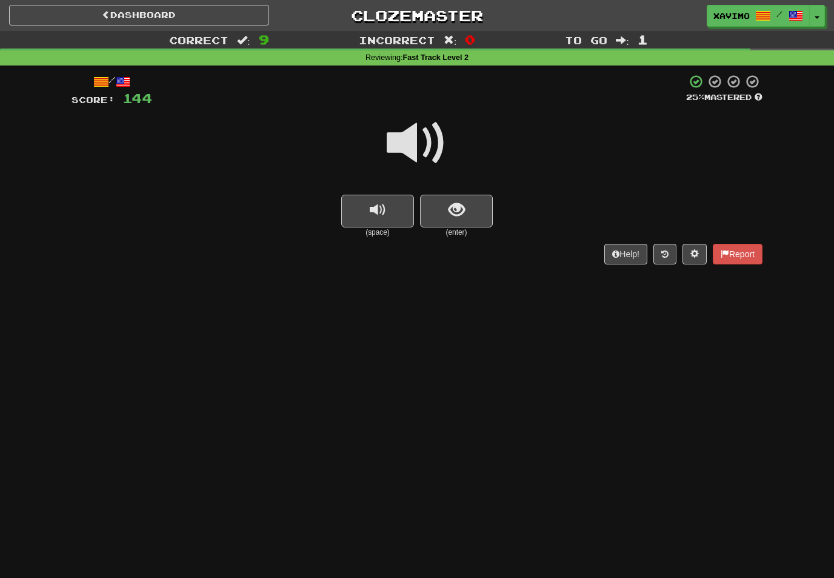
click at [428, 137] on span at bounding box center [417, 143] width 61 height 61
click at [461, 206] on span "show sentence" at bounding box center [457, 210] width 16 height 16
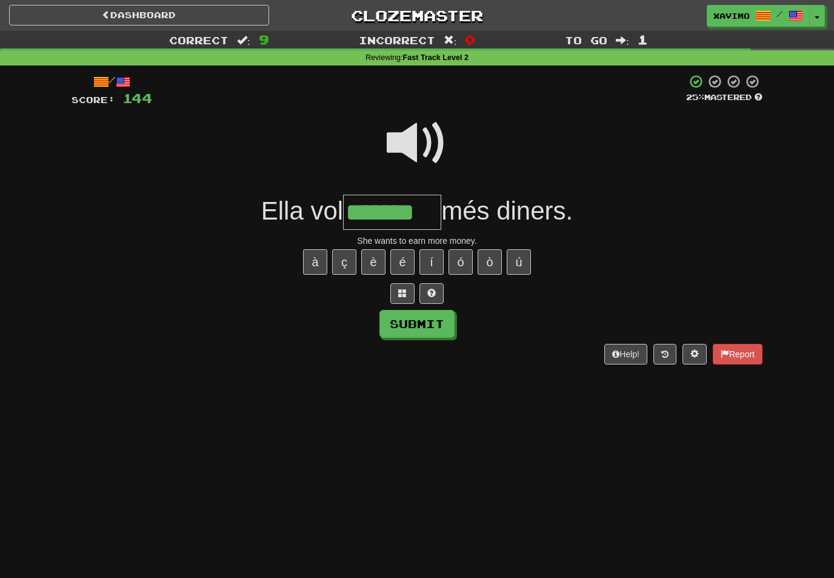
type input "*******"
click at [434, 329] on button "Submit" at bounding box center [416, 324] width 75 height 28
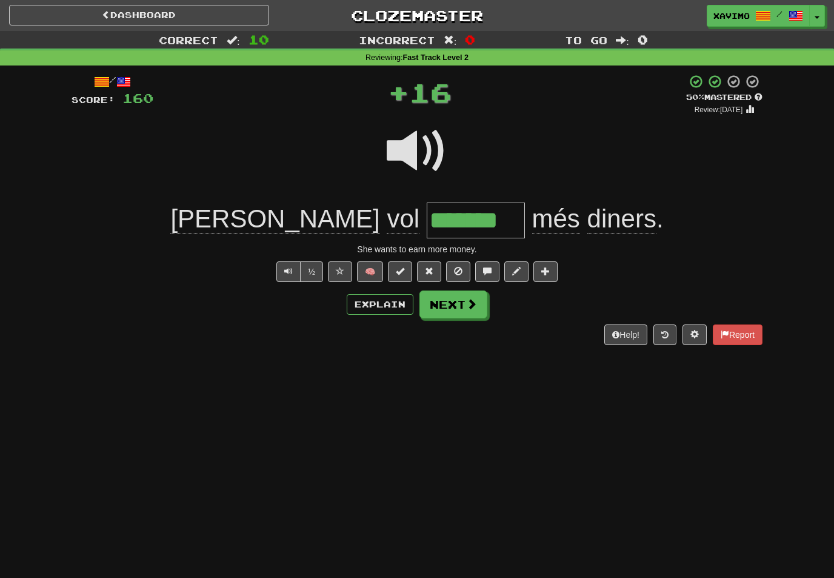
click at [470, 304] on span at bounding box center [471, 303] width 11 height 11
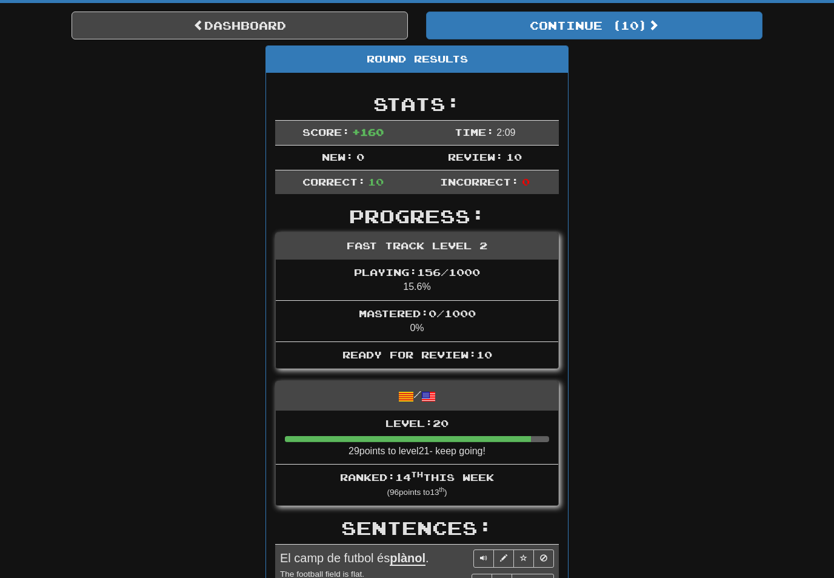
scroll to position [16, 0]
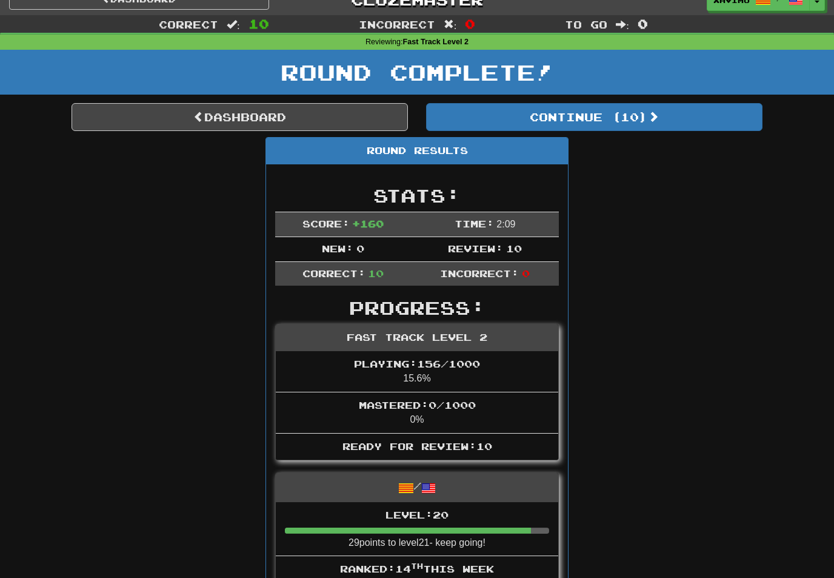
click at [315, 117] on link "Dashboard" at bounding box center [240, 117] width 336 height 28
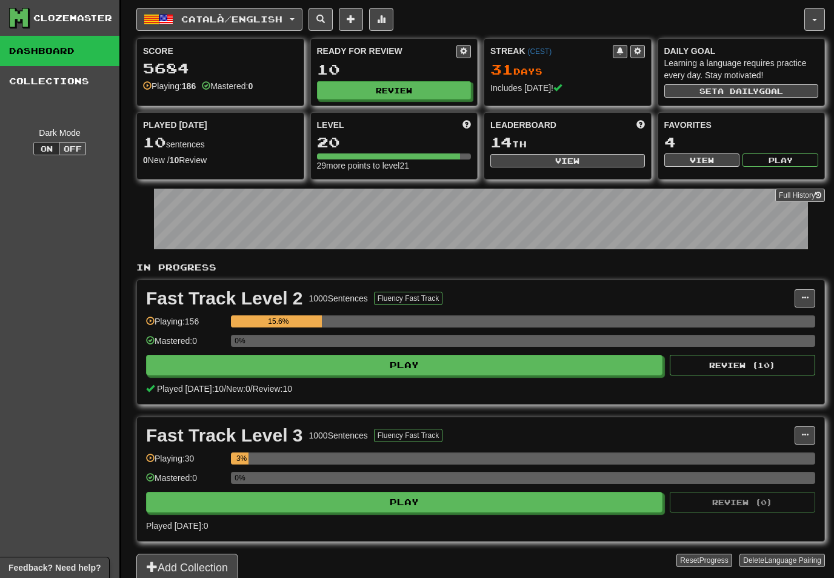
click at [816, 19] on span "button" at bounding box center [814, 20] width 5 height 2
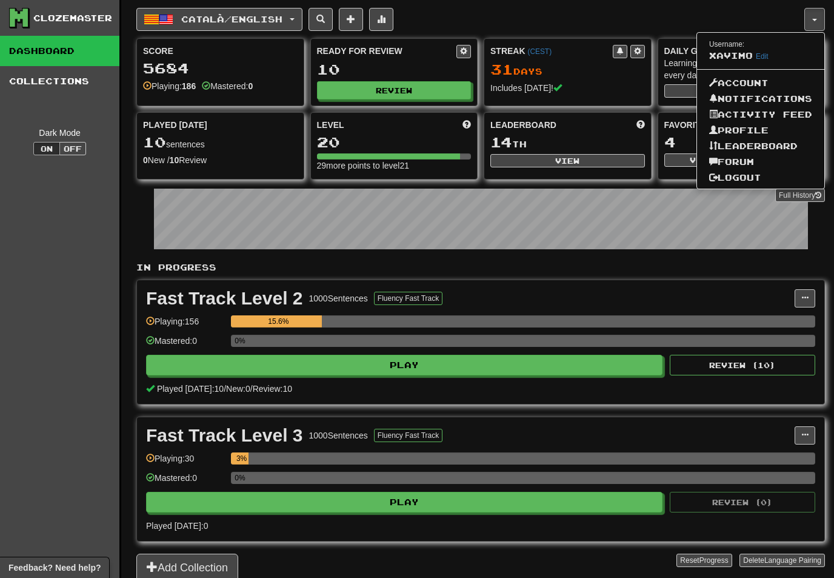
click at [754, 158] on link "Forum" at bounding box center [760, 162] width 127 height 16
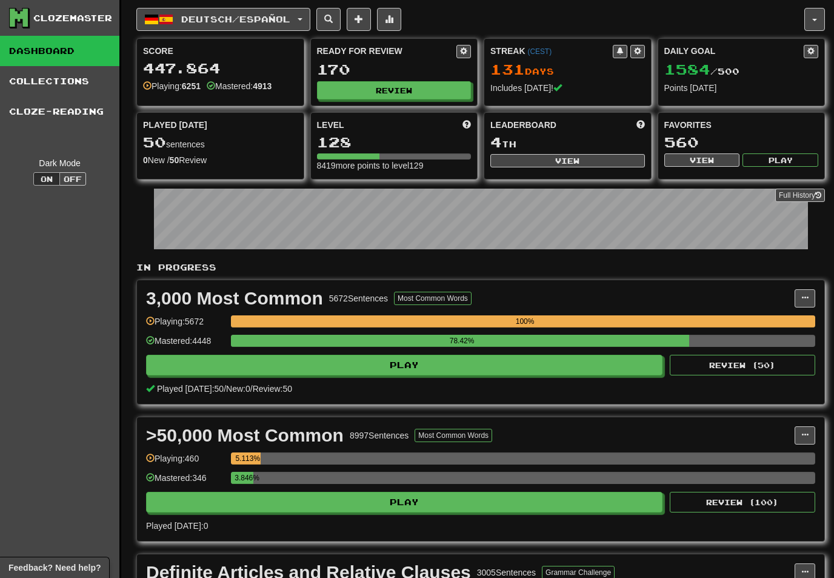
click at [303, 14] on button "Deutsch / Español" at bounding box center [223, 19] width 174 height 23
click at [305, 22] on button "Deutsch / Español" at bounding box center [223, 19] width 174 height 23
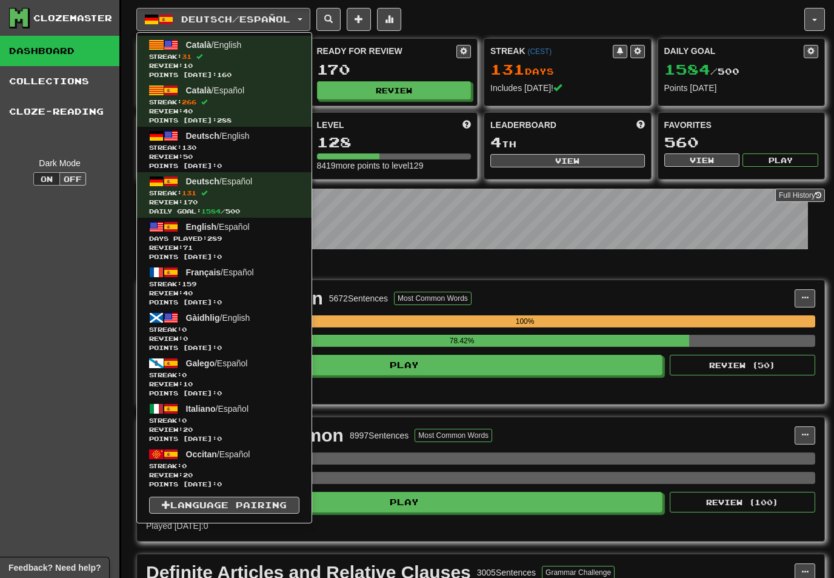
click at [212, 236] on span "Days Played: 289" at bounding box center [224, 238] width 150 height 9
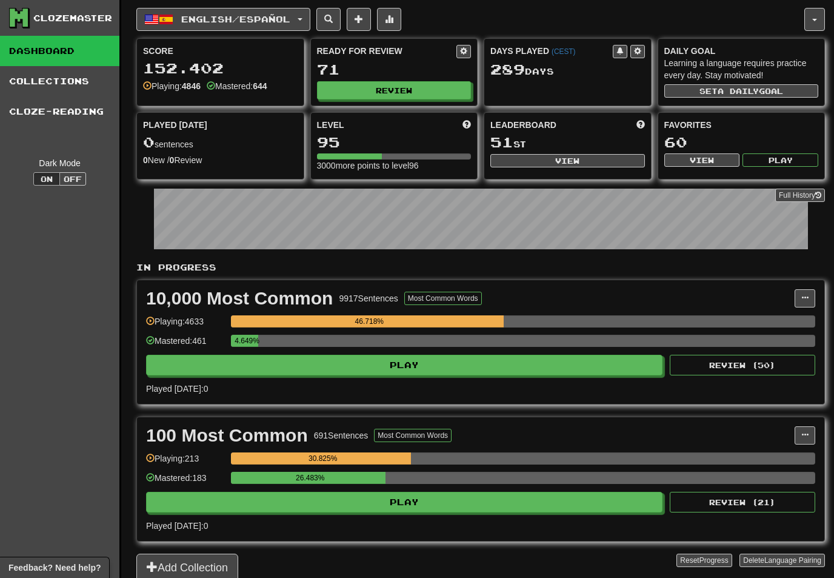
click at [419, 86] on button "Review" at bounding box center [394, 90] width 155 height 18
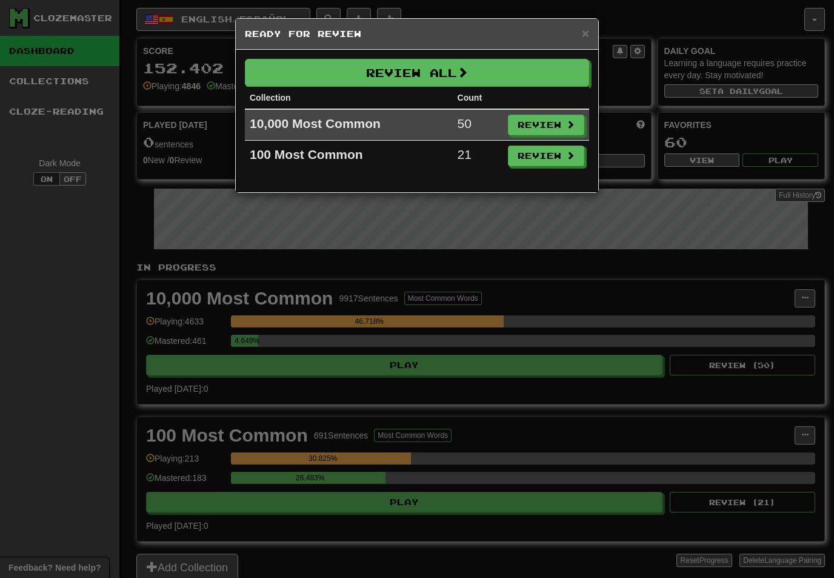
click at [468, 72] on span at bounding box center [462, 72] width 11 height 11
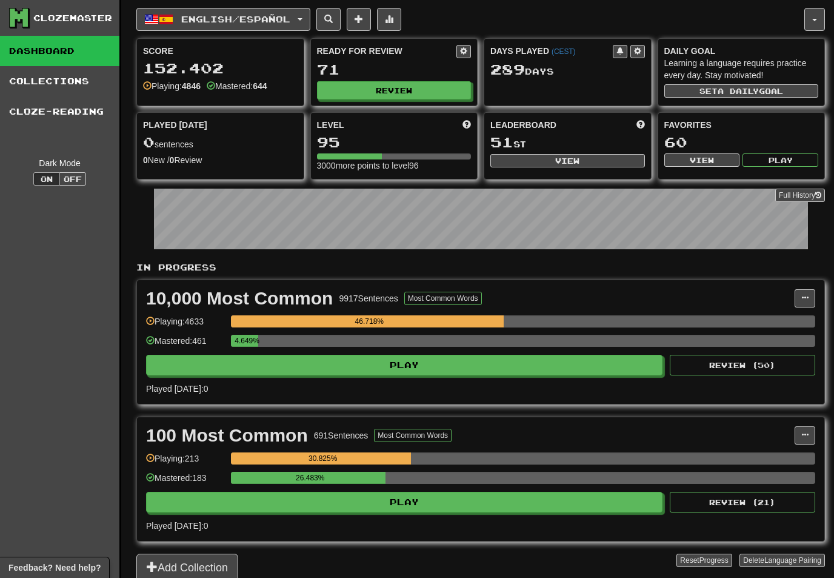
select select "**"
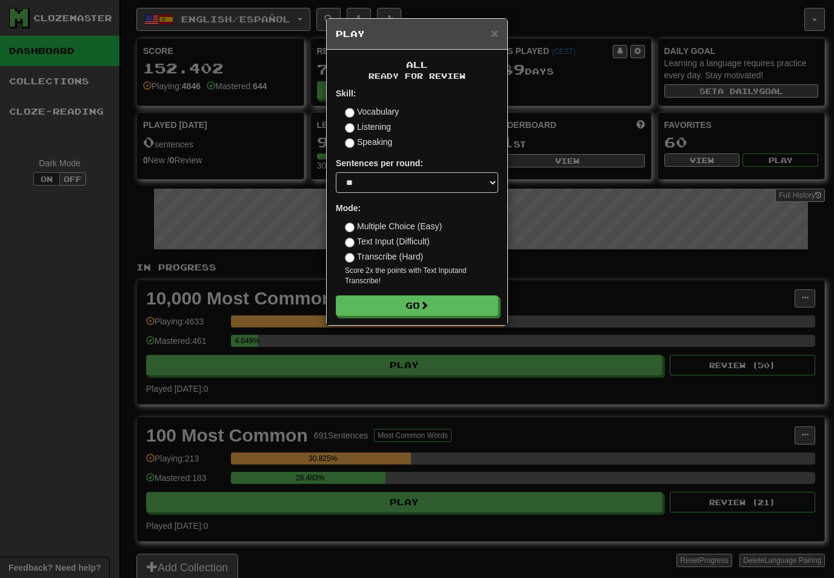
click at [454, 301] on button "Go" at bounding box center [417, 305] width 162 height 21
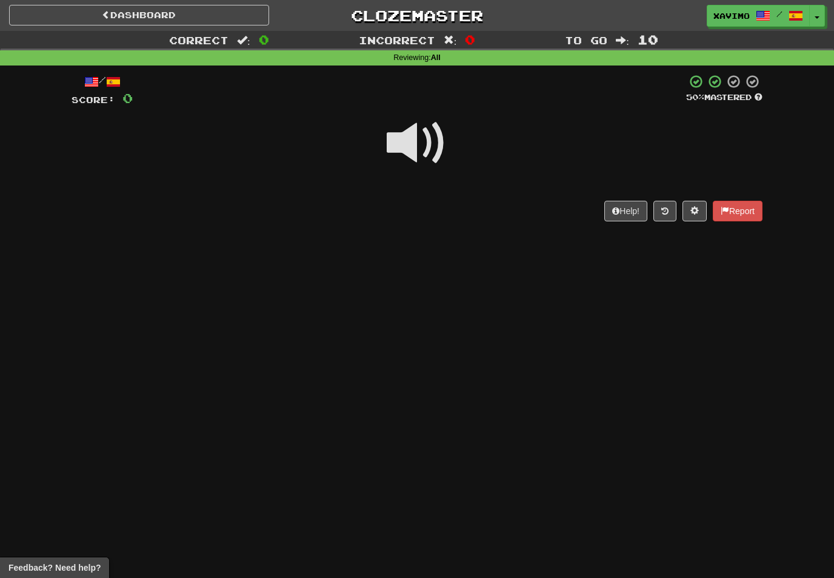
click at [434, 141] on span at bounding box center [417, 143] width 61 height 61
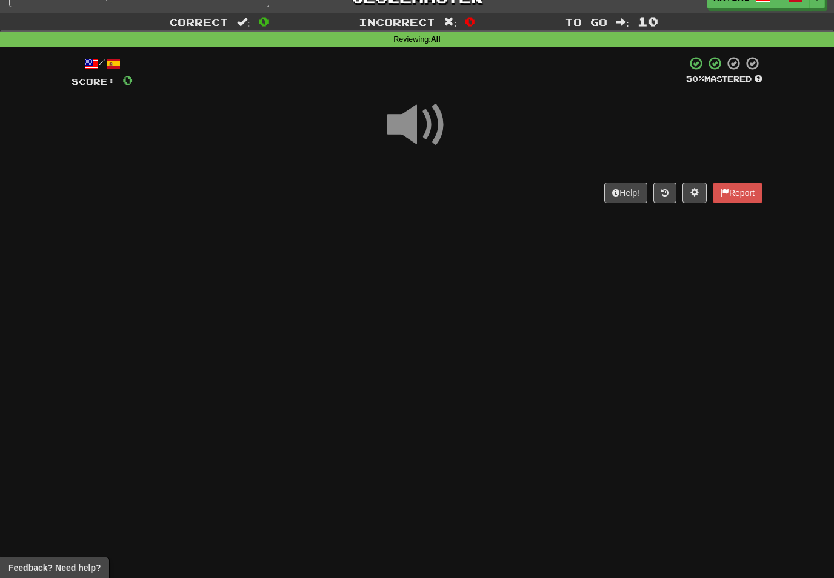
scroll to position [19, 0]
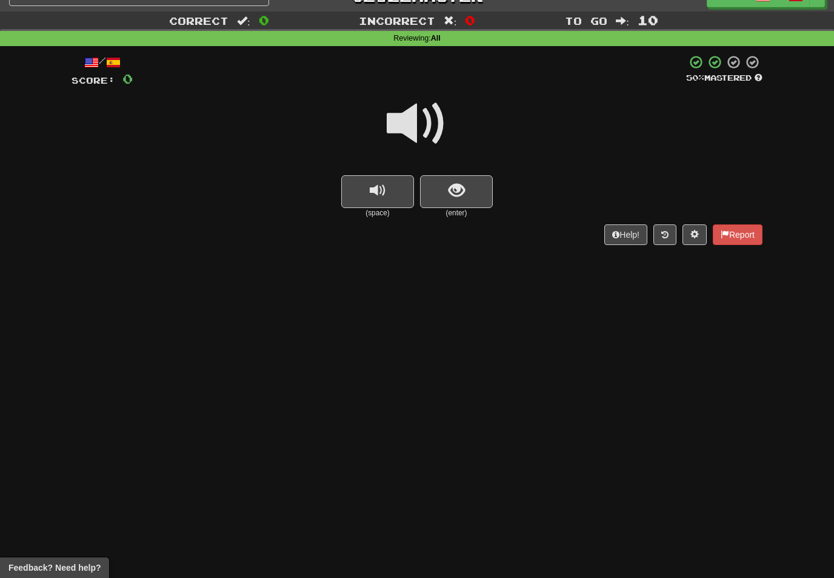
click at [426, 122] on span at bounding box center [417, 123] width 61 height 61
click at [459, 190] on span "show sentence" at bounding box center [457, 190] width 16 height 16
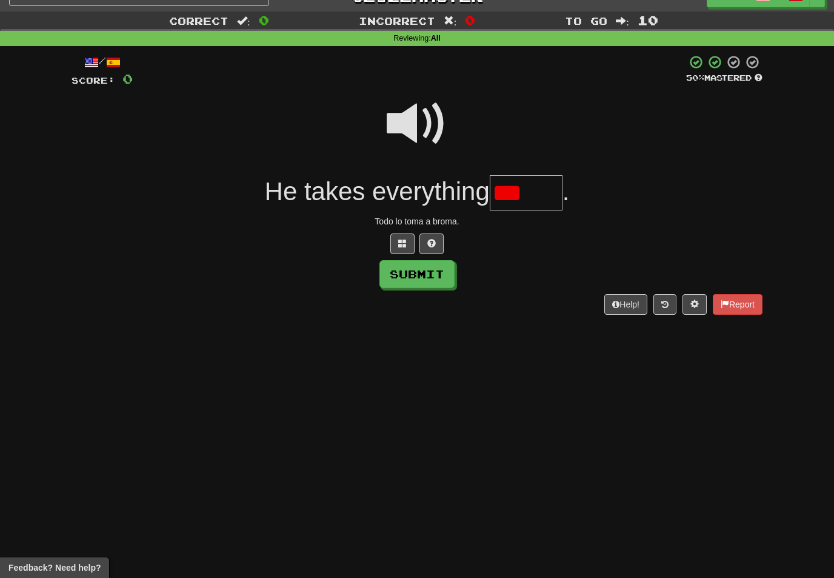
click at [427, 119] on span at bounding box center [417, 123] width 61 height 61
click at [547, 190] on input "***" at bounding box center [526, 193] width 73 height 36
type input "*"
click at [418, 127] on span at bounding box center [417, 123] width 61 height 61
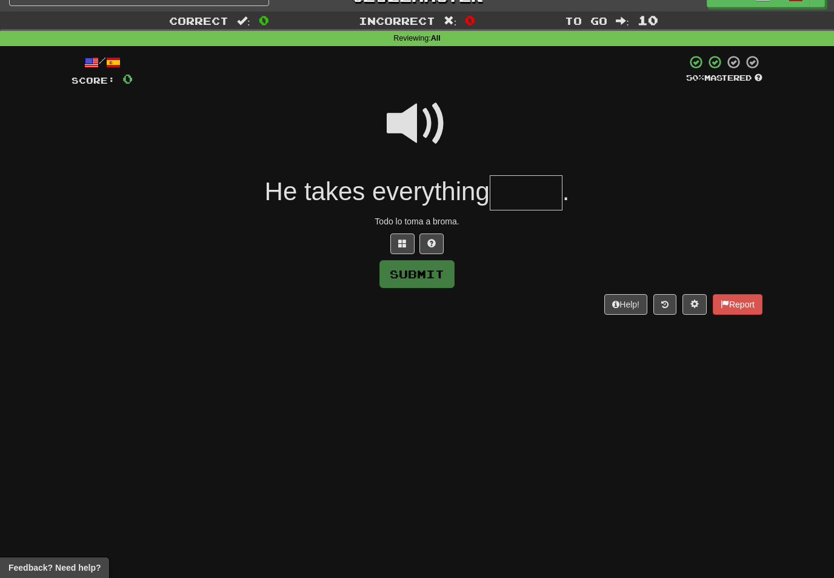
click at [512, 193] on input "text" at bounding box center [526, 193] width 73 height 36
click at [402, 239] on span at bounding box center [402, 243] width 8 height 8
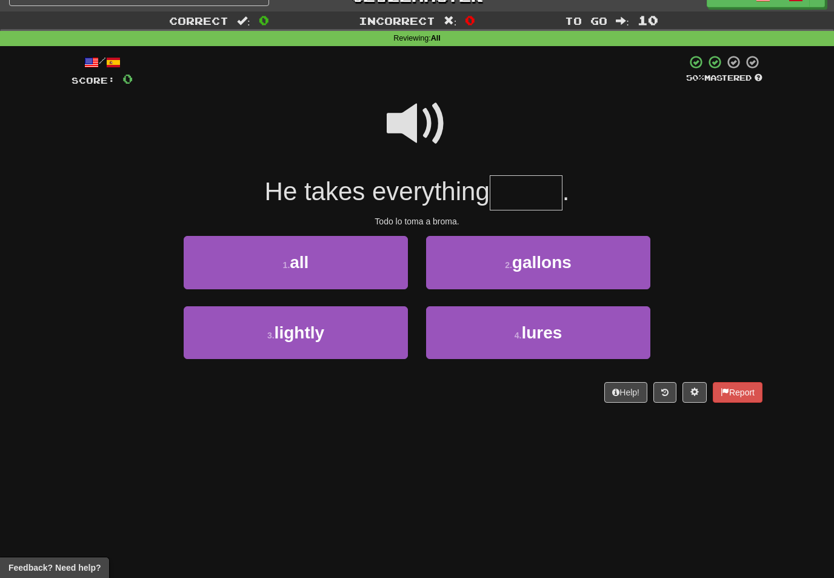
click at [417, 119] on span at bounding box center [417, 123] width 61 height 61
click at [509, 184] on input "text" at bounding box center [526, 193] width 73 height 36
click at [478, 335] on button "4 . lures" at bounding box center [538, 332] width 224 height 53
type input "*******"
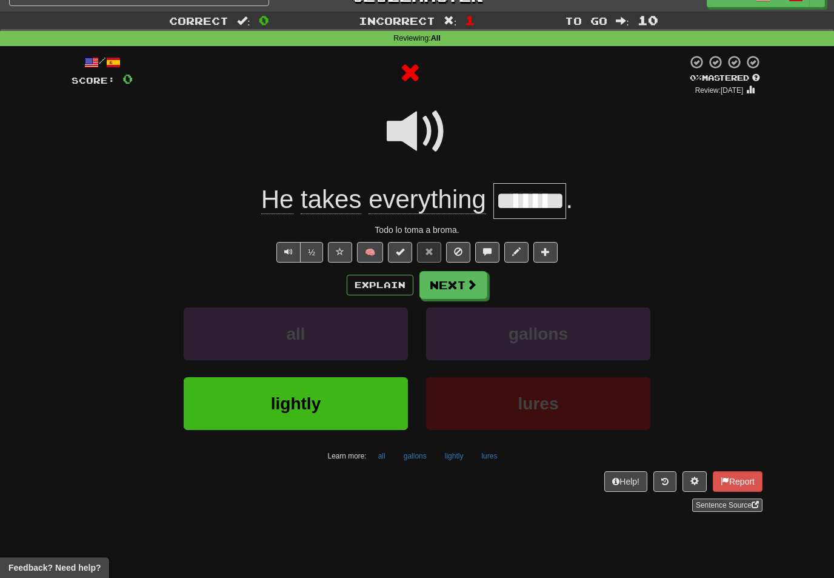
click at [466, 271] on button "Next" at bounding box center [453, 285] width 68 height 28
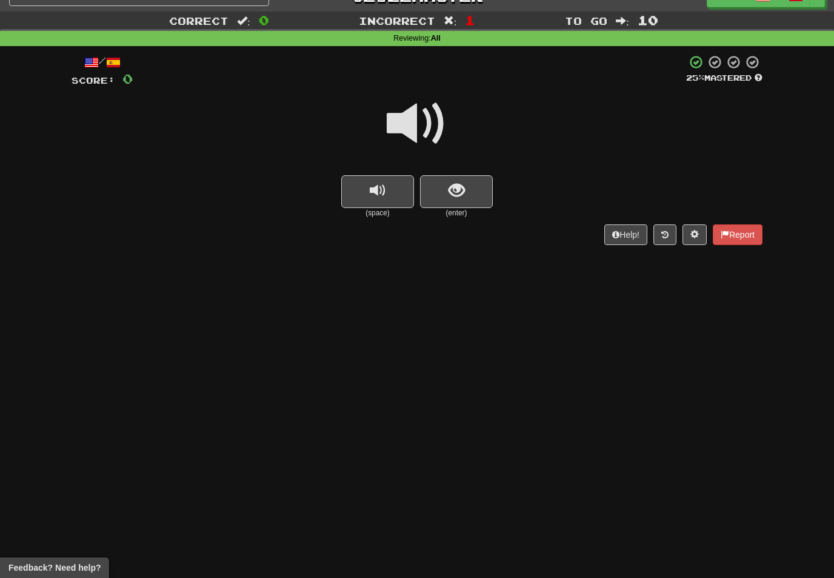
click at [432, 113] on span at bounding box center [417, 123] width 61 height 61
click at [449, 182] on span "show sentence" at bounding box center [457, 190] width 16 height 16
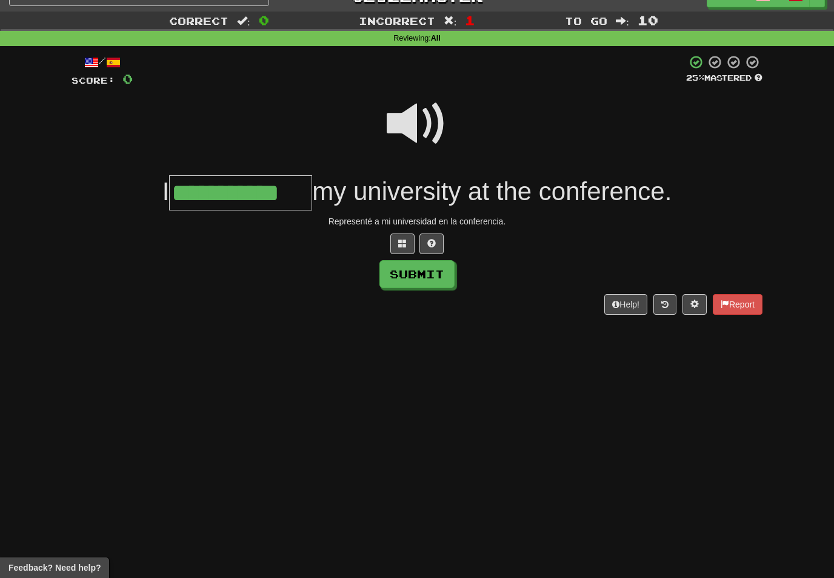
type input "**********"
click at [430, 270] on button "Submit" at bounding box center [416, 274] width 75 height 28
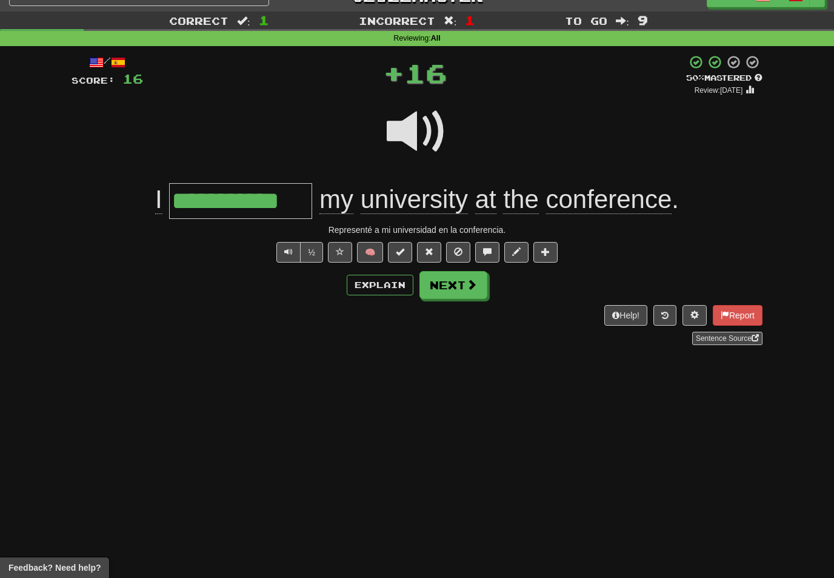
click at [477, 276] on button "Next" at bounding box center [453, 285] width 68 height 28
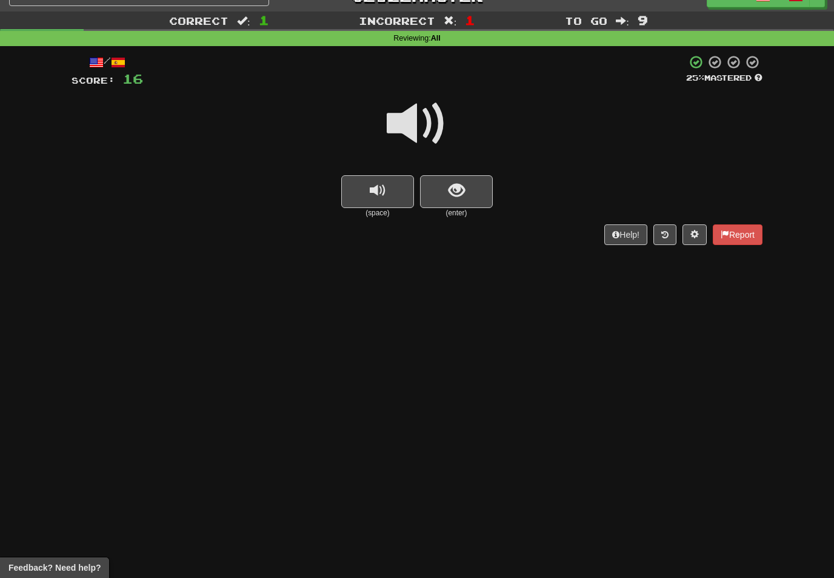
click at [425, 119] on span at bounding box center [417, 123] width 61 height 61
click at [450, 187] on span "show sentence" at bounding box center [457, 190] width 16 height 16
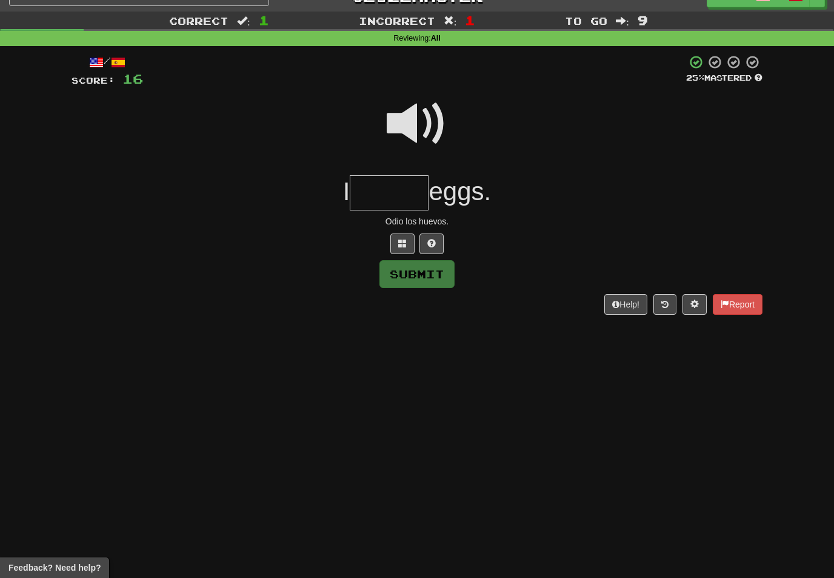
click at [427, 119] on span at bounding box center [417, 123] width 61 height 61
click at [382, 190] on input "text" at bounding box center [389, 193] width 79 height 36
type input "*"
click at [419, 122] on span at bounding box center [417, 123] width 61 height 61
click at [376, 191] on input "text" at bounding box center [389, 193] width 79 height 36
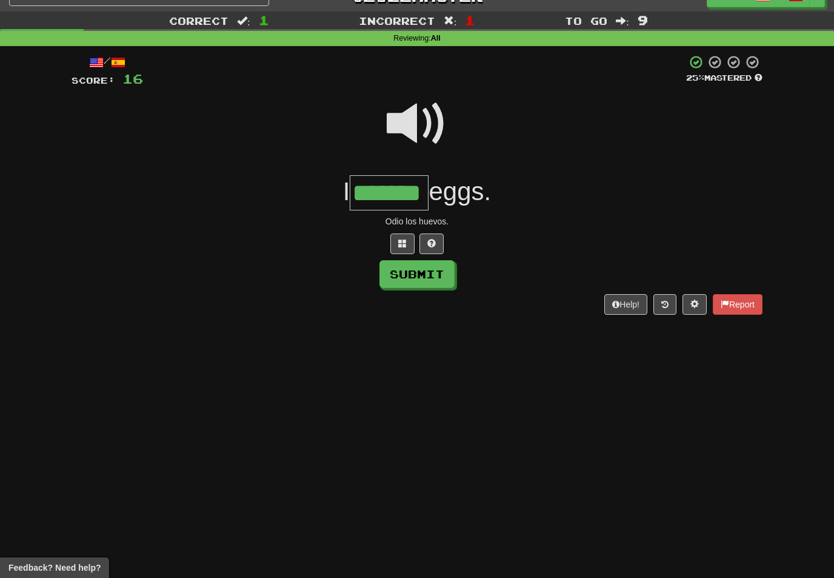
type input "*******"
click at [440, 287] on div "/ Score: 16 25 % Mastered I ******* eggs. Odio los huevos. Submit Help! Report" at bounding box center [417, 185] width 691 height 260
click at [442, 271] on button "Submit" at bounding box center [416, 274] width 75 height 28
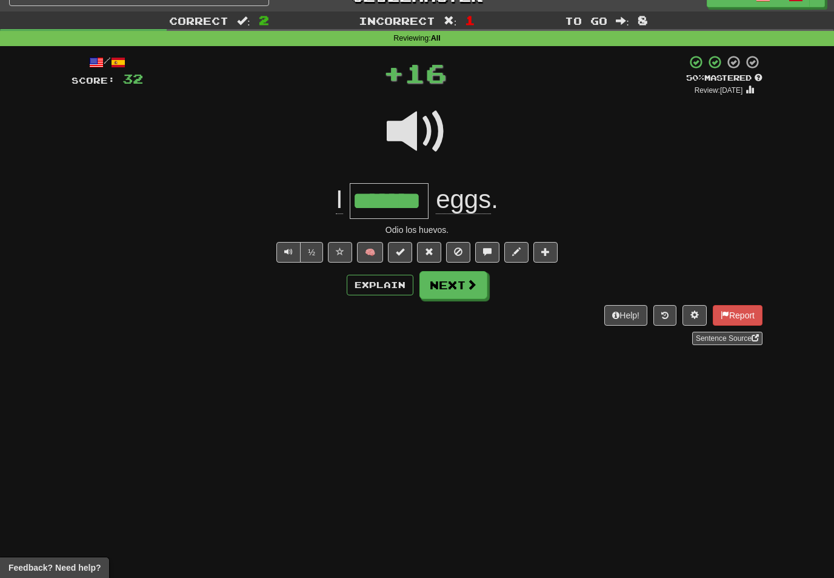
click at [465, 279] on button "Next" at bounding box center [453, 285] width 68 height 28
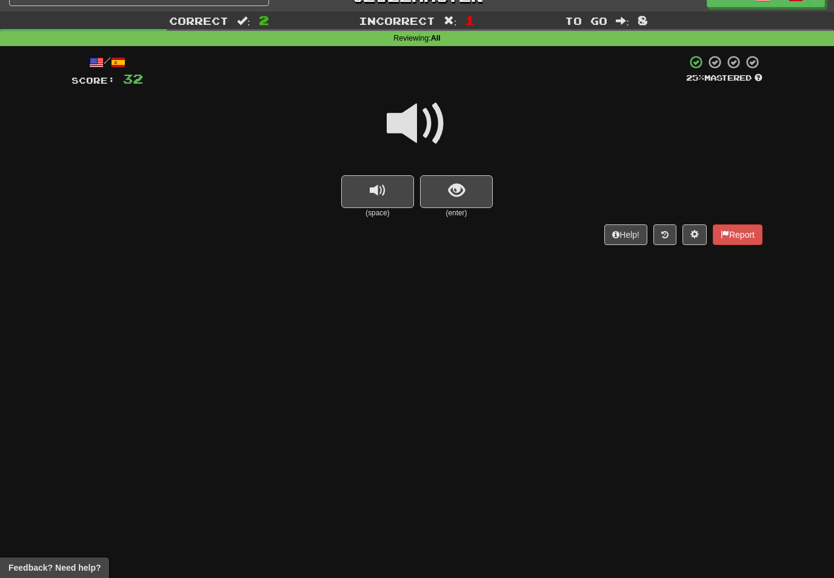
click at [436, 107] on span at bounding box center [417, 123] width 61 height 61
click at [456, 193] on span "show sentence" at bounding box center [457, 190] width 16 height 16
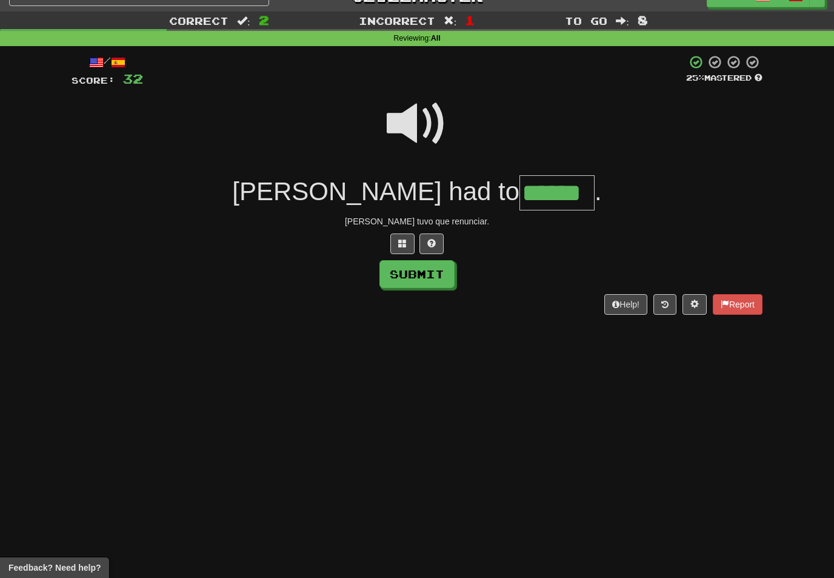
type input "******"
click at [422, 284] on button "Submit" at bounding box center [416, 274] width 75 height 28
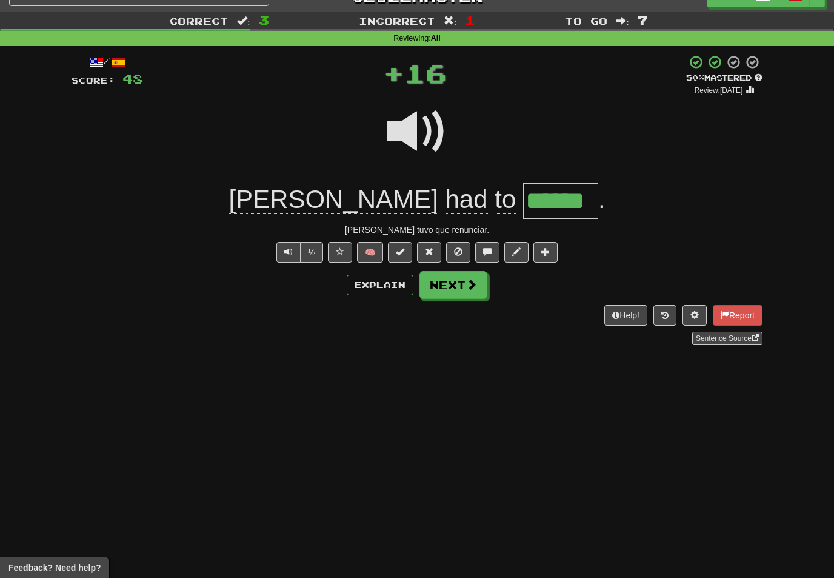
click at [469, 287] on span at bounding box center [471, 284] width 11 height 11
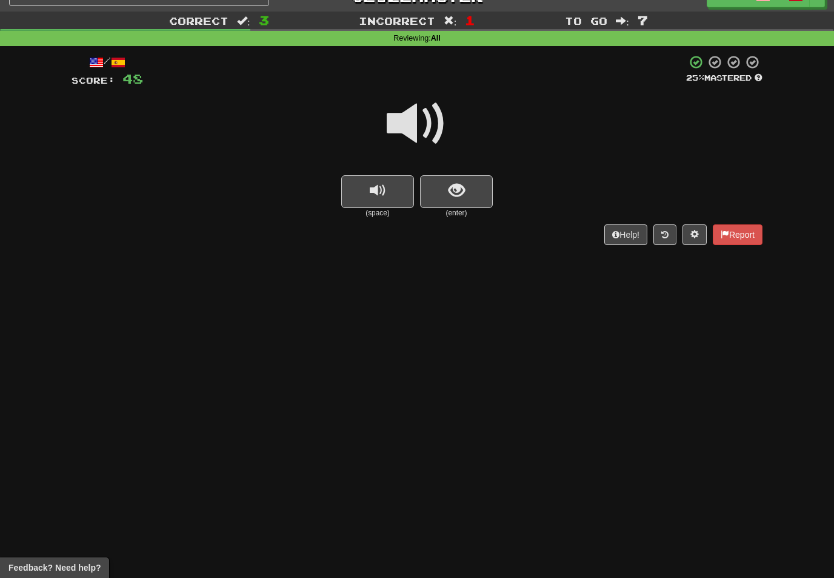
click at [422, 119] on span at bounding box center [417, 123] width 61 height 61
click at [456, 188] on span "show sentence" at bounding box center [457, 190] width 16 height 16
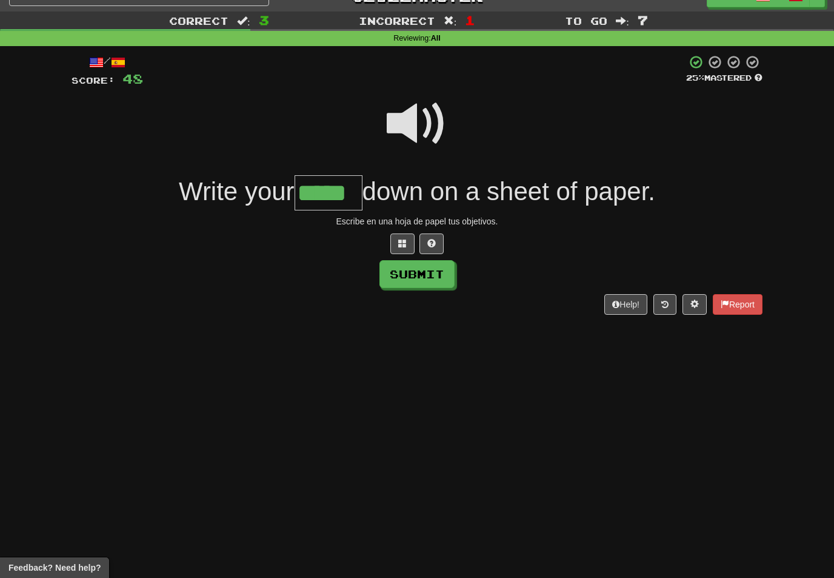
type input "*****"
click at [426, 262] on button "Submit" at bounding box center [416, 274] width 75 height 28
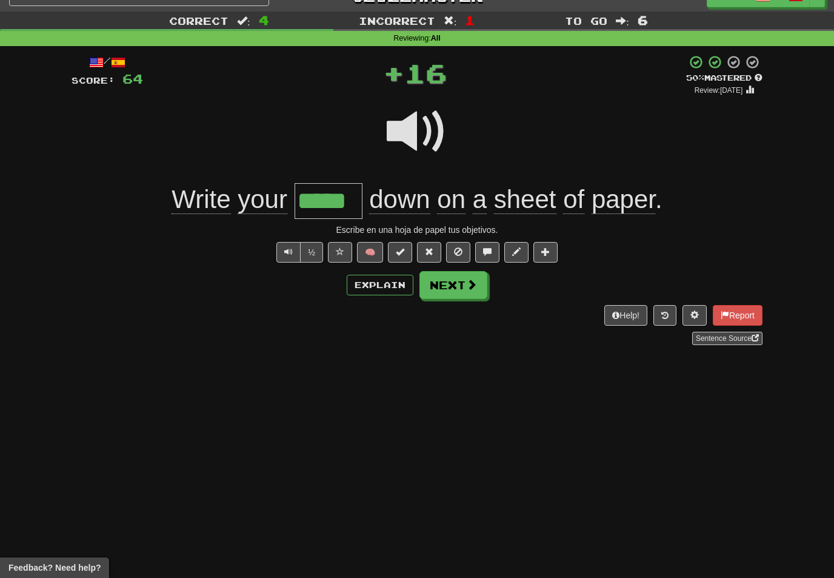
click at [475, 279] on span at bounding box center [471, 284] width 11 height 11
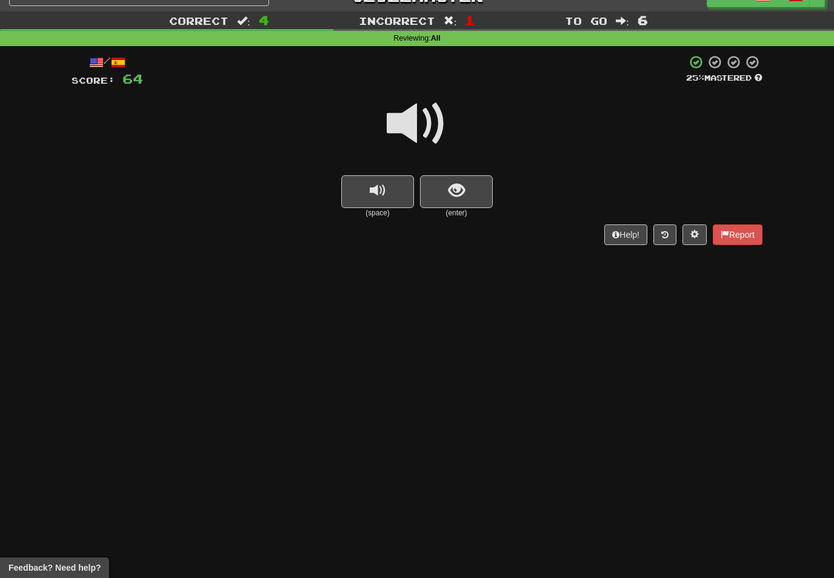
click at [424, 117] on span at bounding box center [417, 123] width 61 height 61
click at [447, 185] on button "show sentence" at bounding box center [456, 191] width 73 height 33
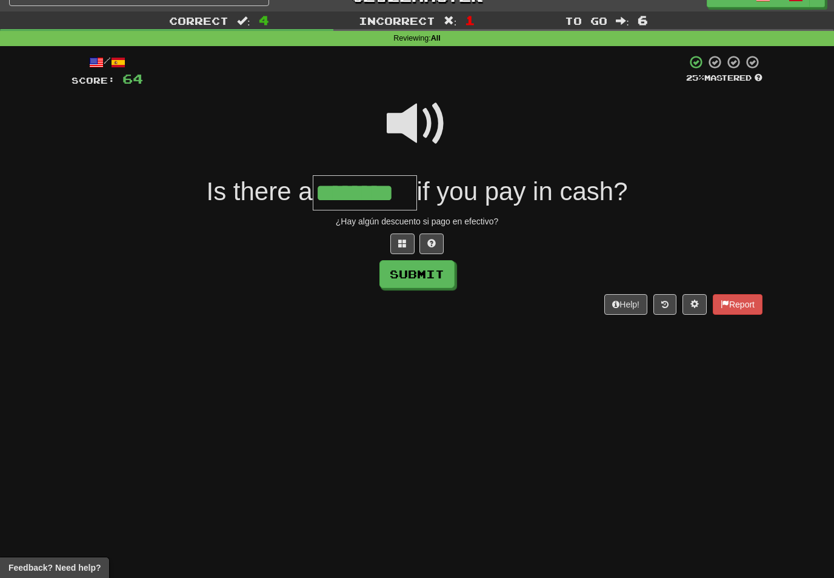
type input "********"
click at [439, 268] on button "Submit" at bounding box center [416, 274] width 75 height 28
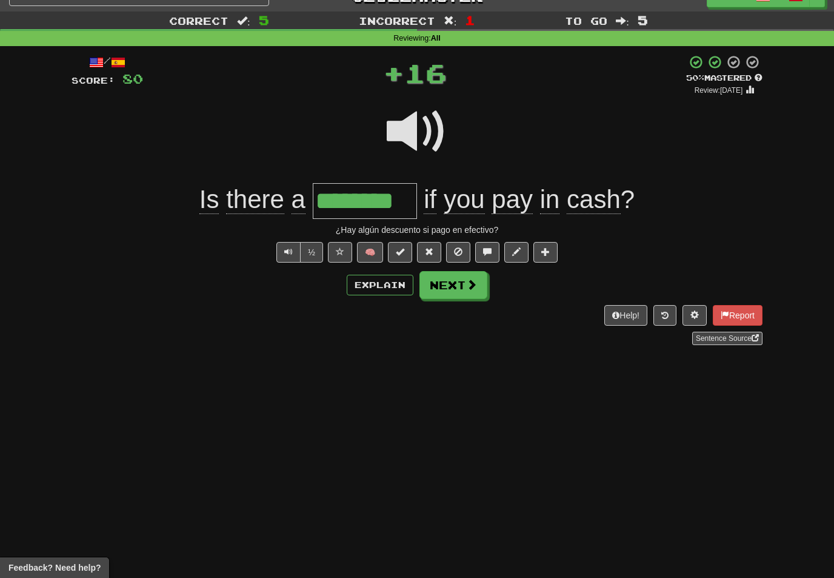
click at [474, 284] on span at bounding box center [471, 284] width 11 height 11
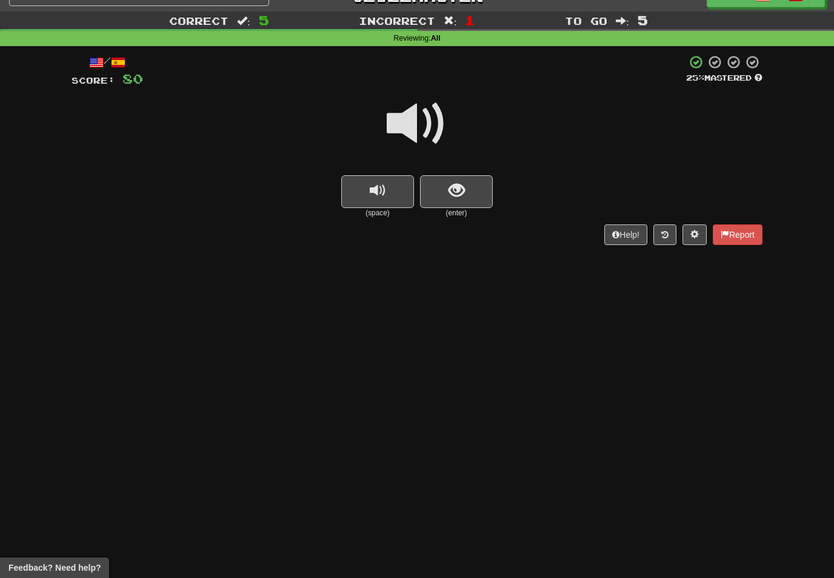
click at [430, 119] on span at bounding box center [417, 123] width 61 height 61
click at [458, 186] on span "show sentence" at bounding box center [457, 190] width 16 height 16
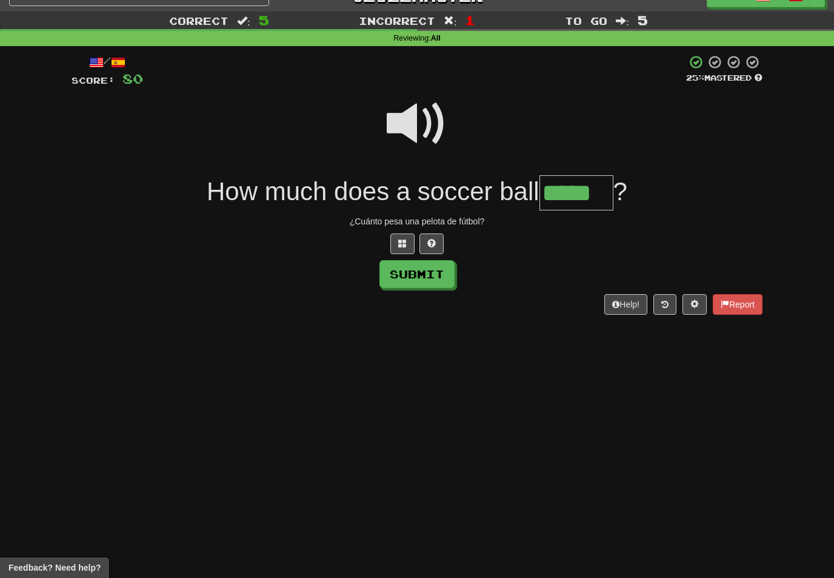
type input "*****"
click at [443, 270] on button "Submit" at bounding box center [416, 274] width 75 height 28
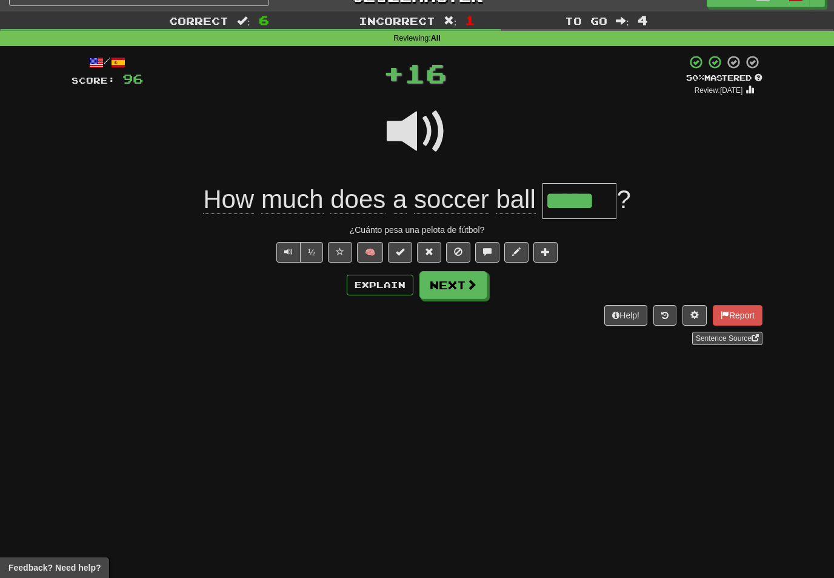
click at [471, 279] on span at bounding box center [471, 284] width 11 height 11
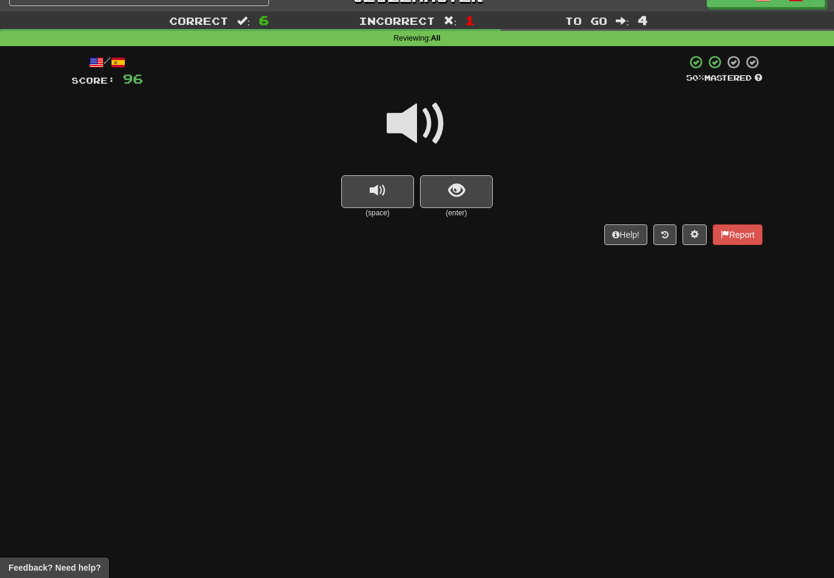
click at [421, 121] on span at bounding box center [417, 123] width 61 height 61
click at [462, 184] on span "show sentence" at bounding box center [457, 190] width 16 height 16
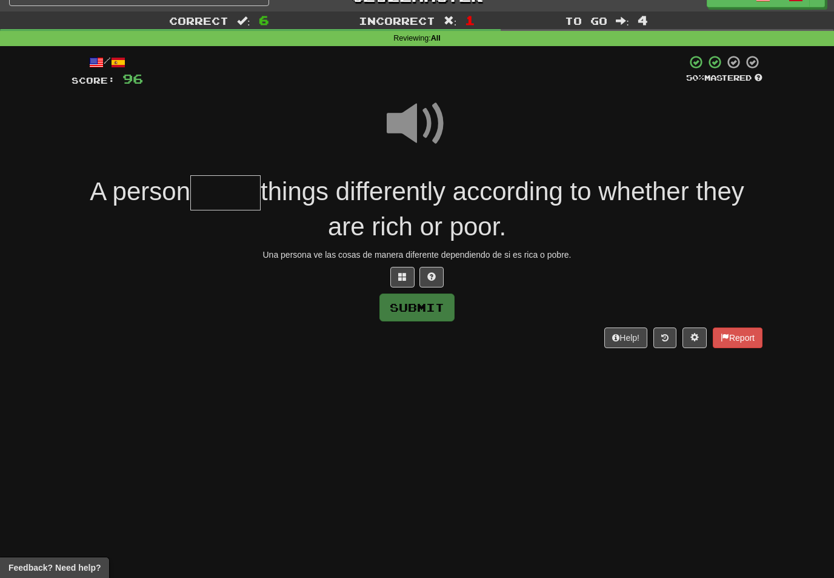
click at [424, 110] on span at bounding box center [417, 123] width 61 height 61
click at [209, 187] on input "text" at bounding box center [225, 193] width 70 height 36
type input "*"
click at [418, 122] on span at bounding box center [417, 123] width 61 height 61
click at [432, 122] on span at bounding box center [417, 123] width 61 height 61
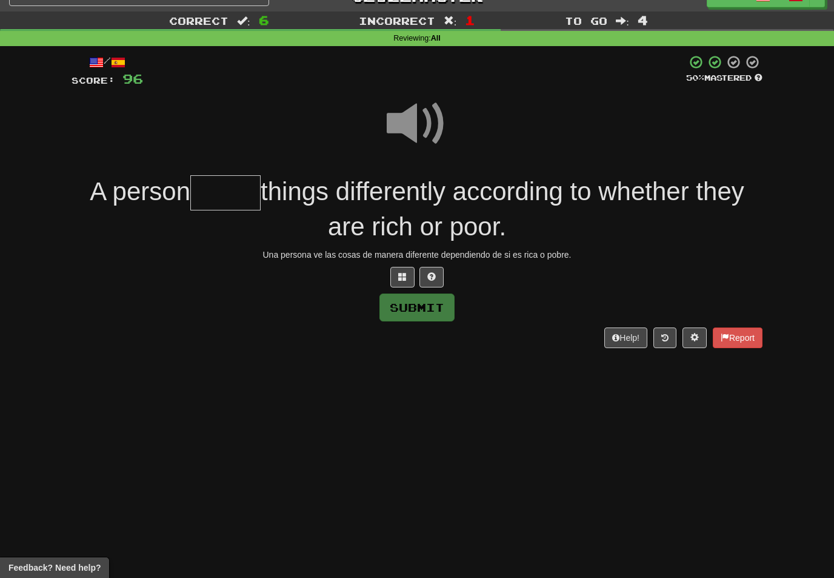
click at [212, 194] on input "text" at bounding box center [225, 193] width 70 height 36
type input "*"
click at [396, 269] on button at bounding box center [402, 277] width 24 height 21
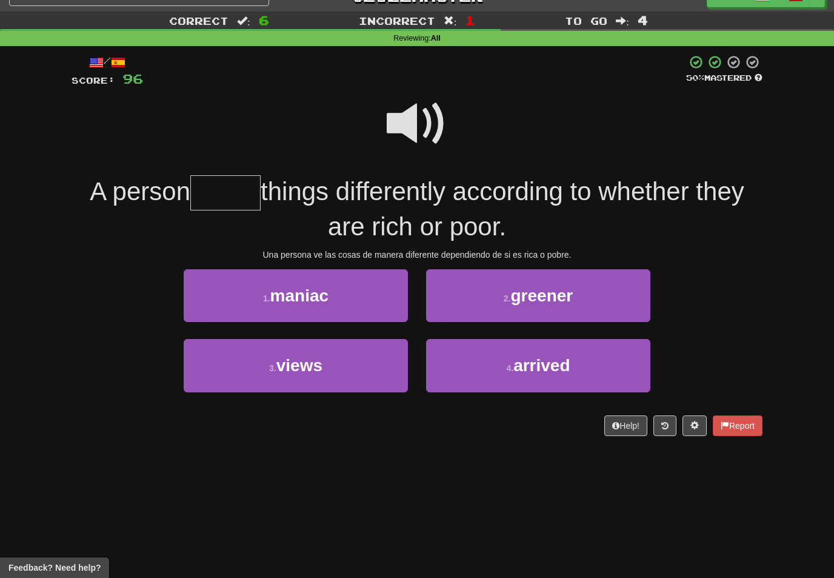
click at [350, 367] on button "3 . views" at bounding box center [296, 365] width 224 height 53
type input "*****"
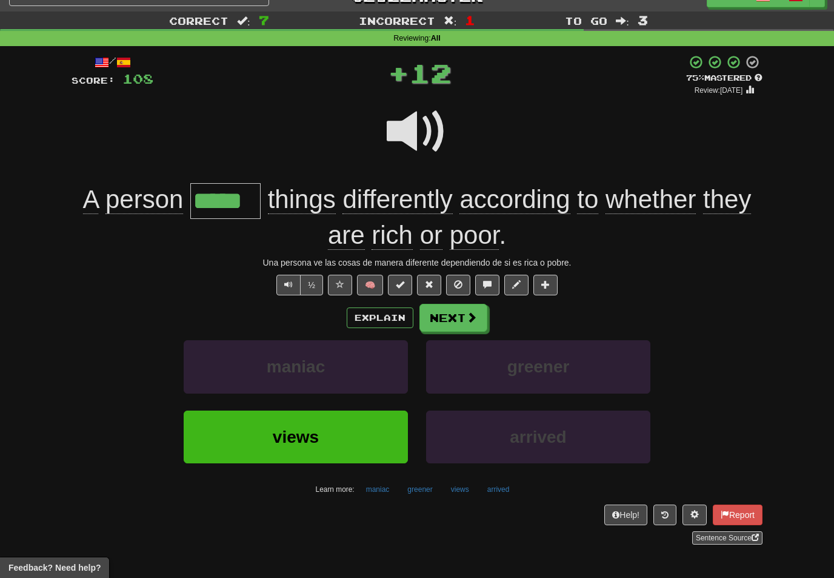
click at [469, 312] on span at bounding box center [471, 317] width 11 height 11
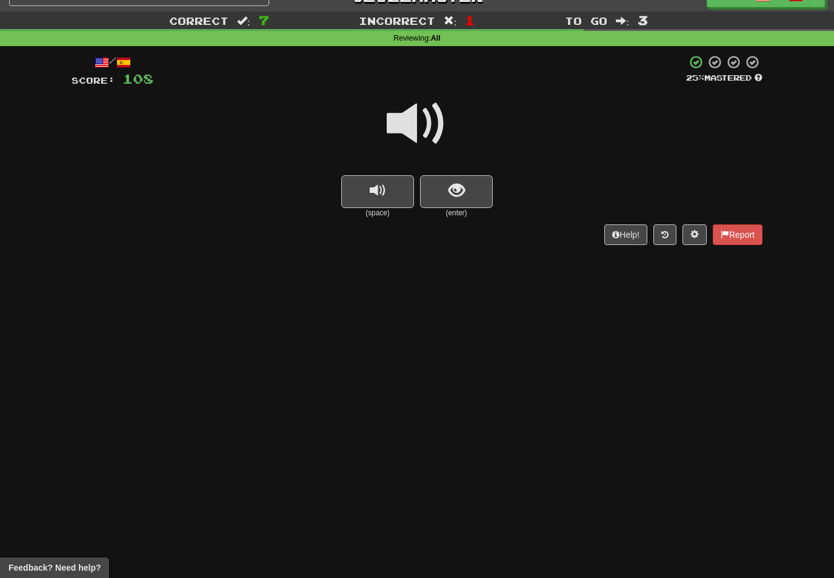
click at [427, 119] on span at bounding box center [417, 123] width 61 height 61
click at [462, 192] on span "show sentence" at bounding box center [457, 190] width 16 height 16
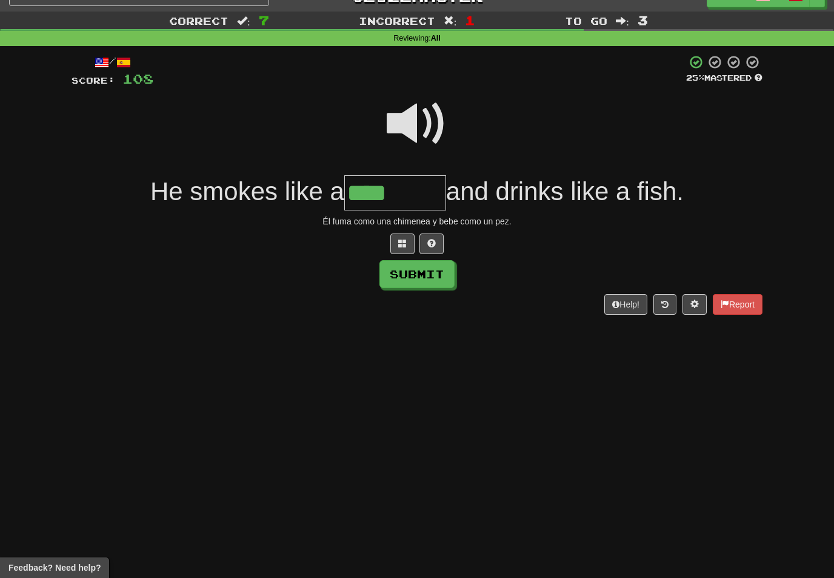
click at [419, 118] on span at bounding box center [417, 123] width 61 height 61
click at [416, 193] on input "****" at bounding box center [395, 193] width 102 height 36
type input "*******"
click at [441, 273] on button "Submit" at bounding box center [416, 274] width 75 height 28
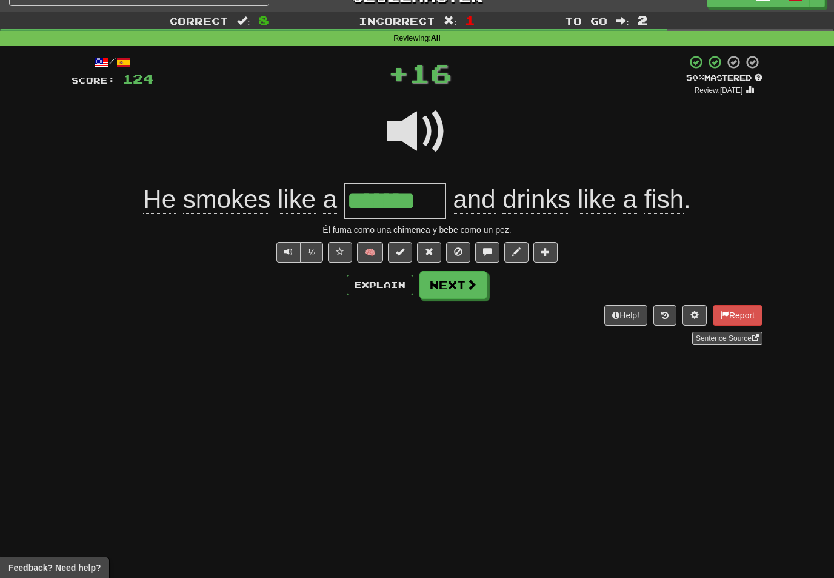
click at [472, 281] on span at bounding box center [471, 284] width 11 height 11
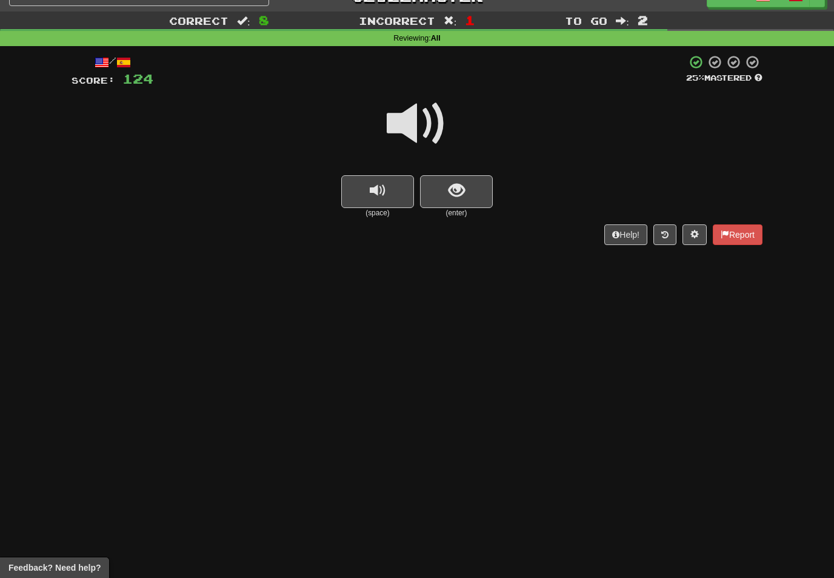
click at [425, 113] on span at bounding box center [417, 123] width 61 height 61
click at [453, 192] on span "show sentence" at bounding box center [457, 190] width 16 height 16
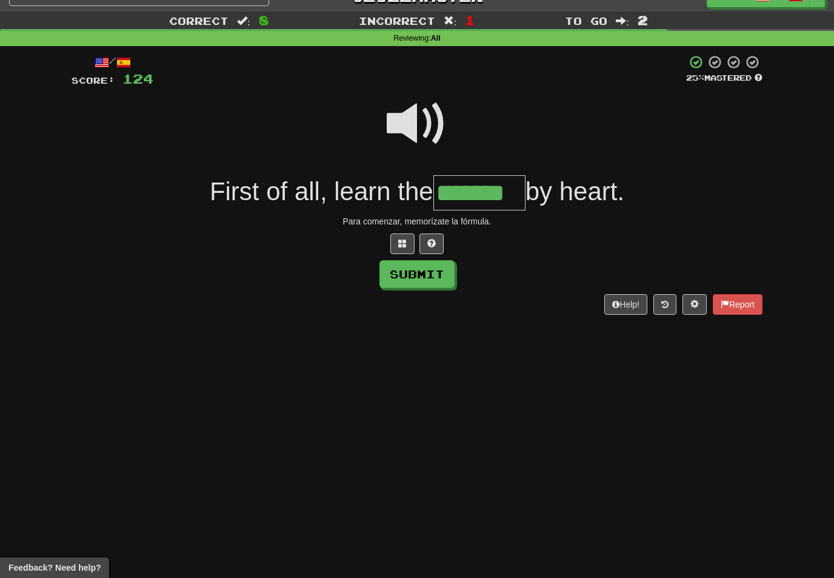
type input "*******"
click at [437, 275] on button "Submit" at bounding box center [416, 274] width 75 height 28
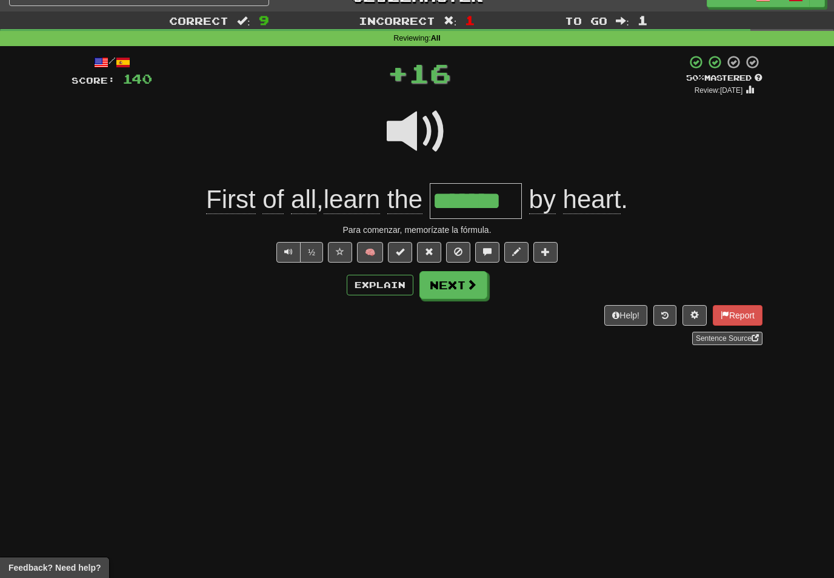
click at [471, 280] on span at bounding box center [471, 284] width 11 height 11
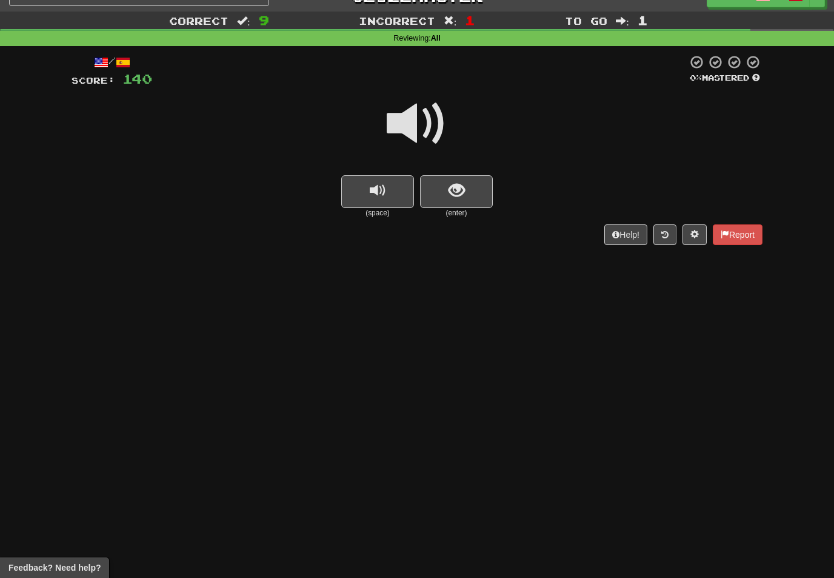
click at [432, 121] on span at bounding box center [417, 123] width 61 height 61
click at [465, 192] on button "show sentence" at bounding box center [456, 191] width 73 height 33
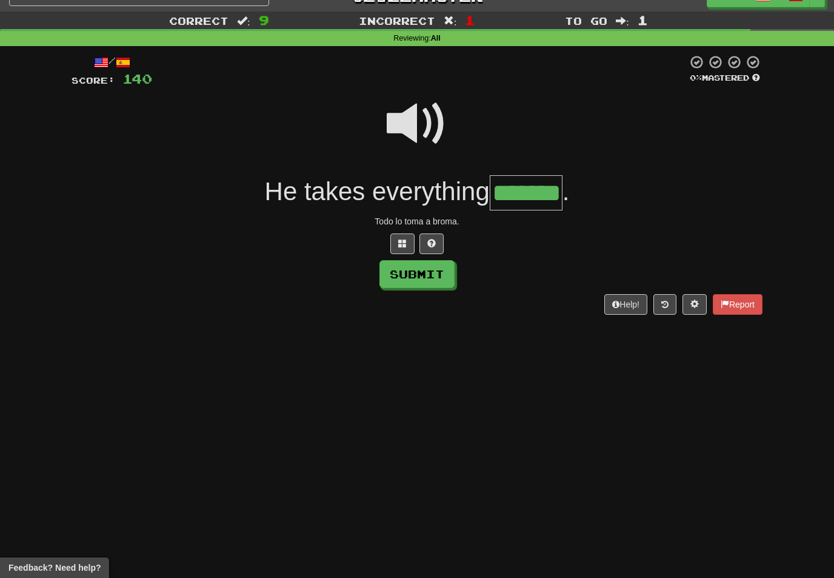
type input "*******"
click at [442, 279] on button "Submit" at bounding box center [416, 274] width 75 height 28
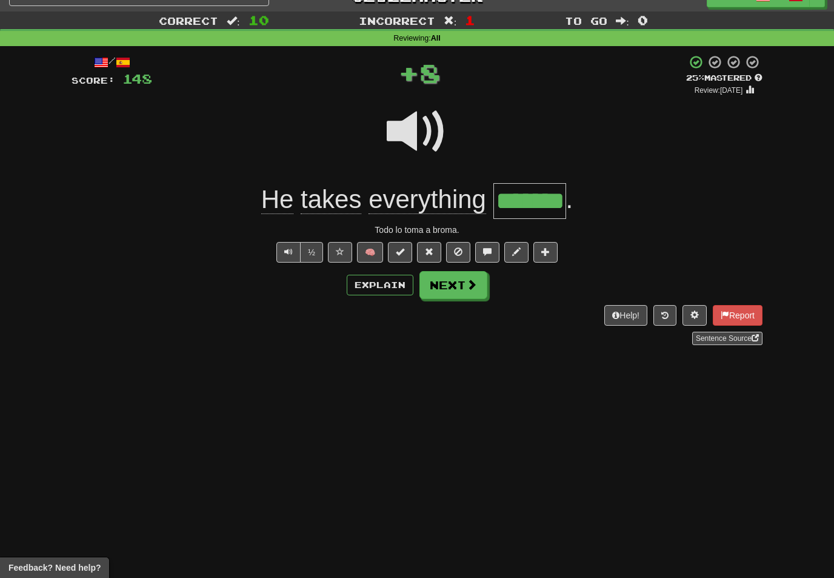
click at [475, 284] on span at bounding box center [471, 284] width 11 height 11
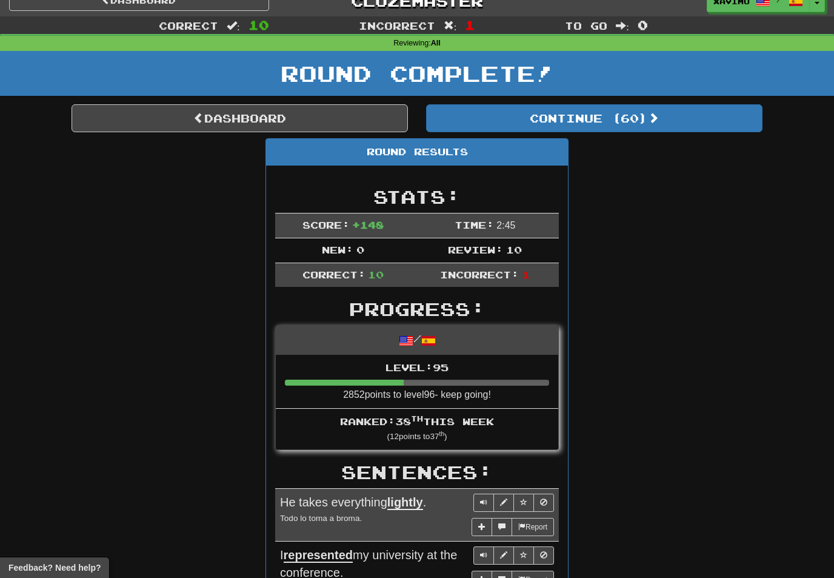
scroll to position [0, 0]
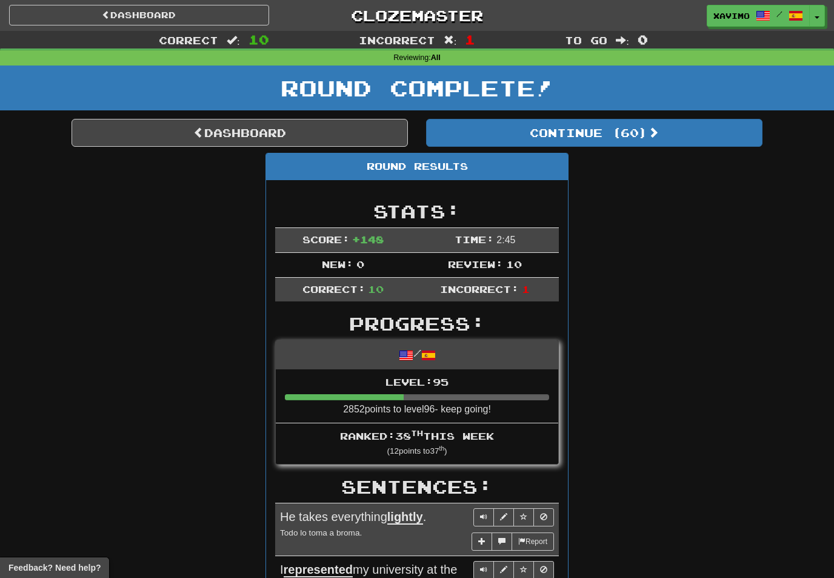
click at [643, 136] on button "Continue ( 60 )" at bounding box center [594, 133] width 336 height 28
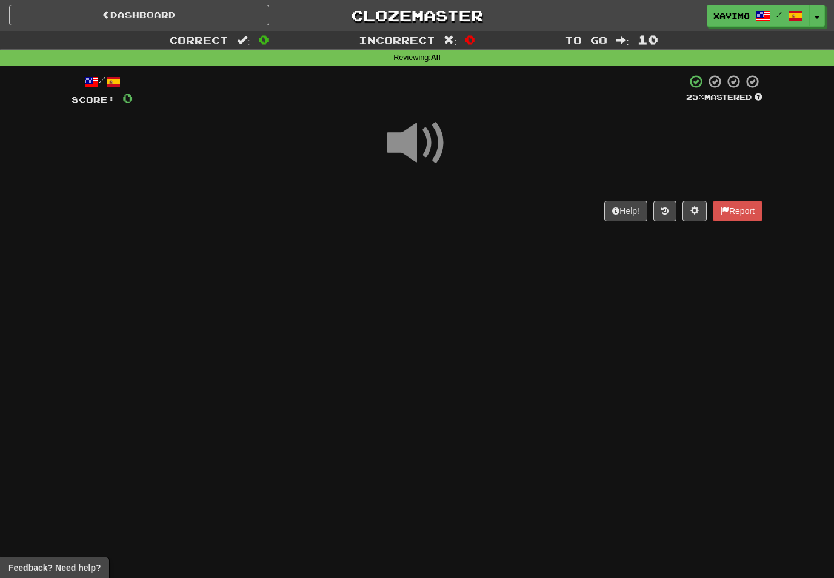
click at [426, 140] on span at bounding box center [417, 143] width 61 height 61
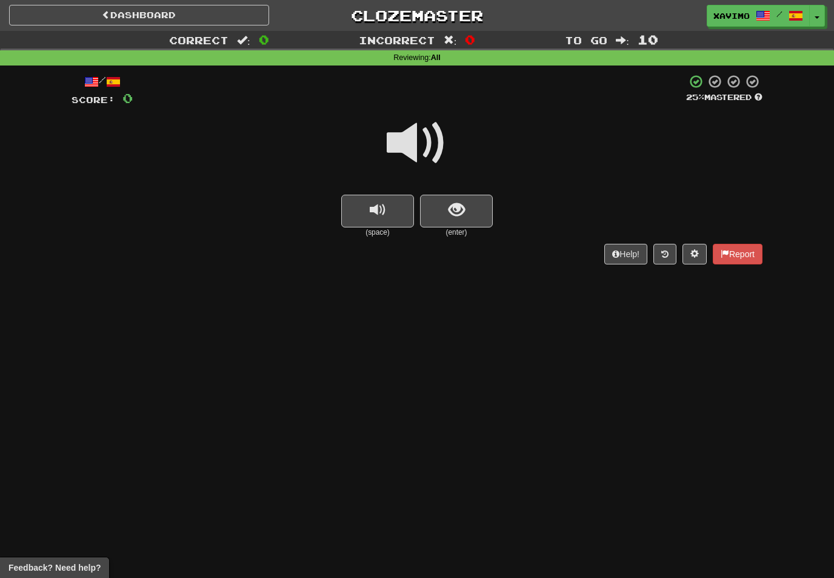
click at [418, 133] on span at bounding box center [417, 143] width 61 height 61
click at [449, 205] on span "show sentence" at bounding box center [457, 210] width 16 height 16
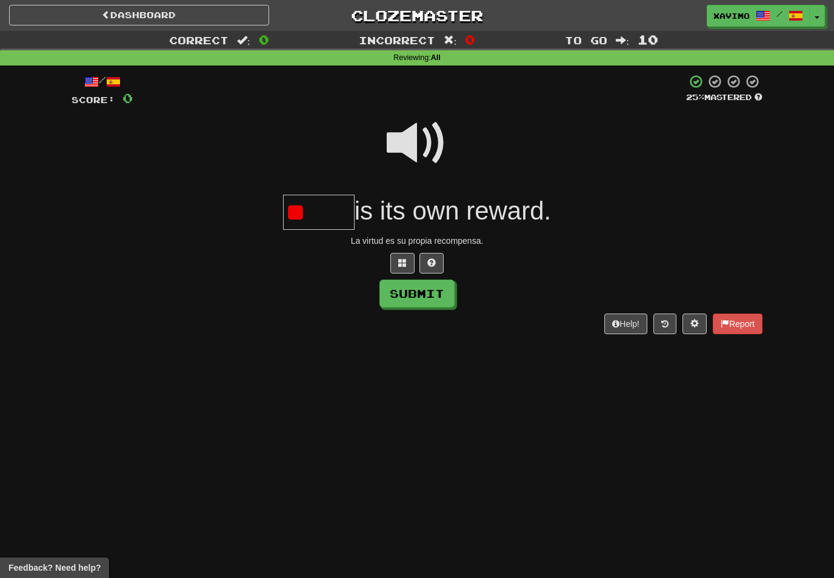
type input "*"
click at [438, 298] on button "Submit" at bounding box center [416, 293] width 75 height 28
type input "******"
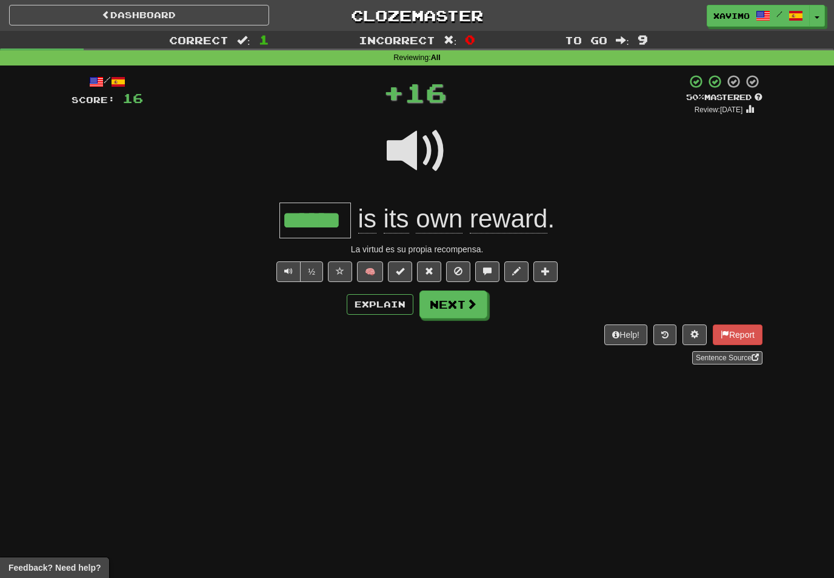
click at [470, 298] on span at bounding box center [471, 303] width 11 height 11
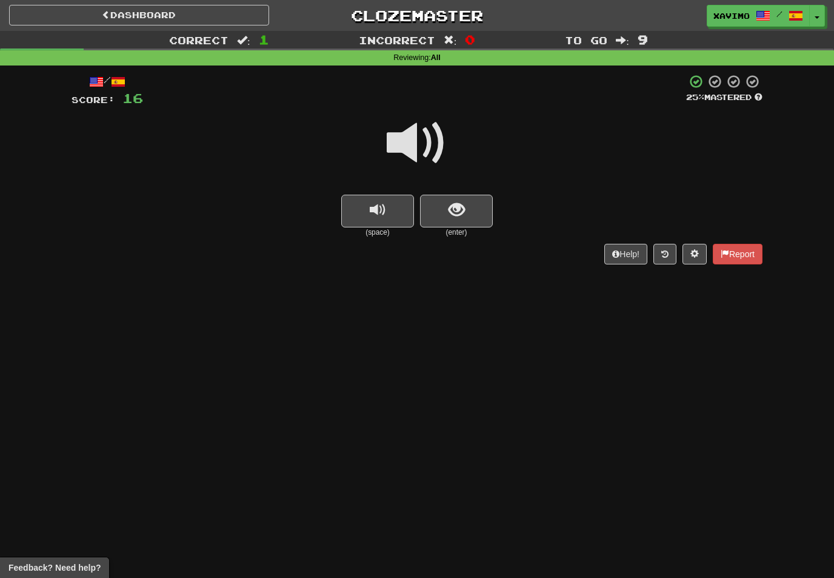
click at [424, 133] on span at bounding box center [417, 143] width 61 height 61
click at [456, 202] on span "show sentence" at bounding box center [457, 210] width 16 height 16
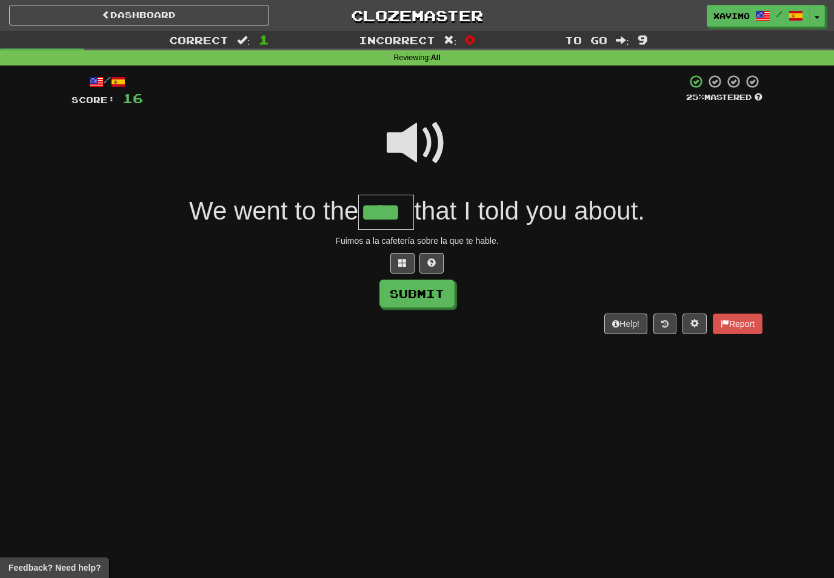
type input "****"
click at [429, 286] on button "Submit" at bounding box center [416, 293] width 75 height 28
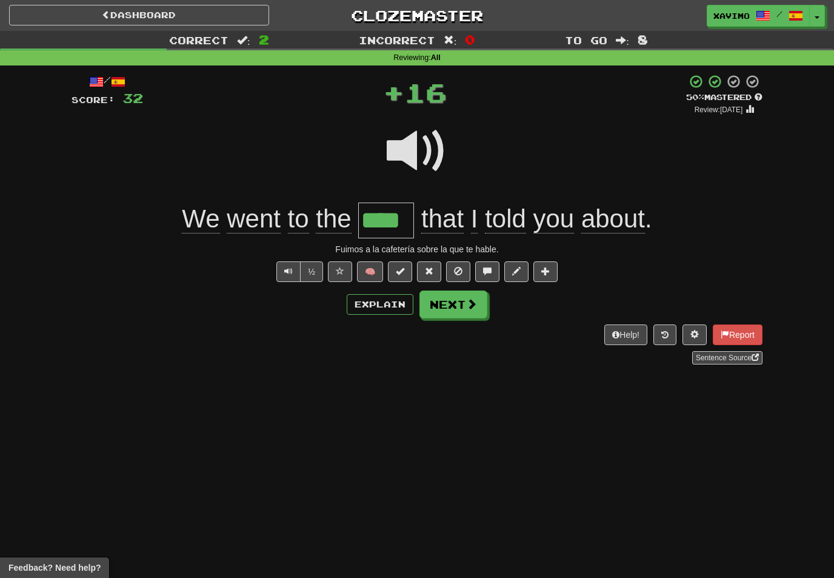
click at [466, 301] on span at bounding box center [471, 303] width 11 height 11
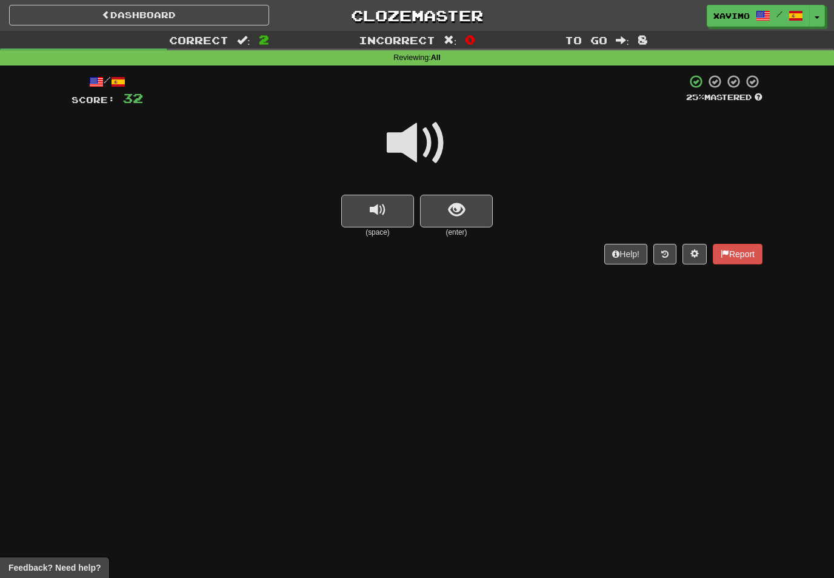
click at [414, 149] on span at bounding box center [417, 143] width 61 height 61
click at [445, 201] on button "show sentence" at bounding box center [456, 211] width 73 height 33
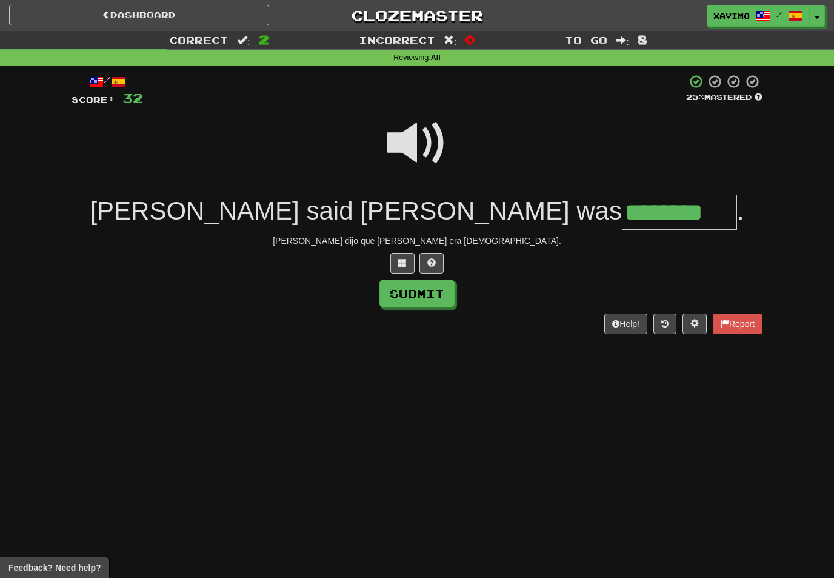
click at [441, 296] on button "Submit" at bounding box center [416, 293] width 75 height 28
type input "********"
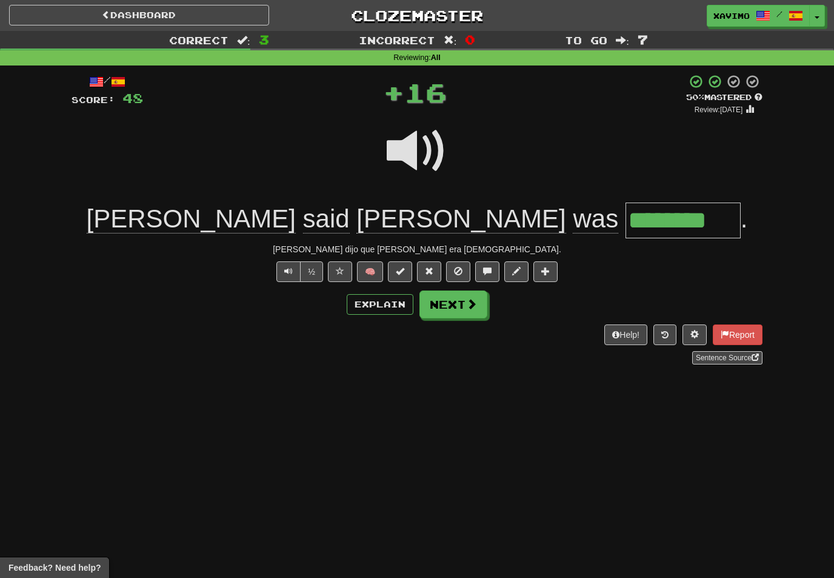
click at [475, 306] on span at bounding box center [471, 303] width 11 height 11
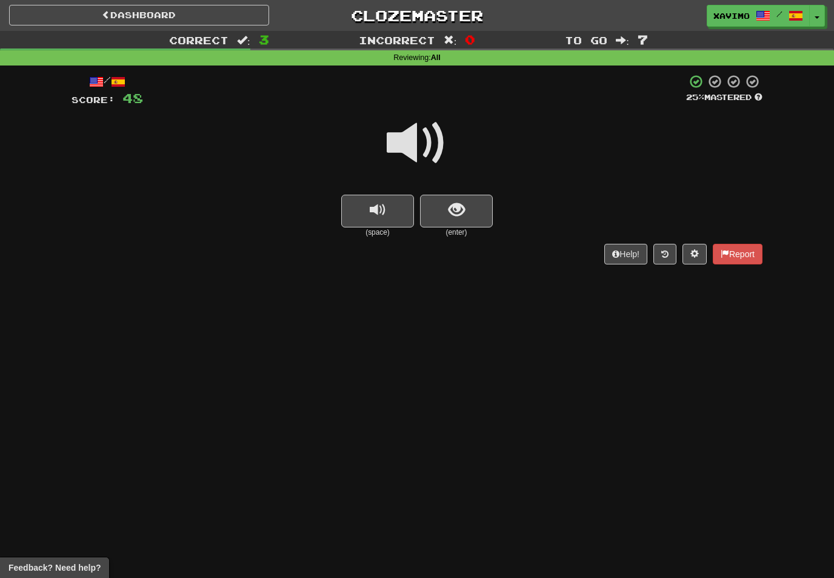
click at [424, 145] on span at bounding box center [417, 143] width 61 height 61
click at [459, 216] on span "show sentence" at bounding box center [457, 210] width 16 height 16
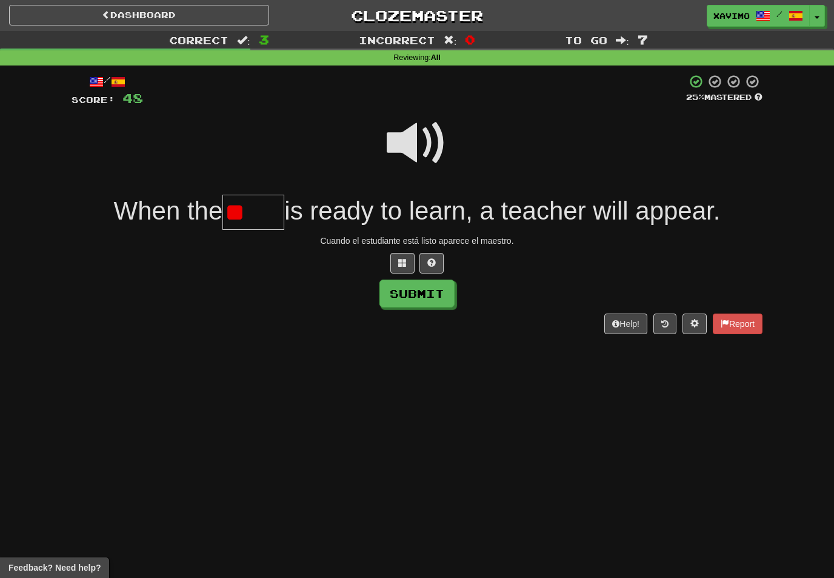
type input "*"
click at [418, 147] on span at bounding box center [417, 143] width 61 height 61
click at [256, 207] on input "text" at bounding box center [253, 213] width 62 height 36
type input "*****"
click at [432, 310] on div "/ Score: 48 25 % Mastered When the ***** is ready to learn, a teacher will appe…" at bounding box center [417, 204] width 691 height 260
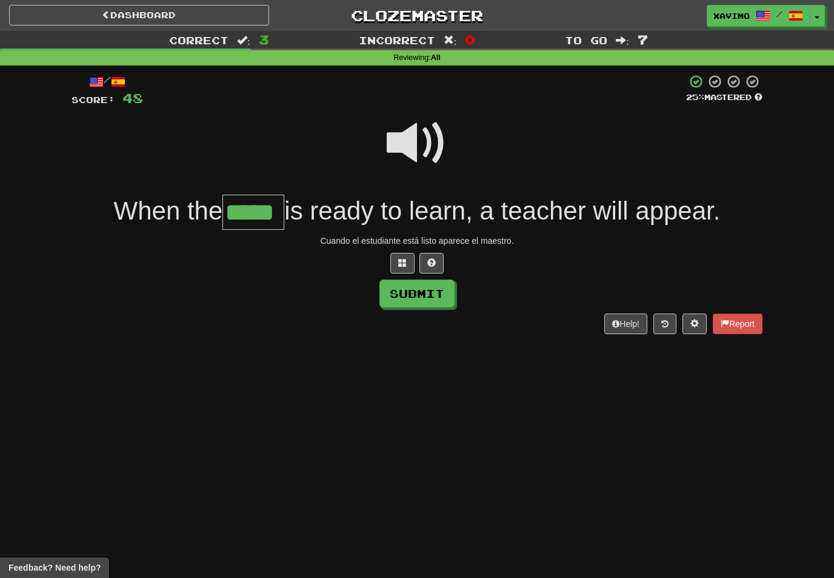
click at [452, 287] on button "Submit" at bounding box center [416, 293] width 75 height 28
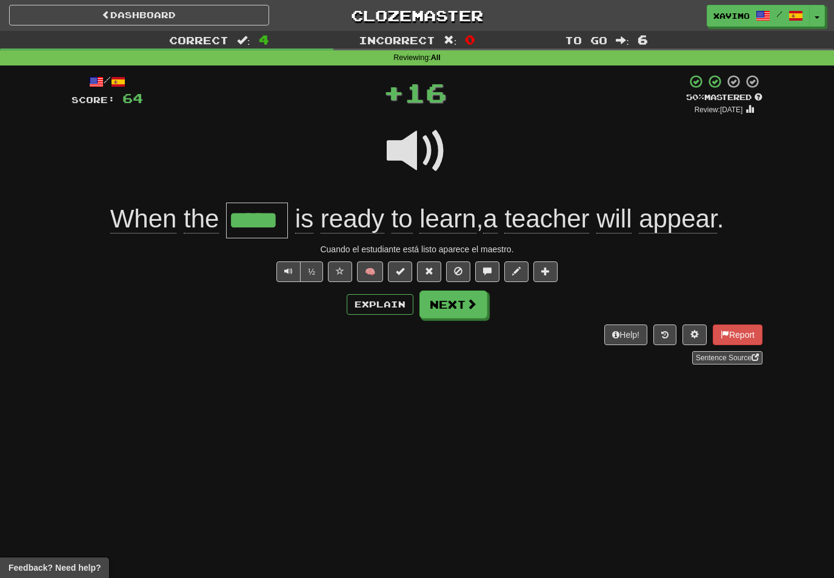
click at [472, 302] on span at bounding box center [471, 303] width 11 height 11
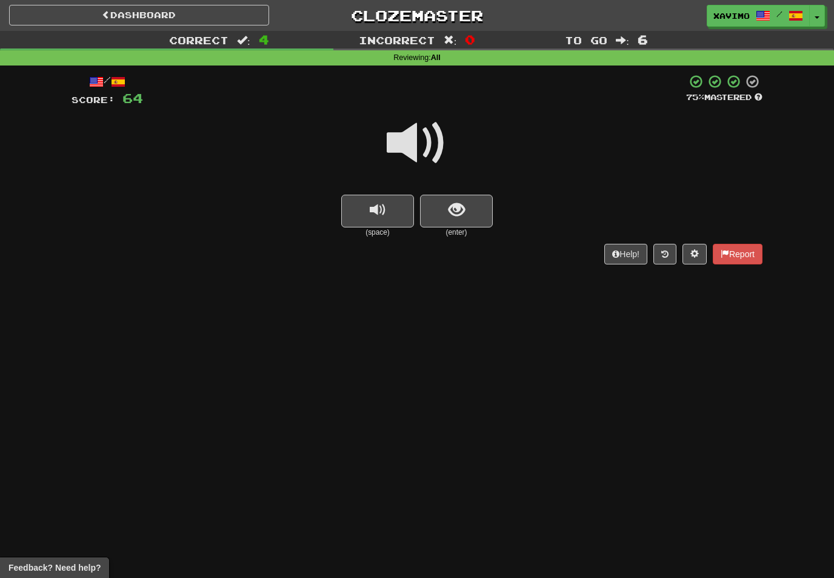
click at [424, 134] on span at bounding box center [417, 143] width 61 height 61
click at [462, 209] on span "show sentence" at bounding box center [457, 210] width 16 height 16
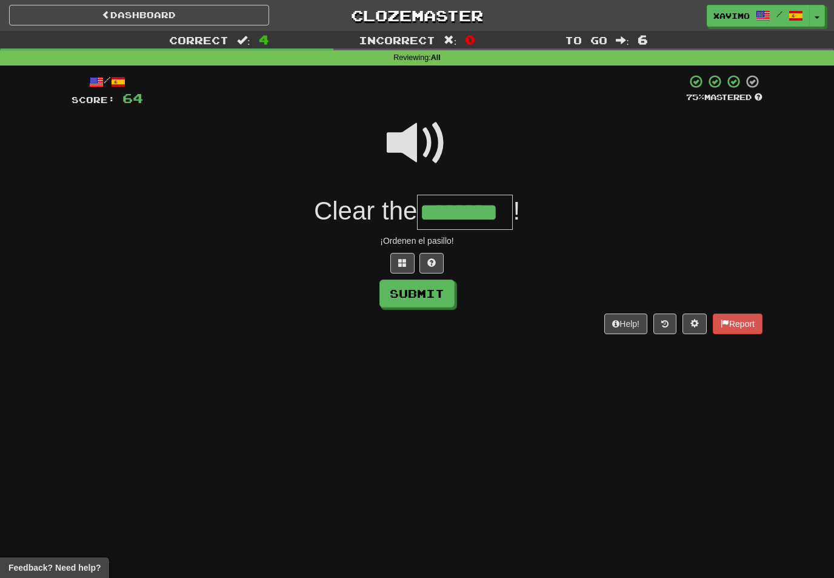
type input "********"
click at [439, 292] on button "Submit" at bounding box center [416, 293] width 75 height 28
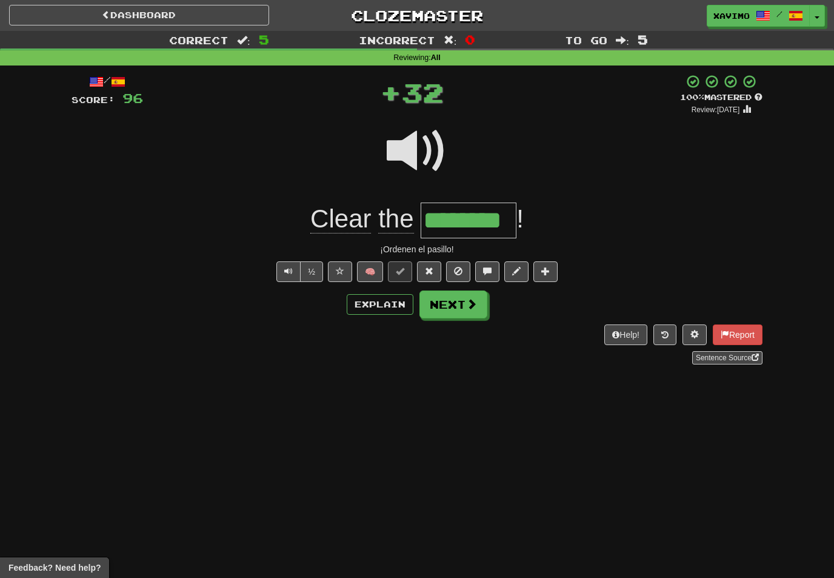
click at [464, 300] on button "Next" at bounding box center [453, 304] width 68 height 28
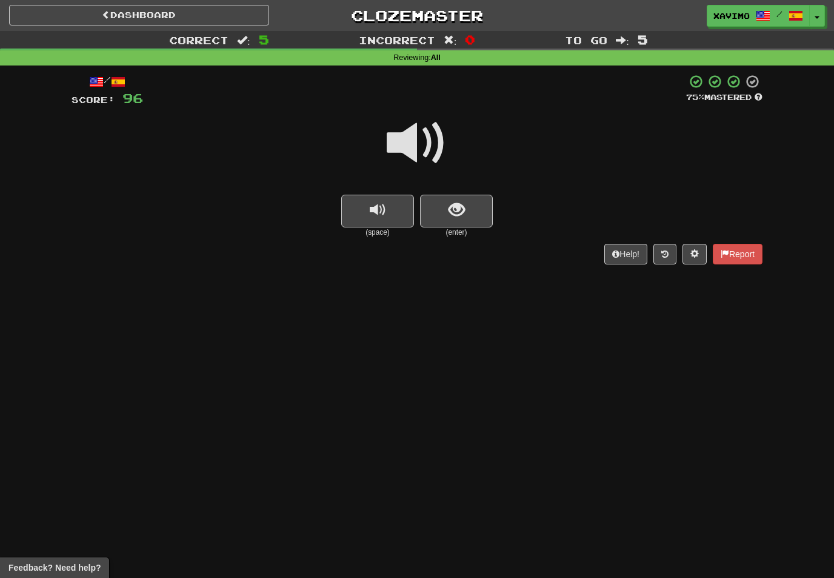
click at [425, 138] on span at bounding box center [417, 143] width 61 height 61
click at [451, 207] on span "show sentence" at bounding box center [457, 210] width 16 height 16
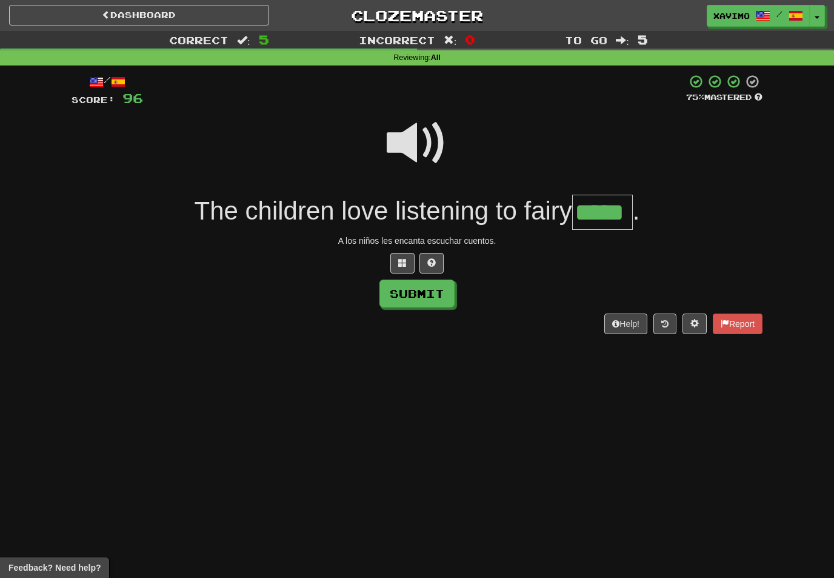
type input "*****"
click at [435, 293] on button "Submit" at bounding box center [416, 293] width 75 height 28
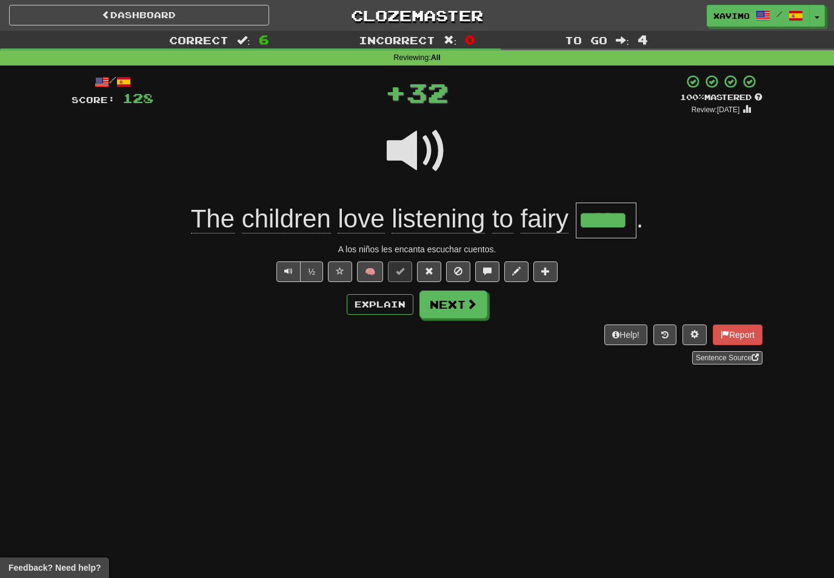
click at [480, 301] on button "Next" at bounding box center [453, 304] width 68 height 28
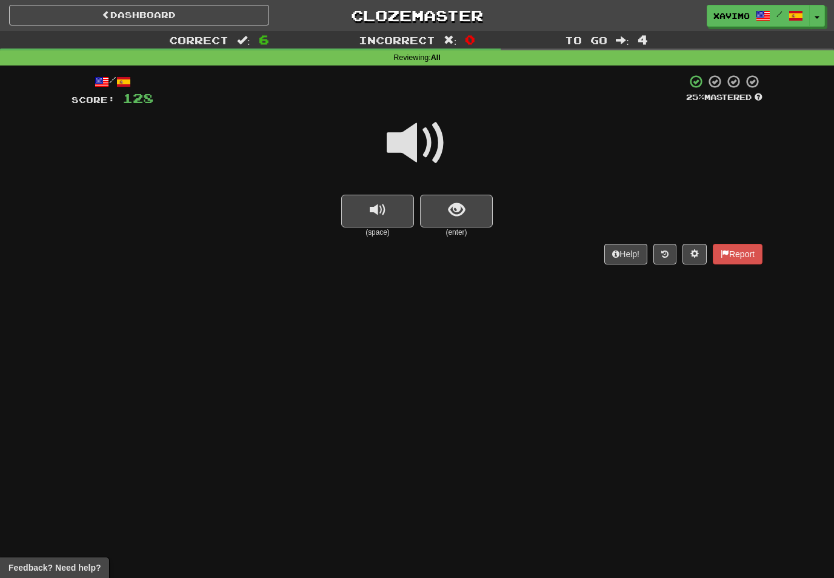
click at [427, 145] on span at bounding box center [417, 143] width 61 height 61
click at [456, 202] on span "show sentence" at bounding box center [457, 210] width 16 height 16
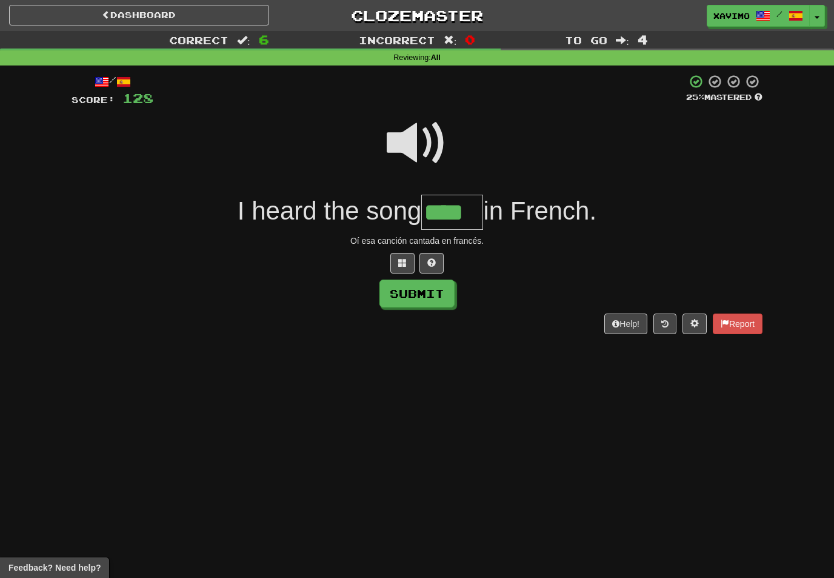
type input "****"
click at [447, 297] on button "Submit" at bounding box center [416, 293] width 75 height 28
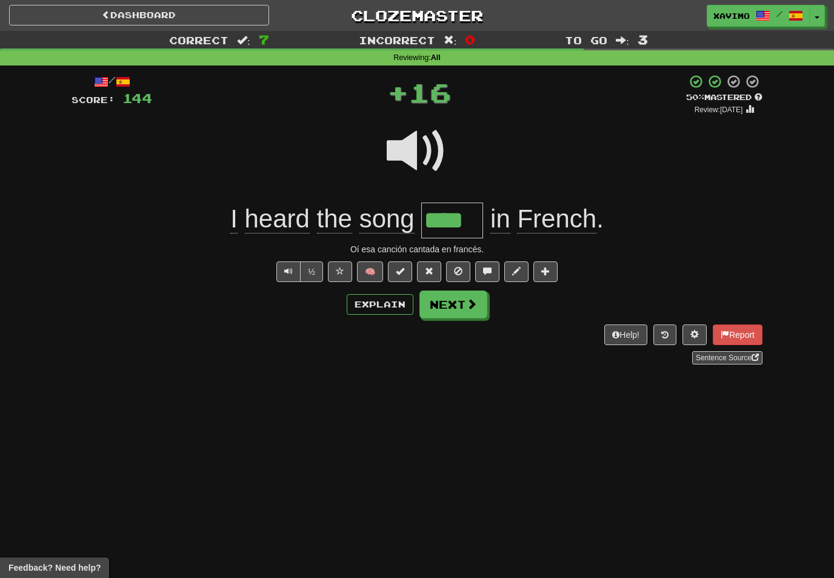
click at [479, 297] on button "Next" at bounding box center [453, 304] width 68 height 28
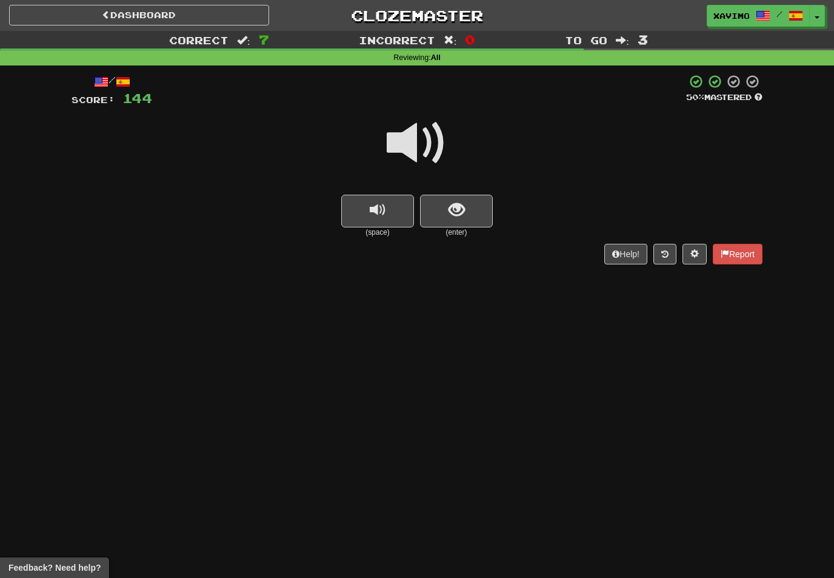
click at [424, 141] on span at bounding box center [417, 143] width 61 height 61
click at [455, 203] on span "show sentence" at bounding box center [457, 210] width 16 height 16
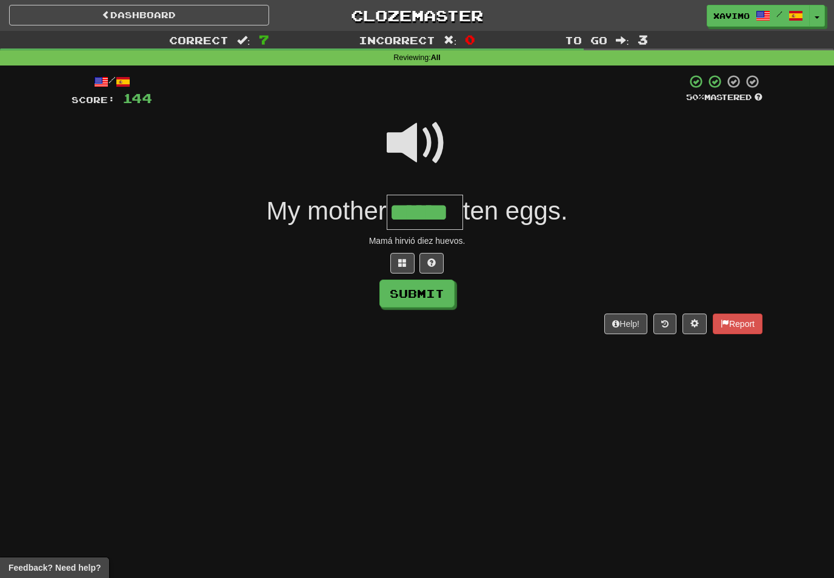
type input "******"
click at [438, 287] on button "Submit" at bounding box center [416, 293] width 75 height 28
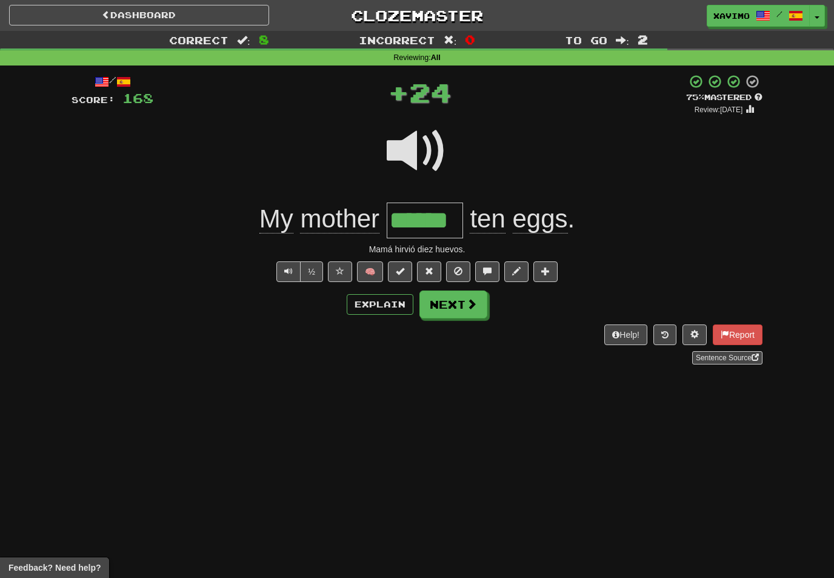
click at [470, 295] on button "Next" at bounding box center [453, 304] width 68 height 28
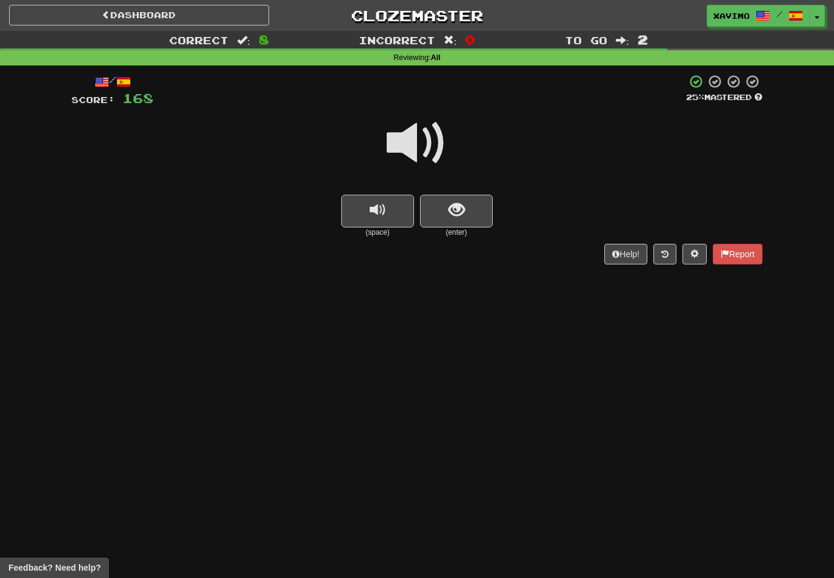
click at [425, 139] on span at bounding box center [417, 143] width 61 height 61
click at [451, 212] on span "show sentence" at bounding box center [457, 210] width 16 height 16
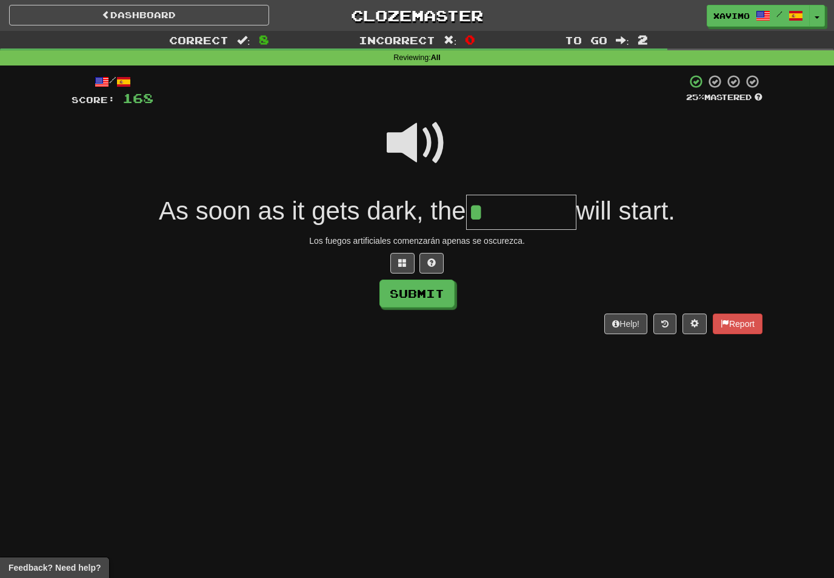
click at [425, 137] on span at bounding box center [417, 143] width 61 height 61
click at [496, 208] on input "*" at bounding box center [521, 213] width 110 height 36
type input "*********"
click at [431, 289] on button "Submit" at bounding box center [416, 293] width 75 height 28
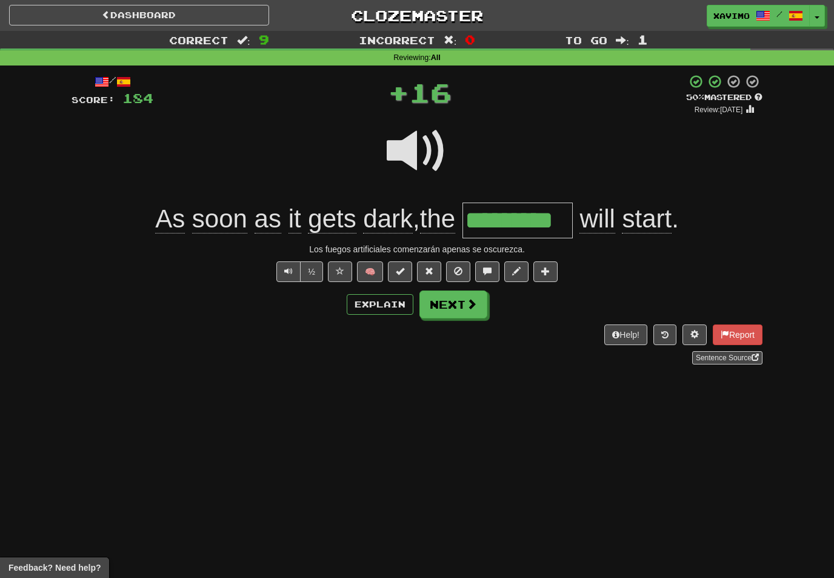
click at [470, 298] on span at bounding box center [471, 303] width 11 height 11
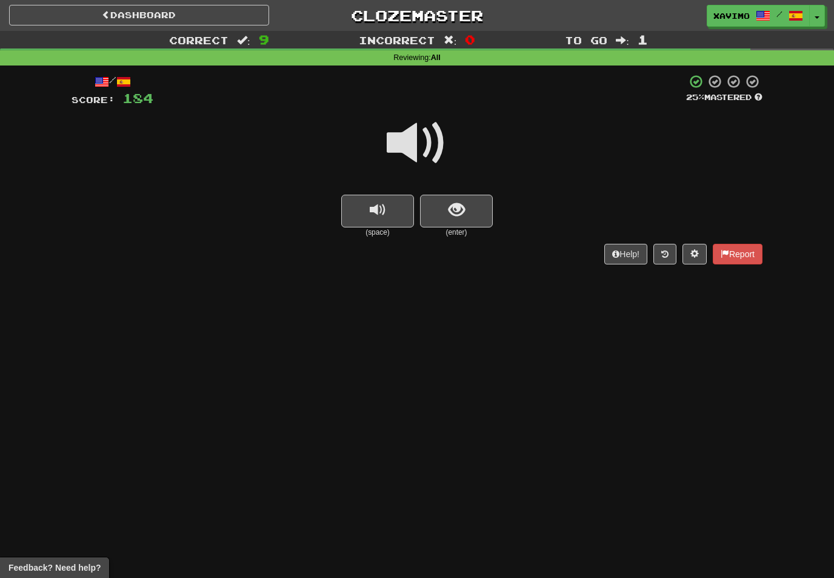
click at [419, 134] on span at bounding box center [417, 143] width 61 height 61
click at [459, 205] on span "show sentence" at bounding box center [457, 210] width 16 height 16
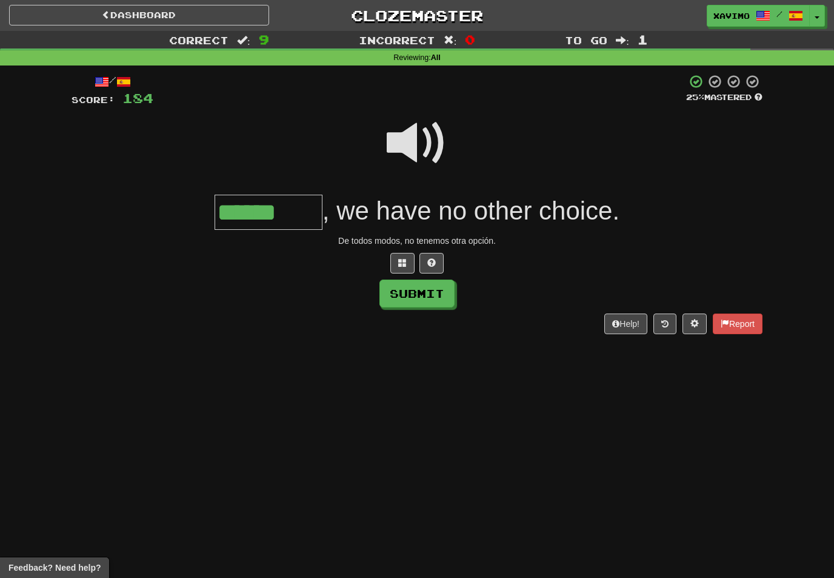
click at [439, 291] on button "Submit" at bounding box center [416, 293] width 75 height 28
click at [315, 213] on input "******" at bounding box center [269, 213] width 108 height 36
click at [420, 287] on button "Submit" at bounding box center [416, 293] width 75 height 28
type input "*******"
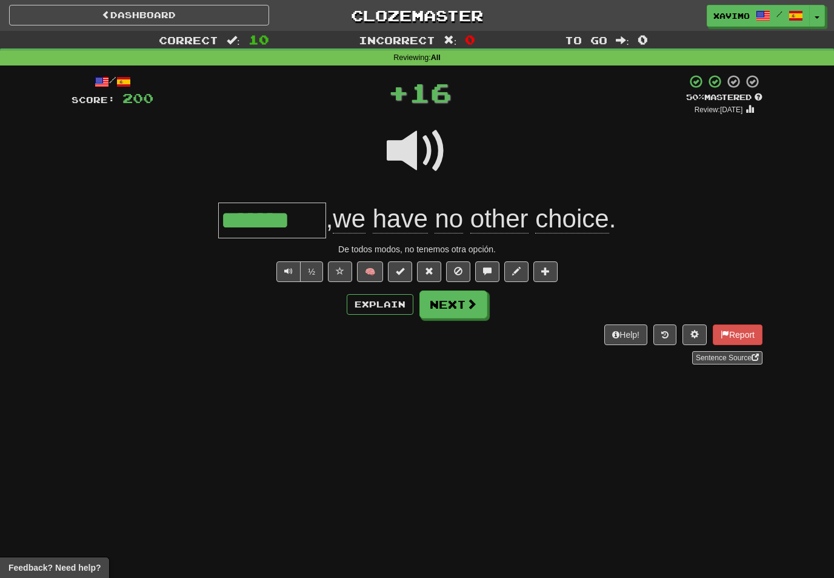
click at [462, 303] on button "Next" at bounding box center [453, 304] width 68 height 28
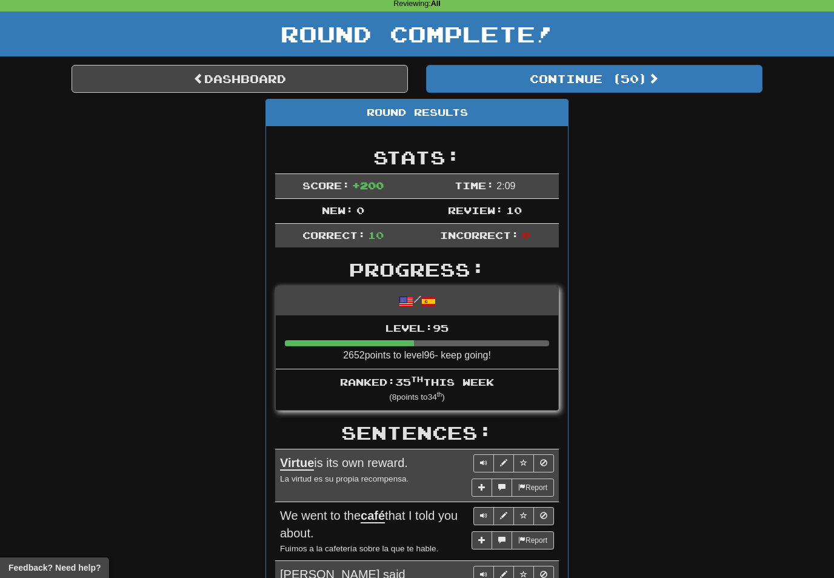
scroll to position [55, 0]
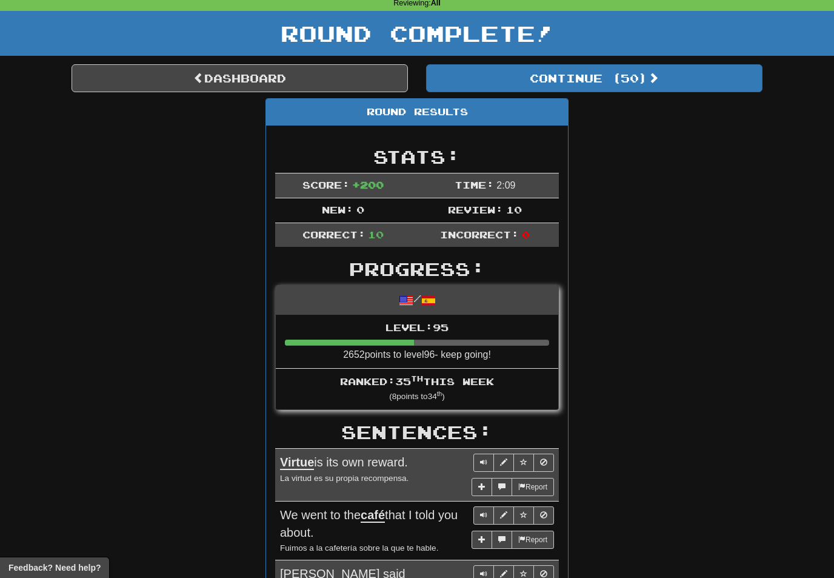
click at [329, 78] on link "Dashboard" at bounding box center [240, 78] width 336 height 28
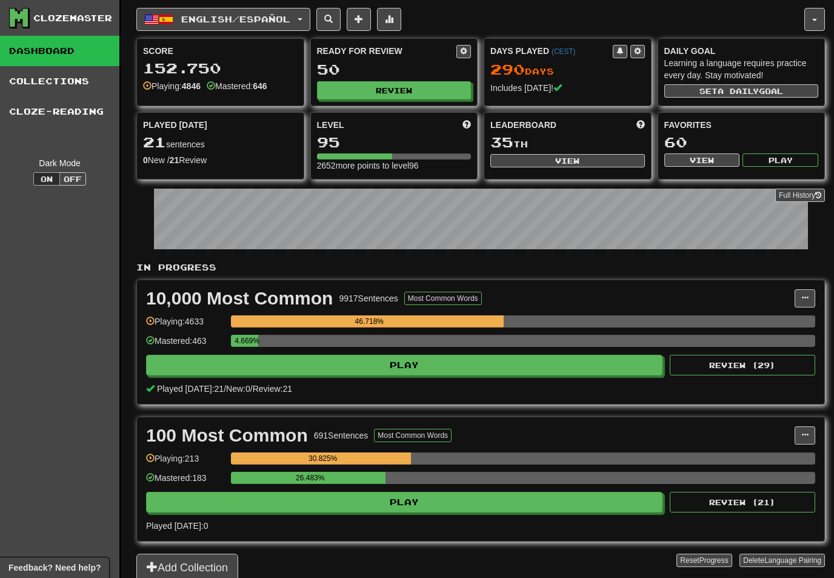
click at [584, 158] on button "View" at bounding box center [567, 160] width 155 height 13
select select "**********"
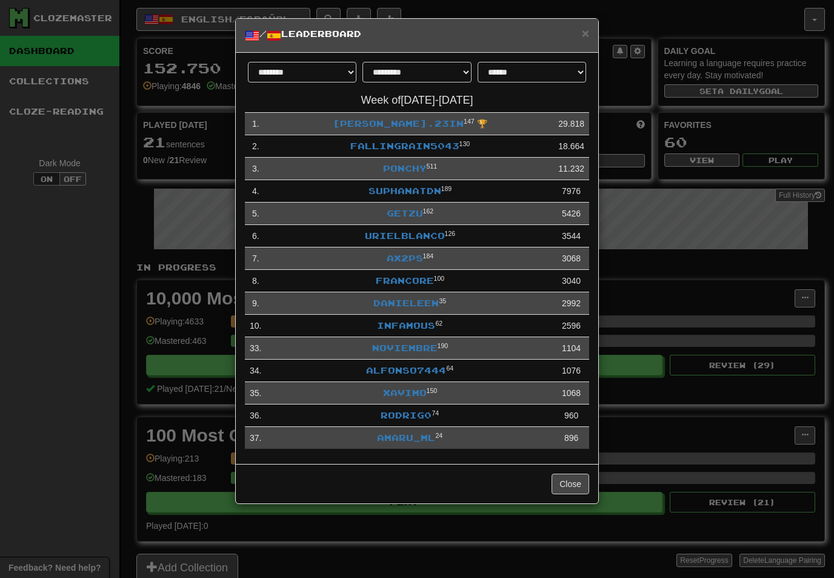
click at [578, 33] on h5 "/ Leaderboard" at bounding box center [417, 35] width 344 height 15
click at [583, 35] on span "×" at bounding box center [585, 33] width 7 height 14
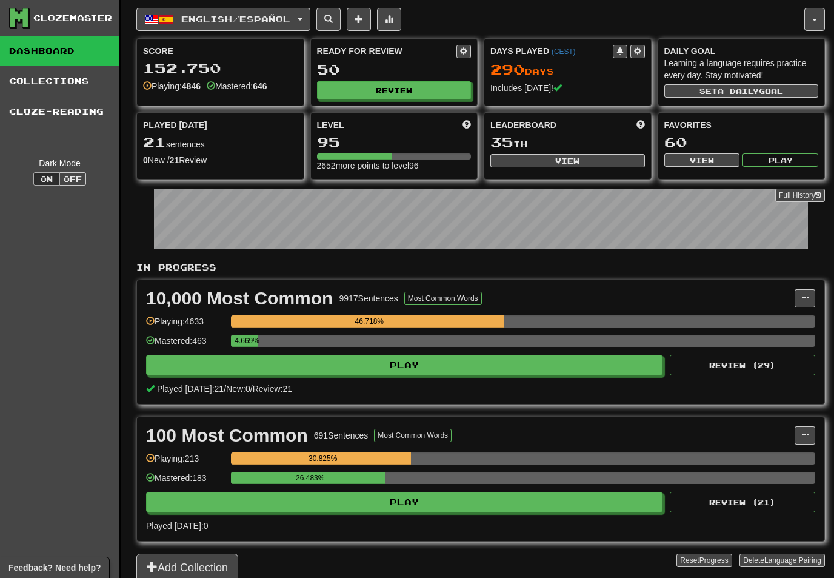
click at [290, 16] on span "English / Español" at bounding box center [235, 19] width 109 height 10
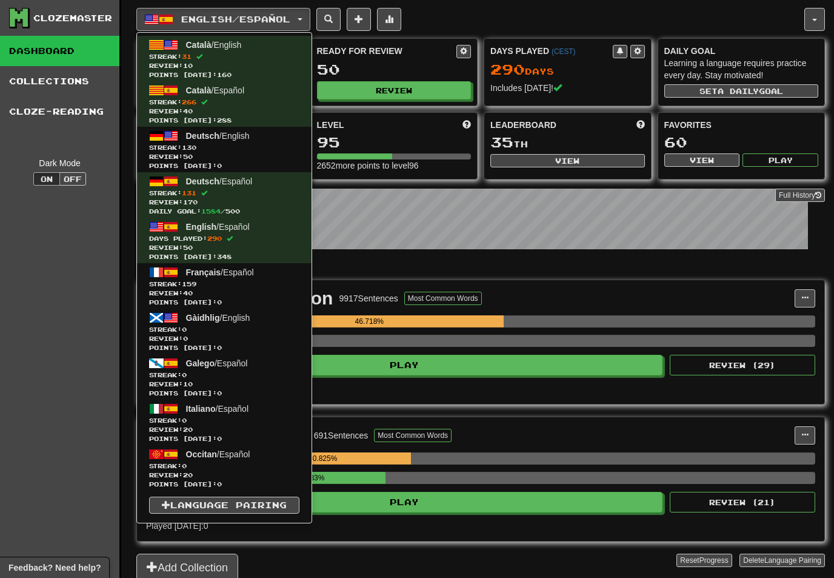
click at [212, 146] on span "Streak: 130" at bounding box center [224, 147] width 150 height 9
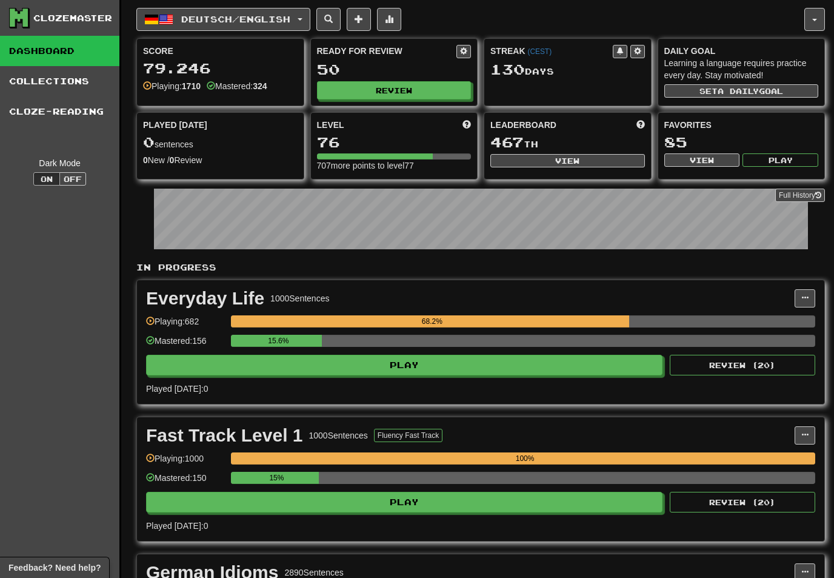
click at [412, 84] on button "Review" at bounding box center [394, 90] width 155 height 18
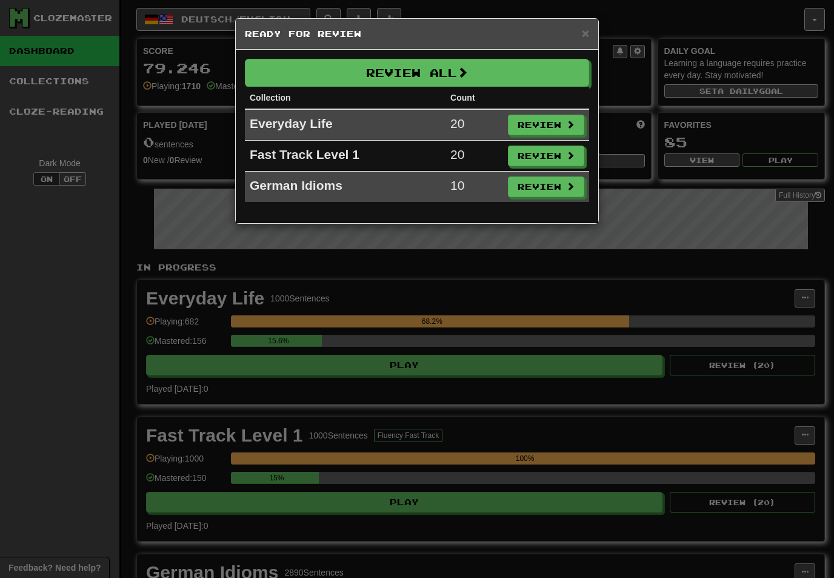
click at [522, 67] on button "Review All" at bounding box center [417, 73] width 344 height 28
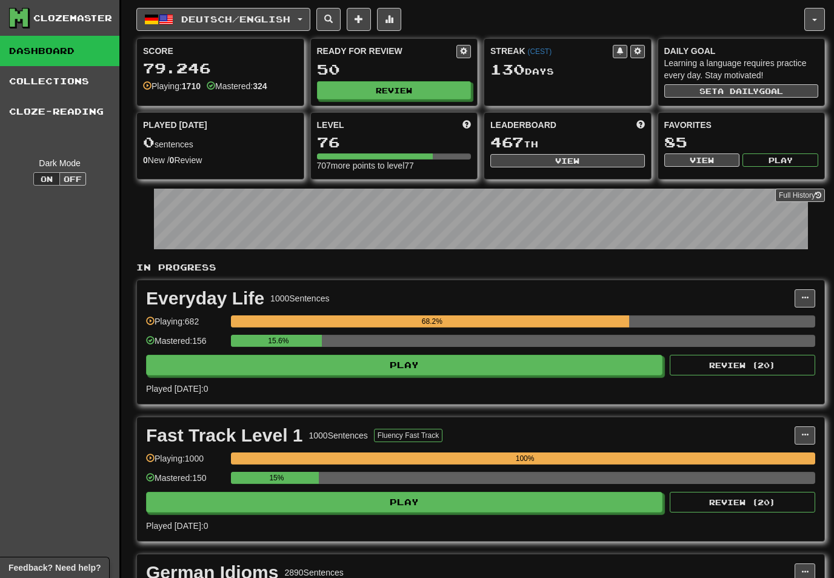
select select "**"
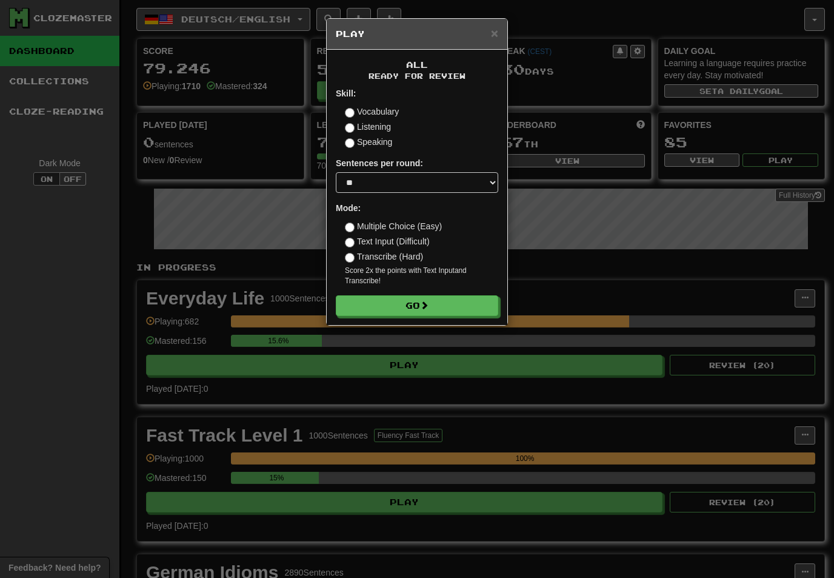
click at [429, 309] on span at bounding box center [424, 305] width 8 height 8
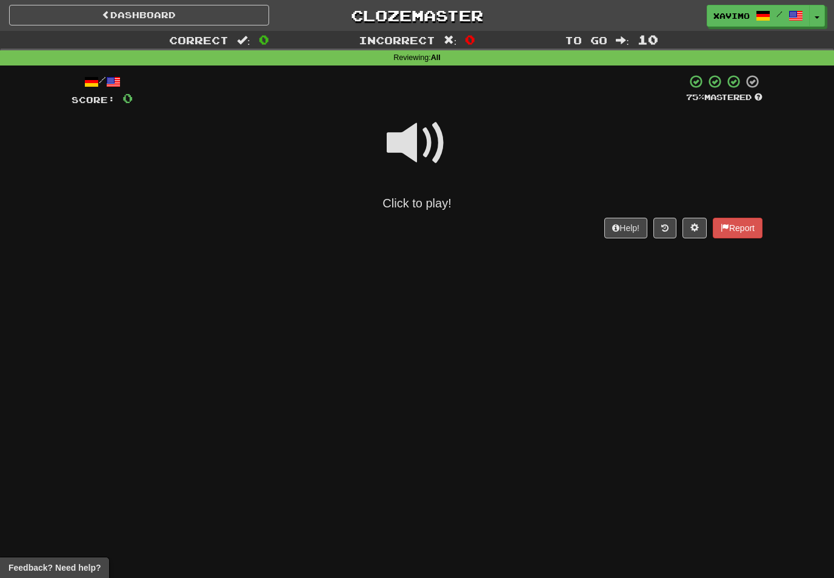
click at [427, 130] on span at bounding box center [417, 143] width 61 height 61
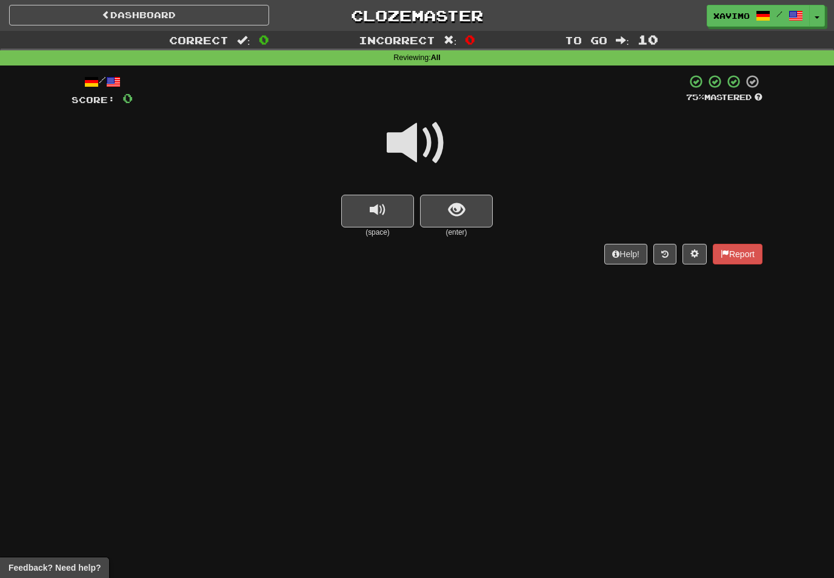
click at [417, 137] on span at bounding box center [417, 143] width 61 height 61
click at [447, 202] on button "show sentence" at bounding box center [456, 211] width 73 height 33
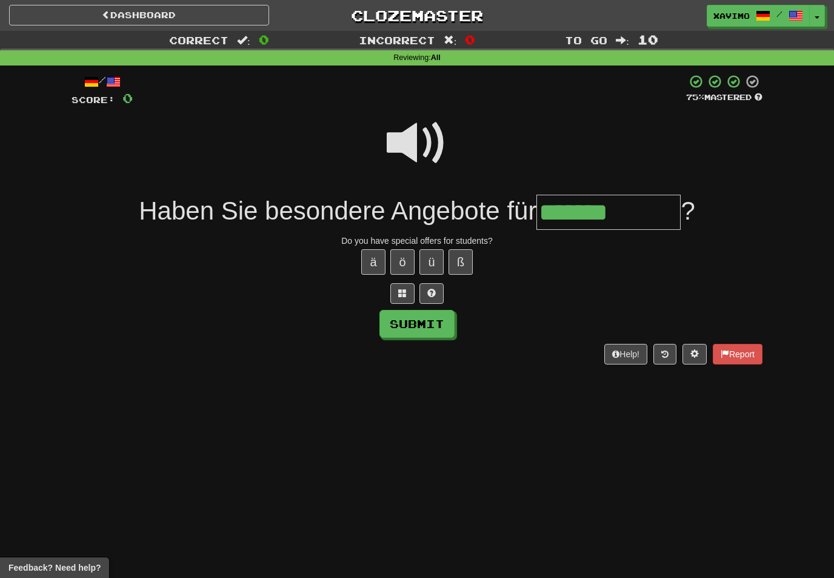
click at [425, 137] on span at bounding box center [417, 143] width 61 height 61
click at [633, 211] on input "*******" at bounding box center [608, 213] width 144 height 36
click at [435, 325] on button "Submit" at bounding box center [416, 324] width 75 height 28
type input "**********"
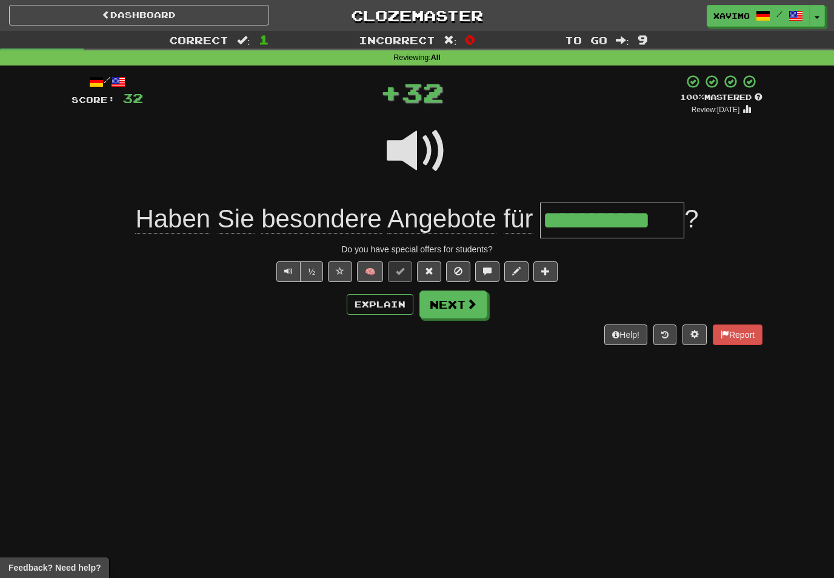
click at [463, 304] on button "Next" at bounding box center [453, 304] width 68 height 28
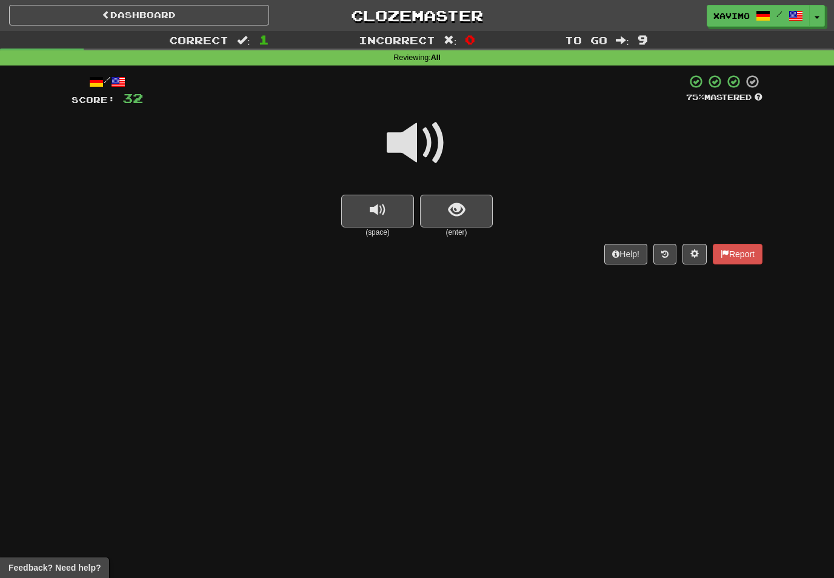
click at [435, 136] on span at bounding box center [417, 143] width 61 height 61
click at [449, 212] on span "show sentence" at bounding box center [457, 210] width 16 height 16
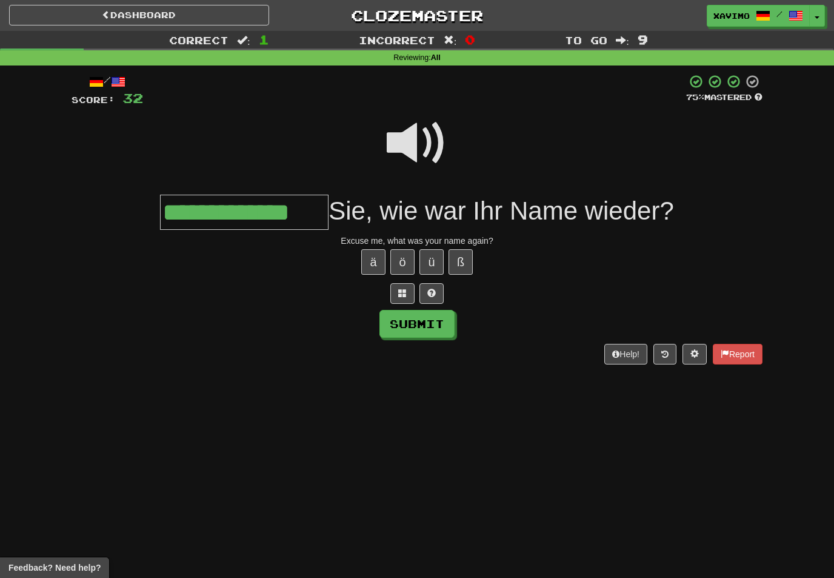
click at [437, 324] on button "Submit" at bounding box center [416, 324] width 75 height 28
type input "**********"
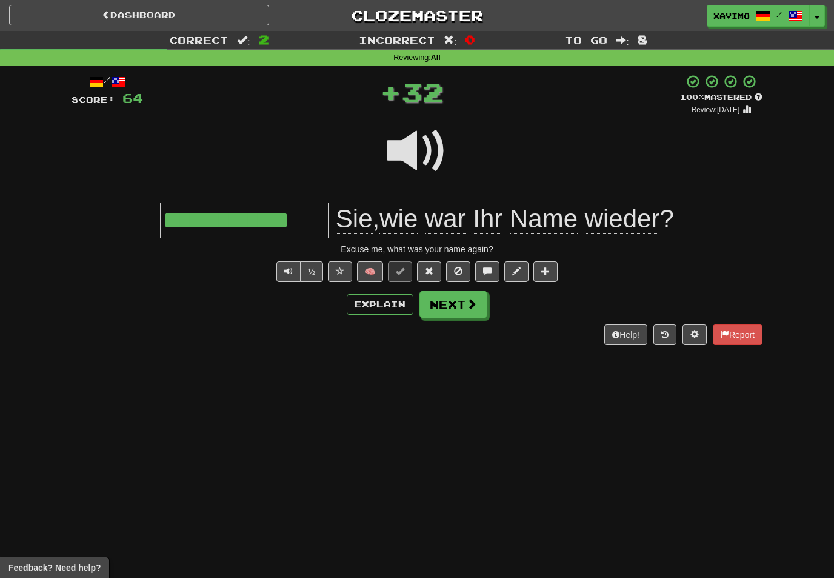
click at [468, 301] on span at bounding box center [471, 303] width 11 height 11
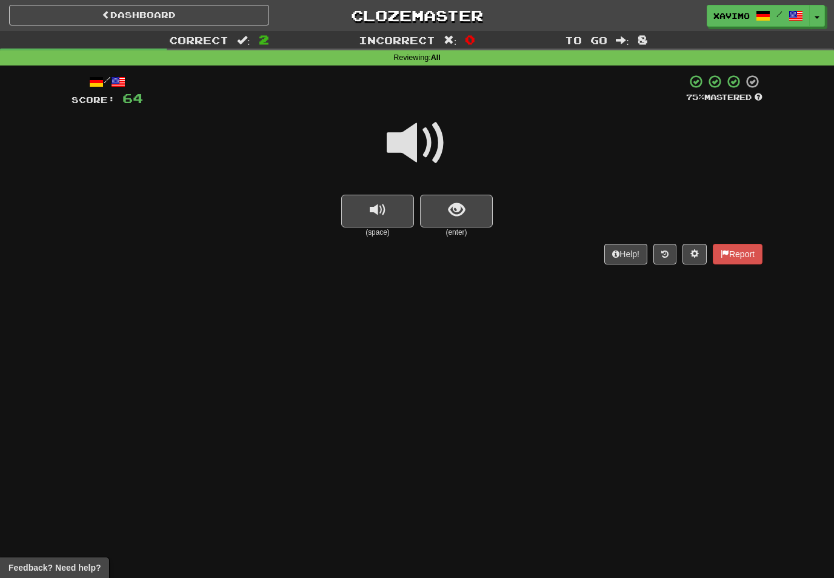
click at [425, 142] on span at bounding box center [417, 143] width 61 height 61
click at [451, 208] on span "show sentence" at bounding box center [457, 210] width 16 height 16
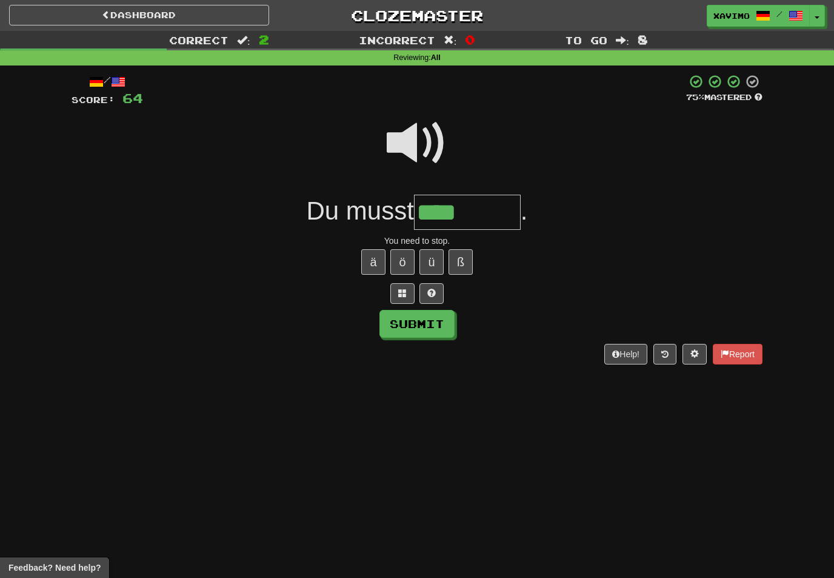
click at [403, 261] on button "ö" at bounding box center [402, 261] width 24 height 25
type input "********"
click at [437, 318] on button "Submit" at bounding box center [416, 324] width 75 height 28
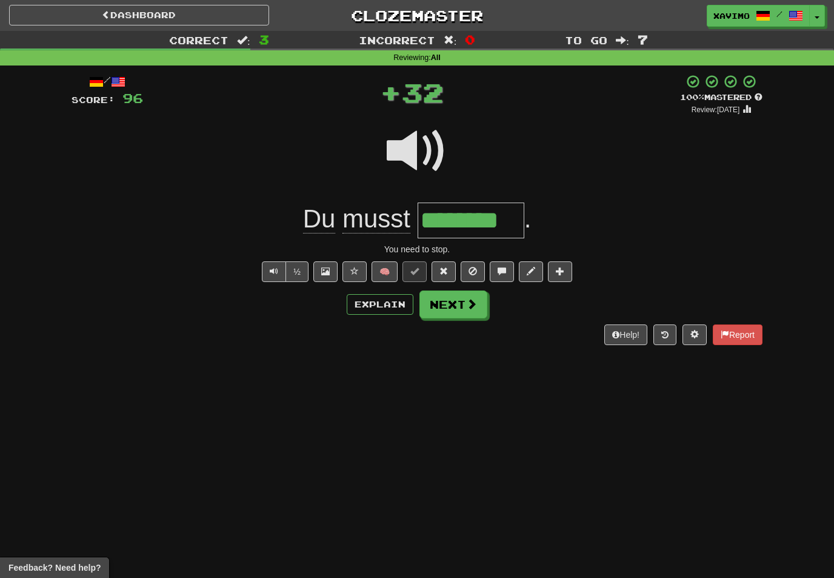
click at [471, 305] on span at bounding box center [471, 303] width 11 height 11
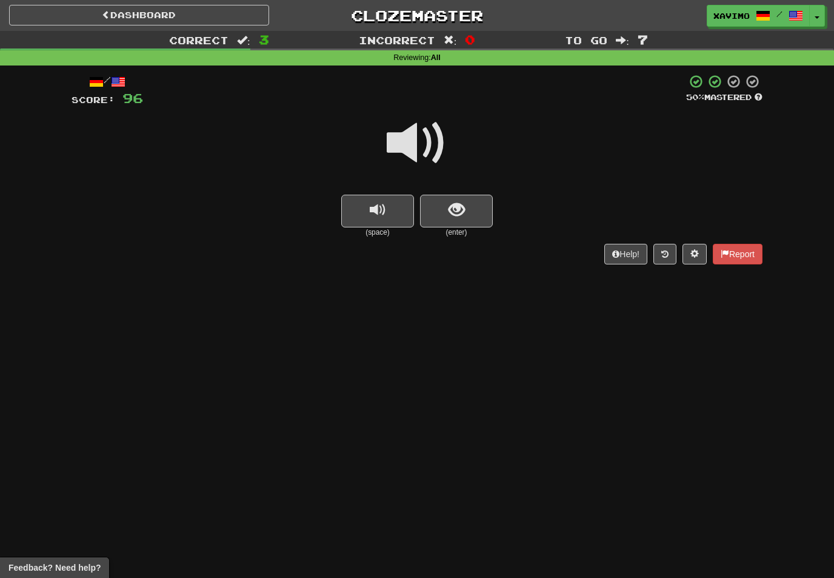
click at [418, 136] on span at bounding box center [417, 143] width 61 height 61
click at [456, 202] on span "show sentence" at bounding box center [457, 210] width 16 height 16
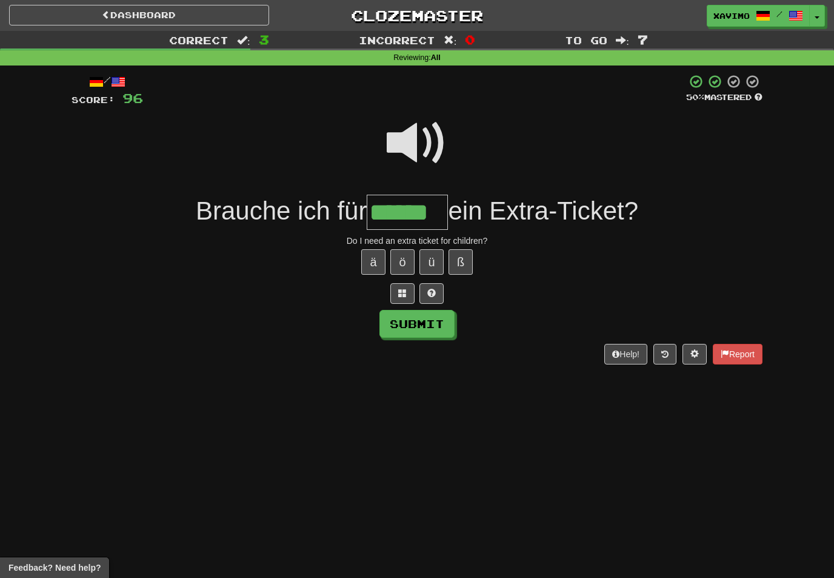
click at [433, 320] on button "Submit" at bounding box center [416, 324] width 75 height 28
type input "******"
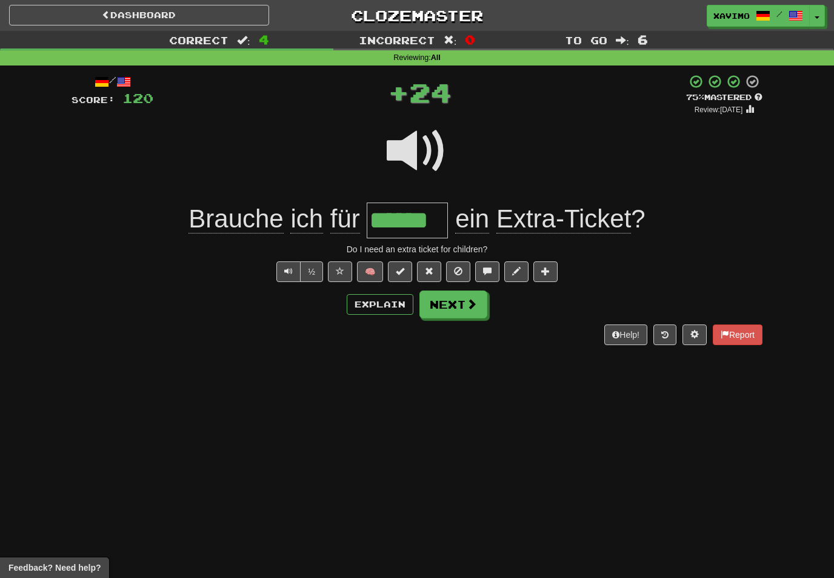
click at [478, 304] on button "Next" at bounding box center [453, 304] width 68 height 28
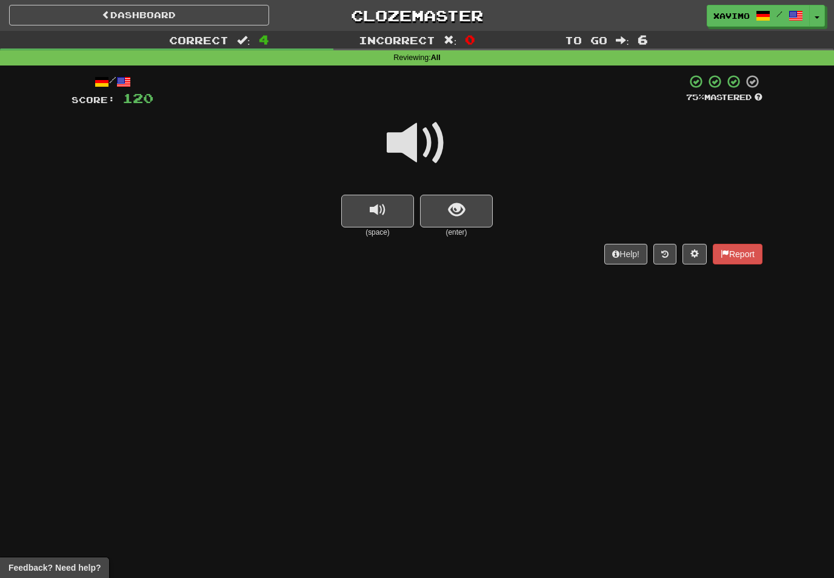
click at [421, 138] on span at bounding box center [417, 143] width 61 height 61
click at [452, 209] on span "show sentence" at bounding box center [457, 210] width 16 height 16
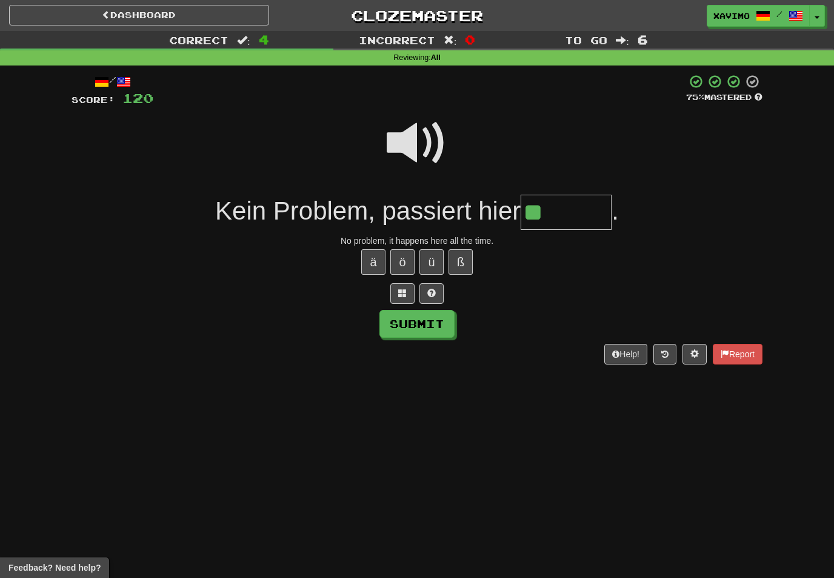
click at [369, 265] on button "ä" at bounding box center [373, 261] width 24 height 25
type input "*******"
click at [433, 324] on button "Submit" at bounding box center [416, 324] width 75 height 28
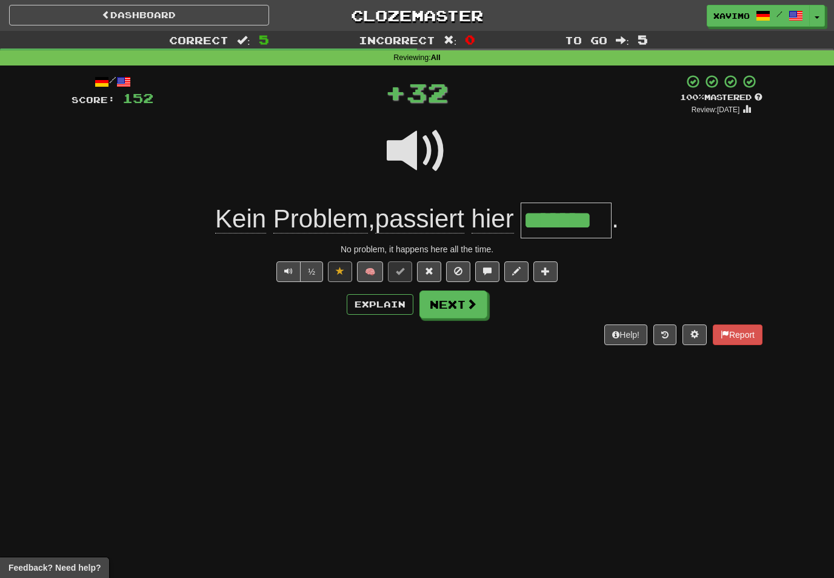
click at [471, 305] on span at bounding box center [471, 303] width 11 height 11
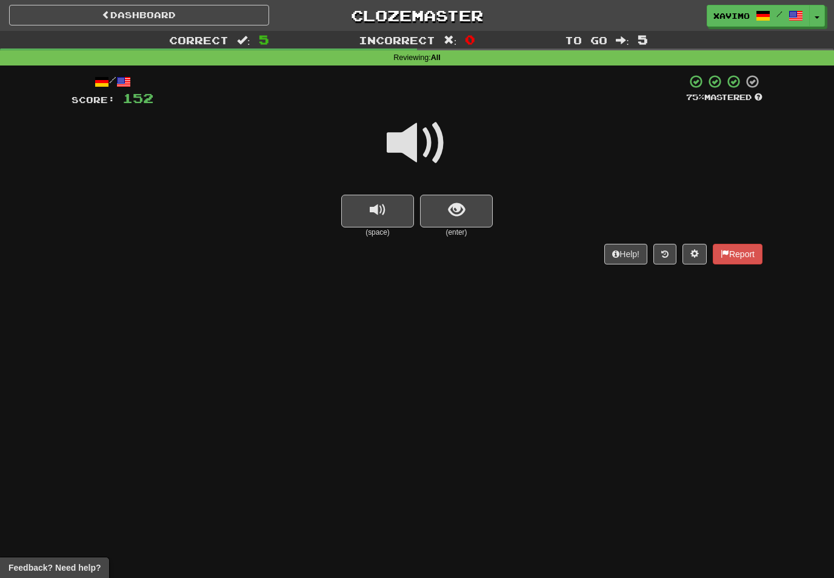
click at [426, 139] on span at bounding box center [417, 143] width 61 height 61
click at [452, 209] on span "show sentence" at bounding box center [457, 210] width 16 height 16
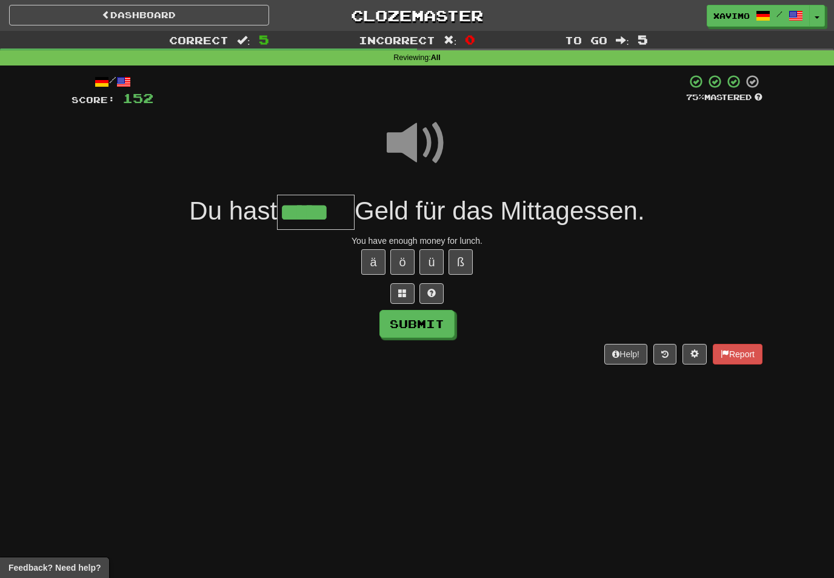
type input "*****"
click at [432, 313] on button "Submit" at bounding box center [416, 324] width 75 height 28
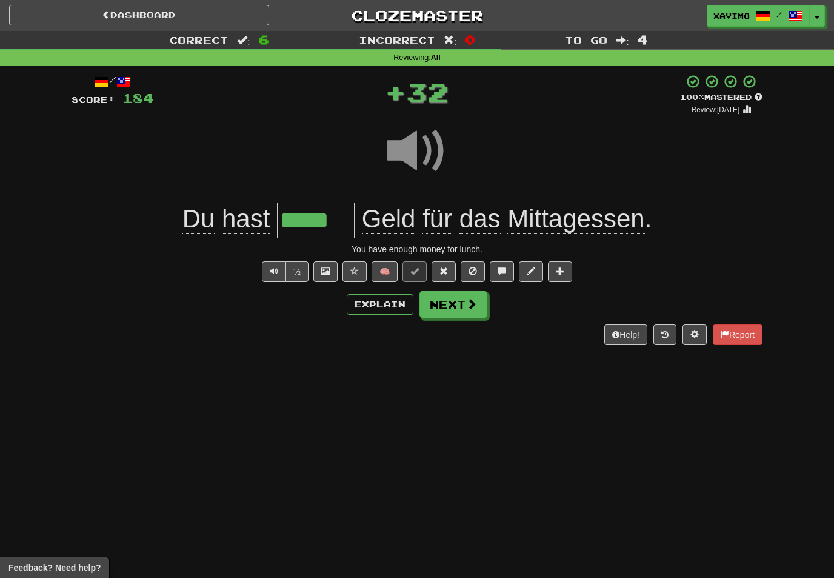
click at [476, 301] on span at bounding box center [471, 303] width 11 height 11
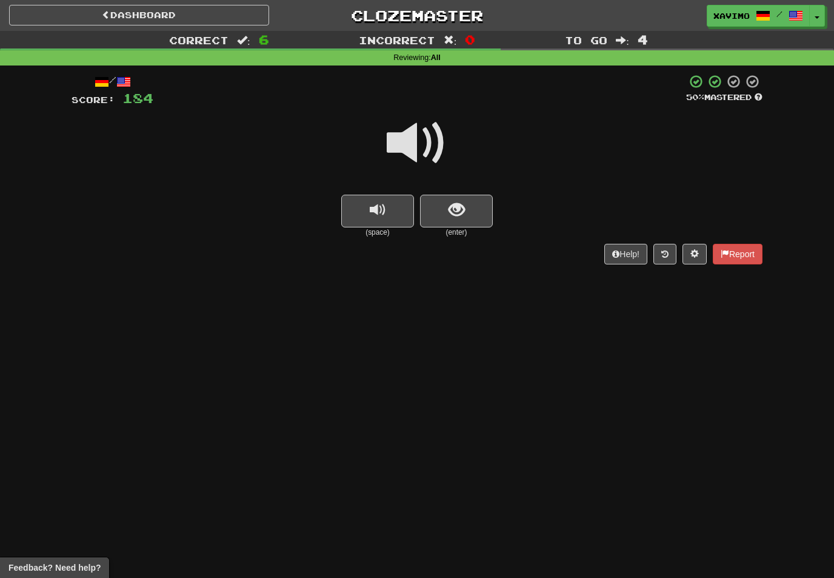
click at [427, 133] on span at bounding box center [417, 143] width 61 height 61
click at [458, 215] on span "show sentence" at bounding box center [457, 210] width 16 height 16
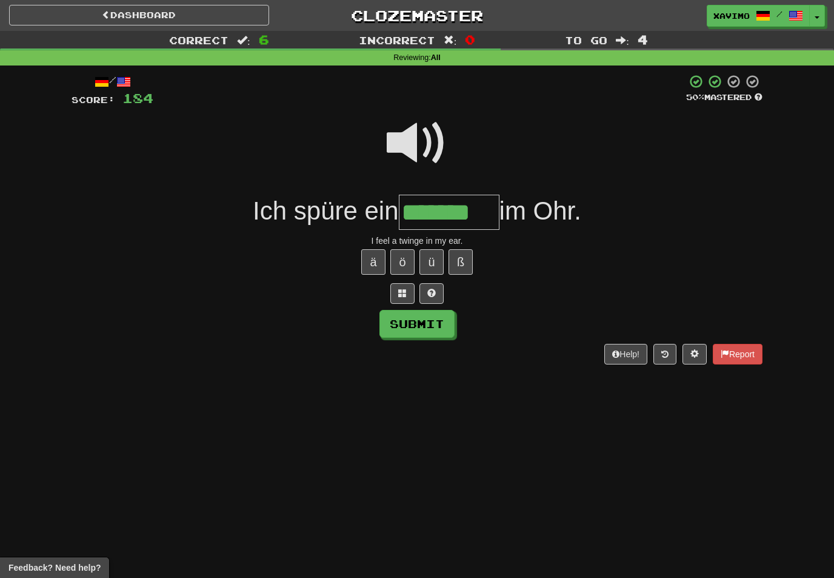
click at [449, 325] on button "Submit" at bounding box center [416, 324] width 75 height 28
type input "*******"
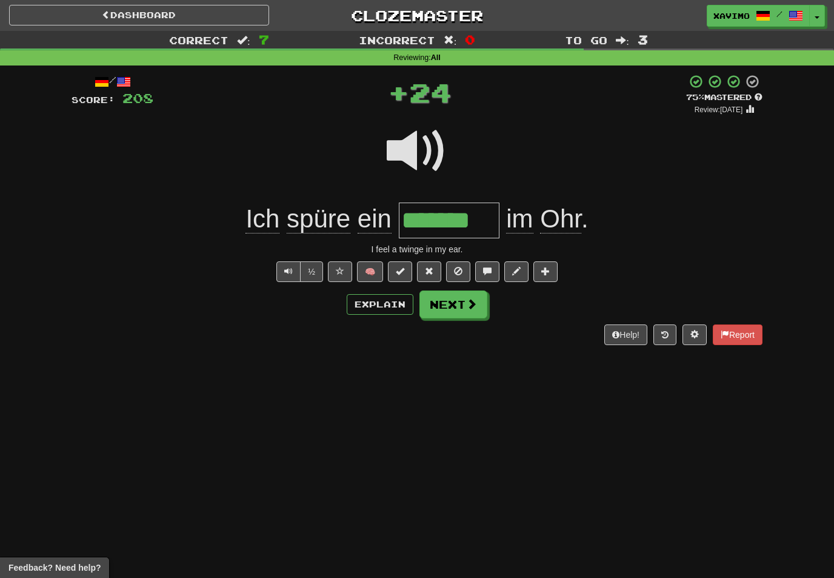
click at [472, 308] on span at bounding box center [471, 303] width 11 height 11
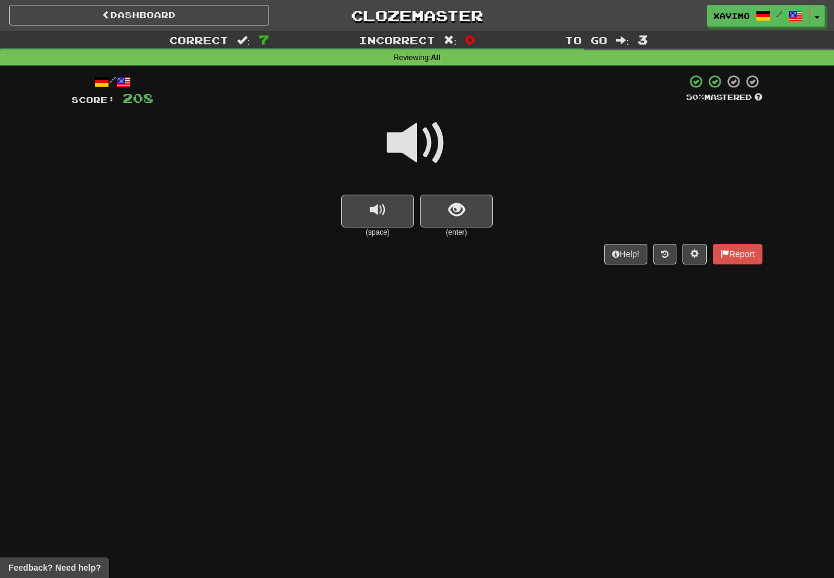
click at [430, 138] on span at bounding box center [417, 143] width 61 height 61
click at [451, 208] on span "show sentence" at bounding box center [457, 210] width 16 height 16
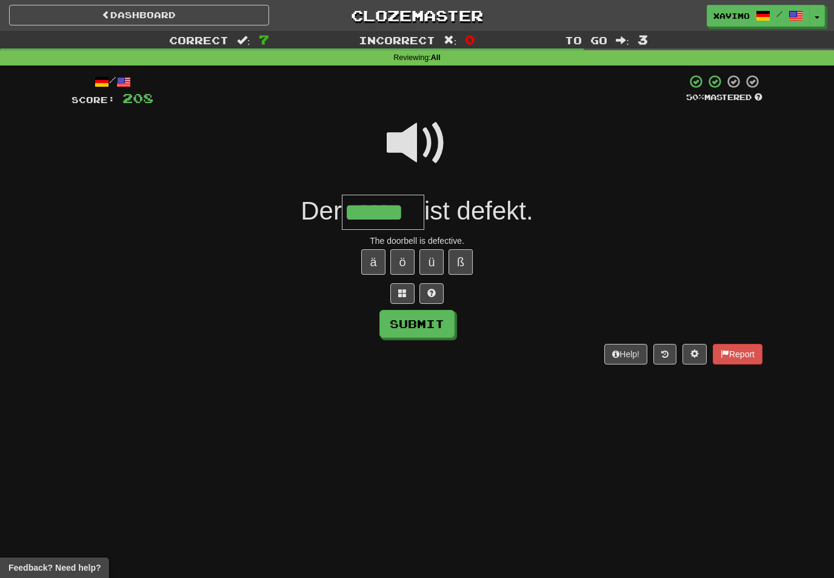
click at [429, 321] on button "Submit" at bounding box center [416, 324] width 75 height 28
click at [412, 216] on input "******" at bounding box center [383, 213] width 82 height 36
click at [411, 132] on span at bounding box center [417, 143] width 61 height 61
click at [412, 212] on input "******" at bounding box center [383, 213] width 82 height 36
click at [454, 312] on button "Submit" at bounding box center [416, 324] width 75 height 28
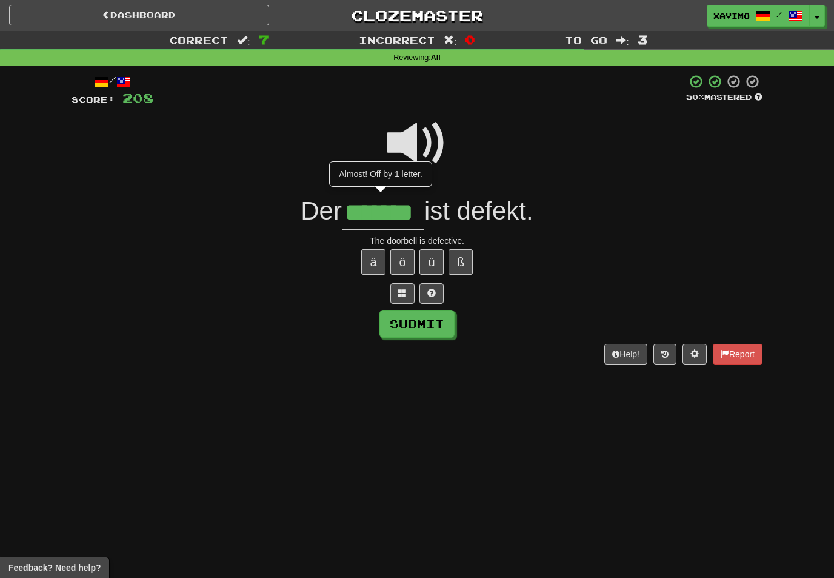
type input "*******"
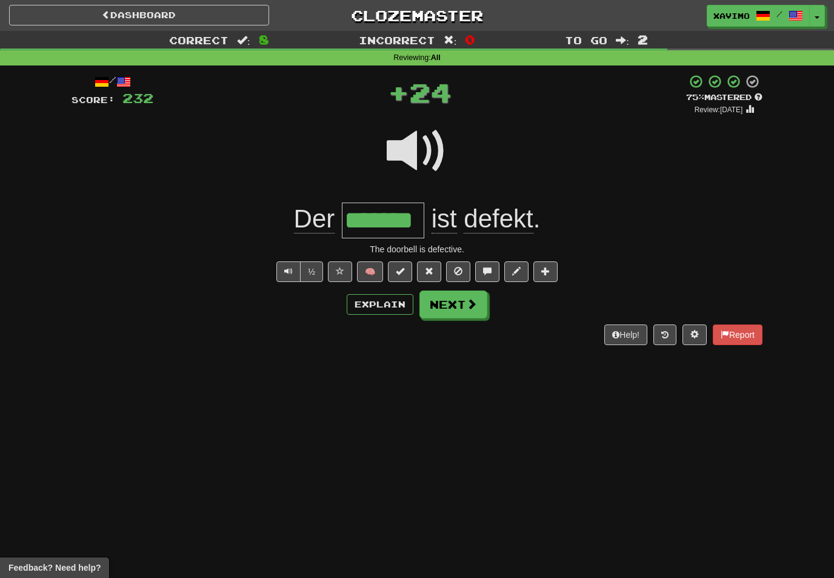
click at [476, 299] on span at bounding box center [471, 303] width 11 height 11
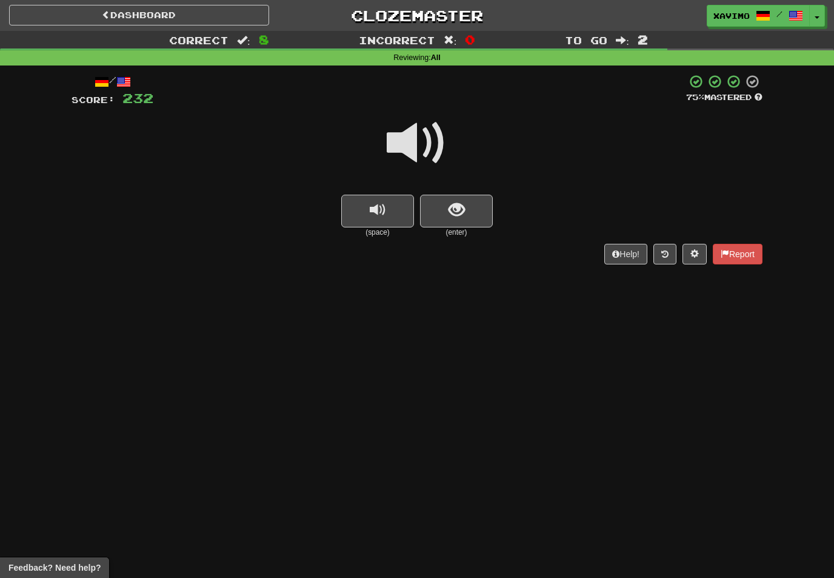
click at [427, 132] on span at bounding box center [417, 143] width 61 height 61
click at [458, 208] on span "show sentence" at bounding box center [457, 210] width 16 height 16
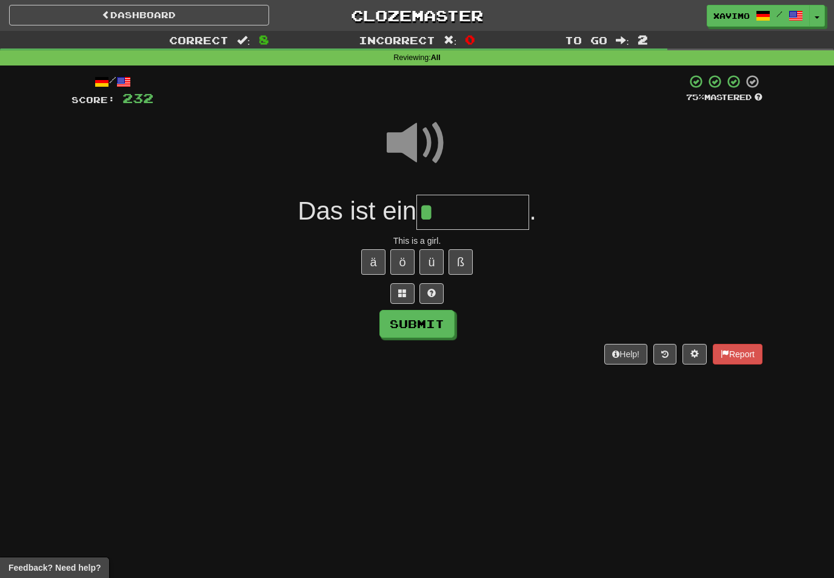
click at [374, 255] on button "ä" at bounding box center [373, 261] width 24 height 25
click at [432, 322] on button "Submit" at bounding box center [416, 324] width 75 height 28
type input "*******"
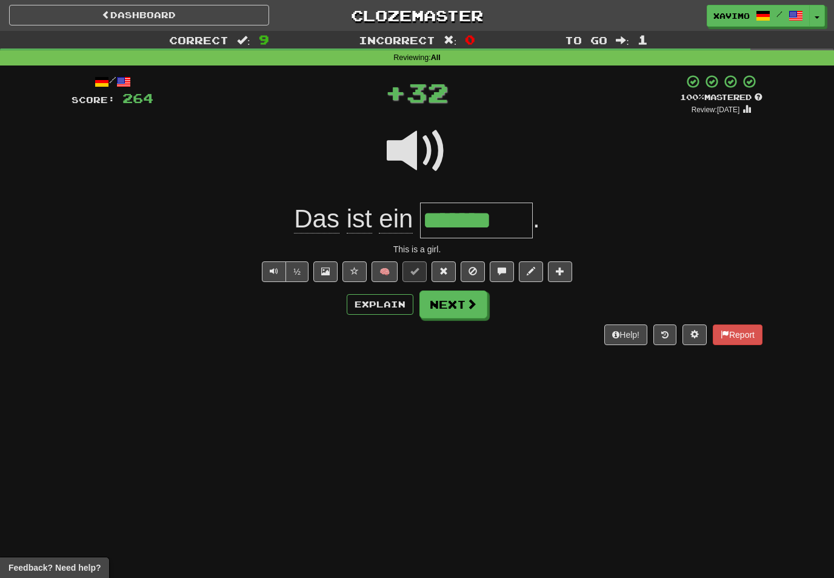
click at [479, 302] on button "Next" at bounding box center [453, 304] width 68 height 28
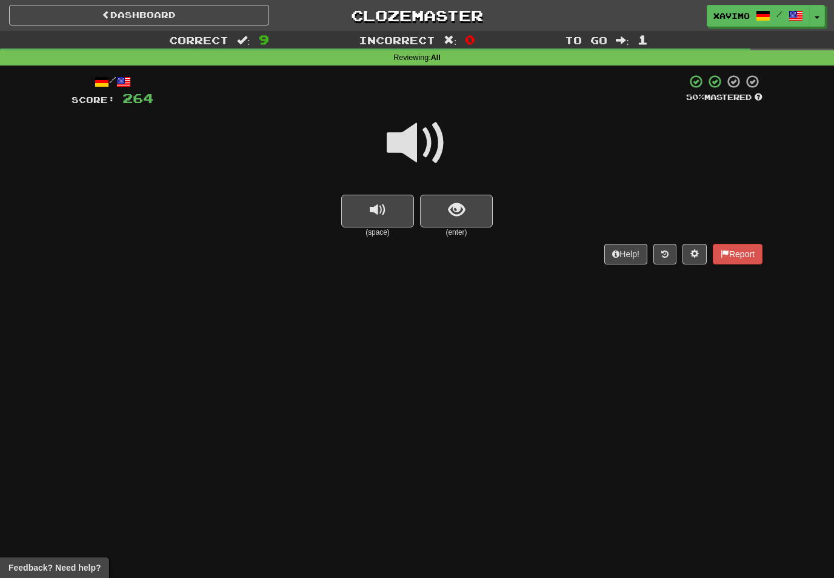
click at [426, 135] on span at bounding box center [417, 143] width 61 height 61
click at [452, 207] on span "show sentence" at bounding box center [457, 210] width 16 height 16
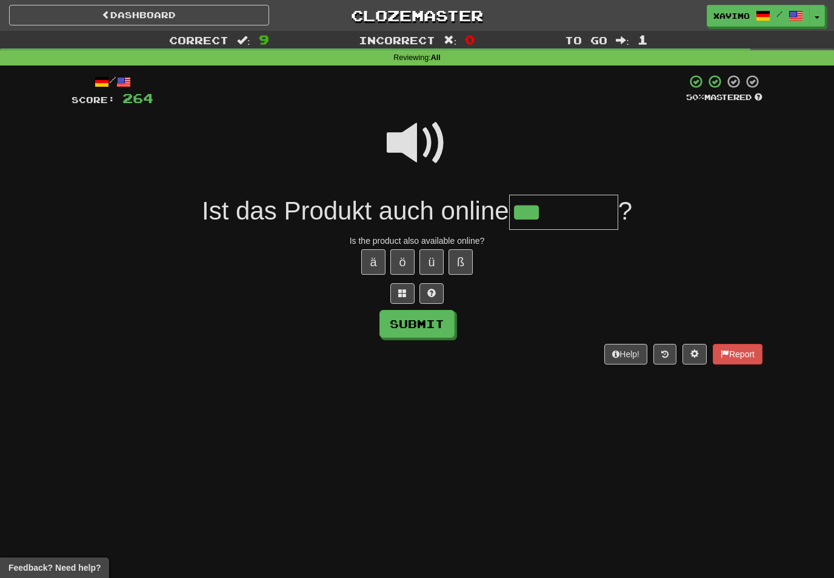
click at [372, 257] on button "ä" at bounding box center [373, 261] width 24 height 25
click at [421, 138] on span at bounding box center [417, 143] width 61 height 61
click at [589, 208] on input "******" at bounding box center [563, 213] width 109 height 36
click at [394, 292] on button at bounding box center [402, 293] width 24 height 21
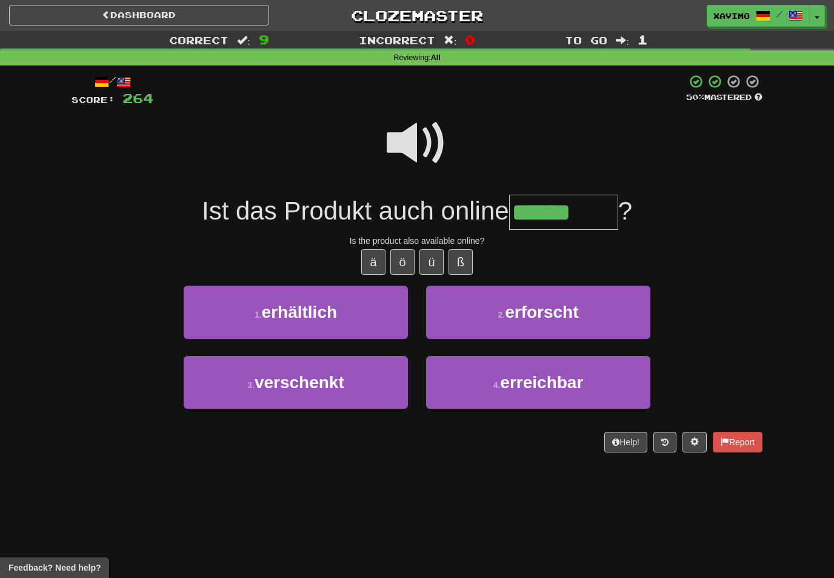
click at [353, 305] on button "1 . erhältlich" at bounding box center [296, 311] width 224 height 53
type input "**********"
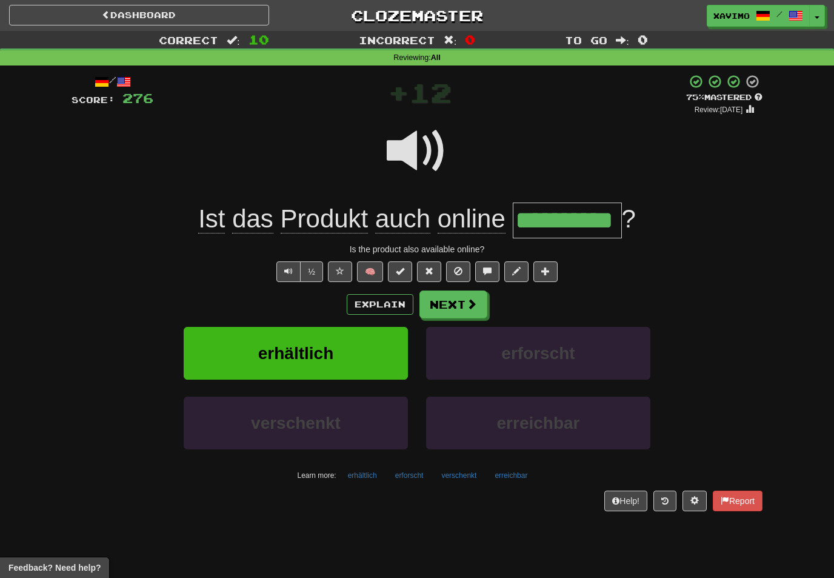
click at [470, 301] on span at bounding box center [471, 303] width 11 height 11
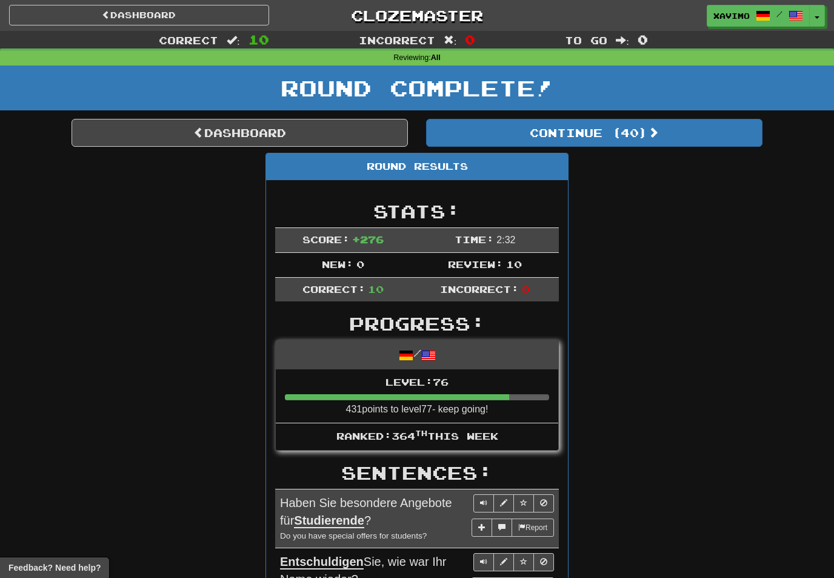
click at [218, 9] on link "Dashboard" at bounding box center [139, 15] width 260 height 21
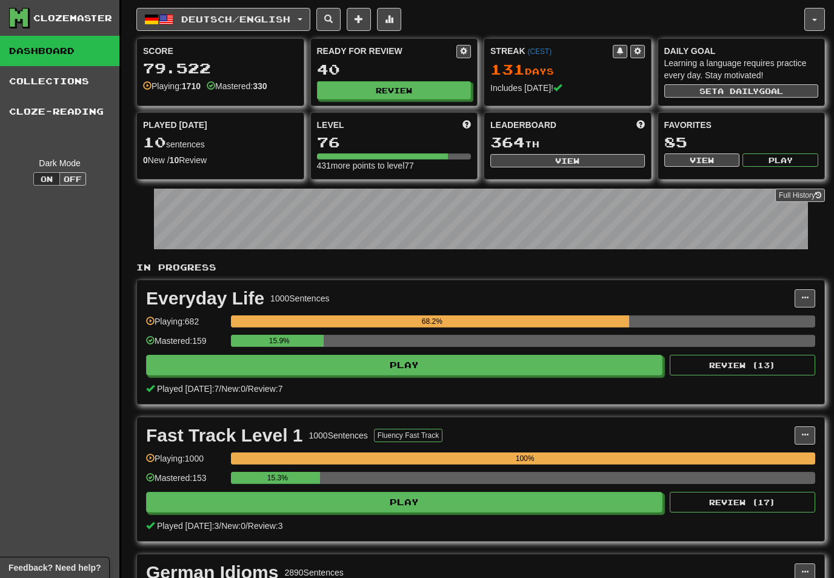
click at [310, 17] on button "Deutsch / English" at bounding box center [223, 19] width 174 height 23
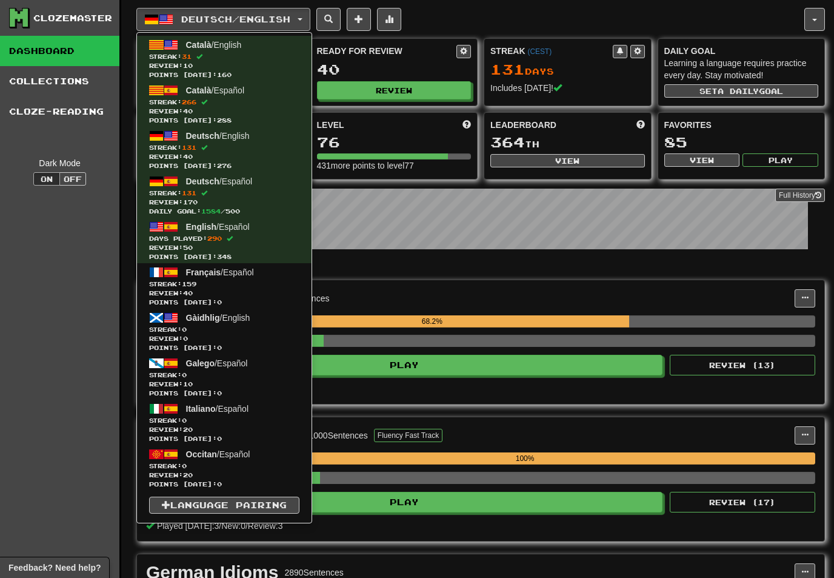
click at [232, 279] on span "Streak: 159" at bounding box center [224, 283] width 150 height 9
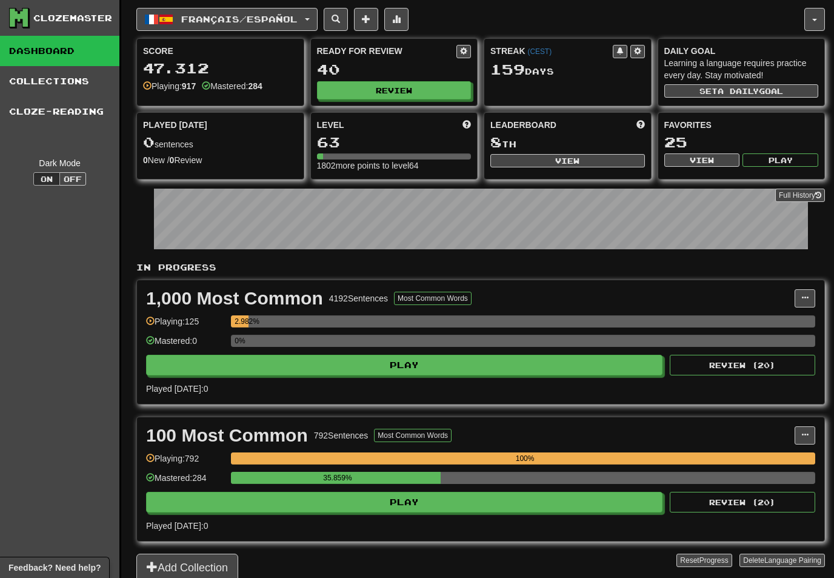
click at [399, 91] on button "Review" at bounding box center [394, 90] width 155 height 18
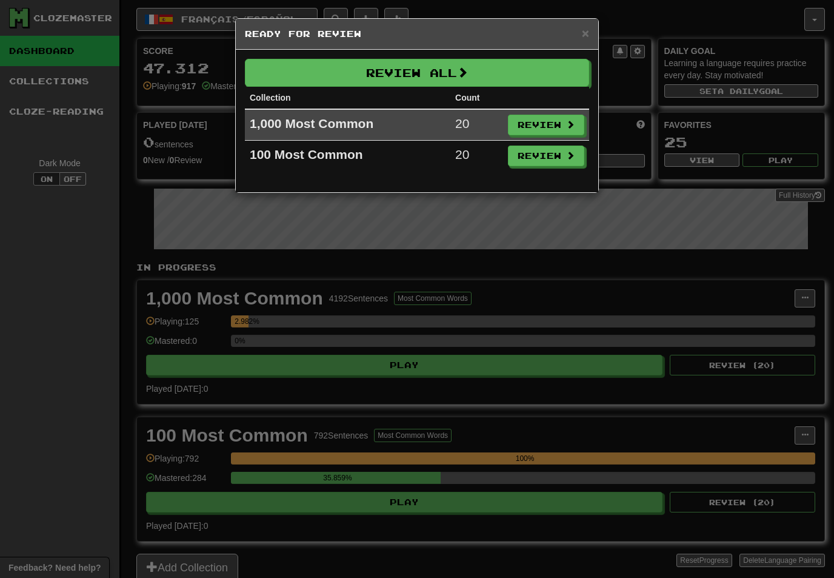
click at [468, 76] on span at bounding box center [462, 72] width 11 height 11
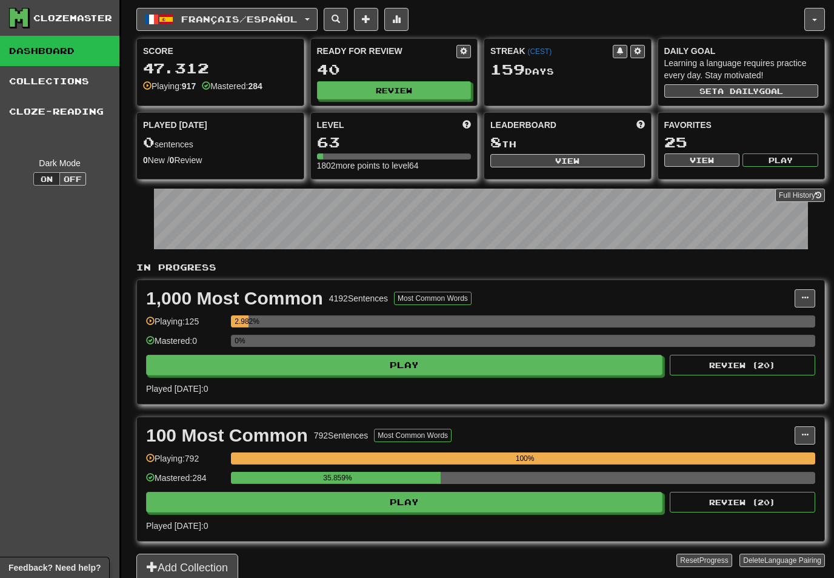
select select "**"
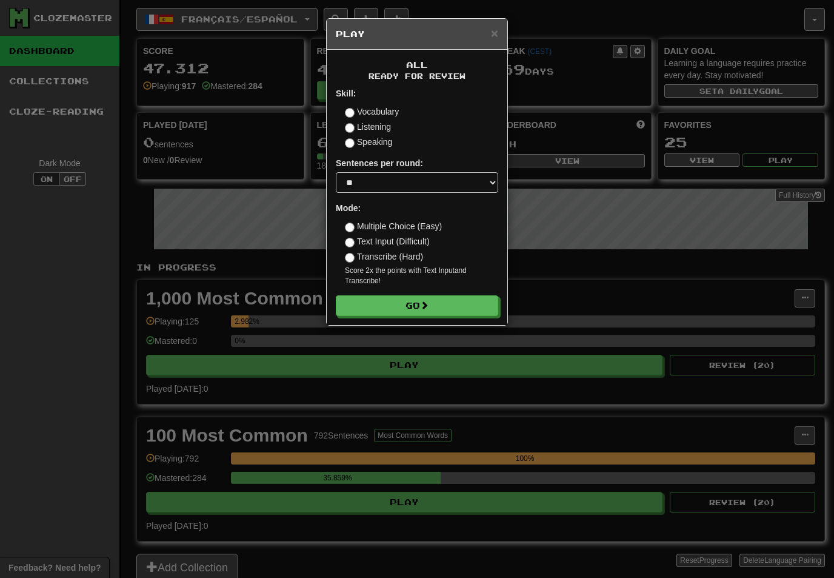
click at [447, 302] on button "Go" at bounding box center [417, 305] width 162 height 21
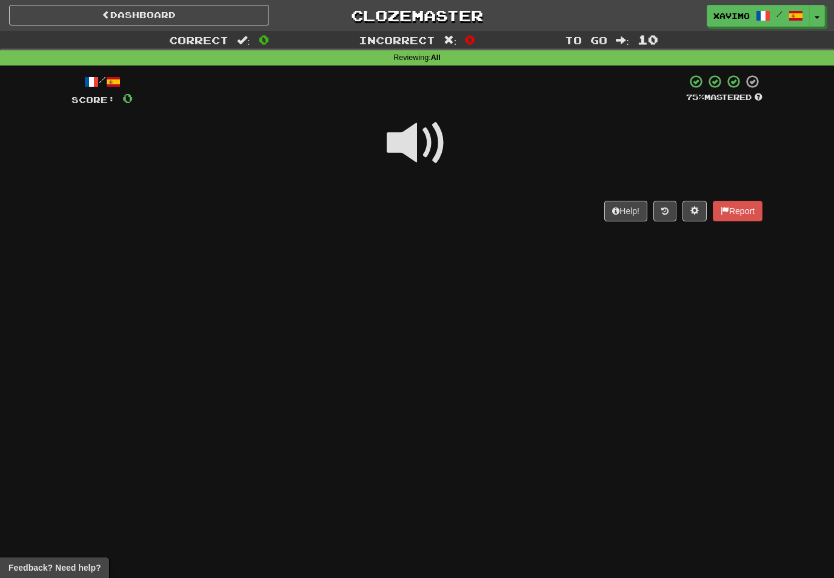
click at [430, 139] on span at bounding box center [417, 143] width 61 height 61
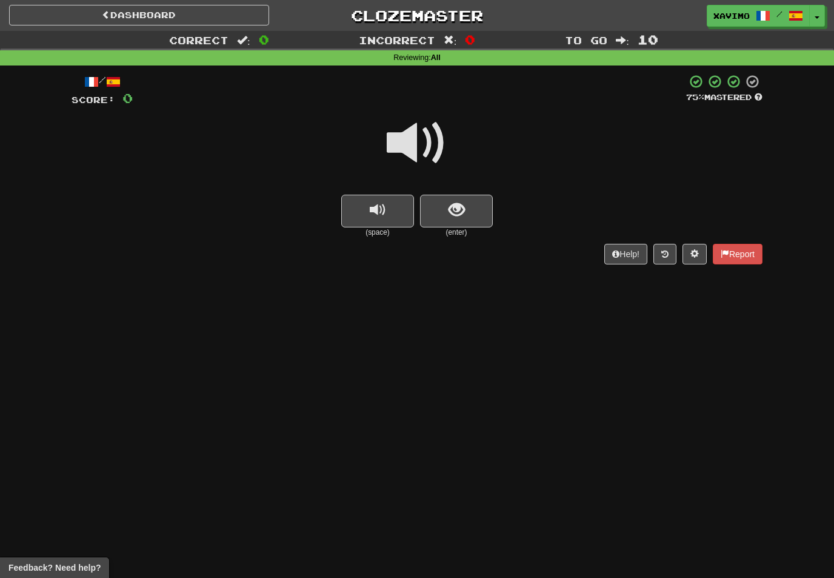
click at [458, 212] on span "show sentence" at bounding box center [457, 210] width 16 height 16
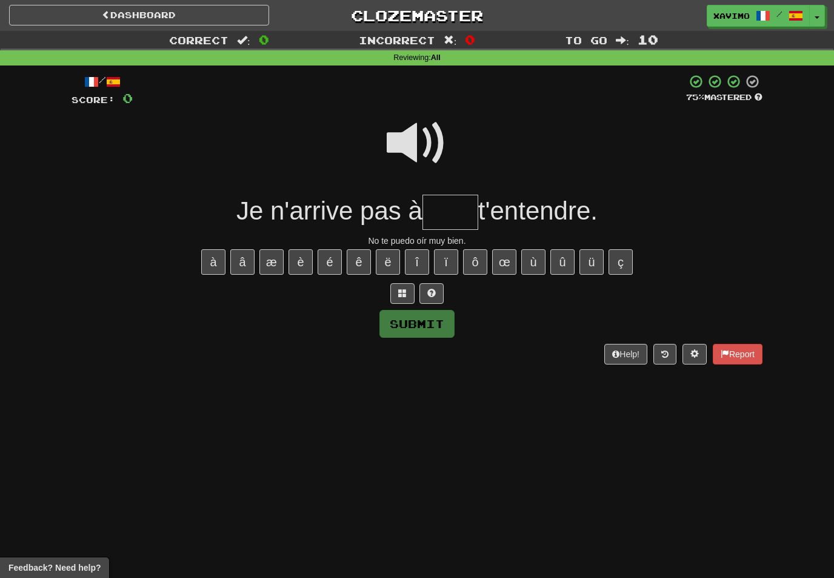
click at [424, 125] on span at bounding box center [417, 143] width 61 height 61
click at [441, 207] on input "text" at bounding box center [450, 213] width 56 height 36
type input "****"
click at [433, 317] on button "Submit" at bounding box center [416, 324] width 75 height 28
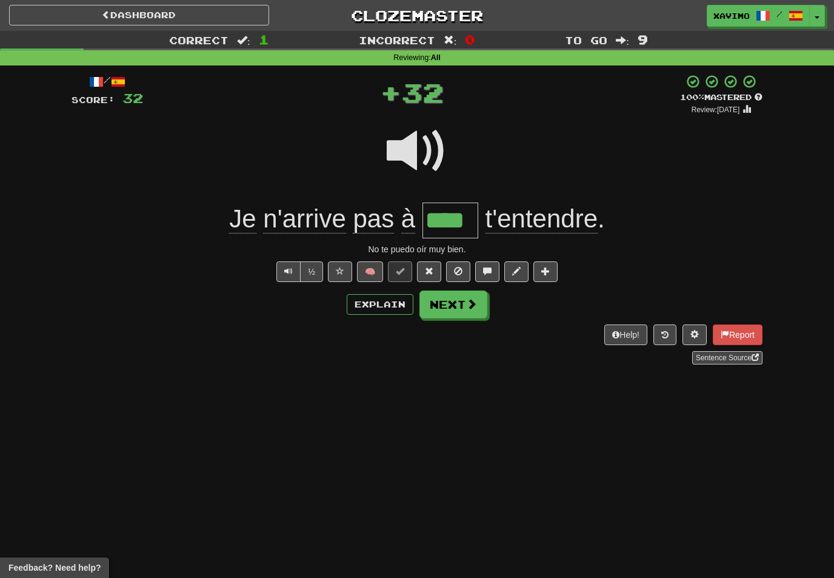
click at [472, 305] on span at bounding box center [471, 303] width 11 height 11
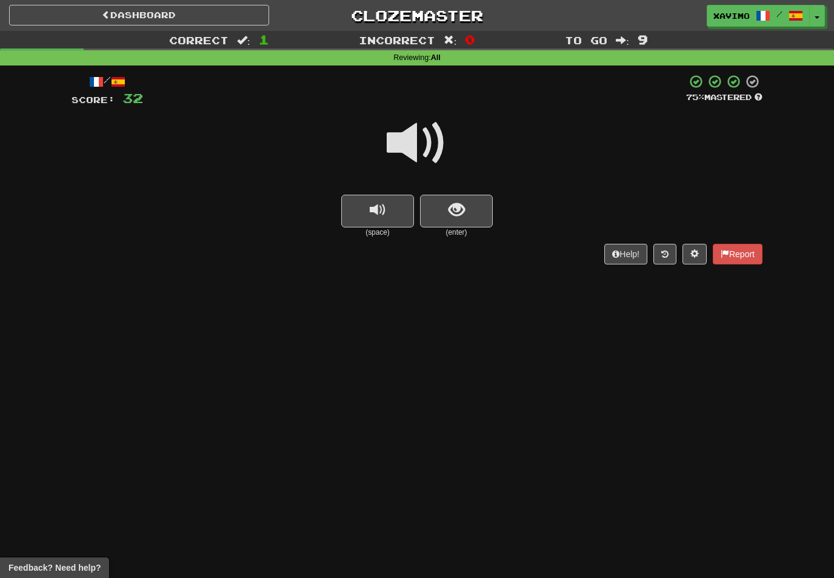
click at [450, 202] on span "show sentence" at bounding box center [457, 210] width 16 height 16
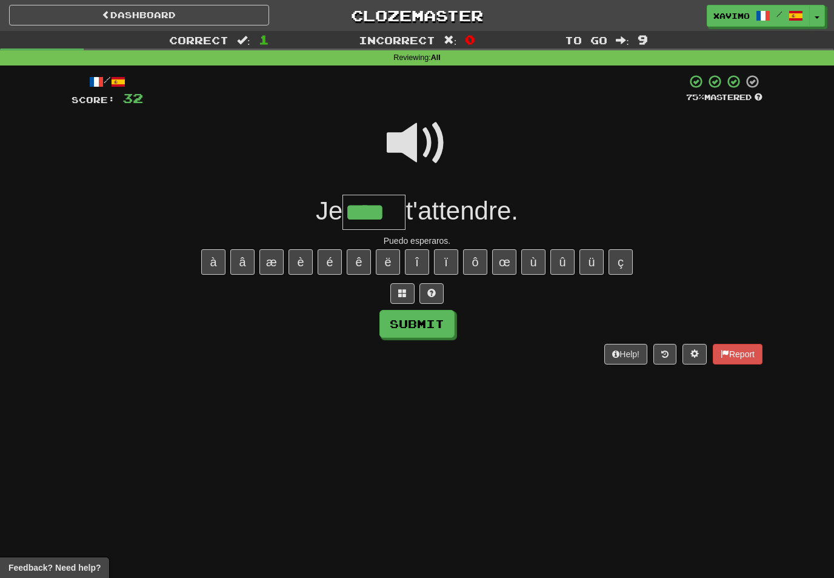
type input "****"
click at [430, 322] on button "Submit" at bounding box center [416, 324] width 75 height 28
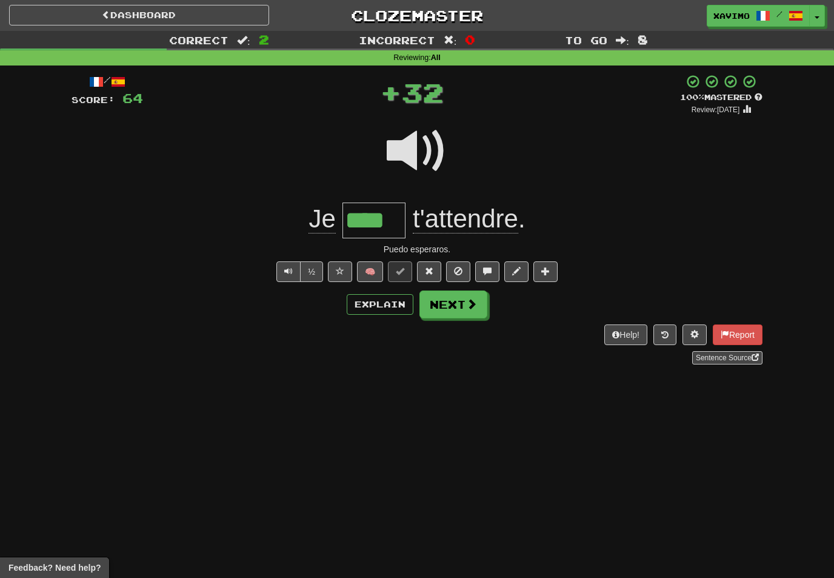
click at [472, 306] on span at bounding box center [471, 303] width 11 height 11
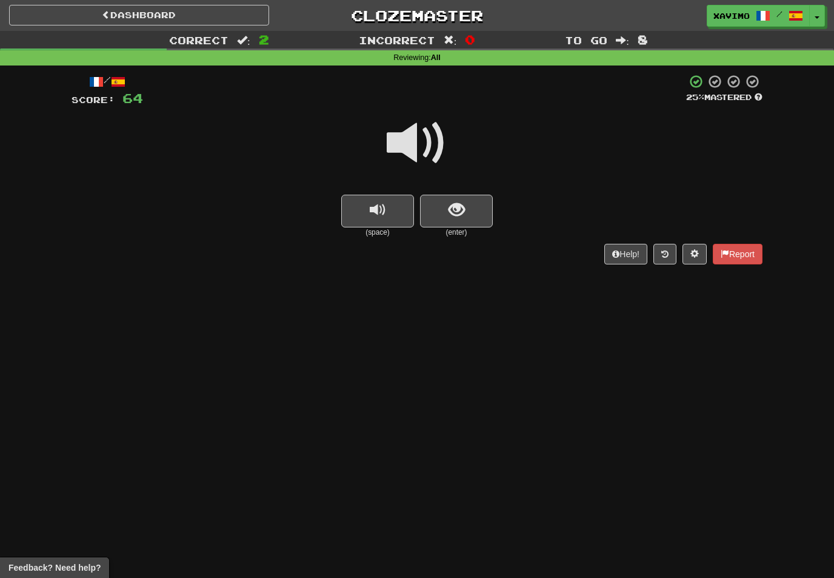
click at [472, 206] on button "show sentence" at bounding box center [456, 211] width 73 height 33
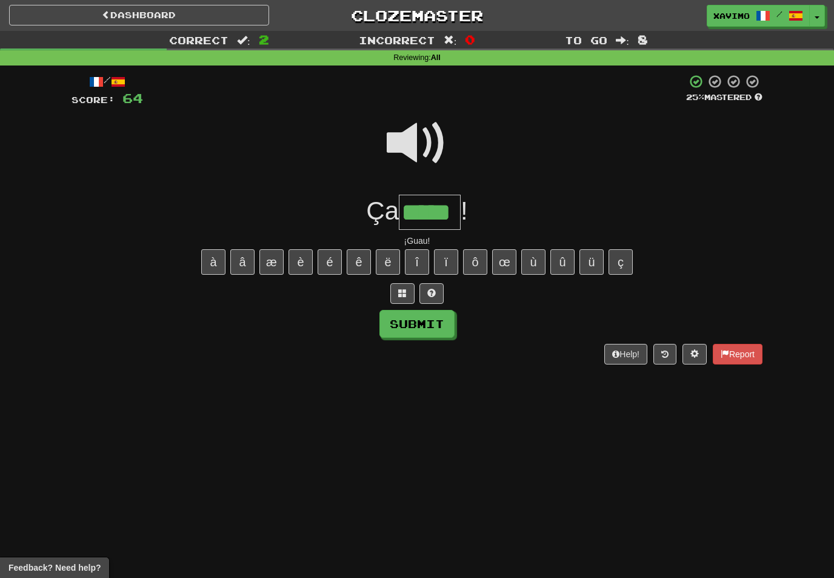
type input "*****"
click at [442, 323] on button "Submit" at bounding box center [416, 324] width 75 height 28
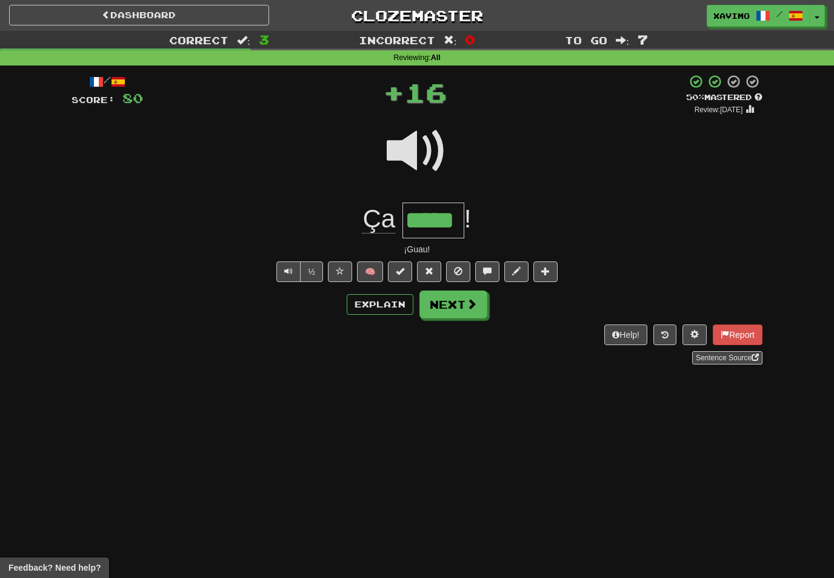
click at [476, 312] on button "Next" at bounding box center [453, 304] width 68 height 28
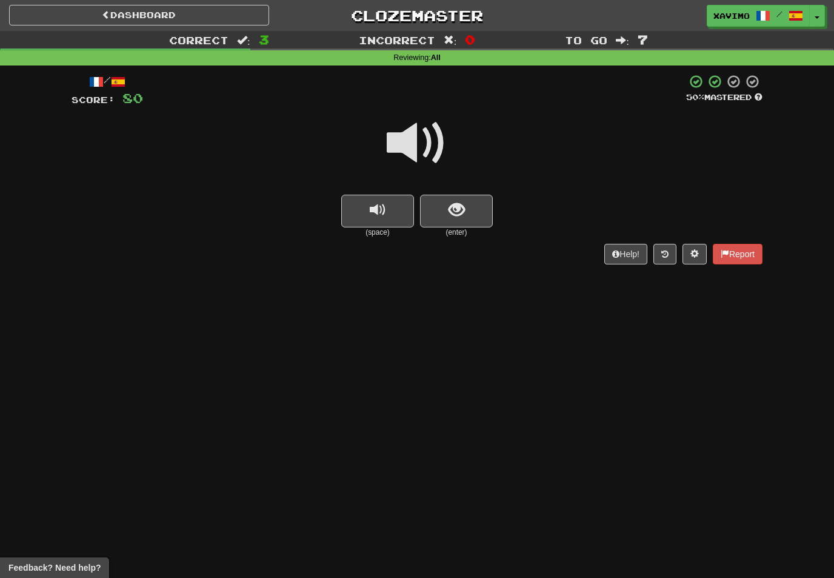
click at [426, 144] on span at bounding box center [417, 143] width 61 height 61
click at [452, 205] on span "show sentence" at bounding box center [457, 210] width 16 height 16
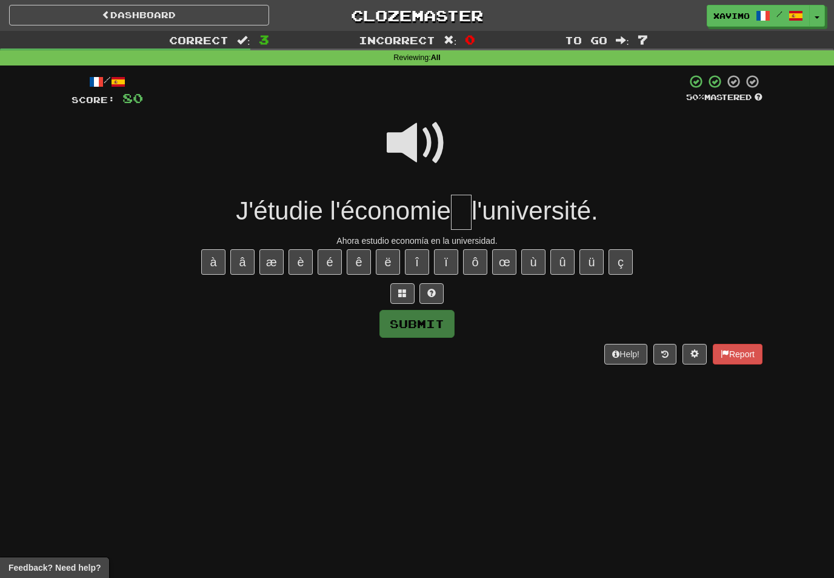
type input "*"
click at [212, 270] on button "à" at bounding box center [213, 261] width 24 height 25
type input "*"
click at [435, 314] on button "Submit" at bounding box center [416, 324] width 75 height 28
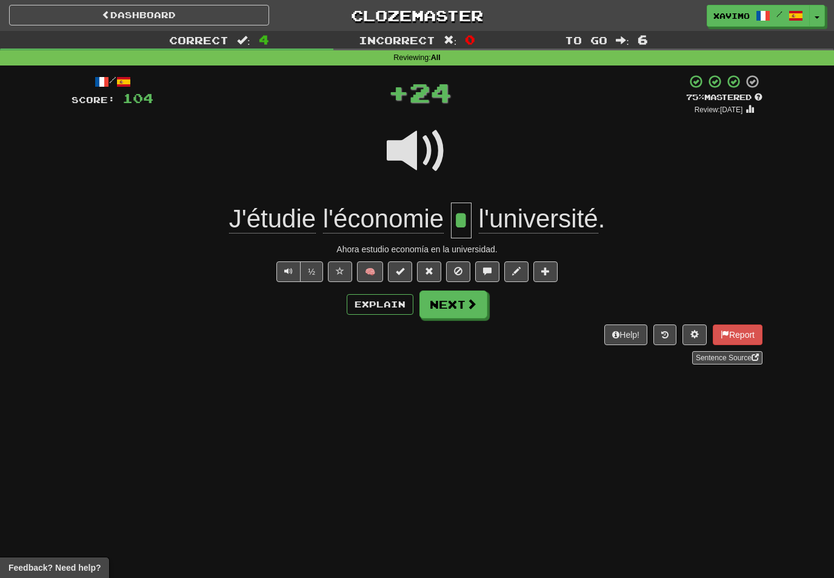
click at [471, 299] on span at bounding box center [471, 303] width 11 height 11
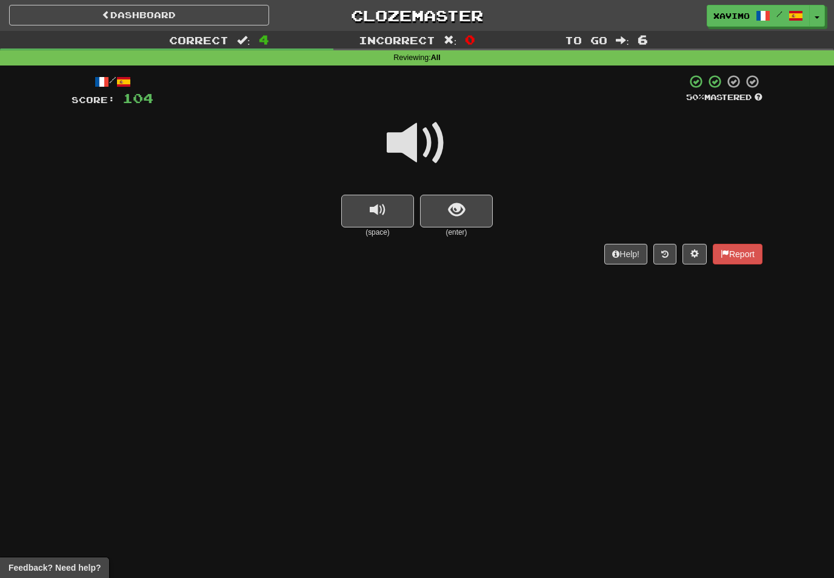
click at [417, 149] on span at bounding box center [417, 143] width 61 height 61
click at [460, 204] on span "show sentence" at bounding box center [457, 210] width 16 height 16
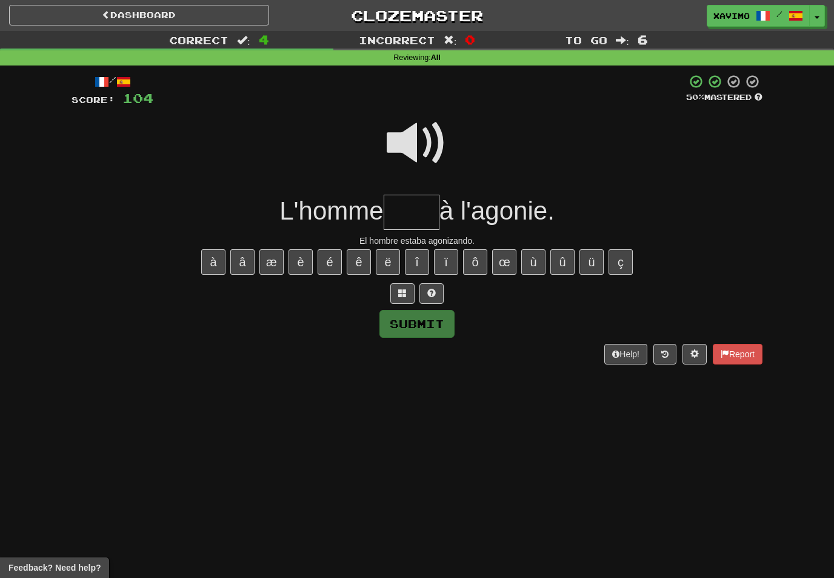
click at [330, 261] on button "é" at bounding box center [330, 261] width 24 height 25
type input "*****"
click at [442, 318] on button "Submit" at bounding box center [416, 324] width 75 height 28
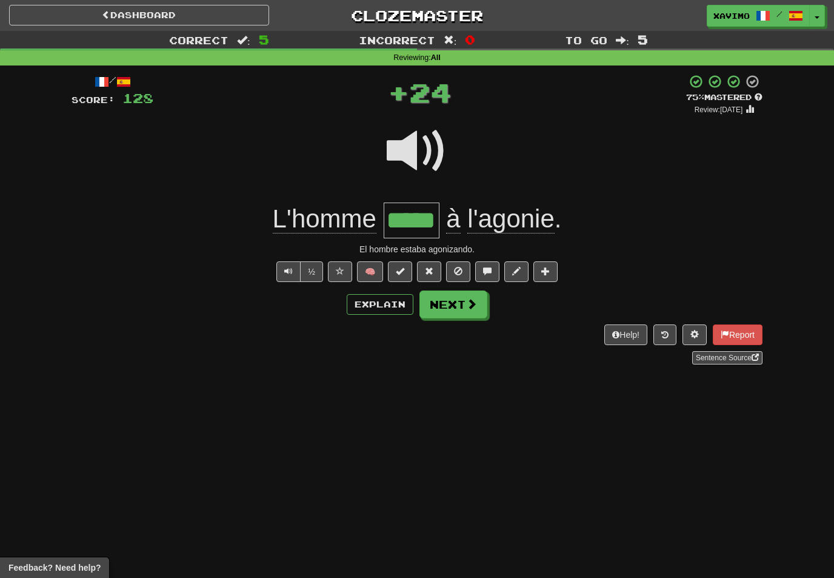
click at [476, 298] on span at bounding box center [471, 303] width 11 height 11
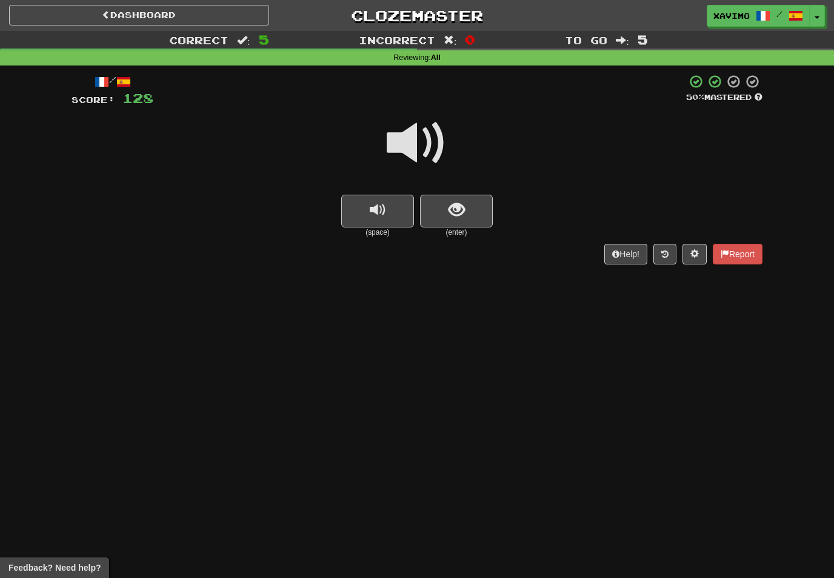
click at [422, 148] on span at bounding box center [417, 143] width 61 height 61
click at [466, 202] on button "show sentence" at bounding box center [456, 211] width 73 height 33
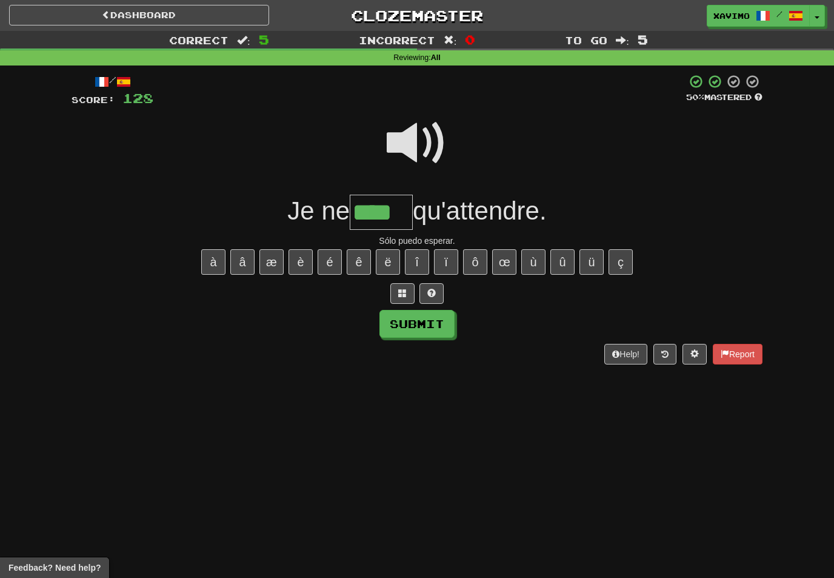
type input "****"
click at [432, 316] on button "Submit" at bounding box center [416, 324] width 75 height 28
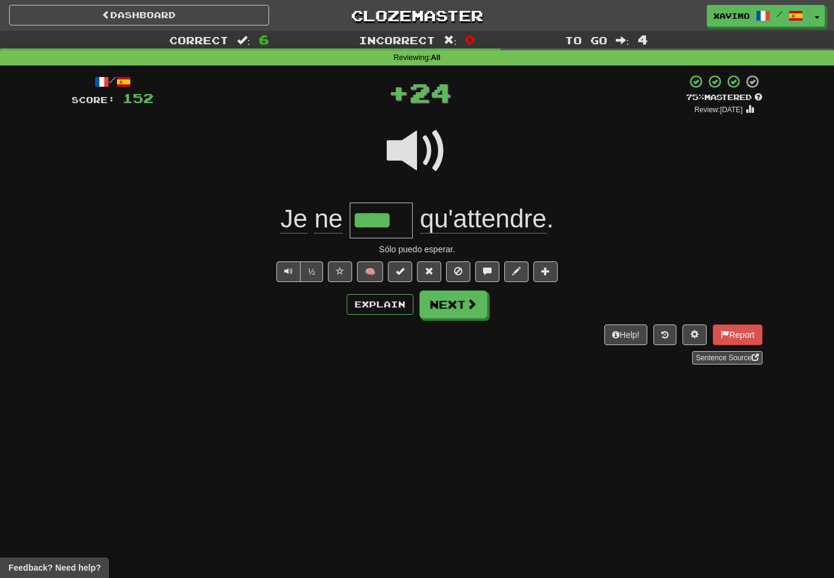
click at [475, 310] on button "Next" at bounding box center [453, 304] width 68 height 28
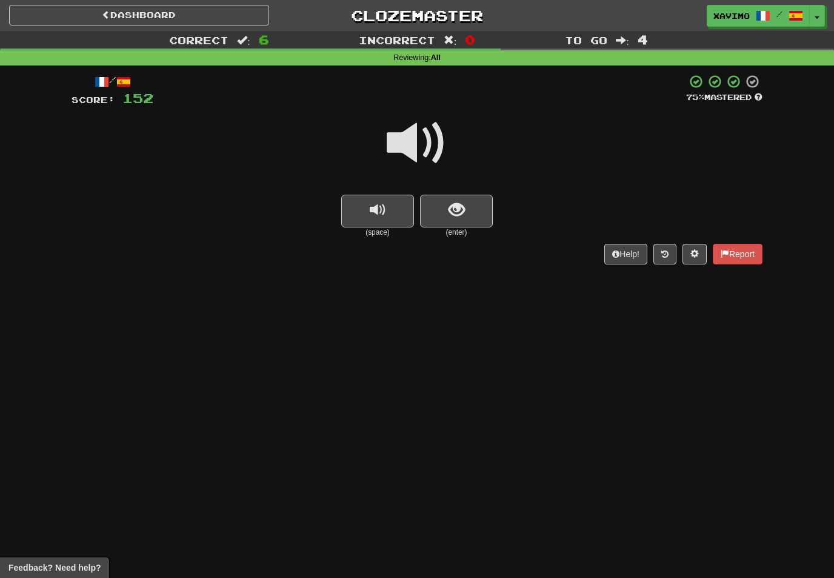
click at [472, 207] on button "show sentence" at bounding box center [456, 211] width 73 height 33
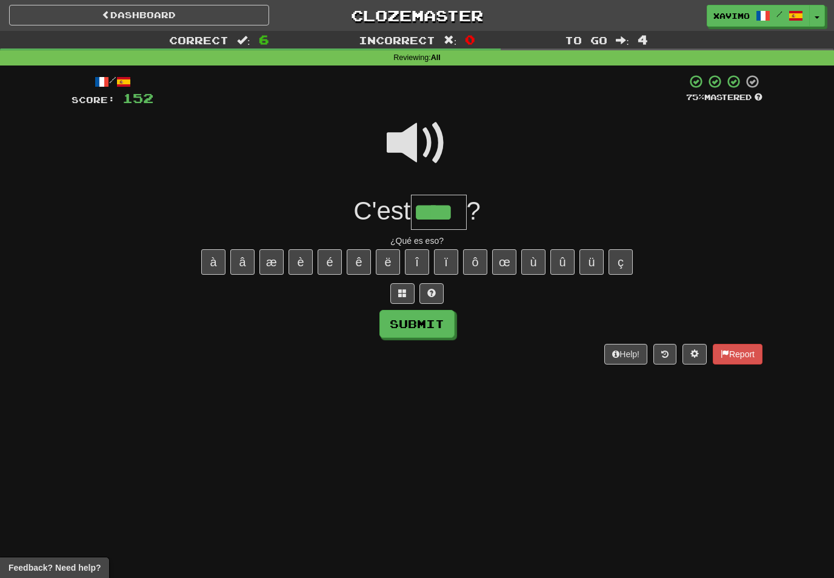
type input "****"
click at [439, 325] on button "Submit" at bounding box center [416, 324] width 75 height 28
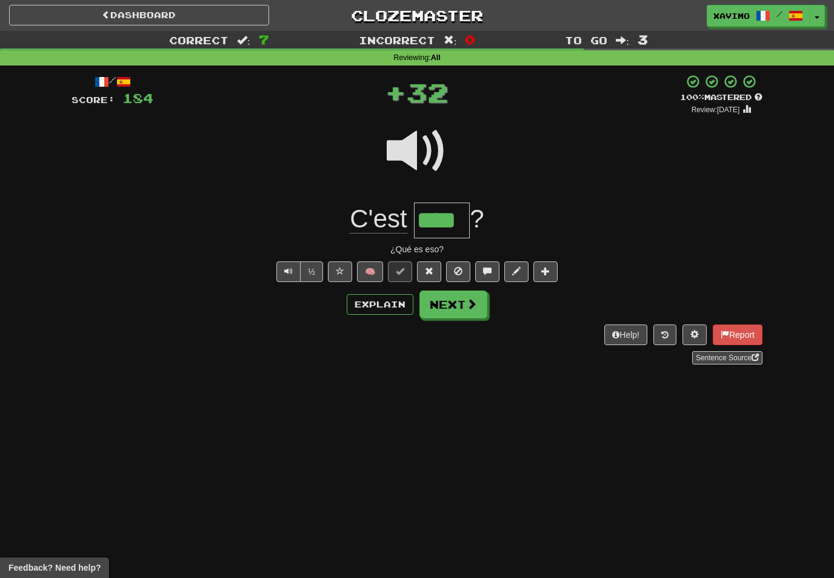
click at [473, 307] on span at bounding box center [471, 303] width 11 height 11
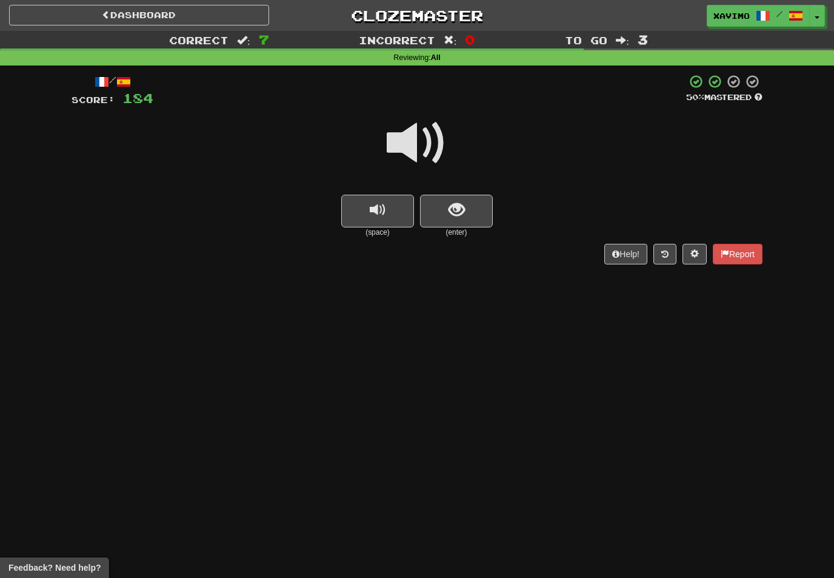
click at [425, 155] on span at bounding box center [417, 143] width 61 height 61
click at [453, 205] on span "show sentence" at bounding box center [457, 210] width 16 height 16
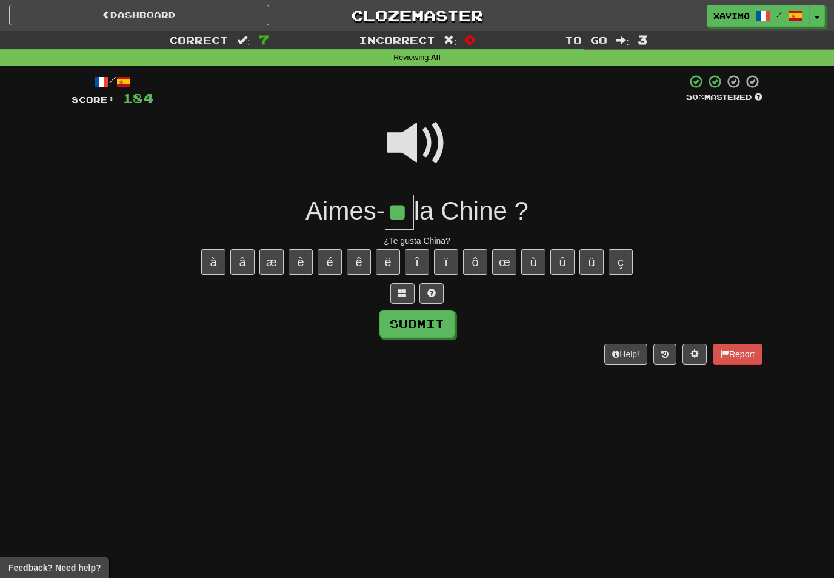
type input "**"
click at [441, 321] on button "Submit" at bounding box center [416, 324] width 75 height 28
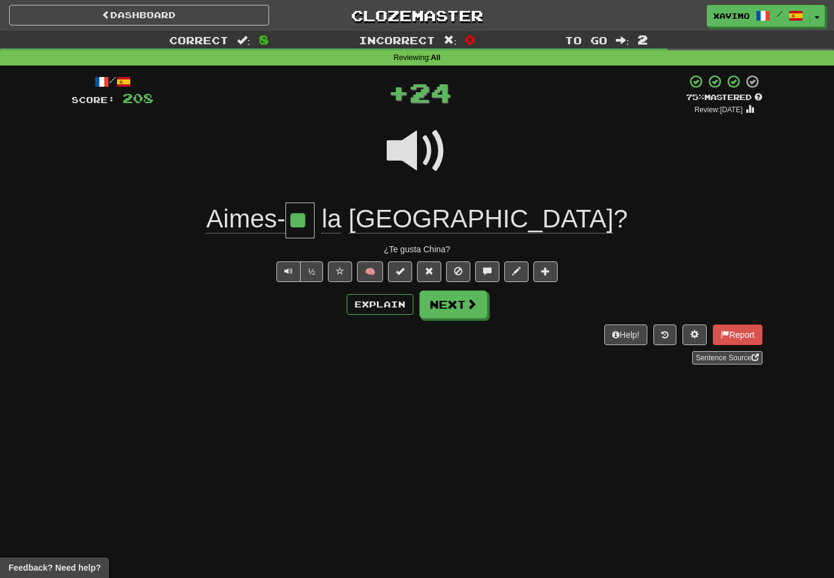
click at [470, 307] on span at bounding box center [471, 303] width 11 height 11
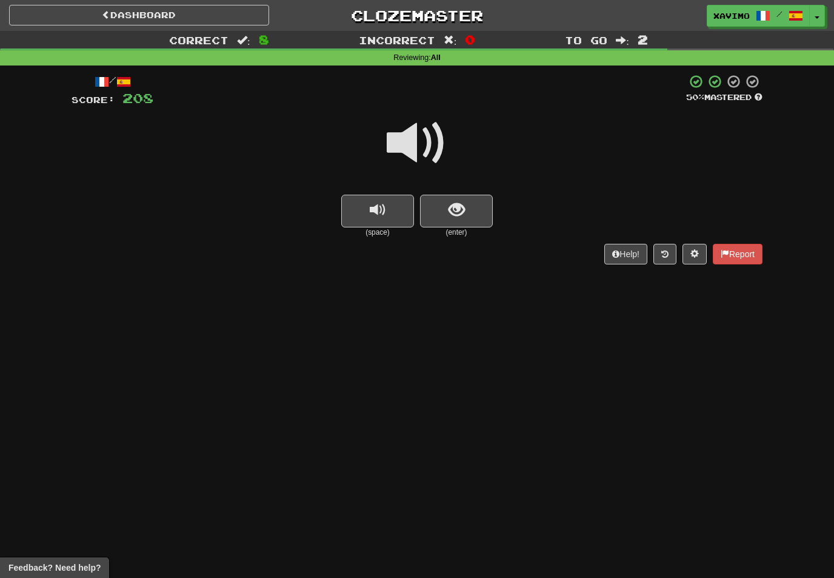
click at [463, 212] on span "show sentence" at bounding box center [457, 210] width 16 height 16
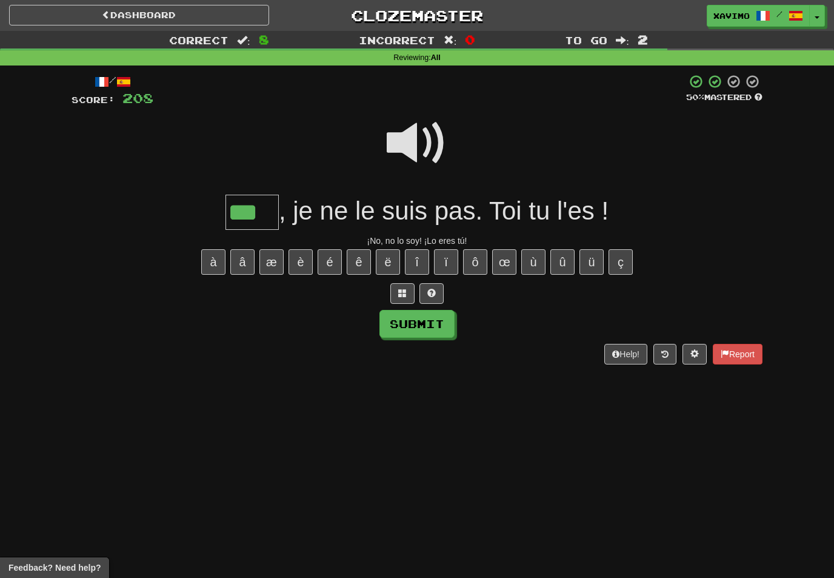
click at [432, 325] on button "Submit" at bounding box center [416, 324] width 75 height 28
type input "***"
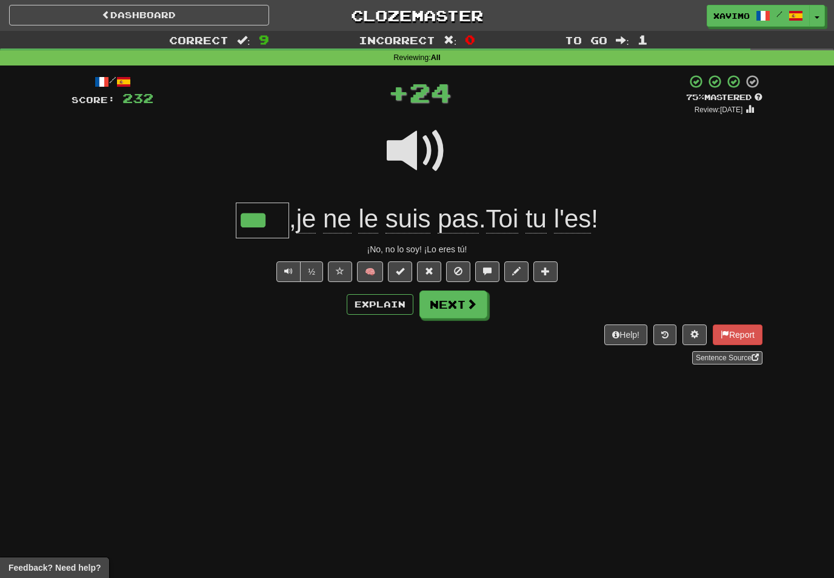
click at [475, 300] on span at bounding box center [471, 303] width 11 height 11
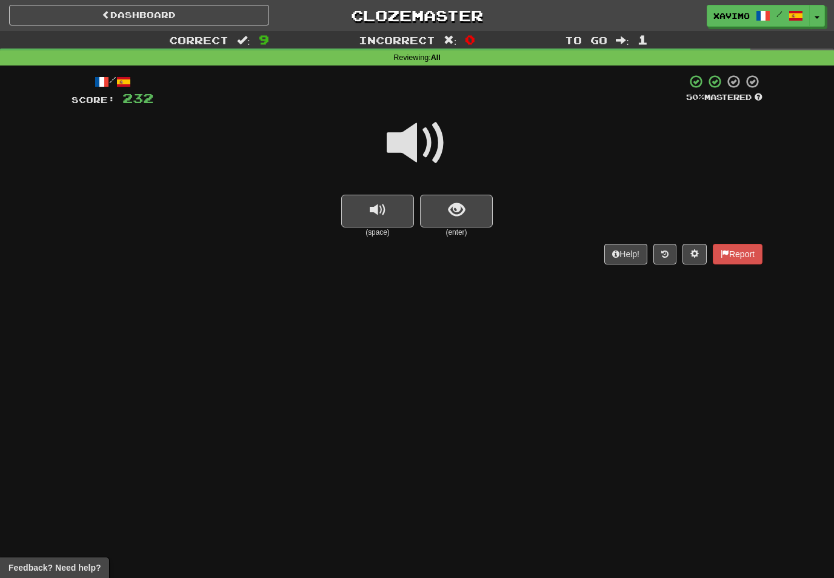
click at [432, 141] on span at bounding box center [417, 143] width 61 height 61
click at [456, 210] on span "show sentence" at bounding box center [457, 210] width 16 height 16
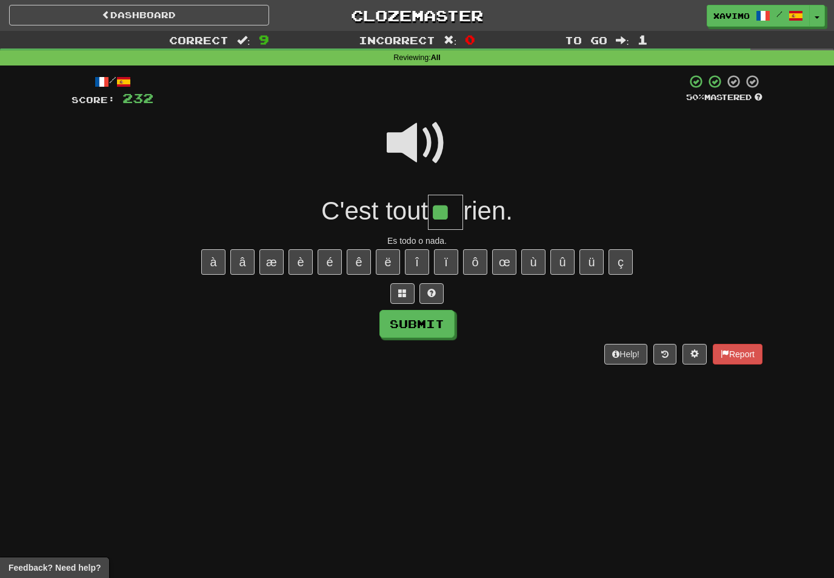
type input "**"
click at [433, 313] on button "Submit" at bounding box center [416, 324] width 75 height 28
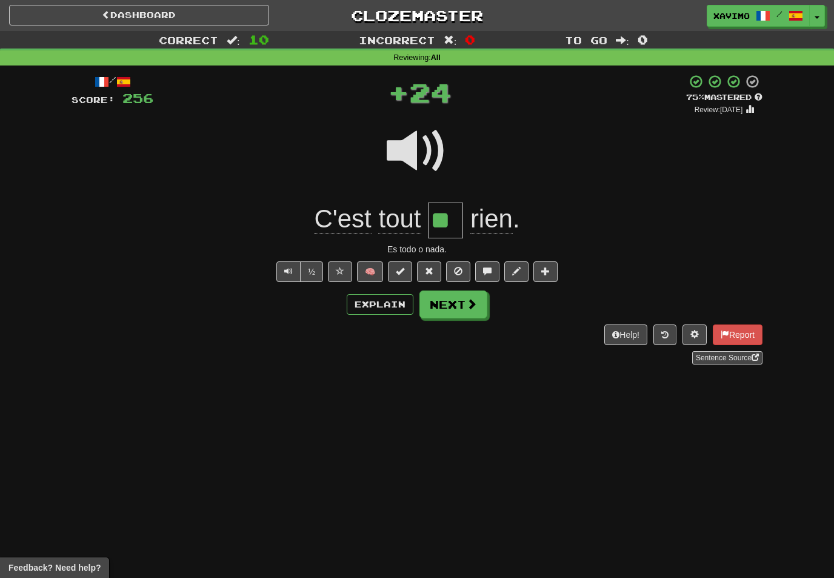
click at [476, 300] on span at bounding box center [471, 303] width 11 height 11
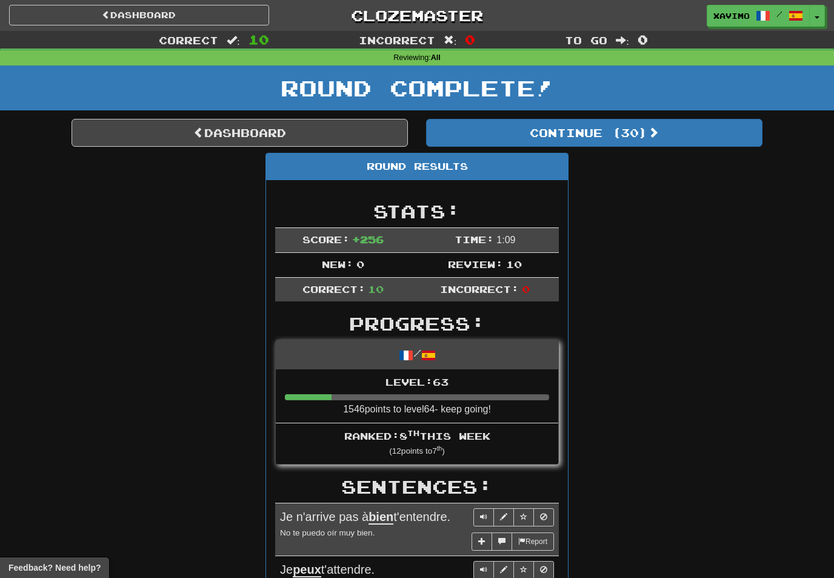
click at [336, 128] on link "Dashboard" at bounding box center [240, 133] width 336 height 28
